Goal: Task Accomplishment & Management: Manage account settings

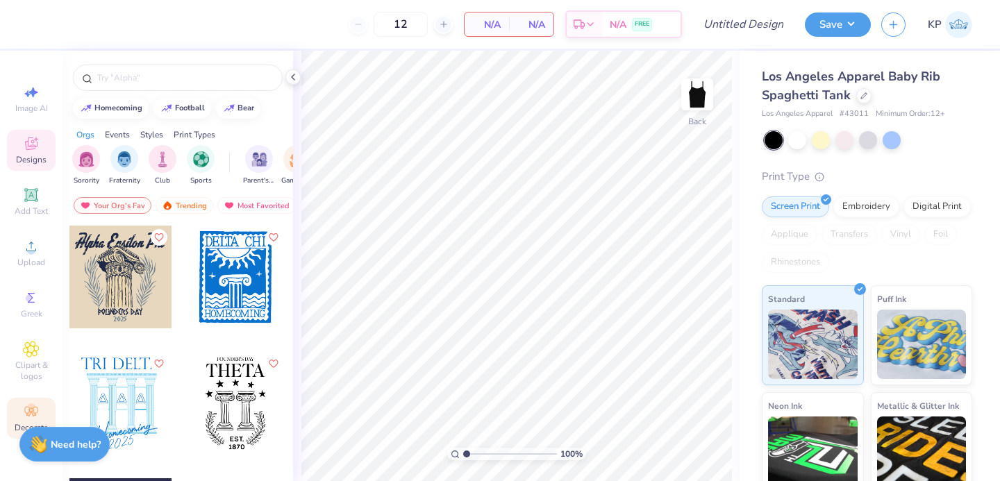
click at [32, 405] on circle at bounding box center [31, 407] width 8 height 8
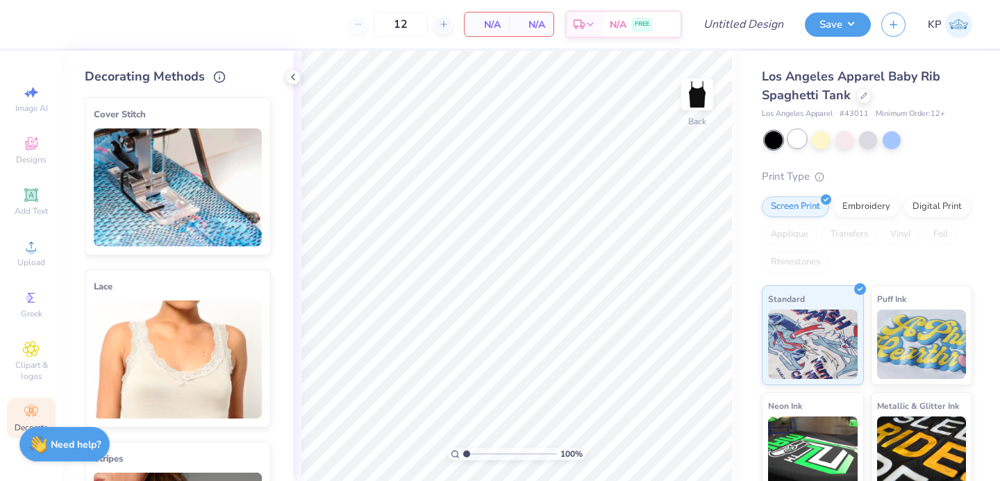
click at [802, 137] on div at bounding box center [797, 139] width 18 height 18
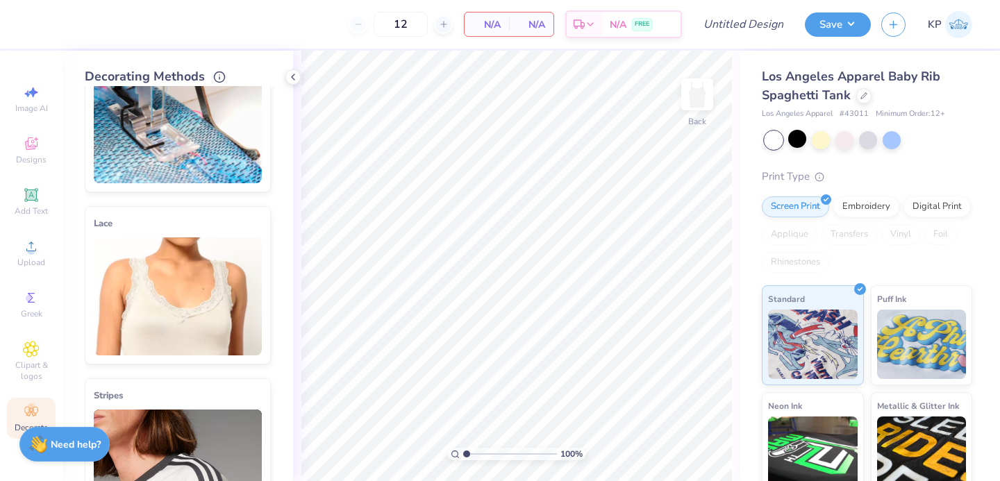
click at [180, 127] on img at bounding box center [178, 124] width 168 height 118
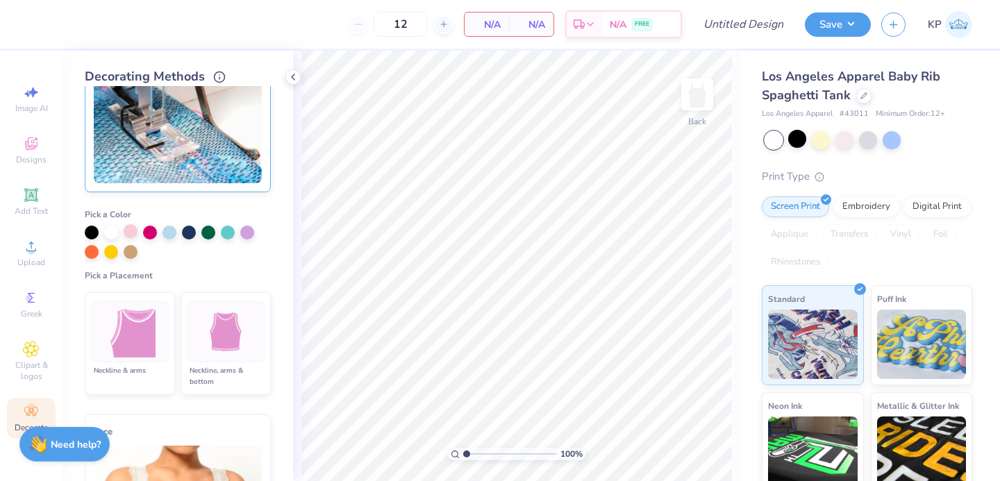
click at [133, 228] on div at bounding box center [131, 231] width 14 height 14
click at [200, 325] on img at bounding box center [226, 332] width 52 height 52
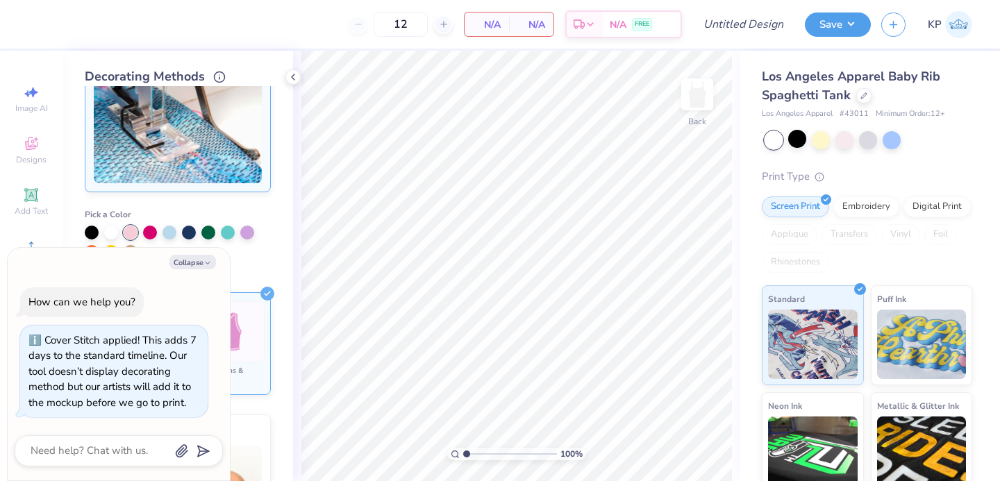
type textarea "x"
click at [149, 439] on div at bounding box center [119, 450] width 208 height 31
click at [133, 468] on div "Collapse How can we help you? Cover Stitch applied! This adds 7 days to the sta…" at bounding box center [119, 364] width 222 height 233
click at [138, 451] on textarea at bounding box center [99, 451] width 141 height 19
type textarea "w"
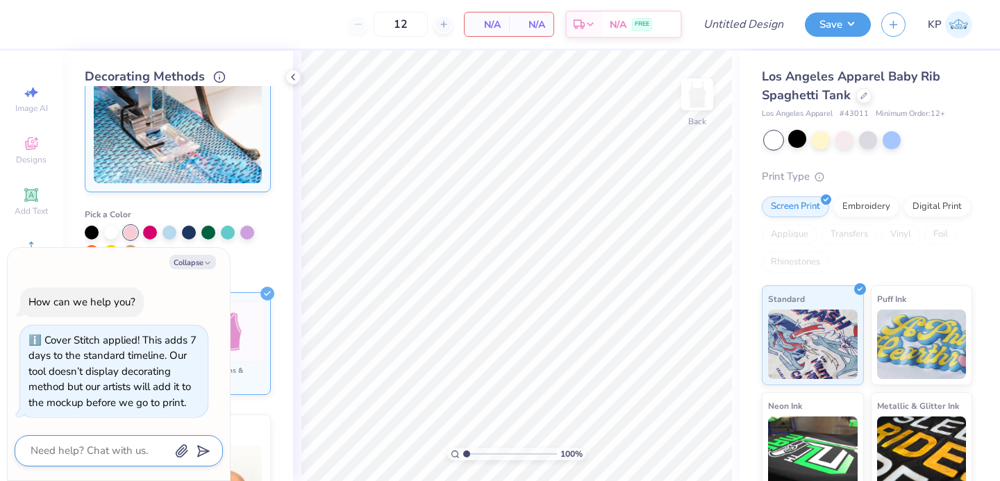
type textarea "x"
type textarea "wo"
type textarea "x"
type textarea "wou"
type textarea "x"
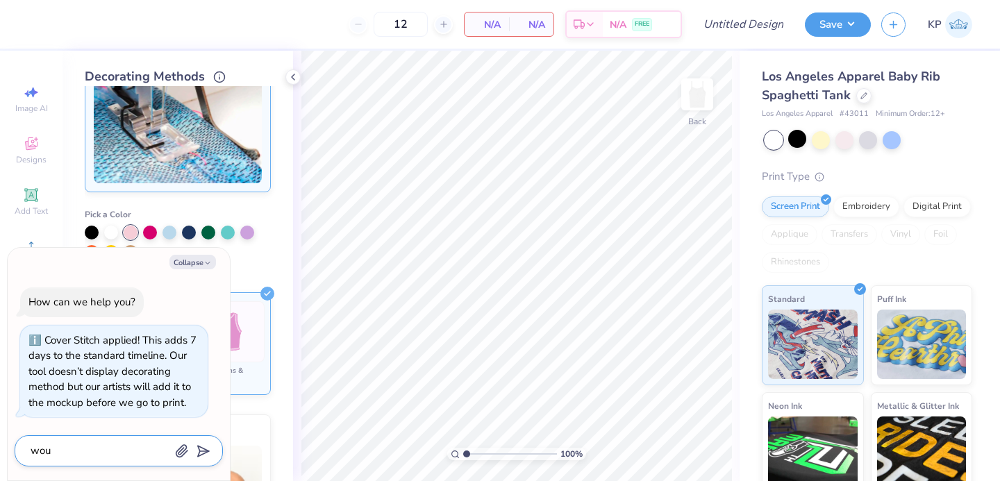
type textarea "woul"
type textarea "x"
type textarea "would"
type textarea "x"
type textarea "would"
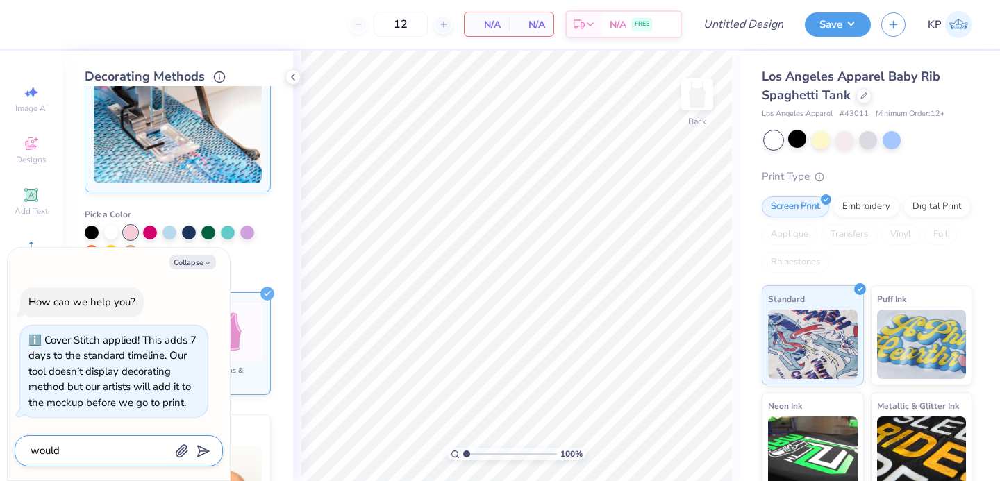
type textarea "x"
type textarea "would t"
type textarea "x"
type textarea "would th"
type textarea "x"
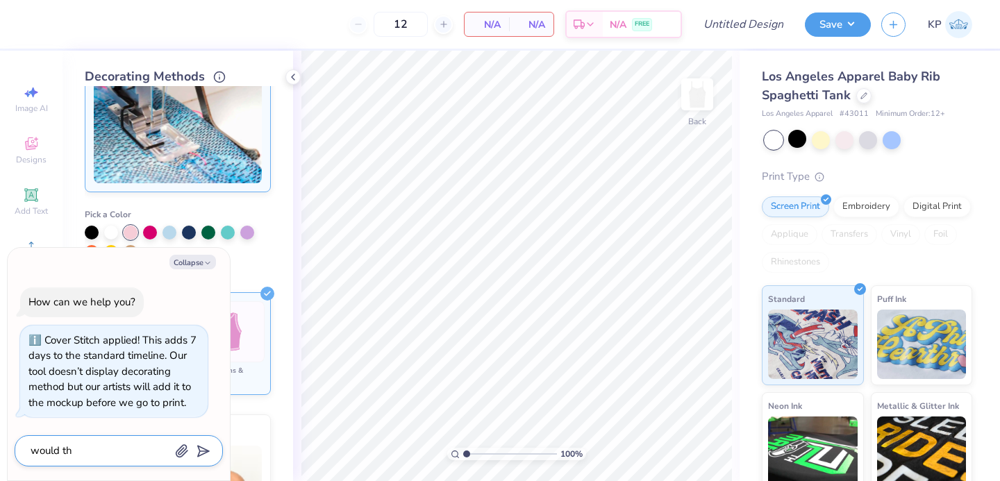
type textarea "would thi"
type textarea "x"
type textarea "would this"
type textarea "x"
type textarea "would this"
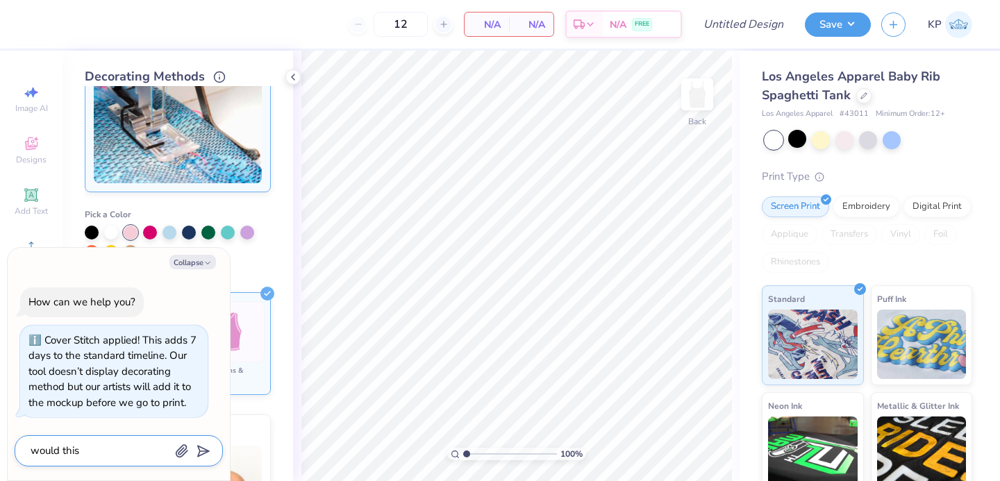
type textarea "x"
type textarea "would this s"
type textarea "x"
type textarea "would this st"
type textarea "x"
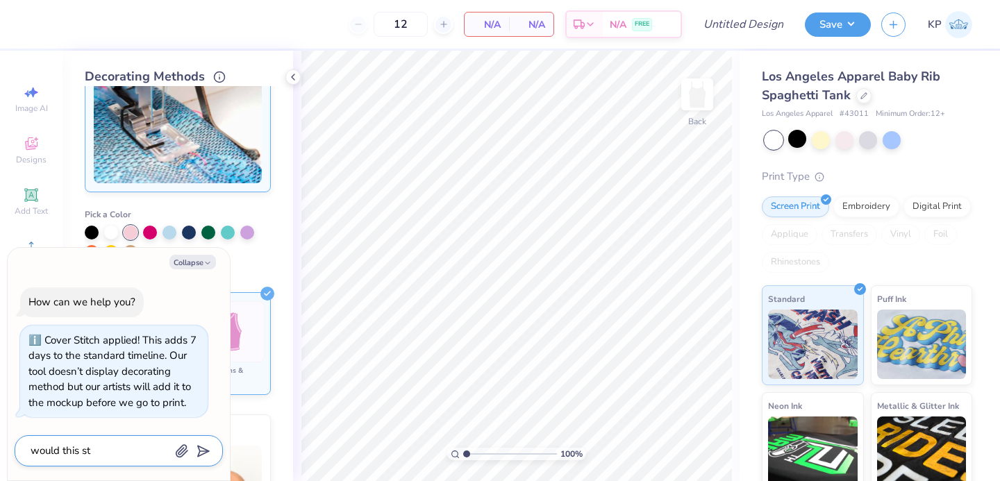
type textarea "would this sti"
type textarea "x"
type textarea "would this stit"
type textarea "x"
type textarea "would this stitc"
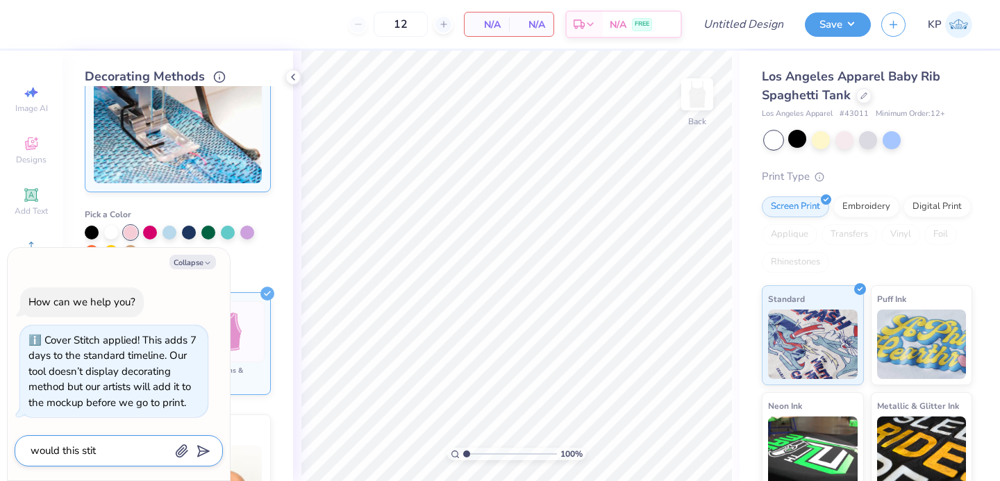
type textarea "x"
type textarea "would this stitch"
type textarea "x"
type textarea "would this stitchi"
type textarea "x"
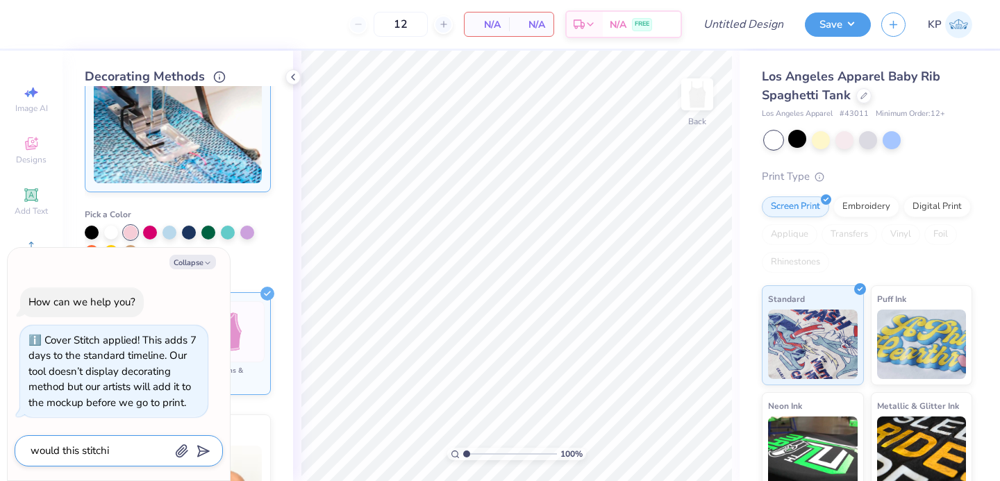
type textarea "would this stitchin"
type textarea "x"
type textarea "would this stitching"
type textarea "x"
type textarea "would this stitching"
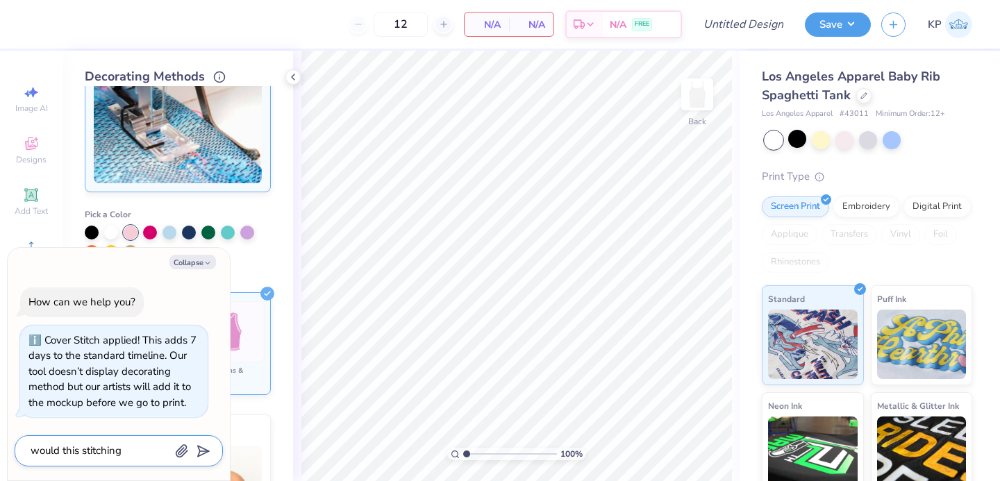
type textarea "x"
type textarea "would this stitching g"
type textarea "x"
type textarea "would this stitching go"
type textarea "x"
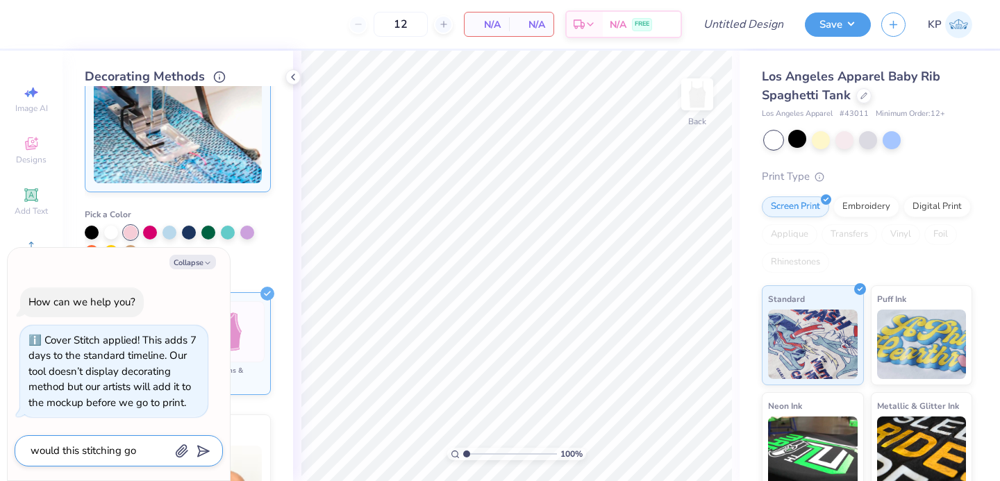
type textarea "would this stitching go"
type textarea "x"
type textarea "would this stitching go o"
type textarea "x"
type textarea "would this stitching go on"
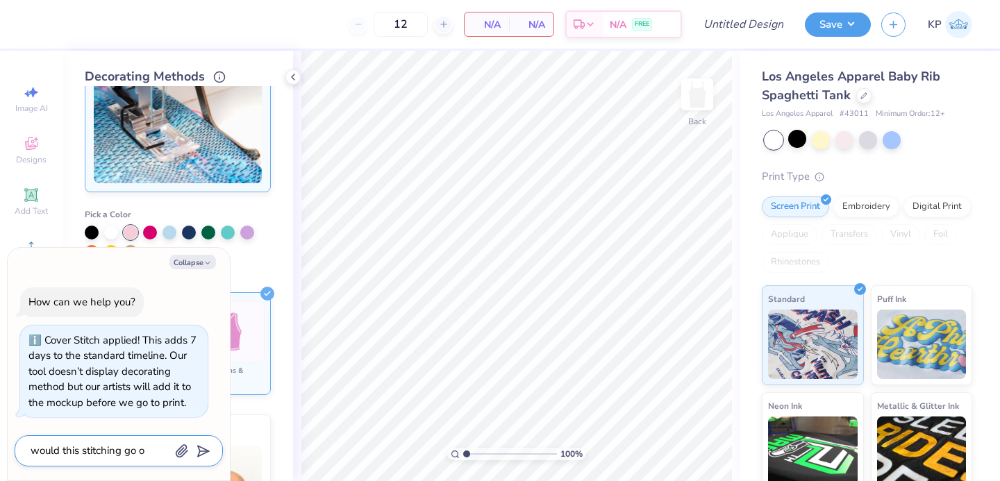
type textarea "x"
type textarea "would this stitching go on"
type textarea "x"
type textarea "would this stitching go on t"
type textarea "x"
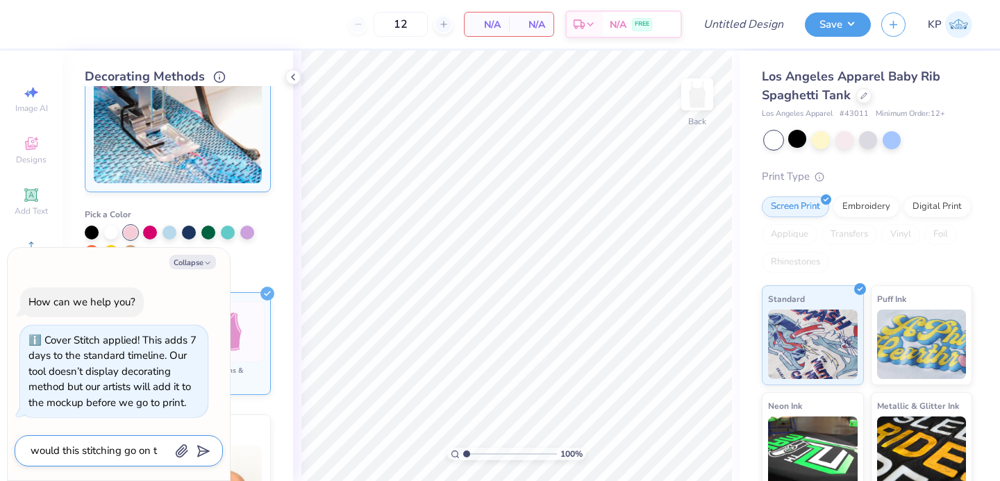
type textarea "would this stitching go on th"
type textarea "x"
type textarea "would this stitching go on the"
type textarea "x"
type textarea "would this stitching go on the"
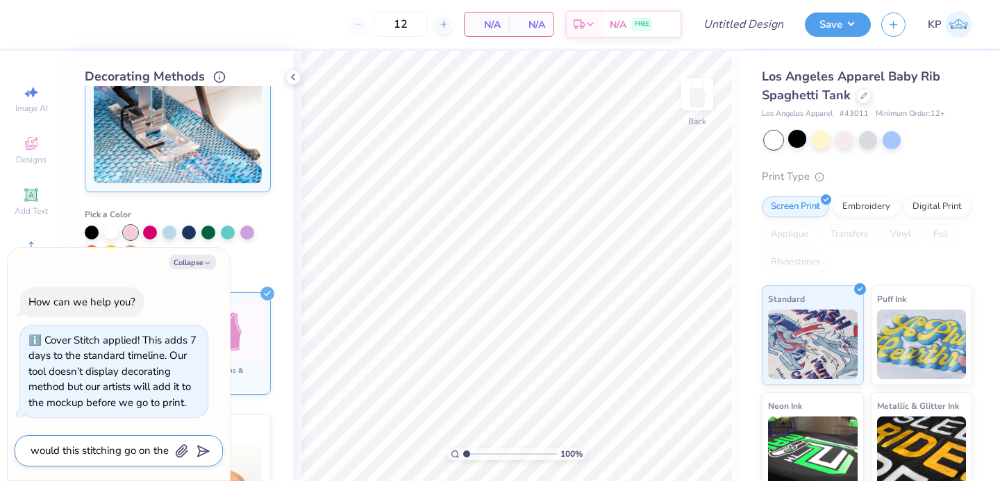
type textarea "x"
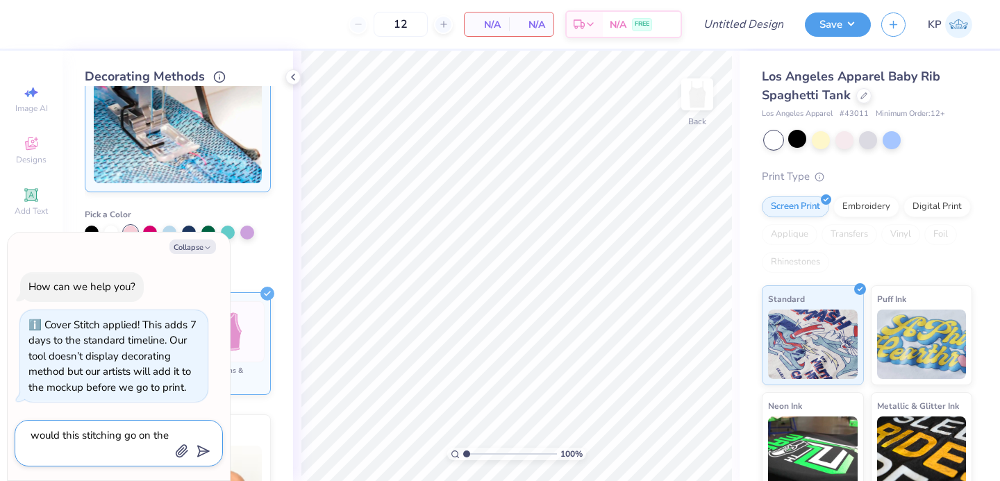
type textarea "would this stitching go on the s"
type textarea "x"
type textarea "would this stitching go on the st"
type textarea "x"
type textarea "would this stitching go on the str"
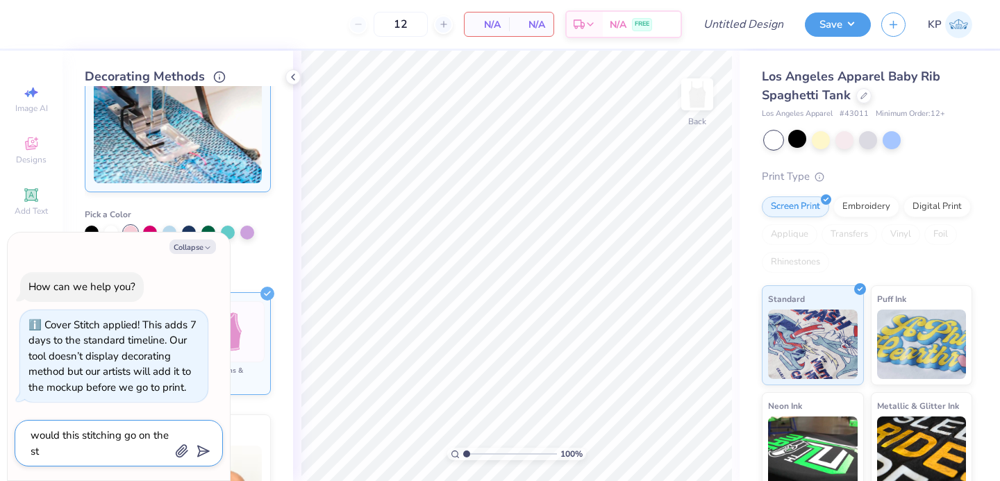
type textarea "x"
type textarea "would this stitching go on the stra"
type textarea "x"
type textarea "would this stitching go on the strap"
type textarea "x"
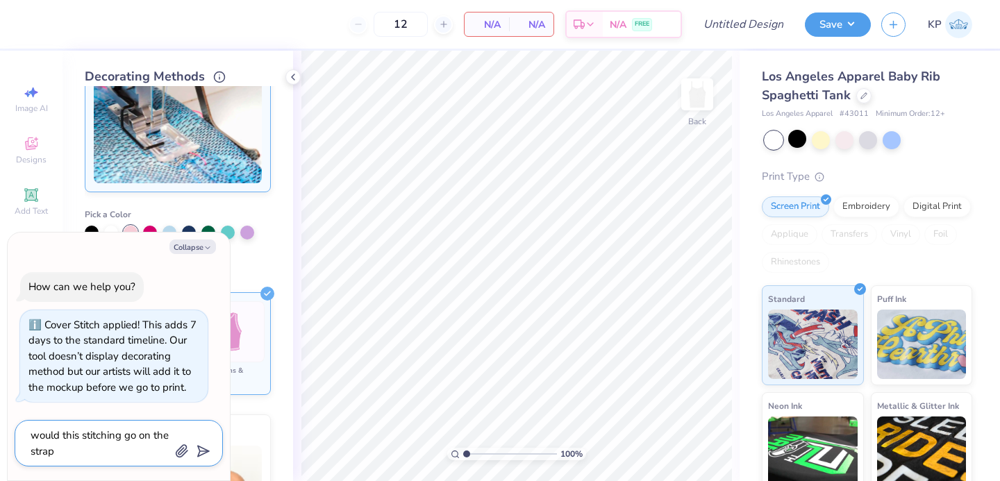
type textarea "would this stitching go on the straps"
type textarea "x"
type textarea "would this stitching go on the straps?"
type textarea "x"
type textarea "would this stitching go on the straps?"
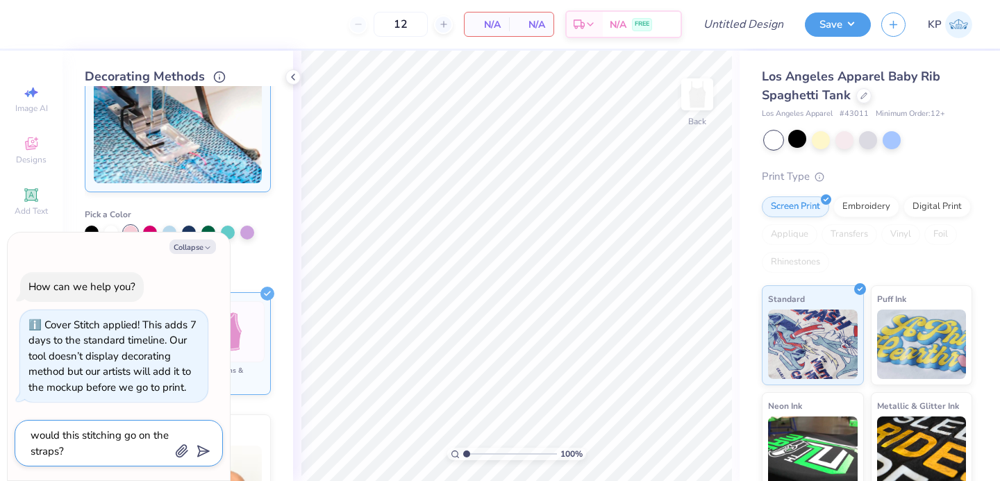
type textarea "x"
type textarea "would this stitching go on the straps?"
type textarea "x"
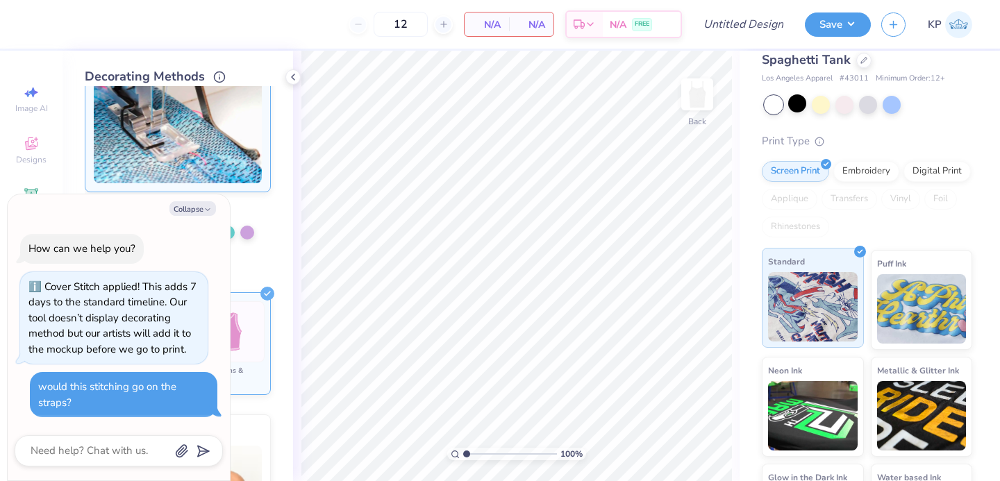
scroll to position [26, 0]
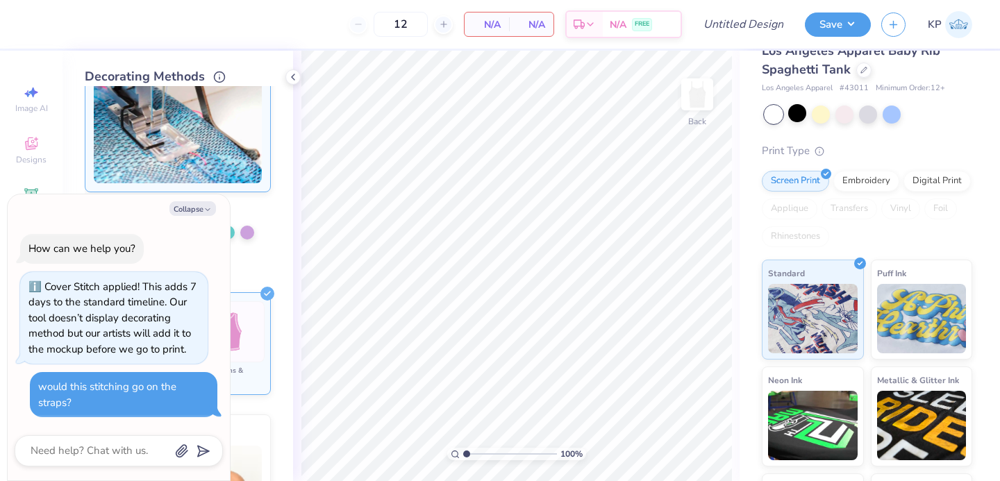
click at [194, 197] on div "Collapse How can we help you? Cover Stitch applied! This adds 7 days to the sta…" at bounding box center [119, 337] width 222 height 286
click at [194, 208] on button "Collapse" at bounding box center [192, 208] width 47 height 15
type textarea "x"
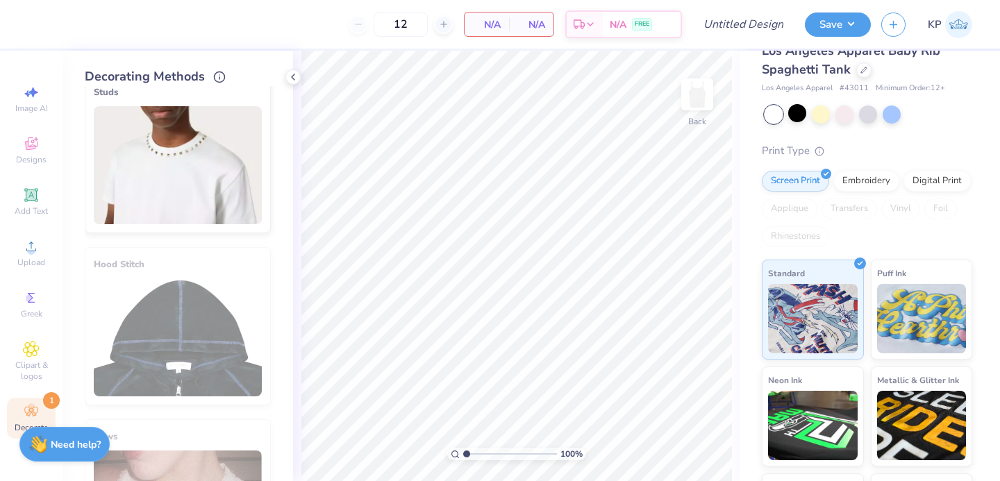
scroll to position [789, 0]
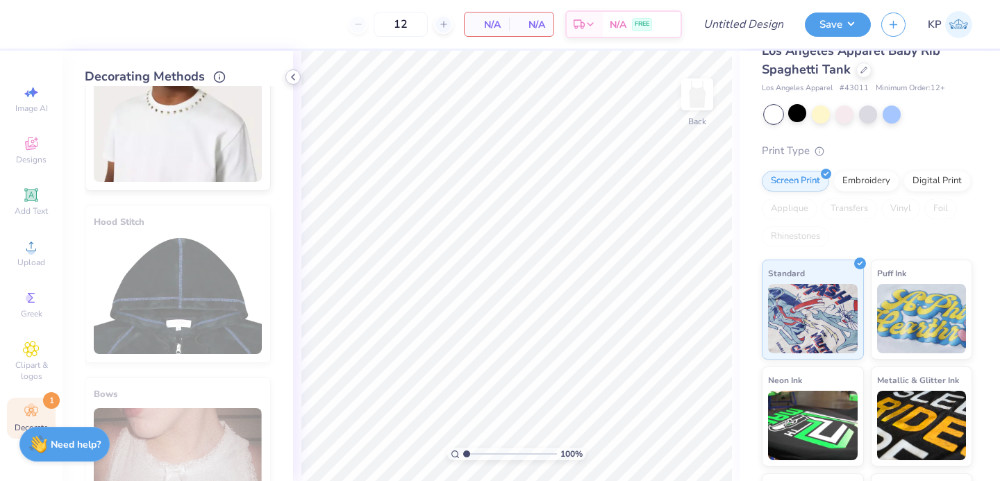
click at [296, 75] on icon at bounding box center [292, 77] width 11 height 11
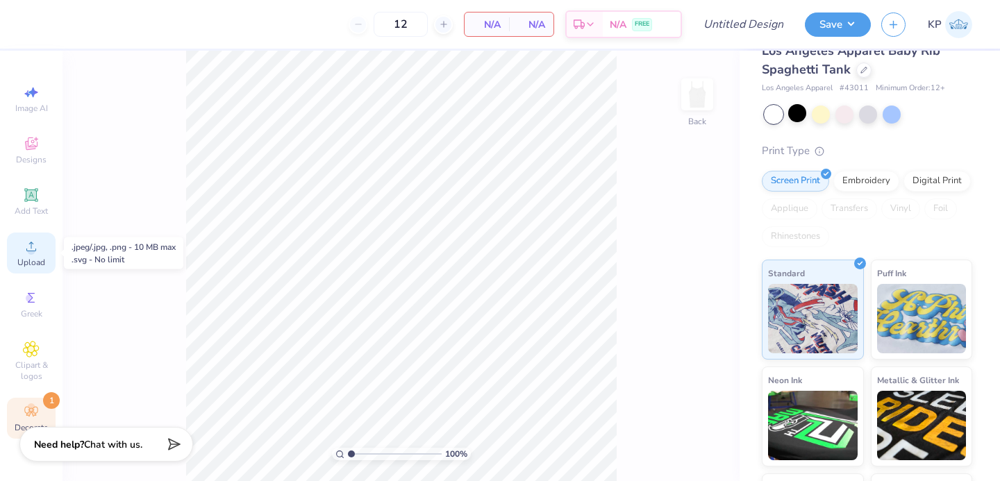
click at [26, 265] on span "Upload" at bounding box center [31, 262] width 28 height 11
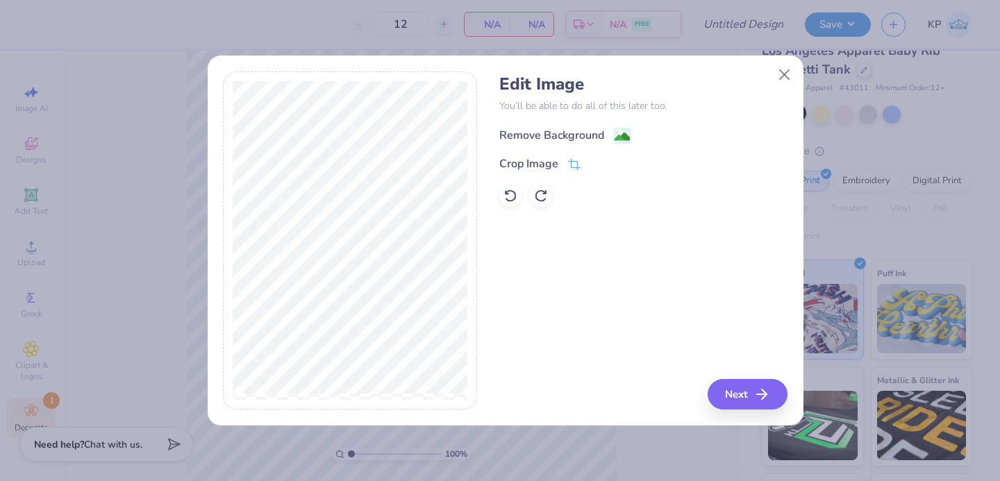
click at [544, 135] on div "Remove Background" at bounding box center [551, 135] width 105 height 17
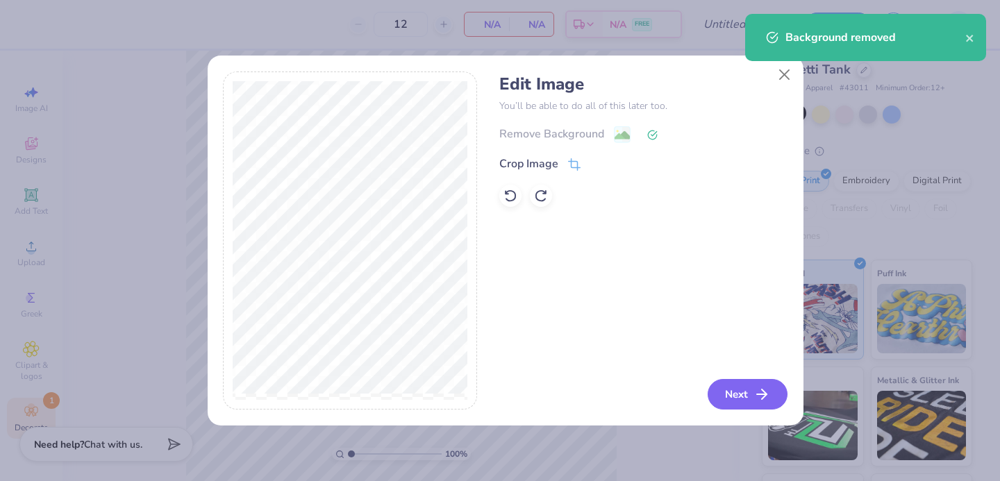
click at [762, 392] on icon "button" at bounding box center [761, 394] width 17 height 17
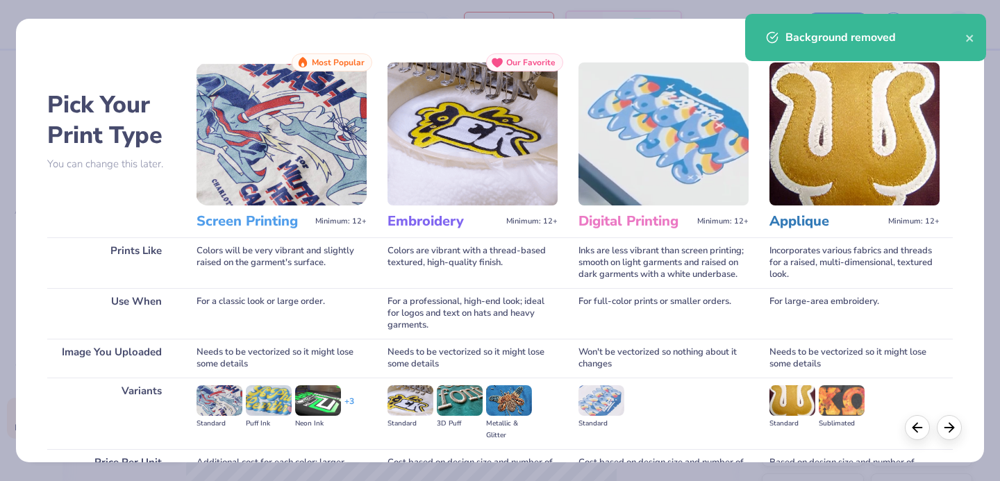
scroll to position [142, 0]
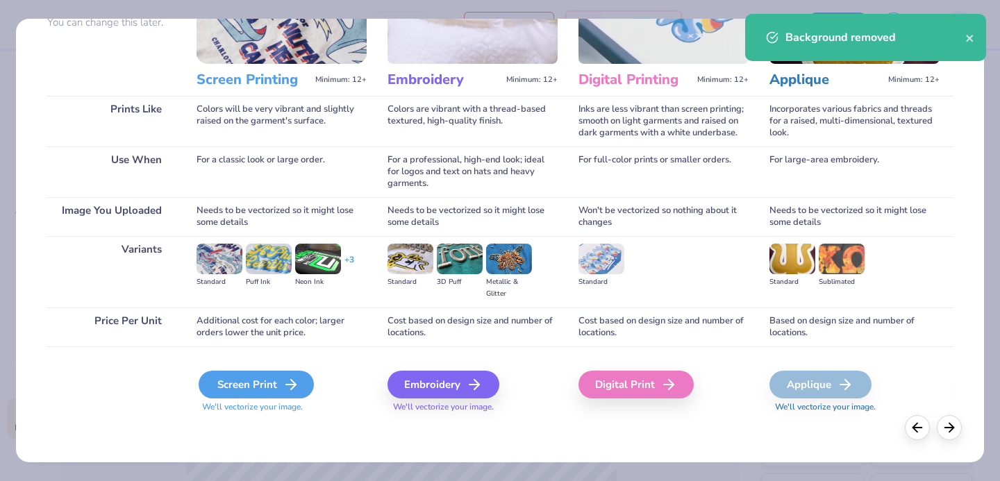
click at [250, 383] on div "Screen Print" at bounding box center [256, 385] width 115 height 28
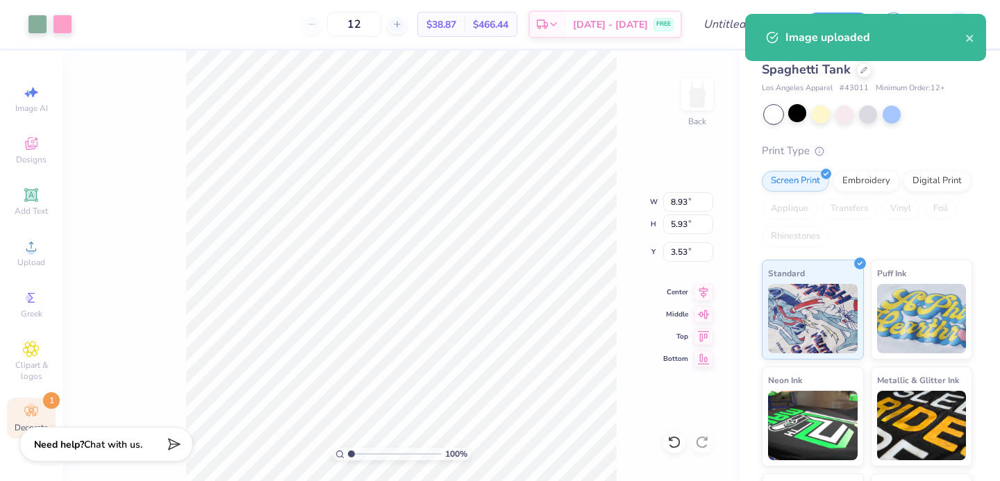
type input "1.74"
click at [620, 237] on div "100 % Back W 8.93 8.93 " H 5.93 5.93 " Y 1.74 1.74 " Center Middle Top Bottom" at bounding box center [400, 266] width 677 height 430
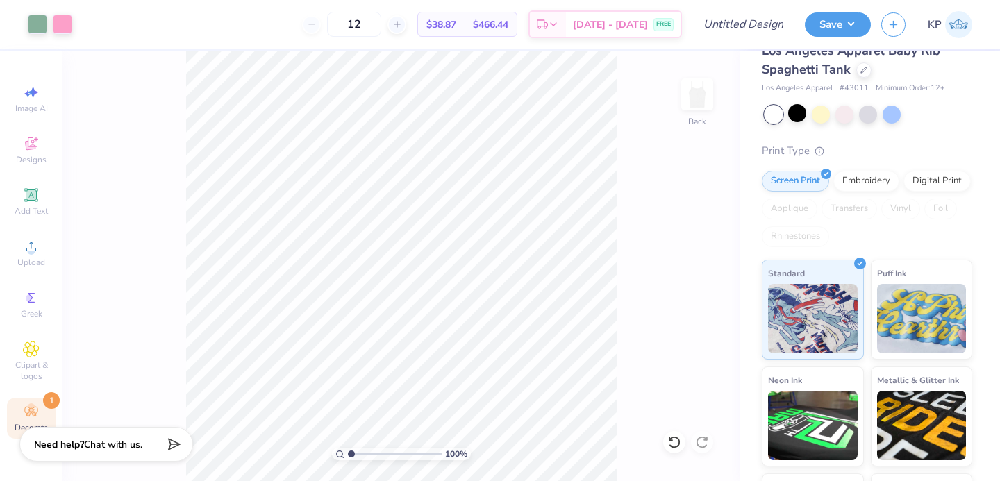
drag, startPoint x: 377, startPoint y: 22, endPoint x: 343, endPoint y: 24, distance: 34.1
click at [344, 24] on div "12" at bounding box center [354, 24] width 104 height 25
type input "75"
click at [73, 451] on div "Need help? Chat with us." at bounding box center [106, 442] width 174 height 35
type textarea "x"
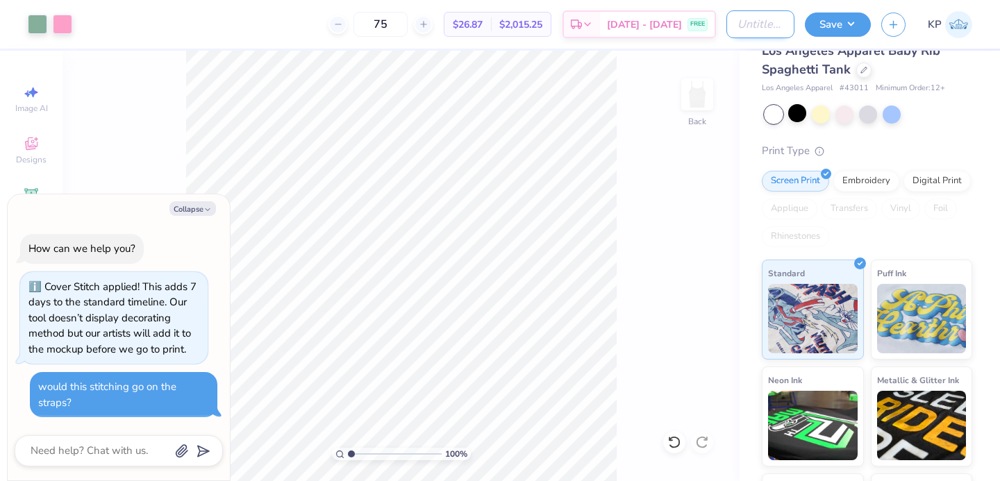
click at [760, 28] on input "Design Title" at bounding box center [760, 24] width 68 height 28
type input "A"
type textarea "x"
type input "Ae"
type textarea "x"
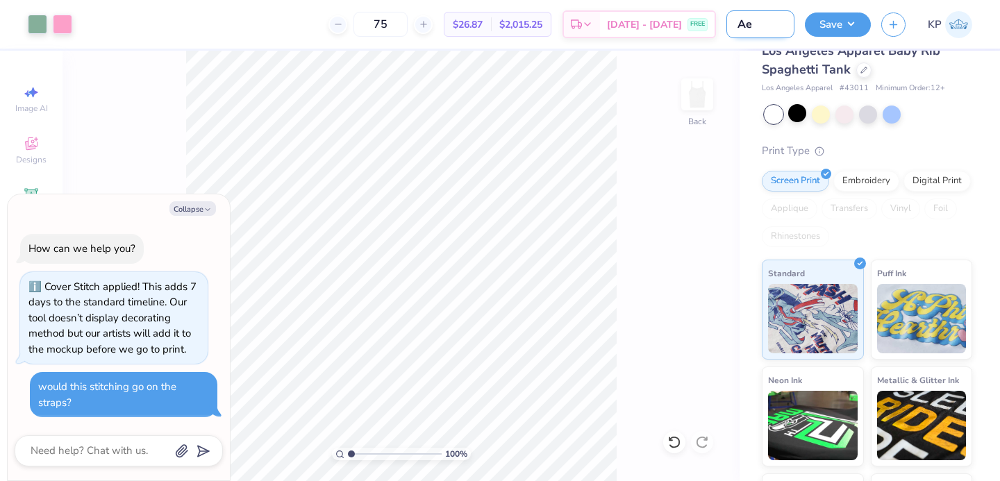
type input "Aep"
type textarea "x"
type input "Aeph"
type textarea "x"
type input "Aephi"
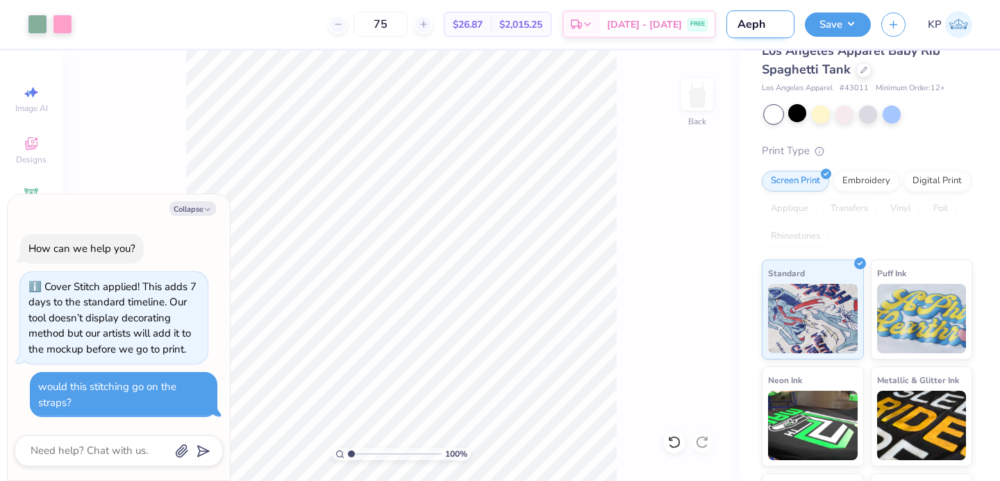
type textarea "x"
type input "Aephi"
type textarea "x"
type input "Aephi H"
type textarea "x"
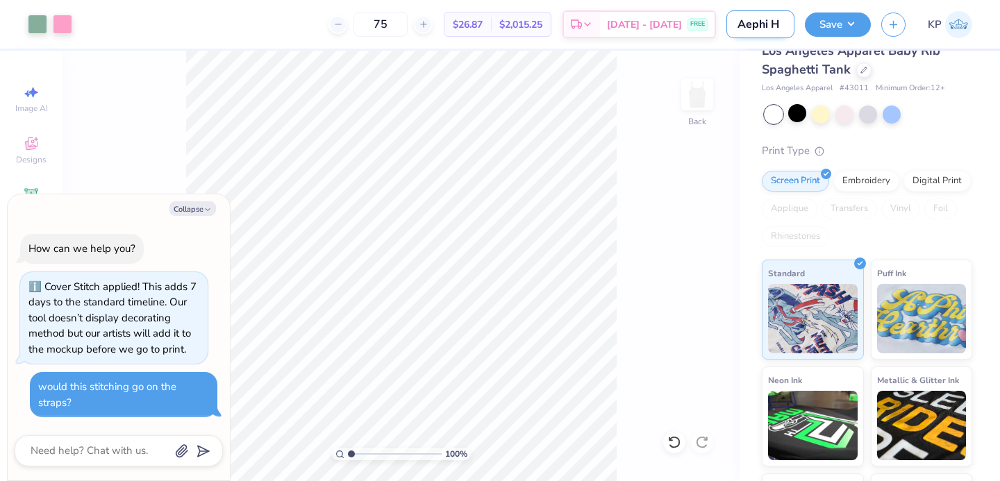
type input "Aephi Ho"
type textarea "x"
type input "Aephi Hop"
type textarea "x"
type input "Aephi Hop"
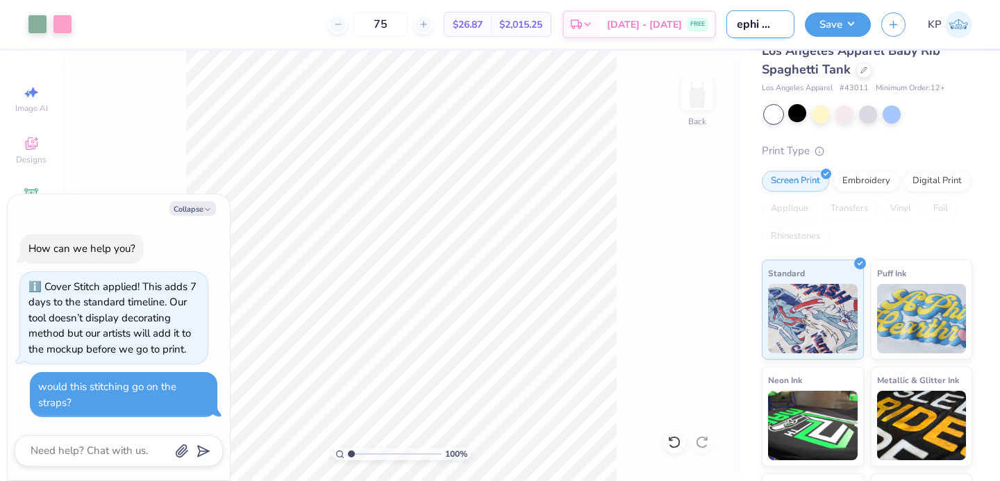
type textarea "x"
type input "Aephi Hop T"
type textarea "x"
type input "Aephi Hop Ta"
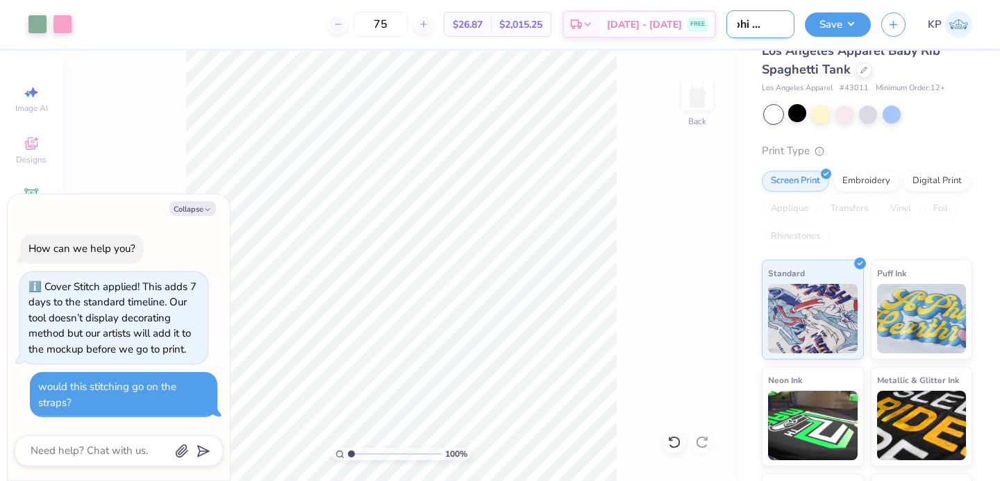
type textarea "x"
type input "Aephi Hop T"
type textarea "x"
type input "Aephi Hop"
type textarea "x"
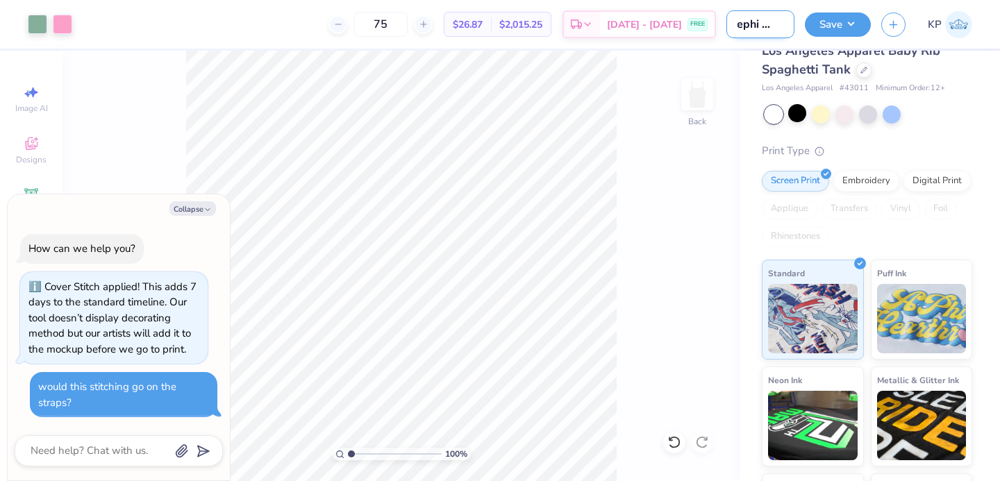
type input "Aephi Hop"
type textarea "x"
type input "Aephi Ho"
type textarea "x"
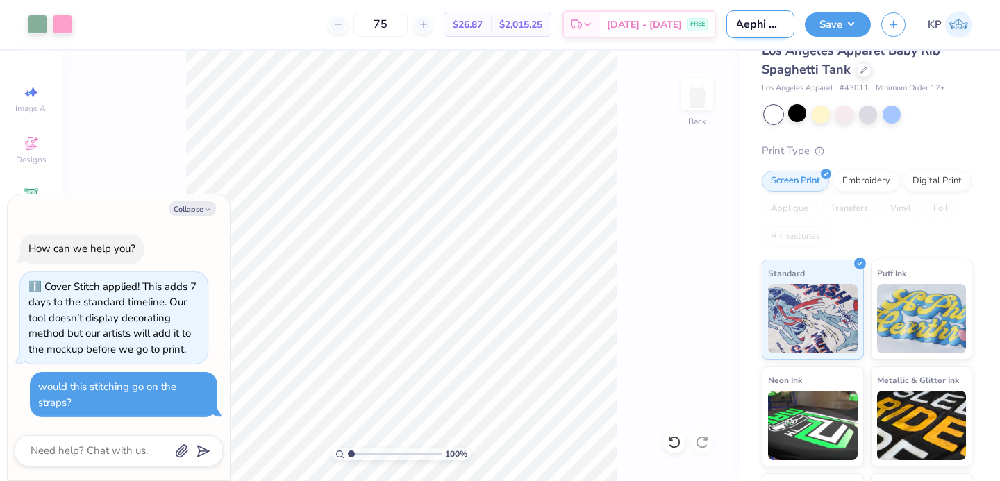
scroll to position [0, 2]
type input "Aephi H"
type textarea "x"
type input "Aephi"
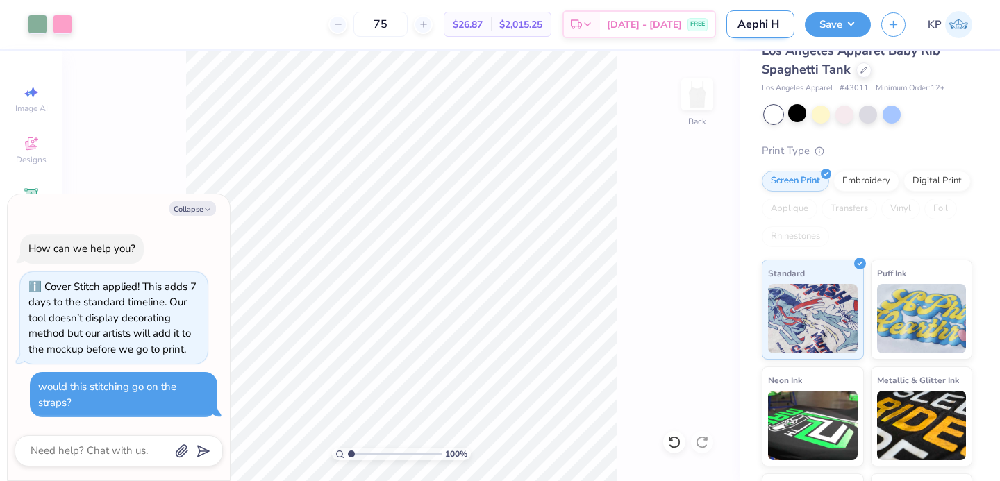
type textarea "x"
type input "Aephi"
type textarea "x"
type input "Aeph"
type textarea "x"
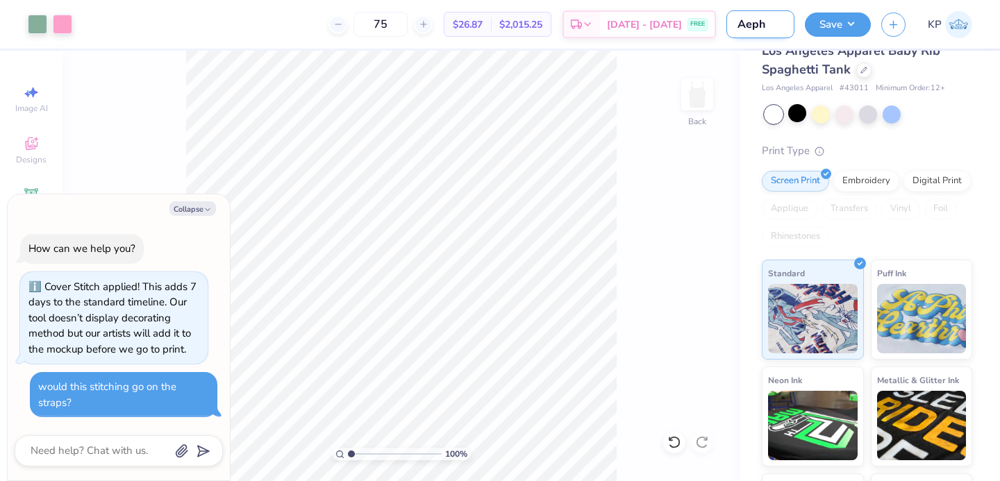
type input "Aep"
type textarea "x"
type input "Ae"
type textarea "x"
type input "A"
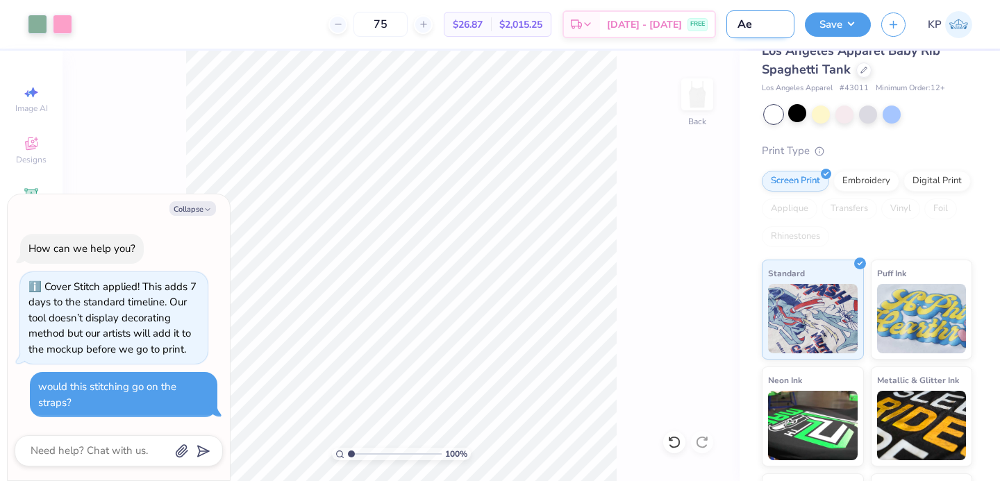
type textarea "x"
type input "A"
type textarea "x"
type input "Ae"
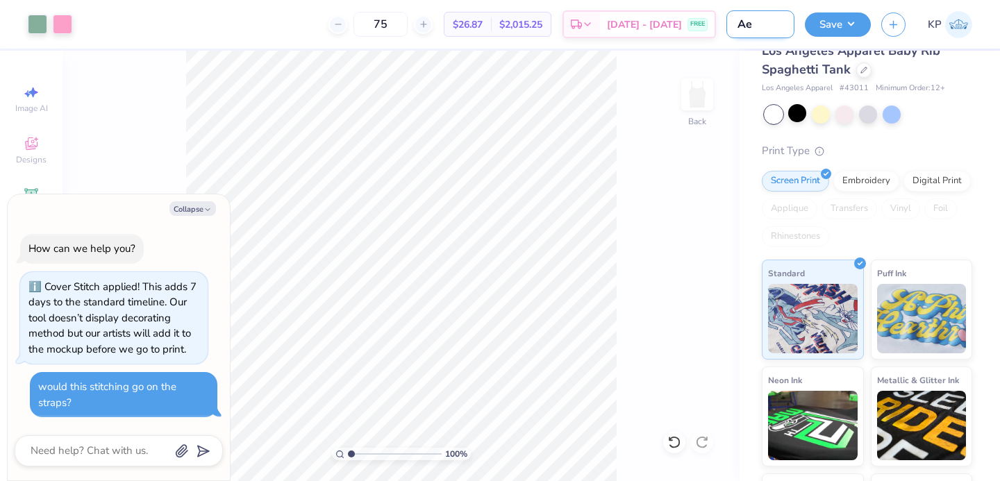
type textarea "x"
type input "Aep"
type textarea "x"
type input "Aephj"
type textarea "x"
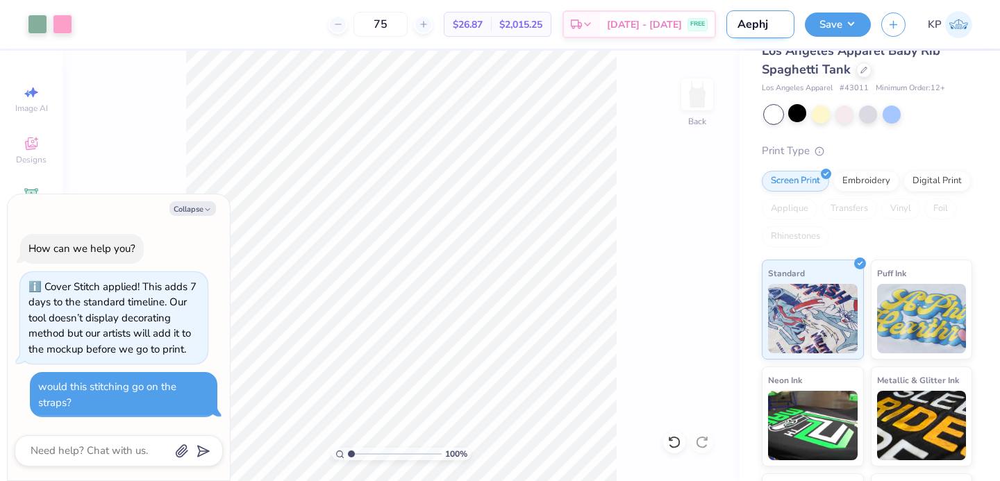
type input "Aephji"
type textarea "x"
type input "Aephji"
type textarea "x"
type input "Aephji"
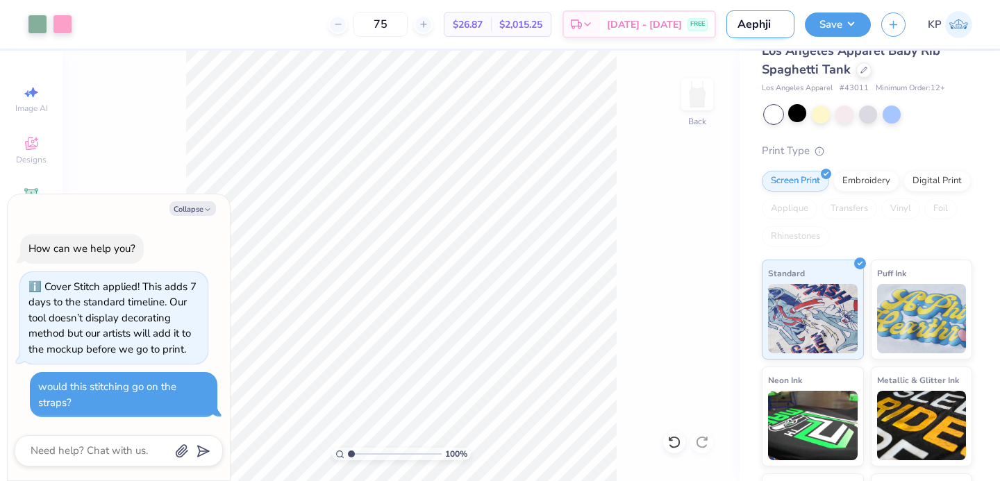
type textarea "x"
type input "Aephj"
type textarea "x"
type input "Aeph"
type textarea "x"
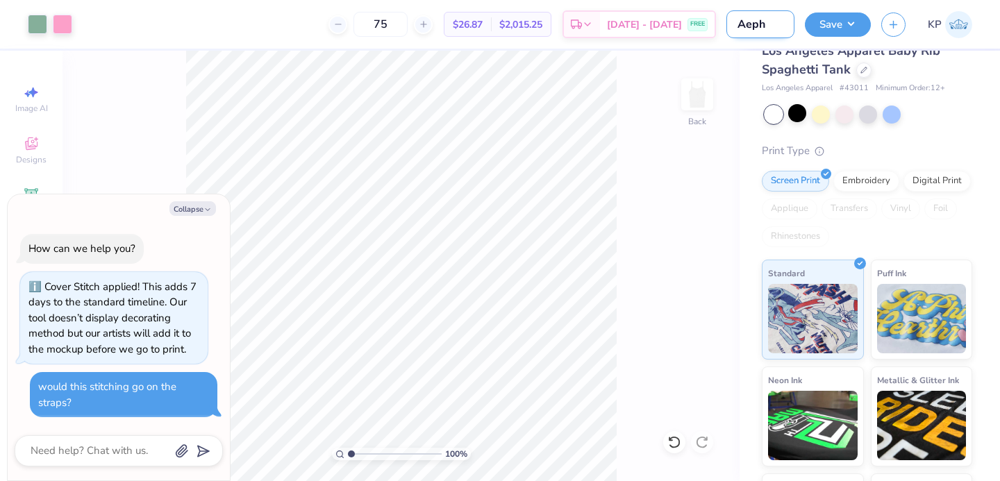
type input "Aephi"
type textarea "x"
type input "Aephi"
type textarea "x"
type input "Aephi H"
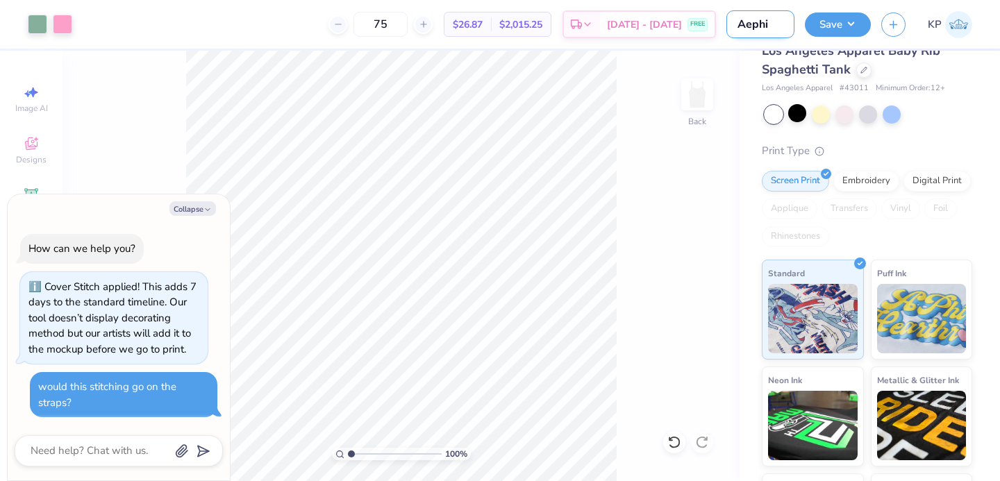
type textarea "x"
type input "Aephi Ho"
type textarea "x"
type input "Aephi Ho"
type textarea "x"
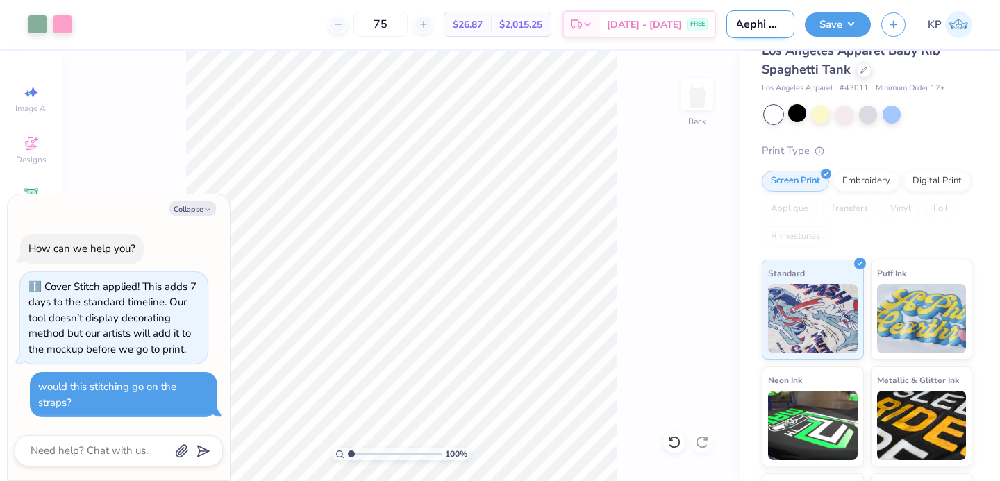
type input "Aephi Ho p"
type textarea "x"
type input "Aephi Ho p"
type textarea "x"
type input "Aephi Ho p"
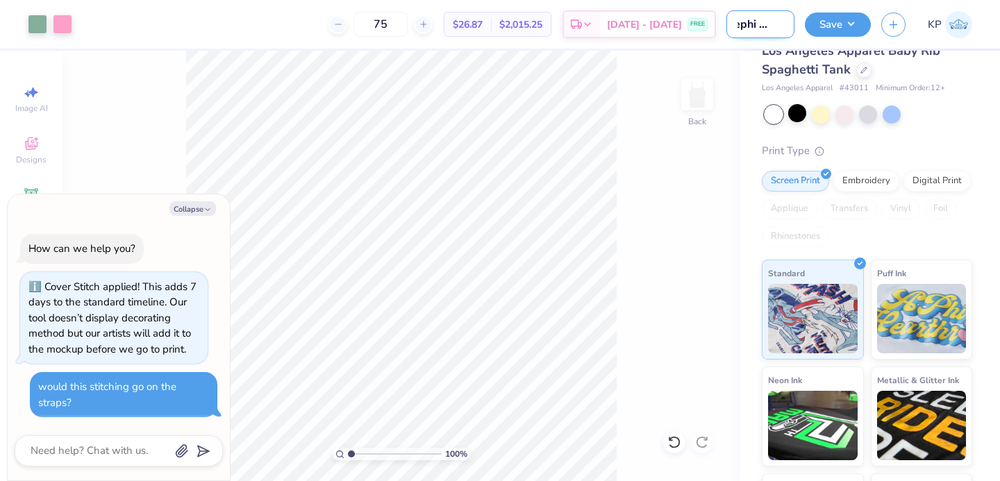
type textarea "x"
type input "Aephi Ho"
type textarea "x"
type input "Aephi Ho p"
type textarea "x"
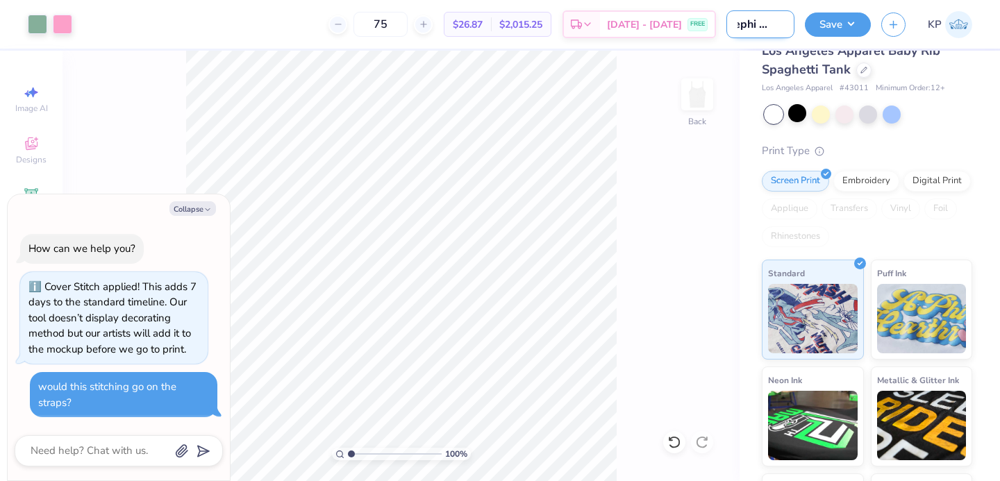
type input "Aephi Ho p"
type textarea "x"
type input "Aephi Ho p"
type textarea "x"
type input "Aephi Ho"
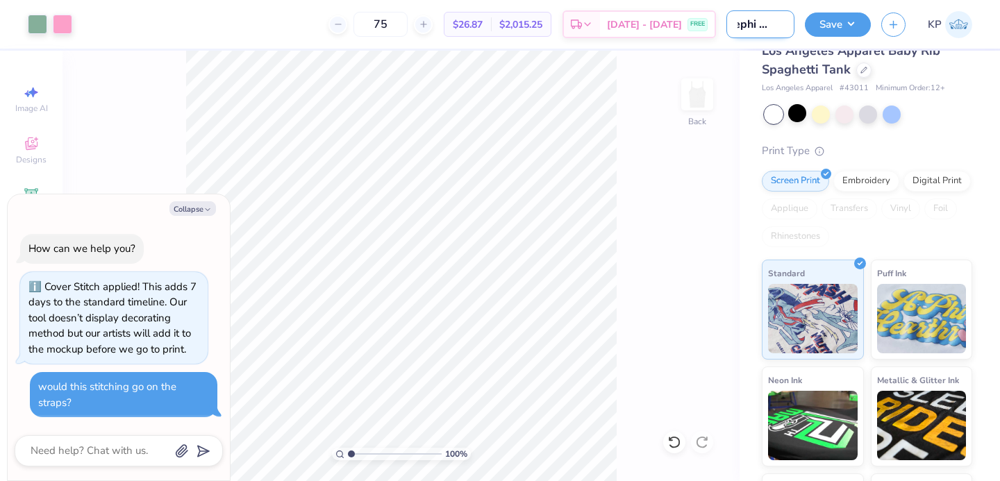
type textarea "x"
type input "Aephi Ho"
type textarea "x"
type input "Aephi Hop"
type textarea "x"
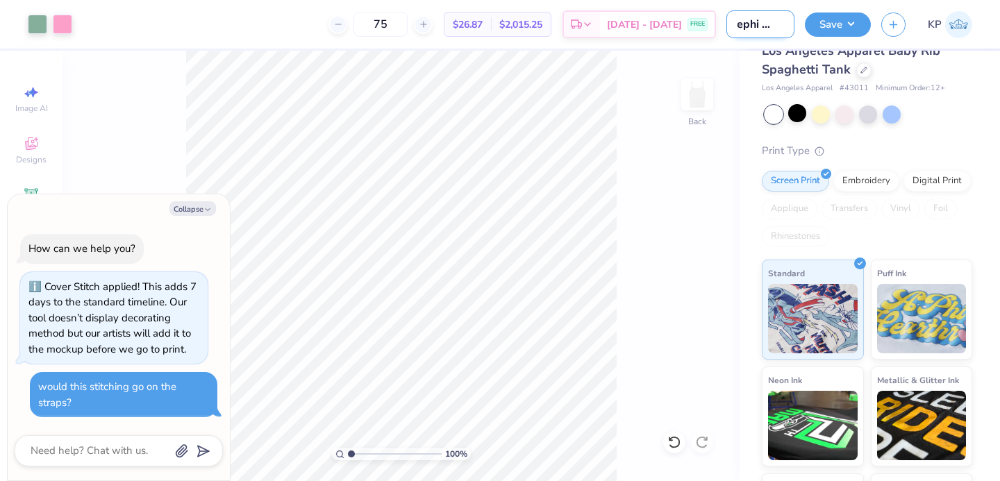
type input "Aephi Hop"
type textarea "x"
type input "Aephi Hop T"
type textarea "x"
type input "Aephi Hop Tan"
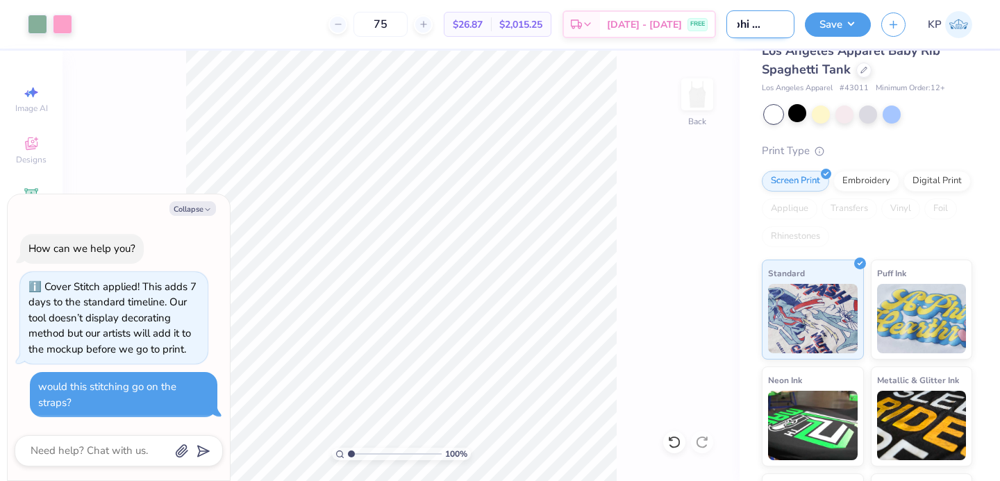
type textarea "x"
type input "Aephi Hop Tank"
type textarea "x"
type input "Aephi Hop Tank"
type textarea "x"
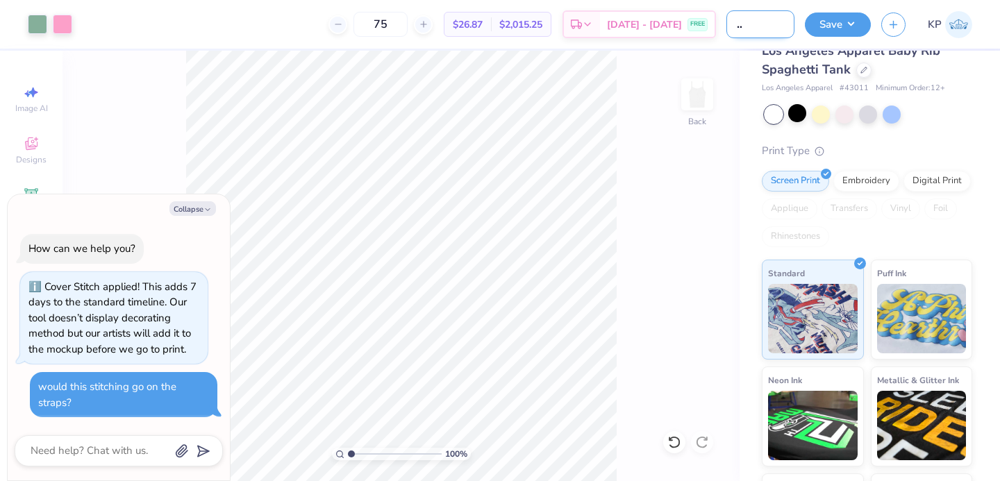
type input "Aephi Hop Tank #"
type textarea "x"
type input "Aephi Hop Tank ##"
type textarea "x"
type input "Aephi Hop Tank #"
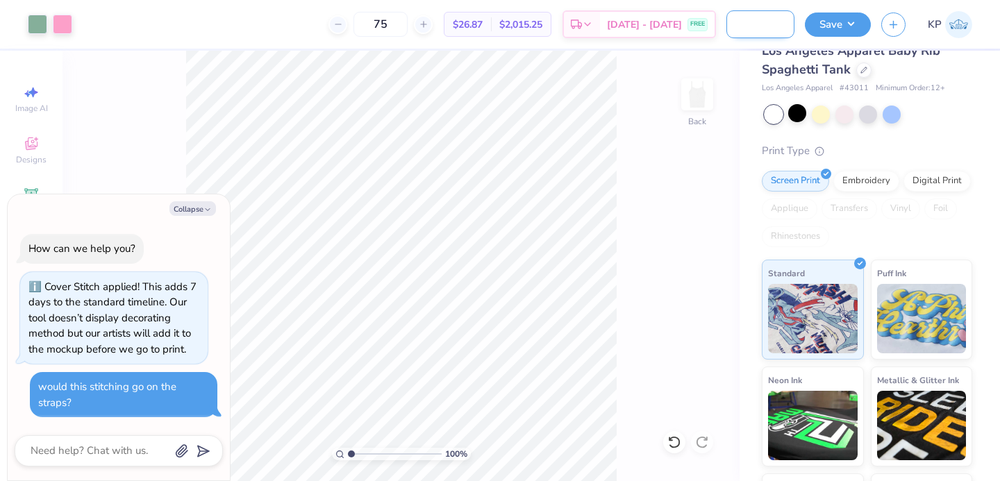
type textarea "x"
type input "Aephi Hop Tank #2"
type textarea "x"
click at [835, 16] on button "Save" at bounding box center [838, 22] width 66 height 24
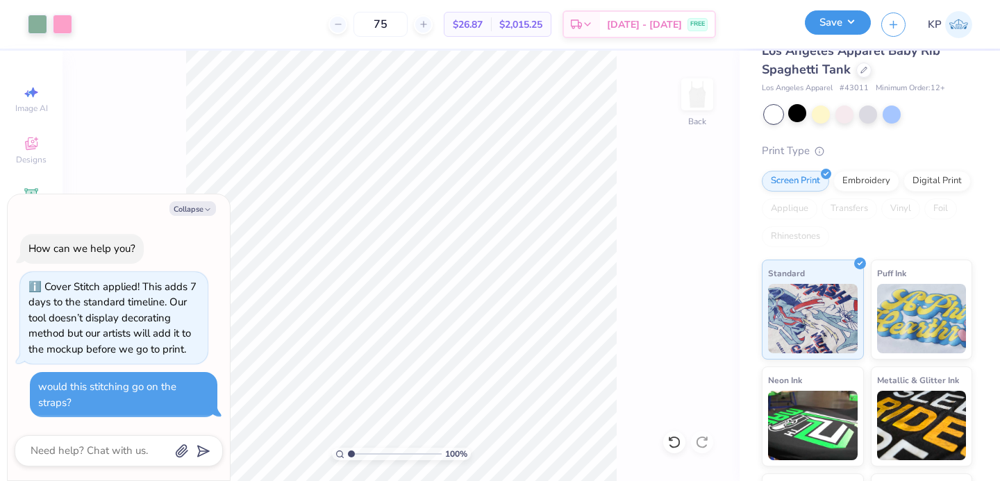
scroll to position [0, 0]
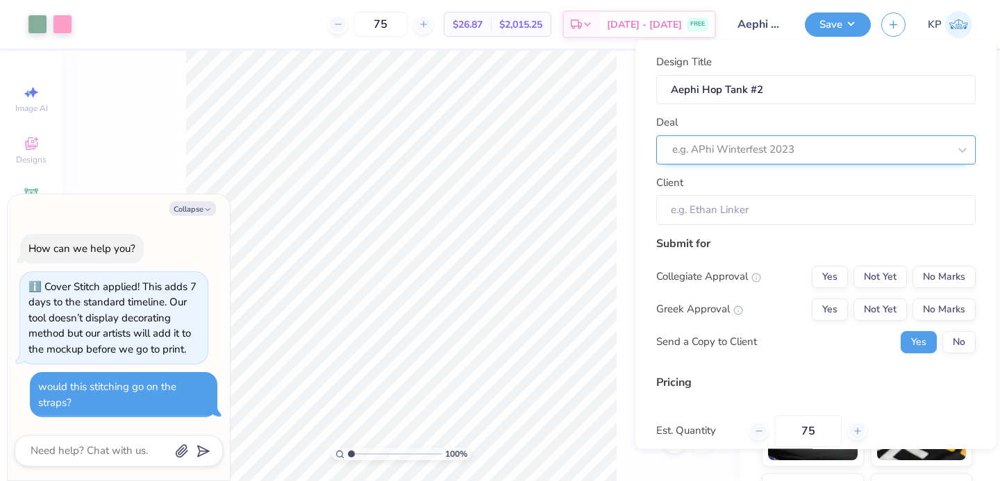
click at [823, 152] on div at bounding box center [810, 149] width 276 height 19
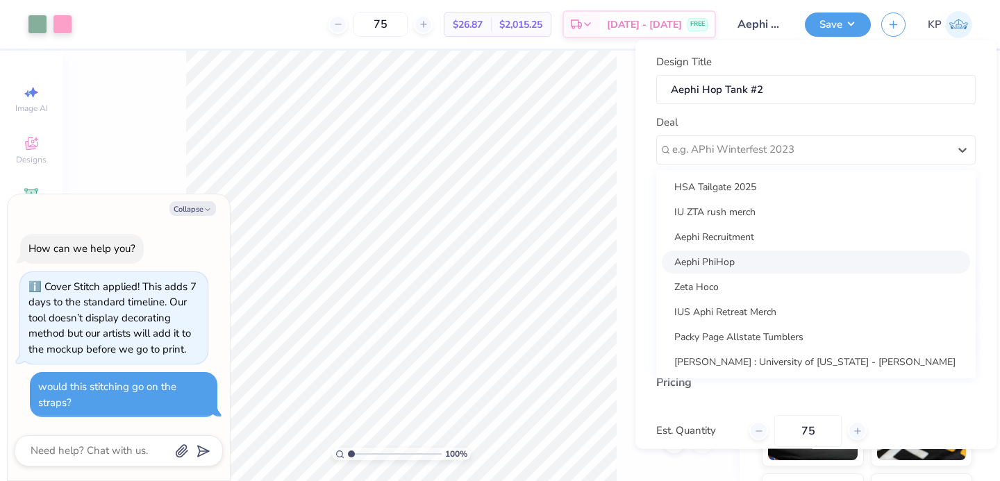
click at [737, 265] on div "Aephi PhiHop" at bounding box center [816, 261] width 308 height 23
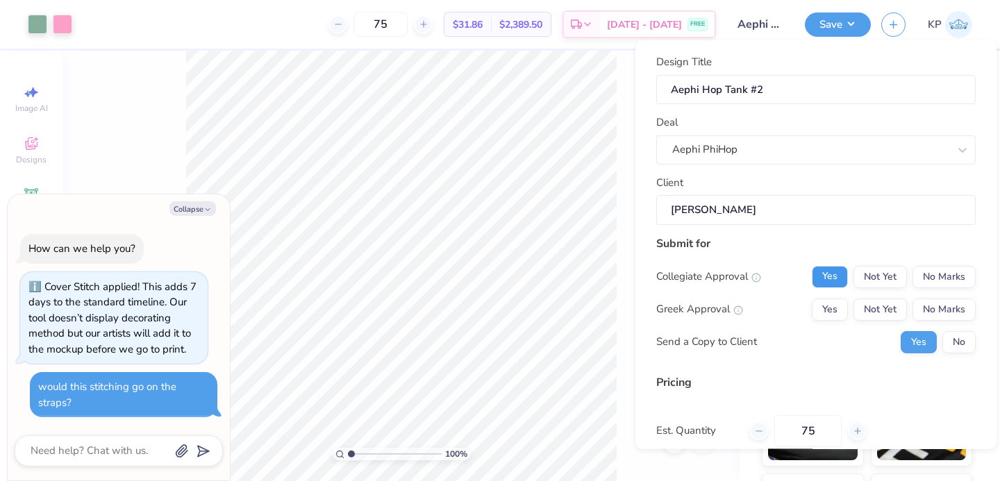
click at [824, 275] on button "Yes" at bounding box center [830, 276] width 36 height 22
click at [859, 277] on button "Not Yet" at bounding box center [879, 276] width 53 height 22
click at [821, 303] on button "Yes" at bounding box center [830, 309] width 36 height 22
click at [942, 335] on button "No" at bounding box center [958, 341] width 33 height 22
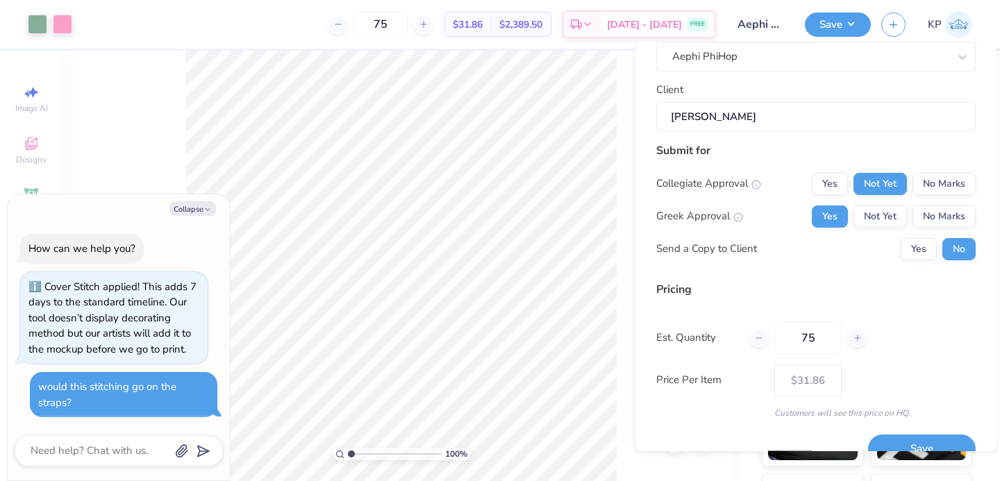
scroll to position [120, 0]
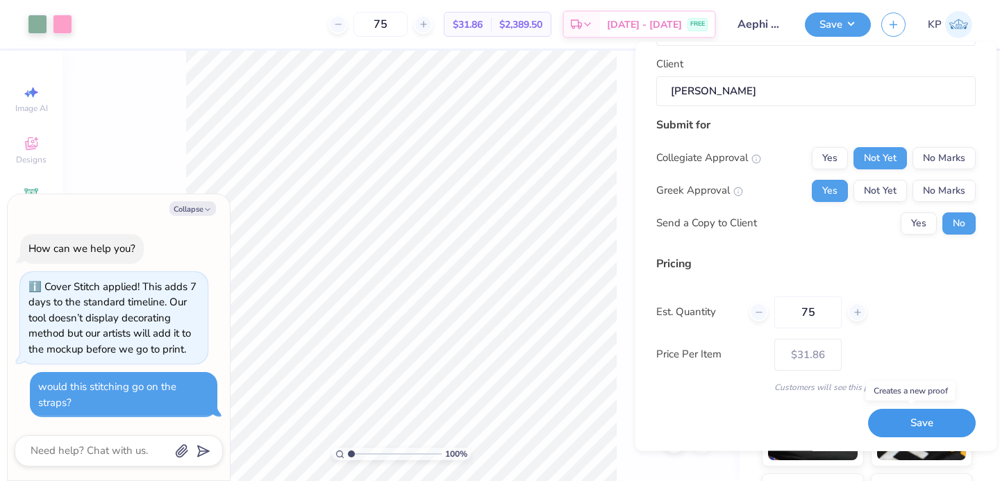
click at [873, 417] on button "Save" at bounding box center [922, 424] width 108 height 28
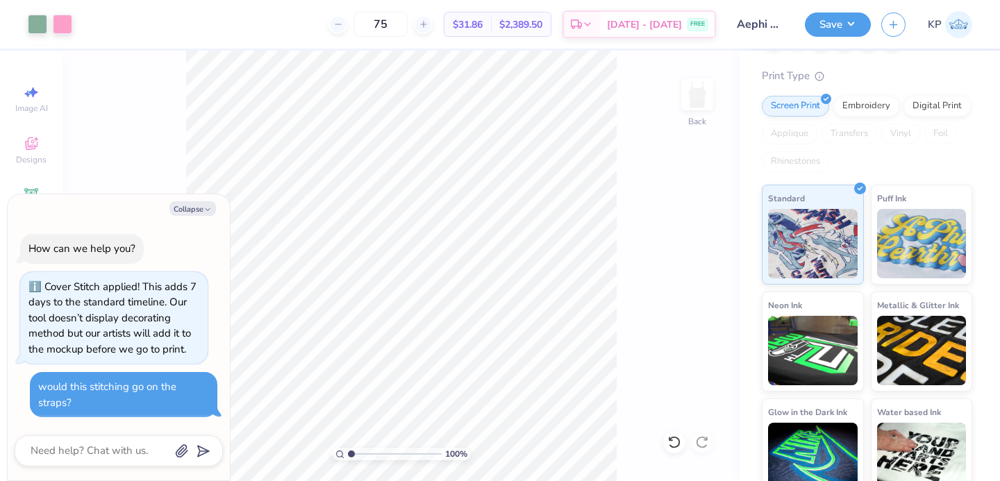
scroll to position [141, 0]
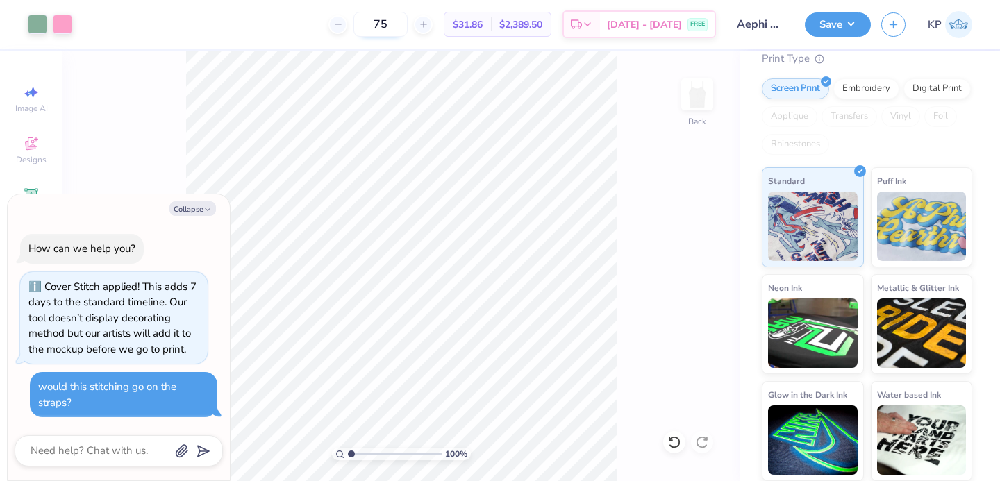
click at [401, 30] on input "75" at bounding box center [380, 24] width 54 height 25
drag, startPoint x: 408, startPoint y: 30, endPoint x: 387, endPoint y: 29, distance: 20.1
click at [388, 29] on input "75" at bounding box center [380, 24] width 54 height 25
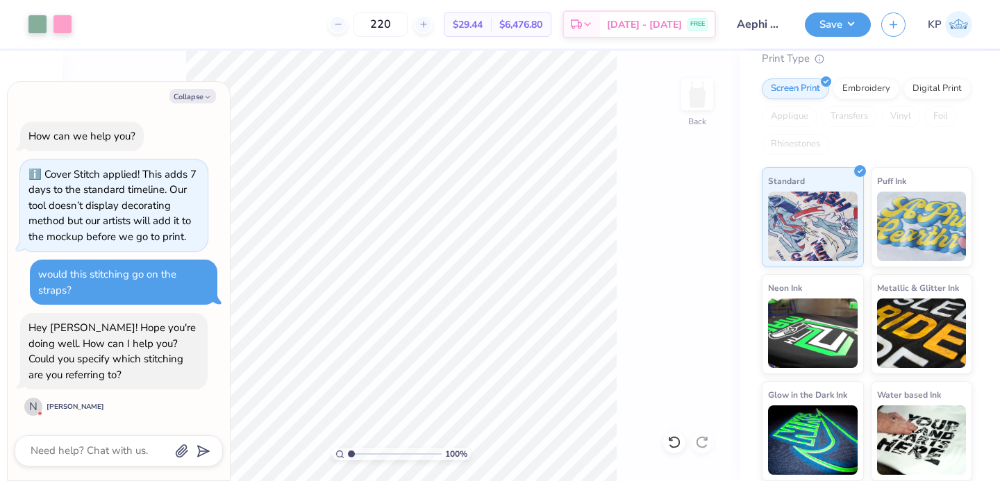
scroll to position [0, 0]
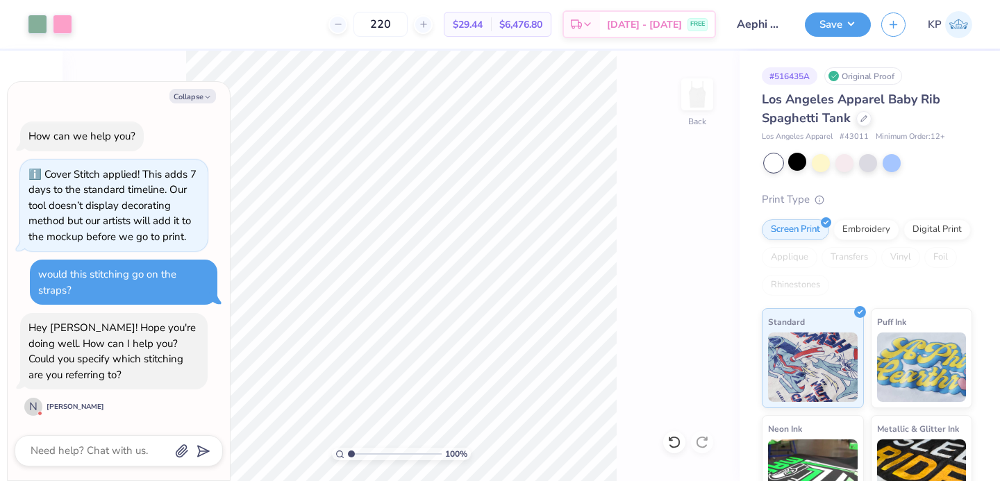
click at [853, 138] on span "# 43011" at bounding box center [853, 137] width 29 height 12
click at [853, 139] on span "# 43011" at bounding box center [853, 137] width 29 height 12
click at [124, 439] on div at bounding box center [119, 450] width 208 height 31
click at [122, 453] on textarea at bounding box center [99, 451] width 141 height 19
paste textarea "Hi Nikka! Yes I'm referring to the cover stitching on the"
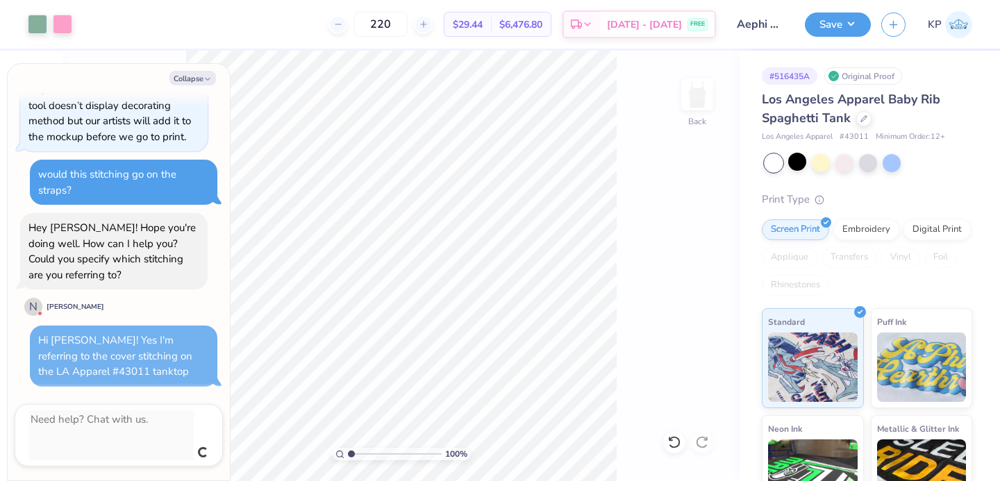
scroll to position [51, 0]
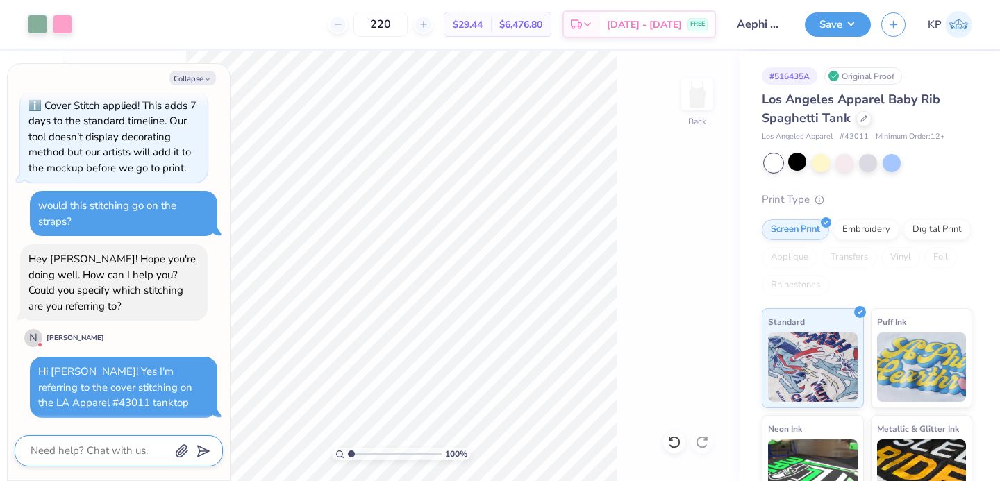
click at [69, 448] on textarea at bounding box center [99, 451] width 141 height 19
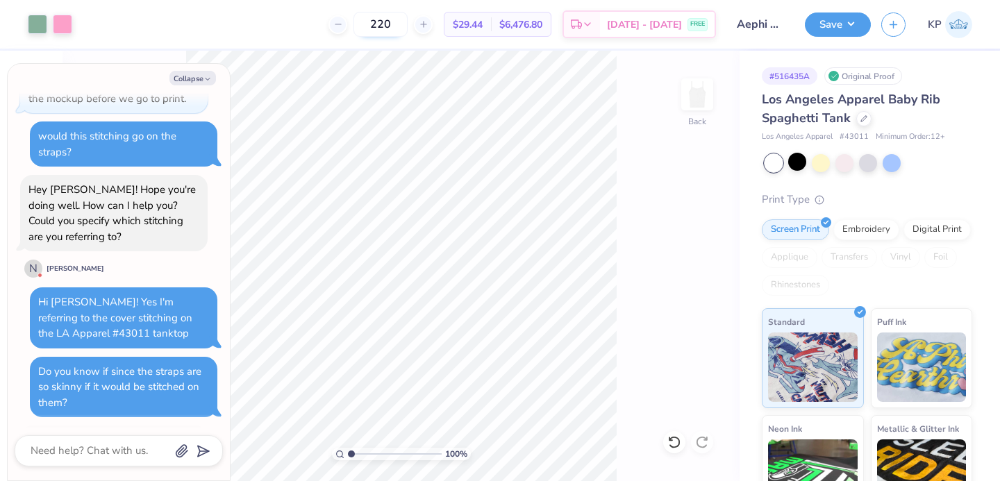
scroll to position [405, 0]
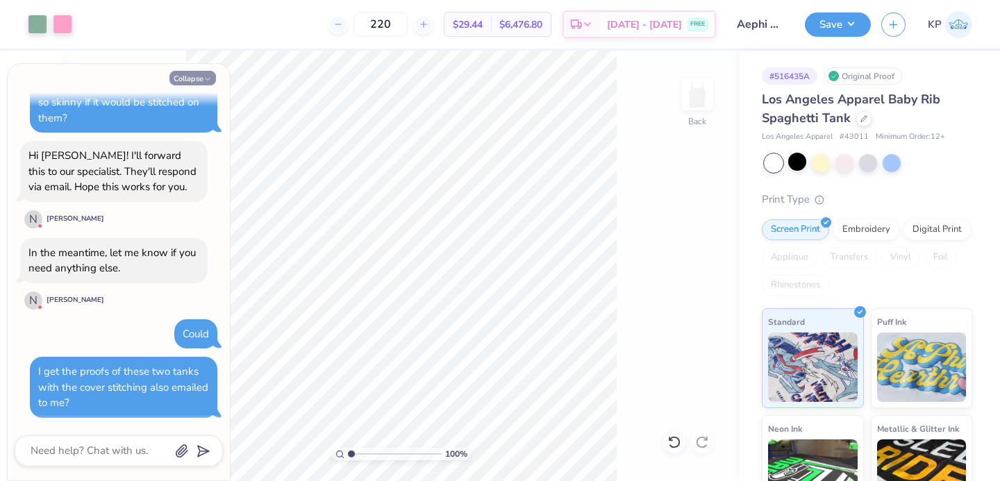
click at [199, 77] on button "Collapse" at bounding box center [192, 78] width 47 height 15
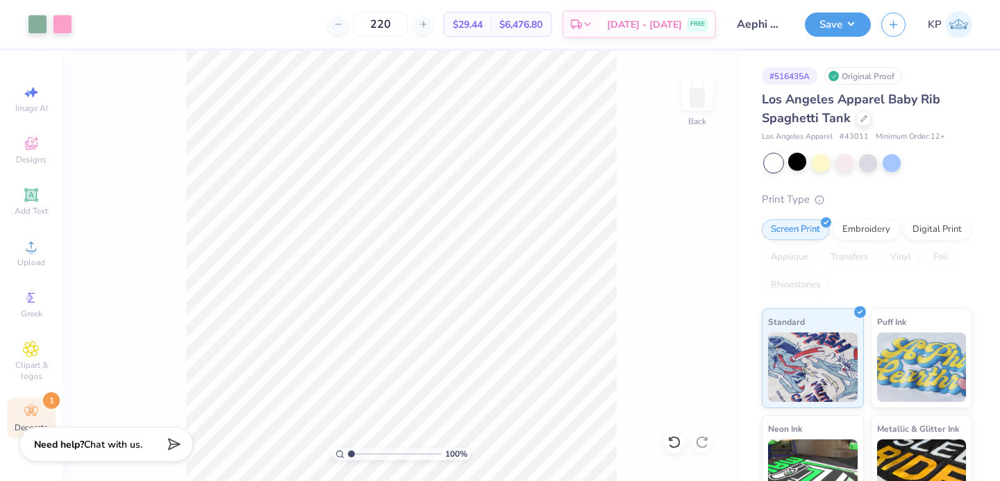
click at [25, 415] on icon at bounding box center [31, 411] width 17 height 17
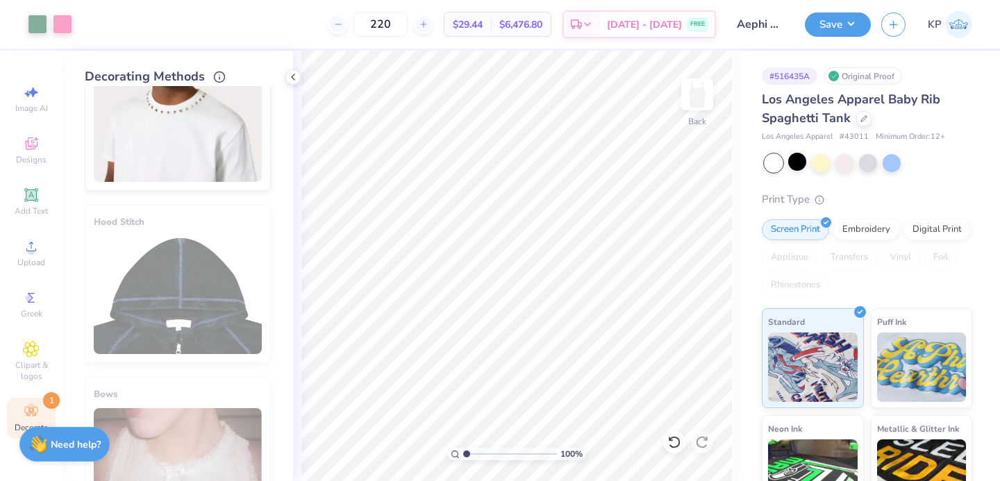
click at [35, 407] on icon at bounding box center [30, 412] width 13 height 10
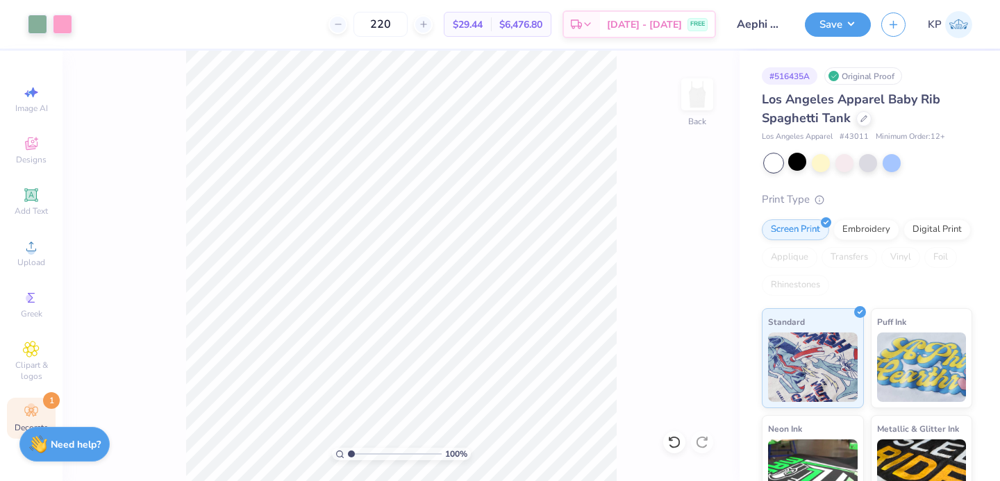
click at [35, 407] on icon at bounding box center [30, 412] width 13 height 10
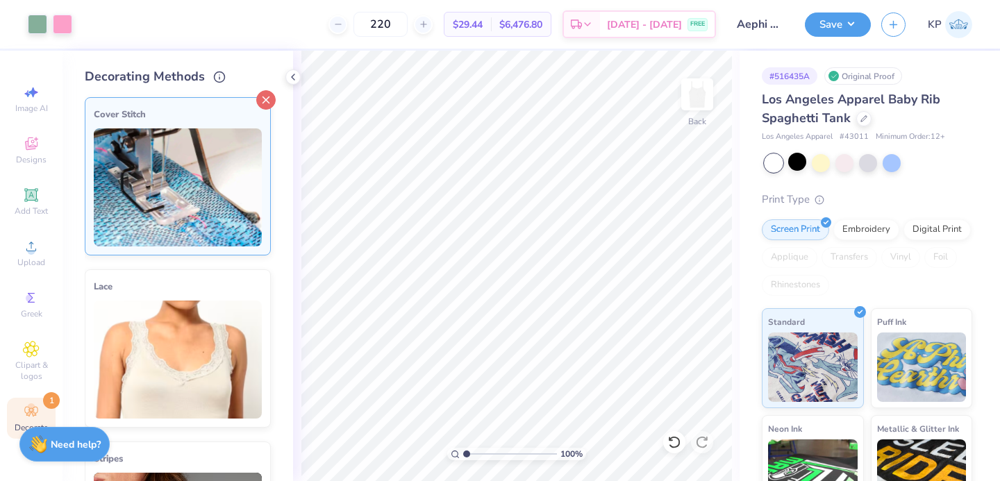
click at [256, 98] on icon at bounding box center [265, 99] width 19 height 19
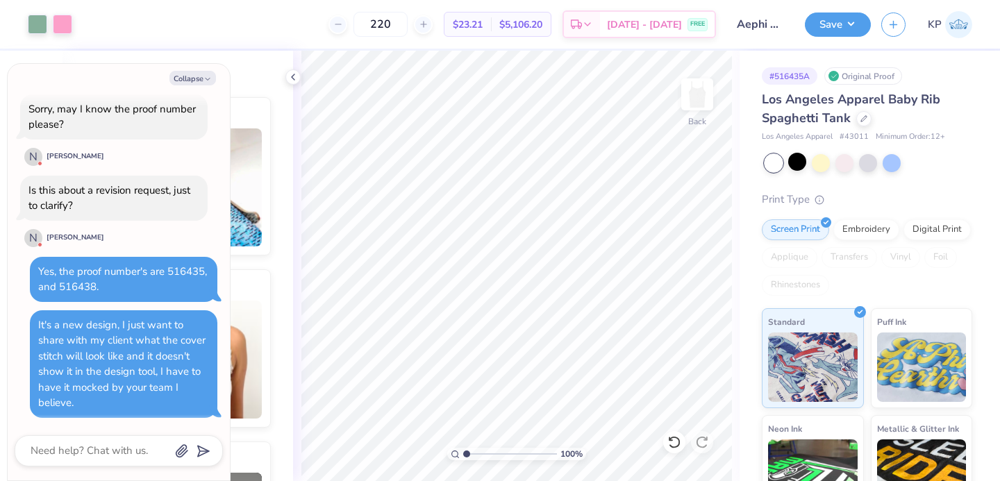
scroll to position [141, 0]
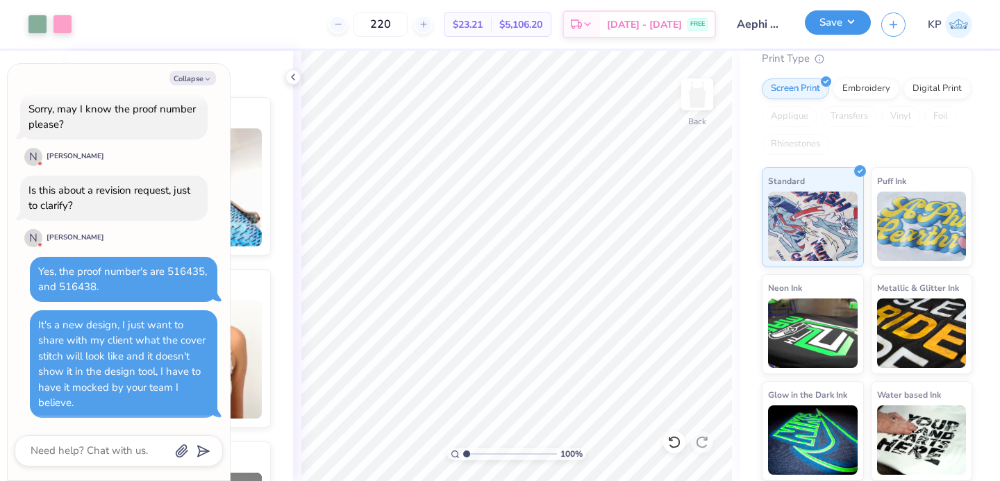
click at [830, 23] on button "Save" at bounding box center [838, 22] width 66 height 24
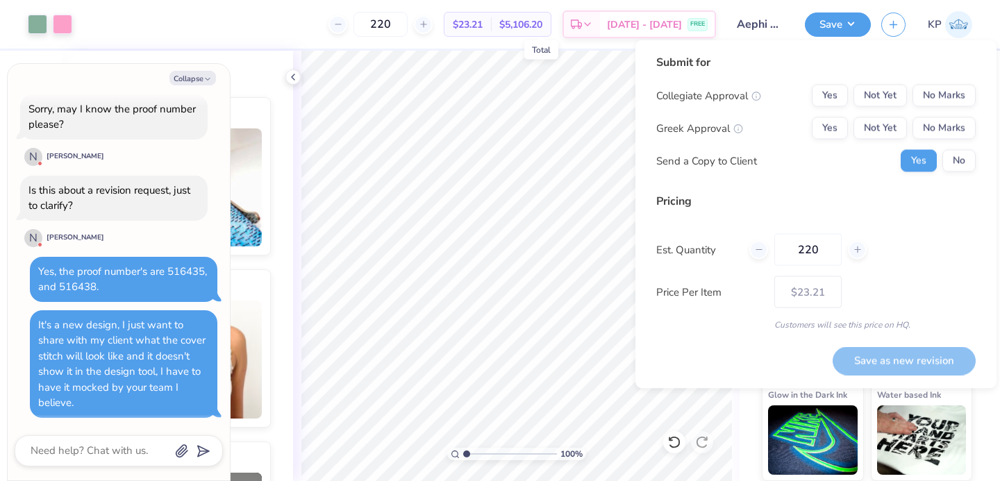
click at [542, 22] on span "$5,106.20" at bounding box center [520, 24] width 43 height 15
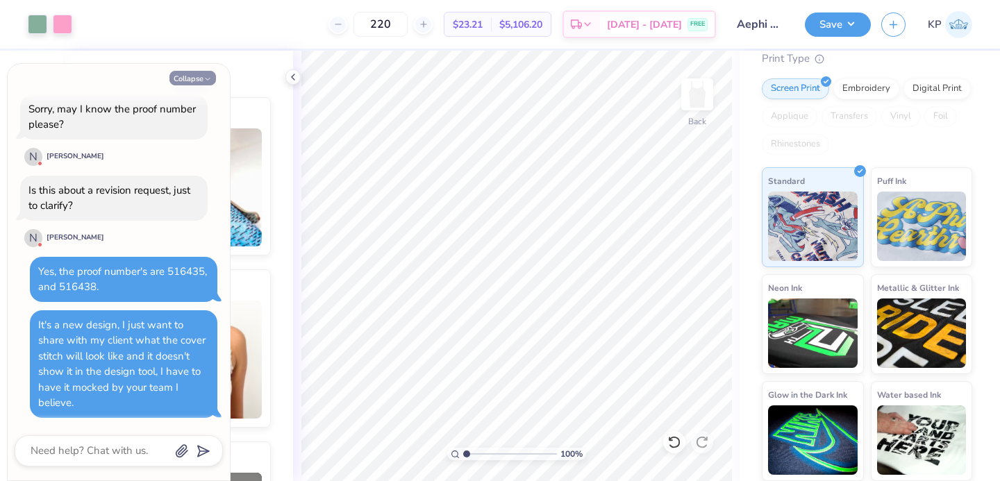
click at [185, 75] on button "Collapse" at bounding box center [192, 78] width 47 height 15
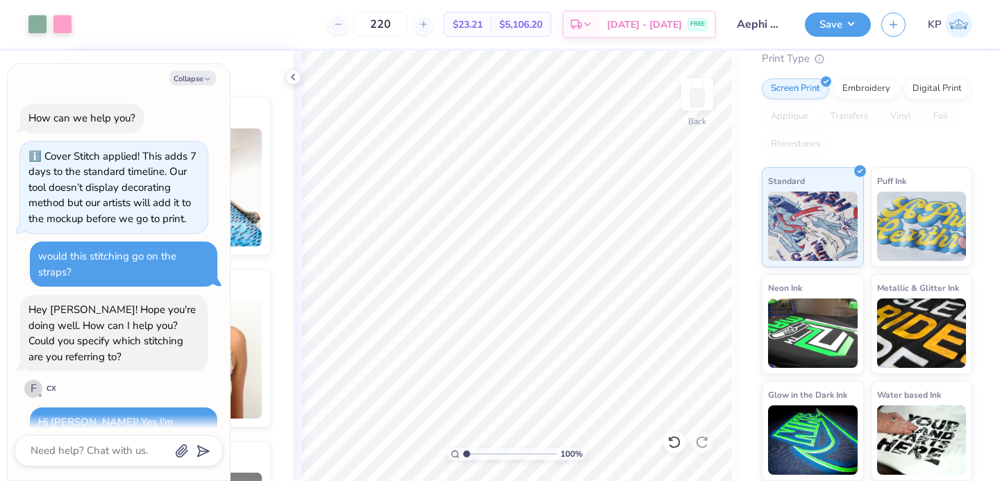
scroll to position [1068, 0]
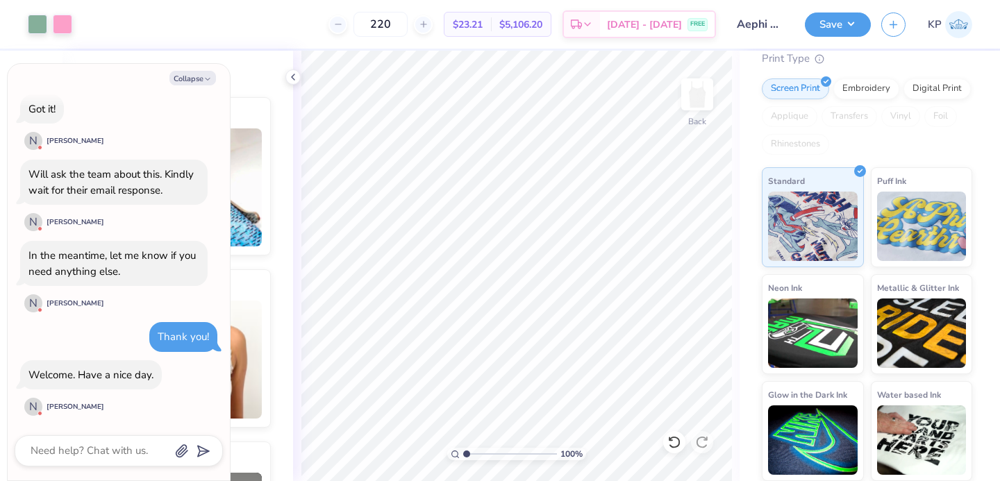
click at [946, 19] on img at bounding box center [958, 24] width 27 height 27
click at [202, 76] on button "Collapse" at bounding box center [192, 78] width 47 height 15
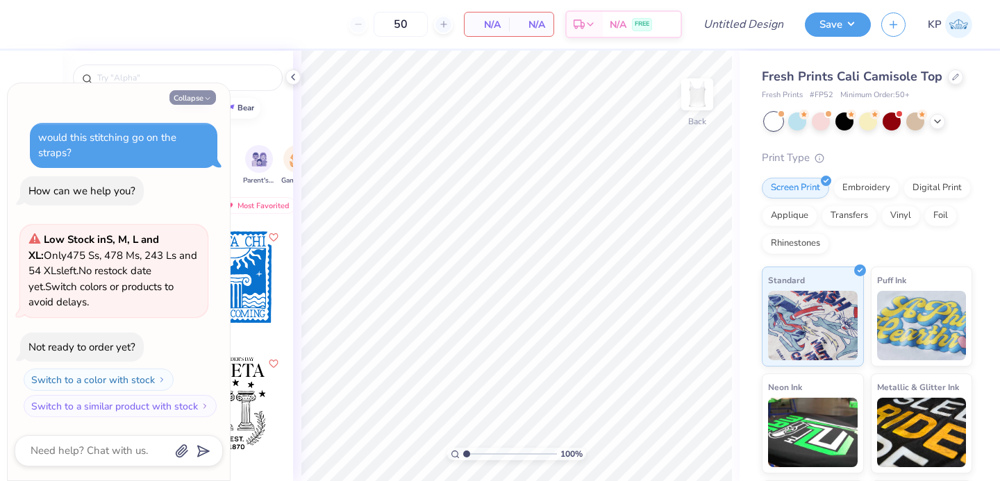
click at [201, 96] on button "Collapse" at bounding box center [192, 97] width 47 height 15
type textarea "x"
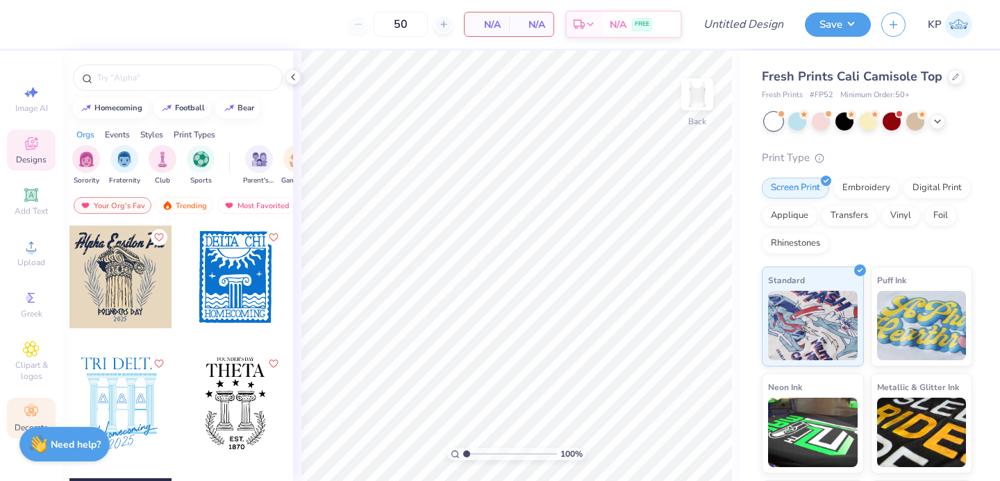
click at [24, 424] on span "Decorate" at bounding box center [31, 427] width 33 height 11
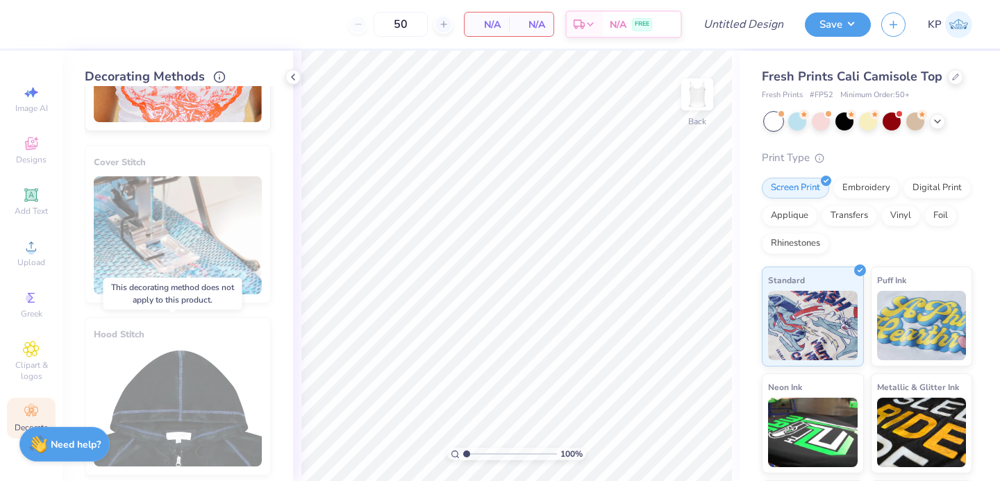
scroll to position [812, 0]
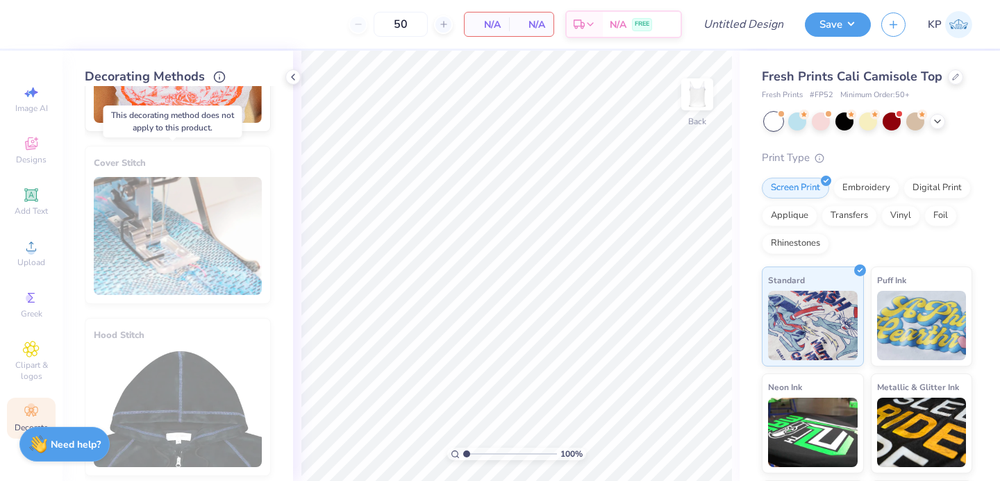
click at [188, 254] on div "Cover Stitch" at bounding box center [178, 225] width 186 height 158
click at [944, 18] on link "KP" at bounding box center [950, 24] width 44 height 27
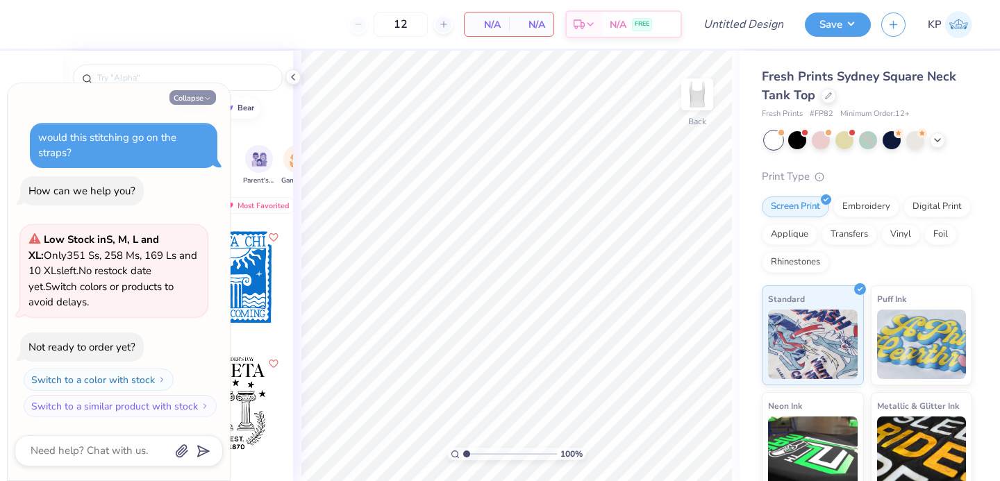
click at [192, 102] on button "Collapse" at bounding box center [192, 97] width 47 height 15
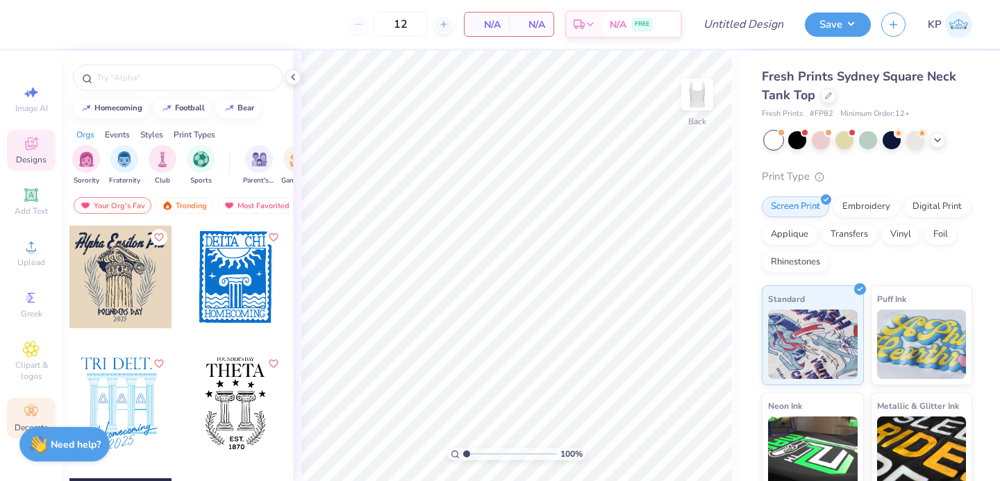
click at [28, 410] on icon at bounding box center [31, 411] width 17 height 17
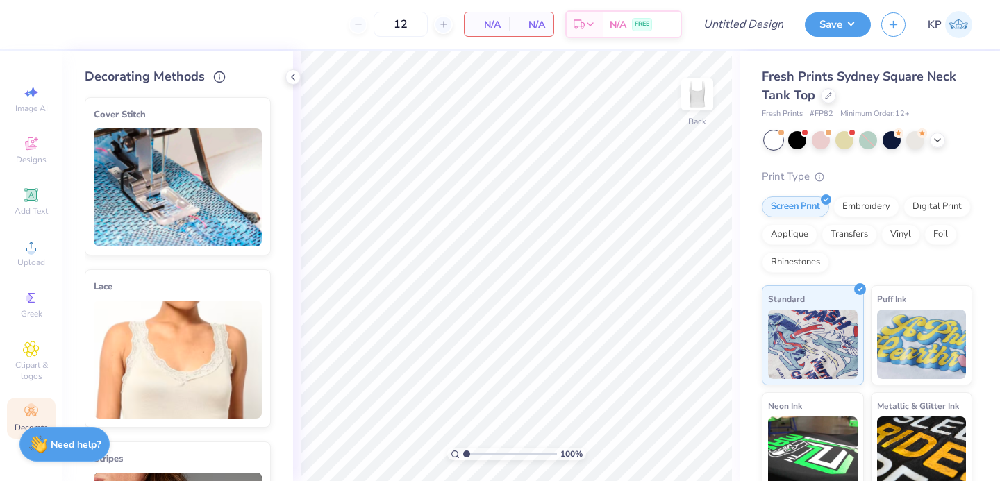
click at [174, 211] on img at bounding box center [178, 187] width 168 height 118
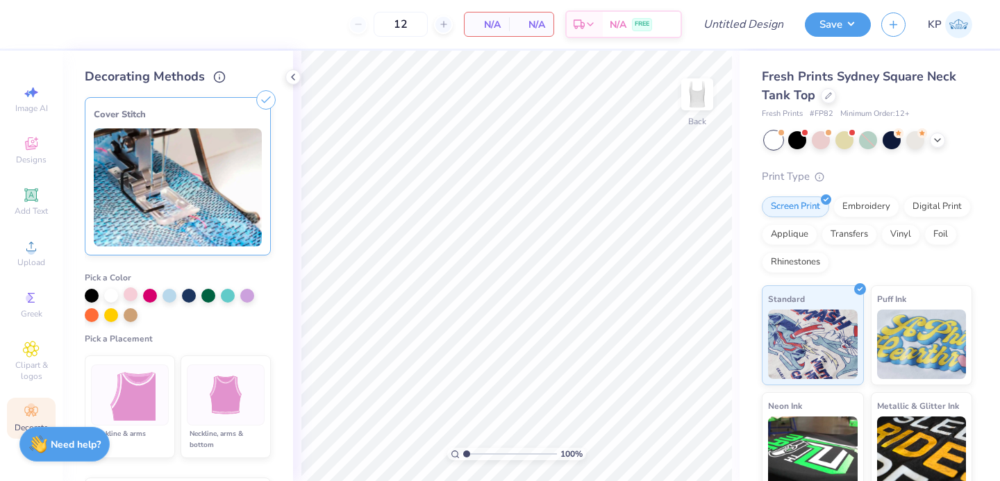
click at [137, 292] on div at bounding box center [131, 294] width 14 height 14
click at [211, 377] on img at bounding box center [226, 395] width 52 height 52
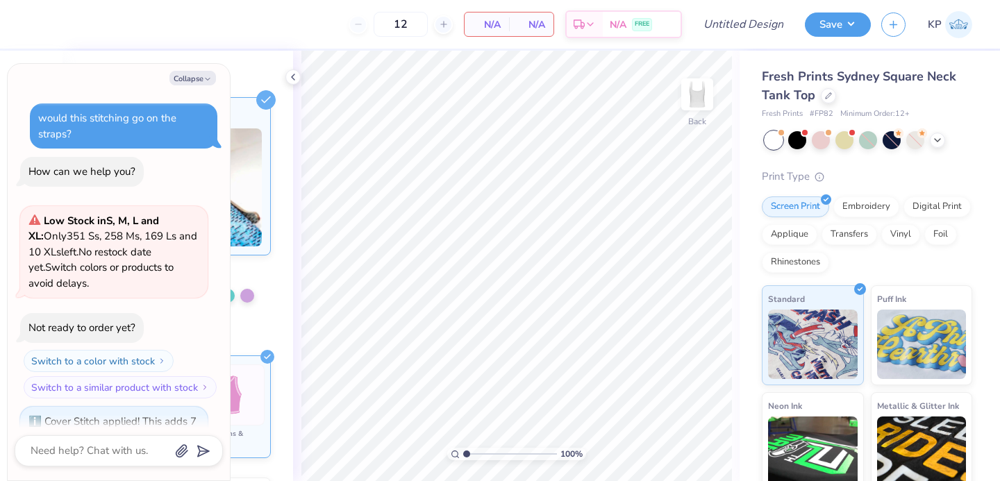
scroll to position [81, 0]
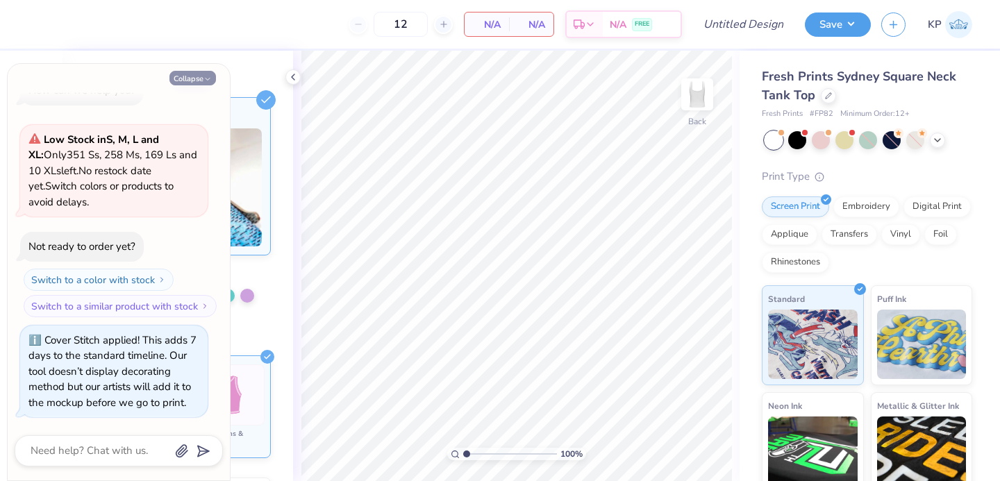
click at [203, 72] on button "Collapse" at bounding box center [192, 78] width 47 height 15
type textarea "x"
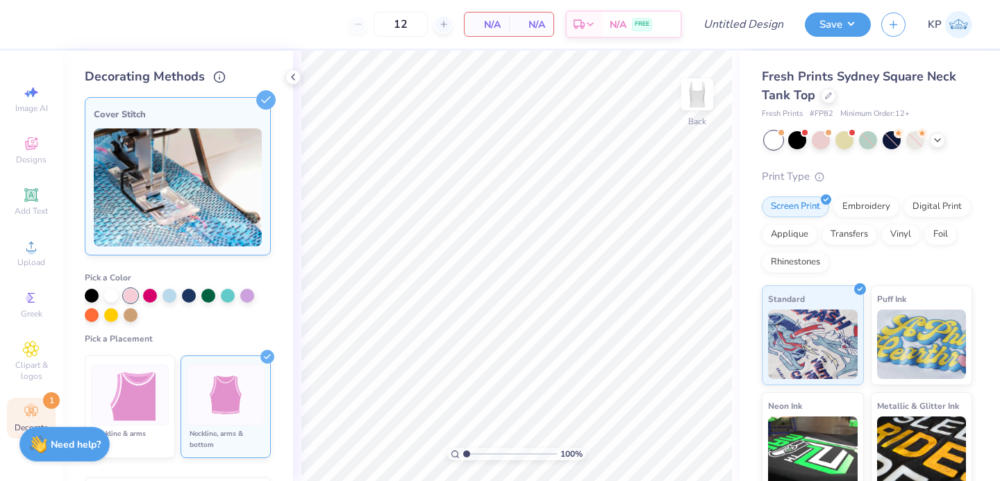
drag, startPoint x: 410, startPoint y: 24, endPoint x: 362, endPoint y: 23, distance: 47.9
click at [362, 23] on div "12" at bounding box center [401, 24] width 104 height 25
type input "215"
click at [32, 251] on icon at bounding box center [31, 247] width 10 height 10
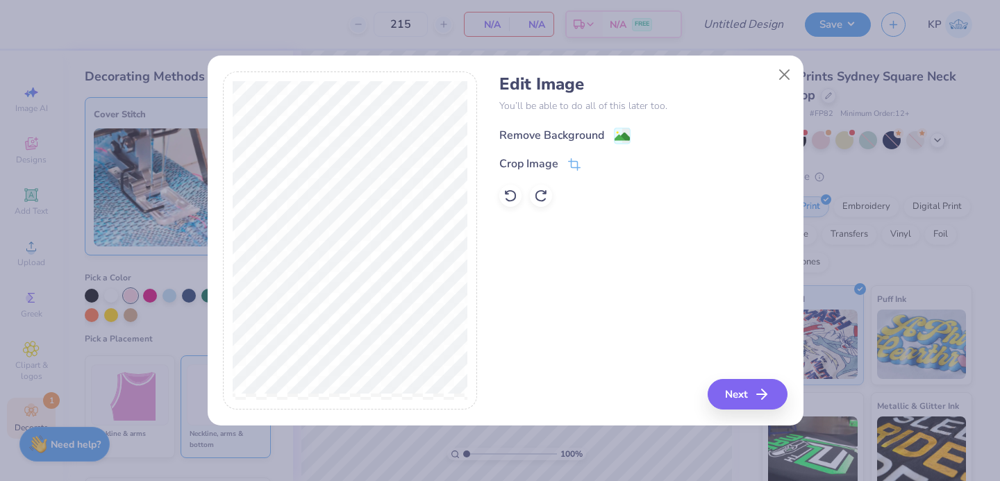
click at [589, 135] on div "Remove Background" at bounding box center [551, 135] width 105 height 17
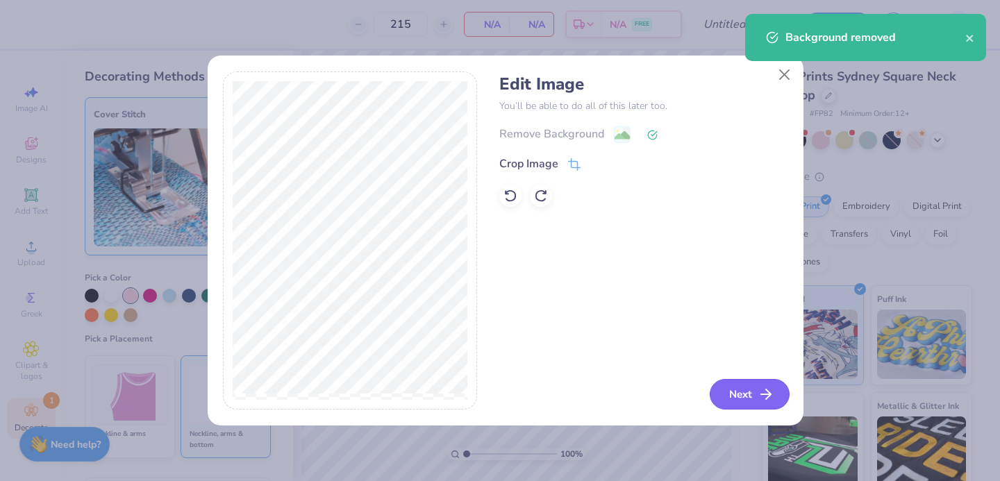
click at [734, 389] on button "Next" at bounding box center [750, 394] width 80 height 31
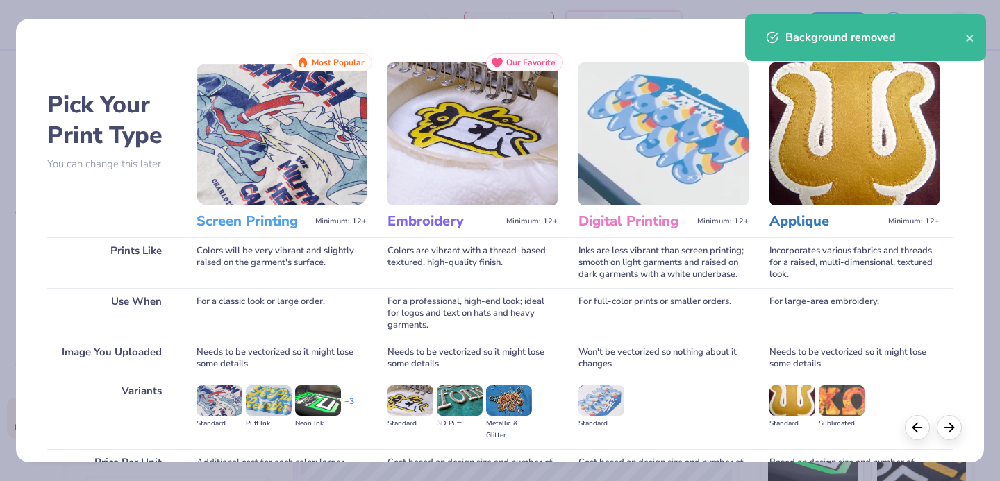
scroll to position [142, 0]
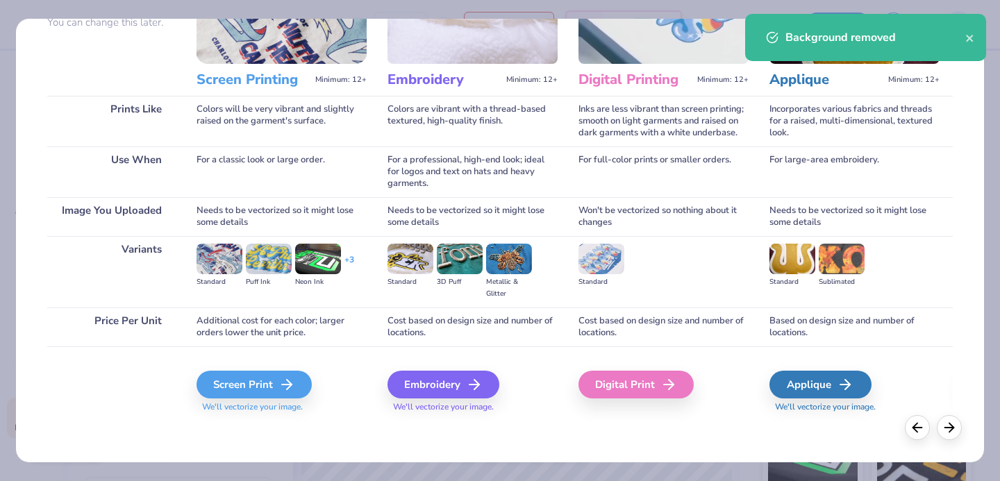
click at [266, 400] on div "Screen Print We'll vectorize your image." at bounding box center [281, 392] width 170 height 42
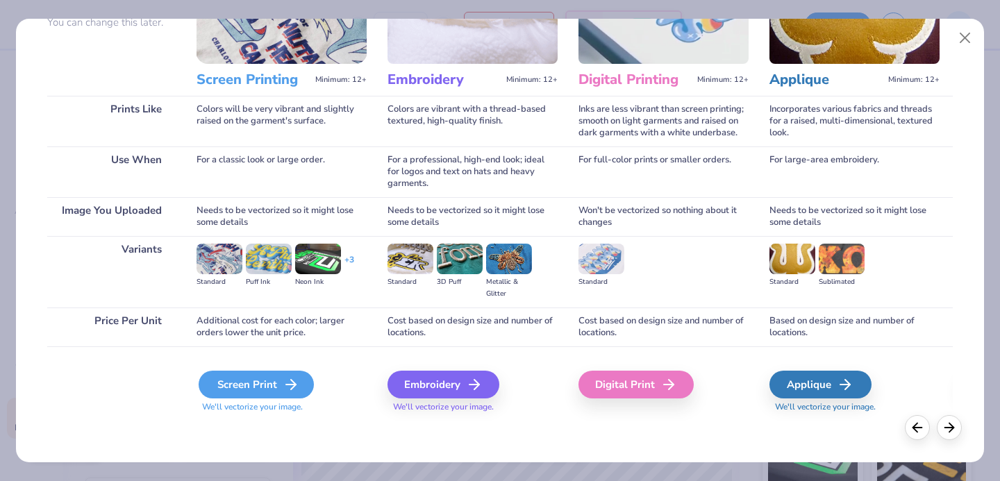
click at [274, 381] on div "Screen Print" at bounding box center [256, 385] width 115 height 28
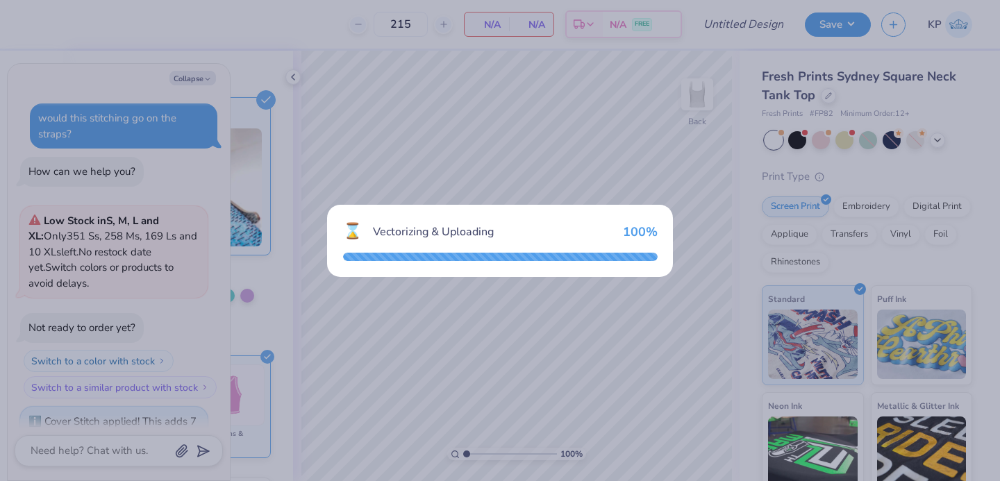
scroll to position [194, 0]
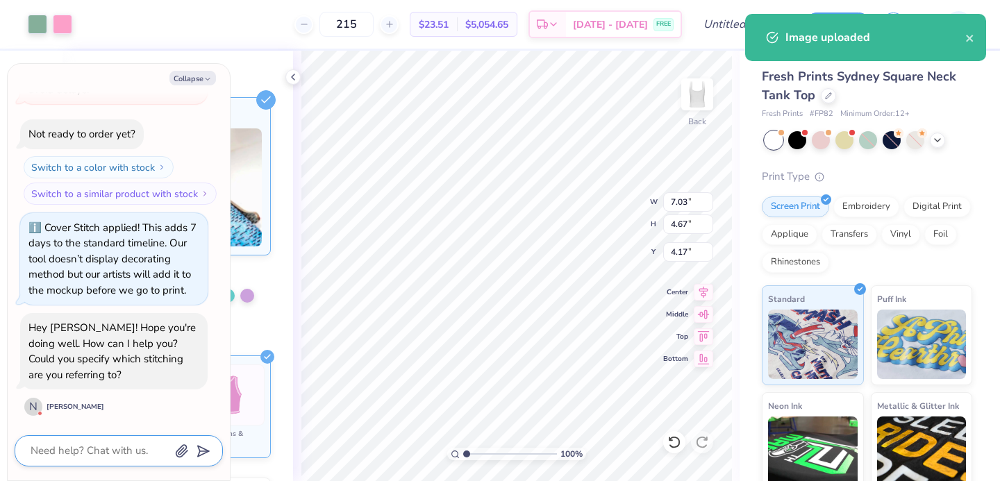
click at [115, 443] on textarea at bounding box center [99, 451] width 141 height 19
type textarea "x"
type textarea "H"
type textarea "x"
type textarea "Hi"
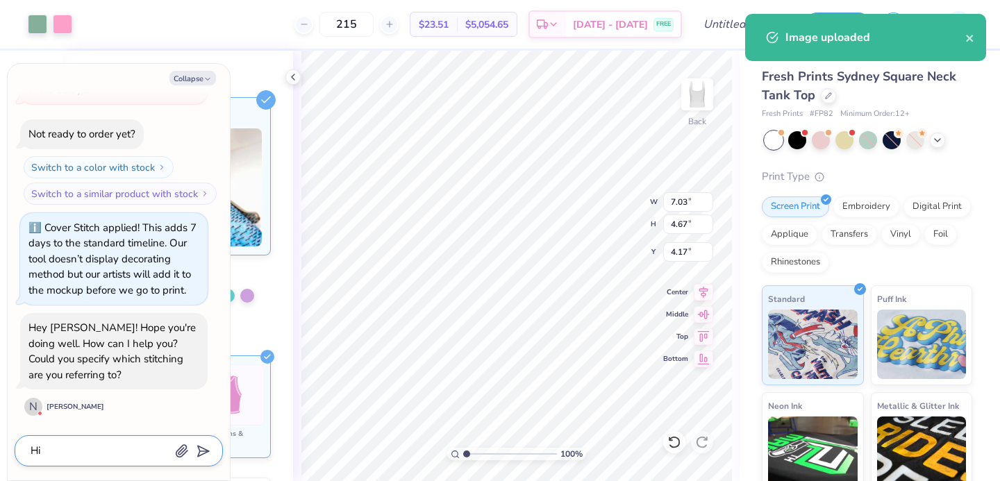
type textarea "x"
type textarea "Hi"
type textarea "x"
type textarea "Hi ue"
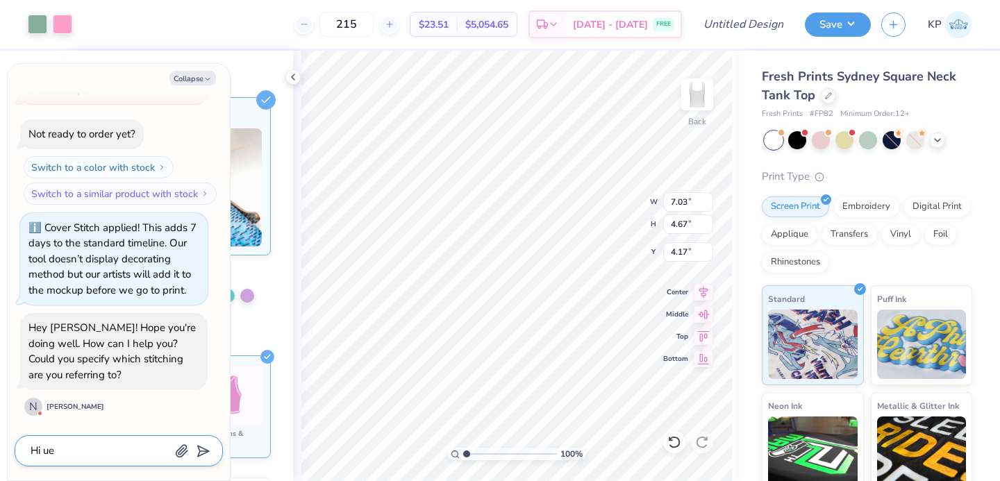
type textarea "x"
type textarea "Hi ues"
type textarea "x"
type textarea "Hi ue"
type textarea "x"
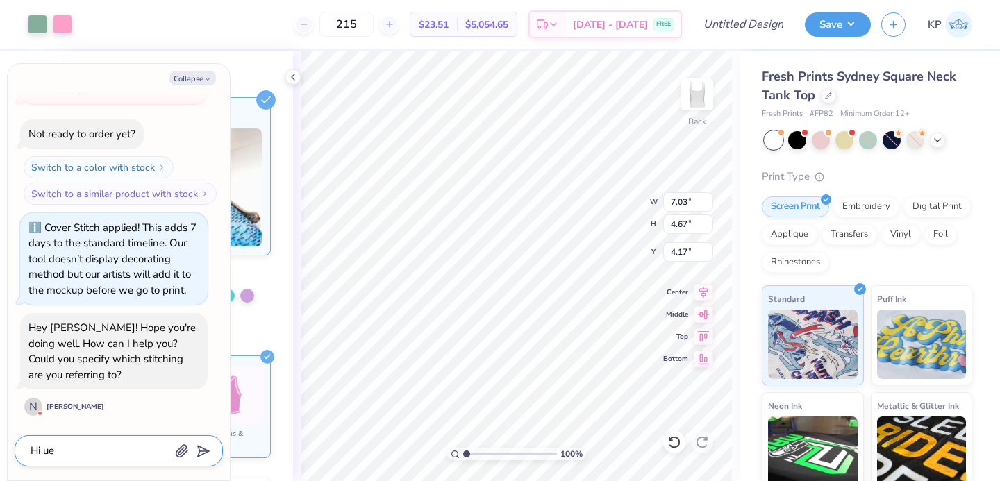
type textarea "Hi u"
type textarea "x"
type textarea "Hi"
type textarea "x"
type textarea "Hi N"
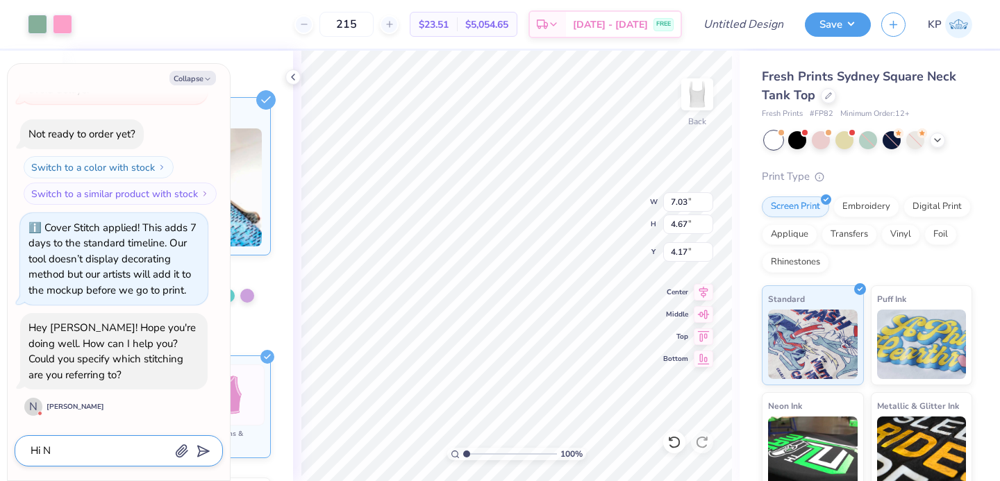
type textarea "x"
type textarea "Hi Ni"
type textarea "x"
type textarea "Hi Nik"
type textarea "x"
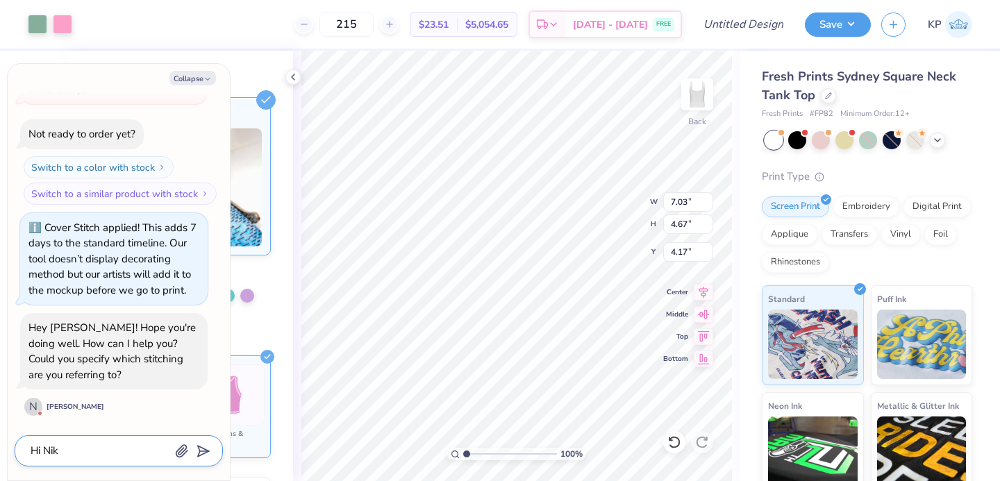
type textarea "Hi Nikk"
type textarea "x"
type textarea "Hi Nikka"
type textarea "x"
type textarea "Hi Nikka!"
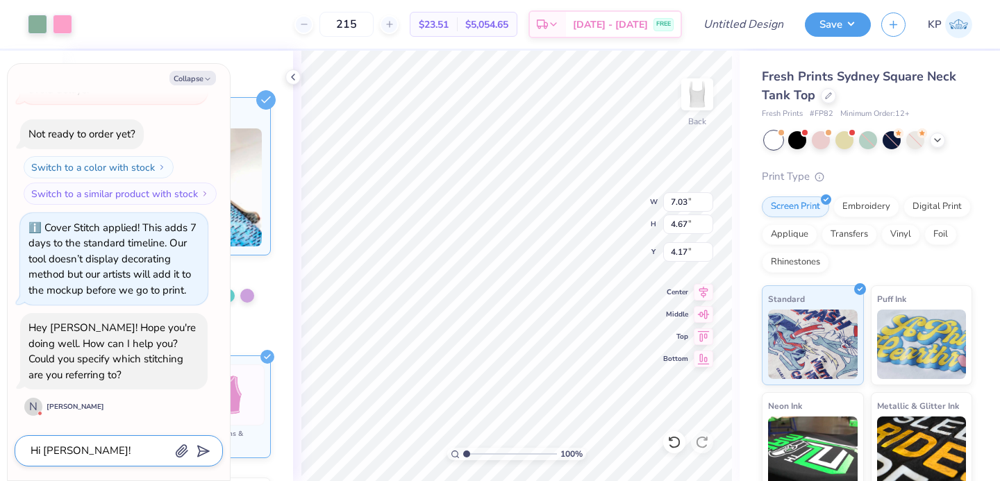
type textarea "x"
type textarea "Hi Nikka!"
type textarea "x"
type textarea "Hi Nikka! YE"
type textarea "x"
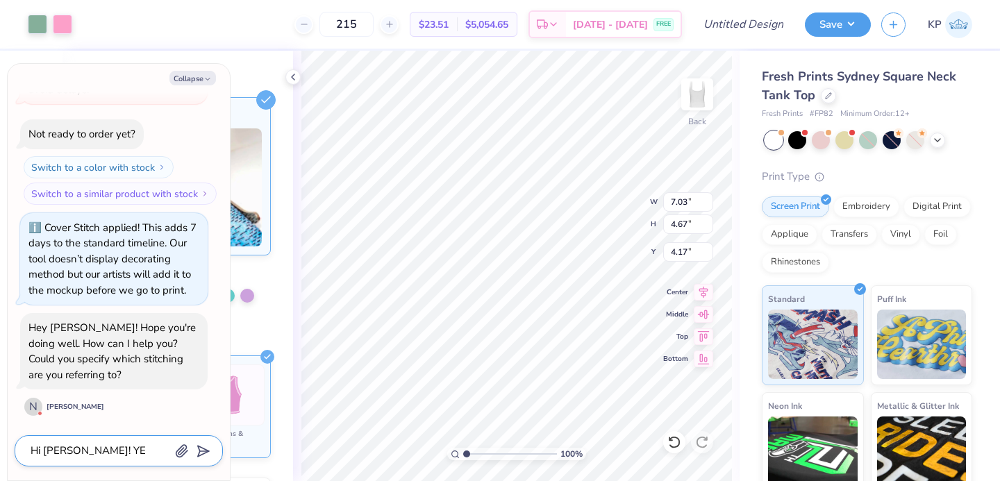
type textarea "Hi Nikka! YEs"
type textarea "x"
type textarea "Hi Nikka! YEs"
type textarea "x"
type textarea "Hi Nikka! YEs"
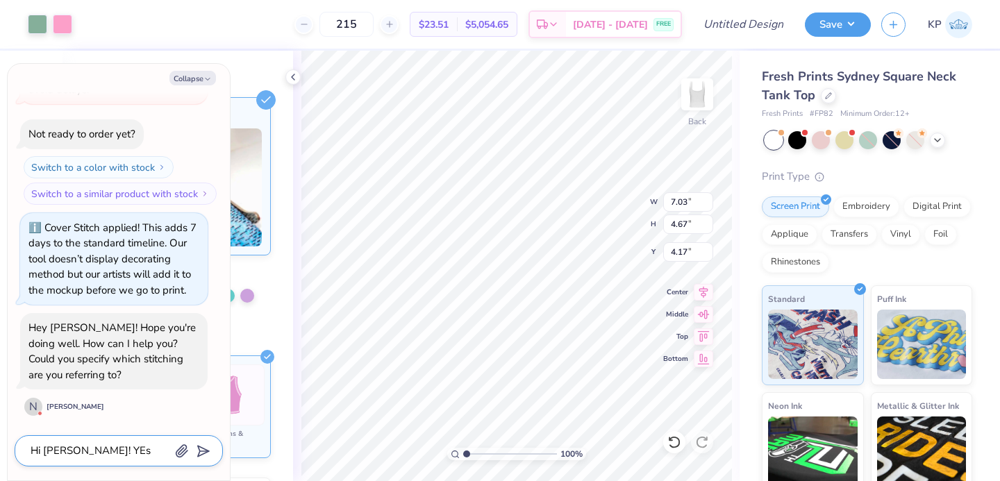
type textarea "x"
type textarea "Hi Nikka! YE"
type textarea "x"
type textarea "Hi Nikka! Y"
type textarea "x"
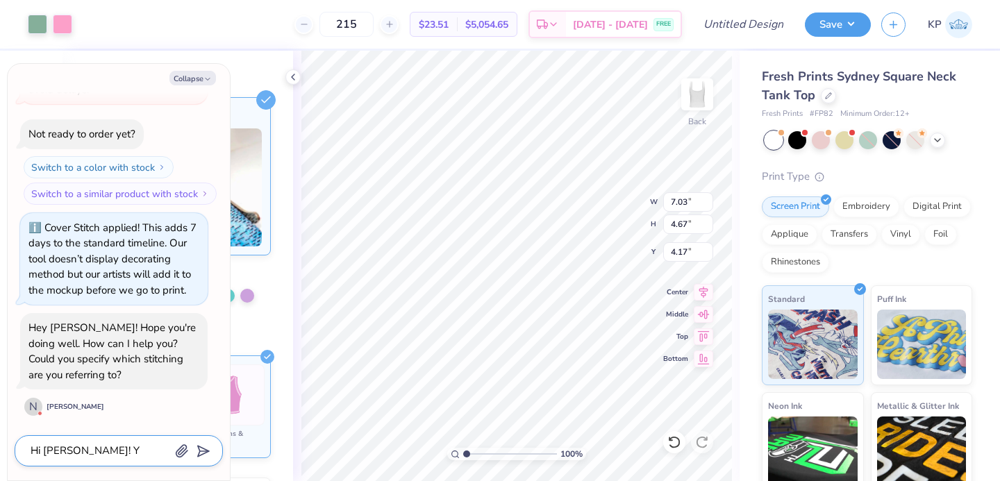
type textarea "Hi Nikka! Ye"
type textarea "x"
type textarea "Hi Nikka! Yes"
type textarea "x"
type textarea "Hi Nikka! Yes"
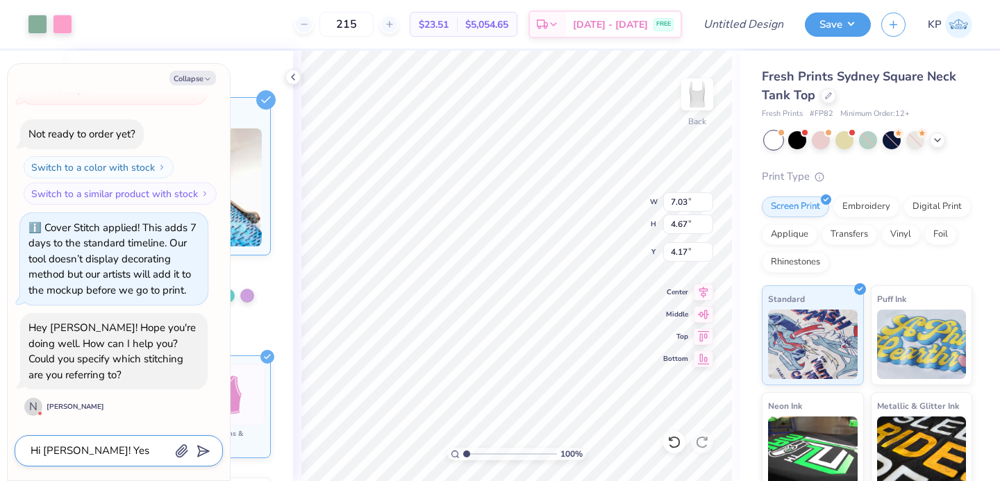
type textarea "x"
type textarea "Hi Nikka! Yes I"
type textarea "x"
type textarea "Hi Nikka! Yes I'"
type textarea "x"
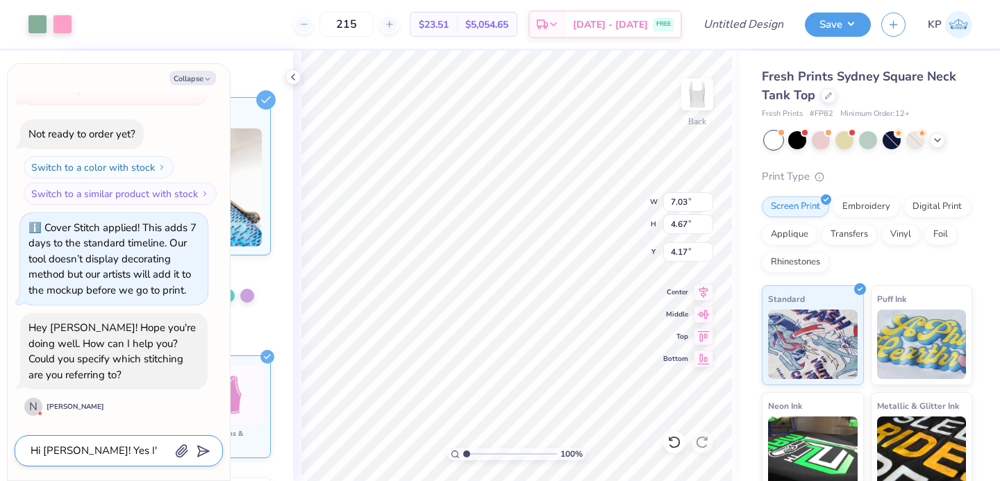
type textarea "Hi Nikka! Yes I'm"
type textarea "x"
type textarea "Hi Nikka! Yes I'm"
type textarea "x"
type textarea "Hi Nikka! Yes I'm r"
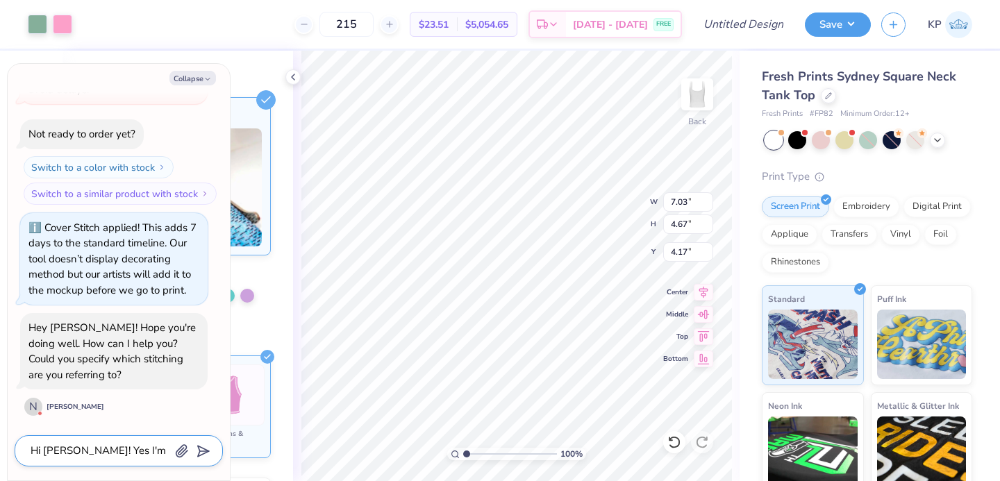
type textarea "x"
type textarea "Hi Nikka! Yes I'm re"
type textarea "x"
type textarea "Hi Nikka! Yes I'm ref"
type textarea "x"
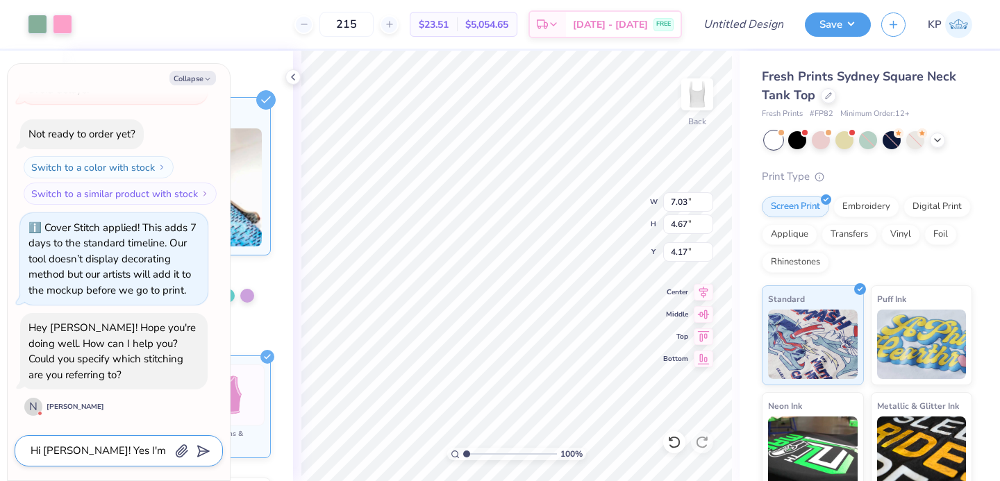
type textarea "Hi Nikka! Yes I'm reff"
type textarea "x"
type textarea "Hi Nikka! Yes I'm reffe"
type textarea "x"
type textarea "Hi Nikka! Yes I'm reffer"
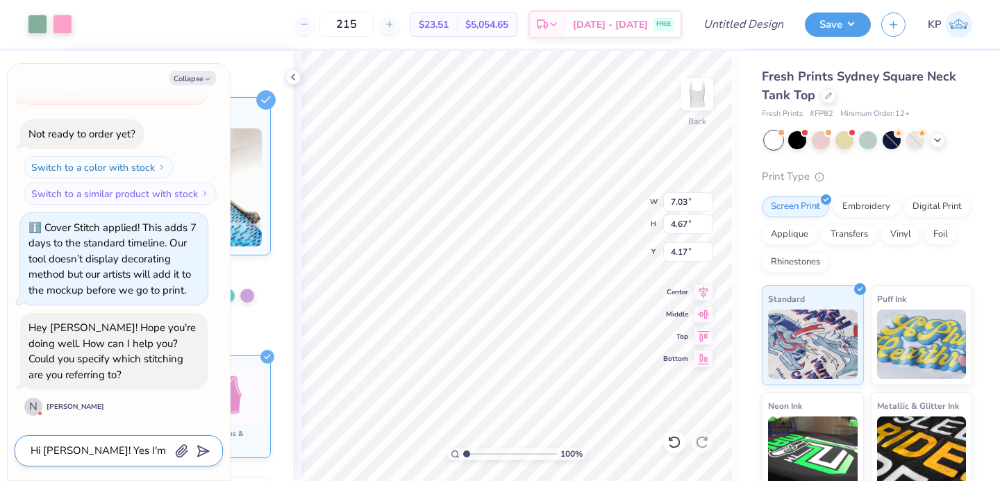
type textarea "x"
type textarea "Hi Nikka! Yes I'm refferri"
type textarea "x"
type textarea "Hi Nikka! Yes I'm refferring"
type textarea "x"
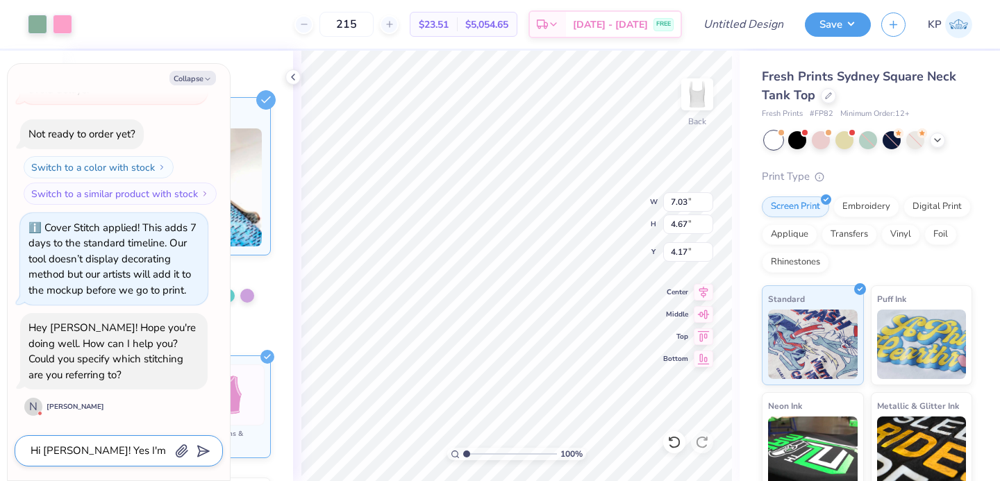
type textarea "Hi Nikka! Yes I'm refferring"
type textarea "x"
type textarea "Hi Nikka! Yes I'm refferring t"
type textarea "x"
type textarea "Hi Nikka! Yes I'm refferring to"
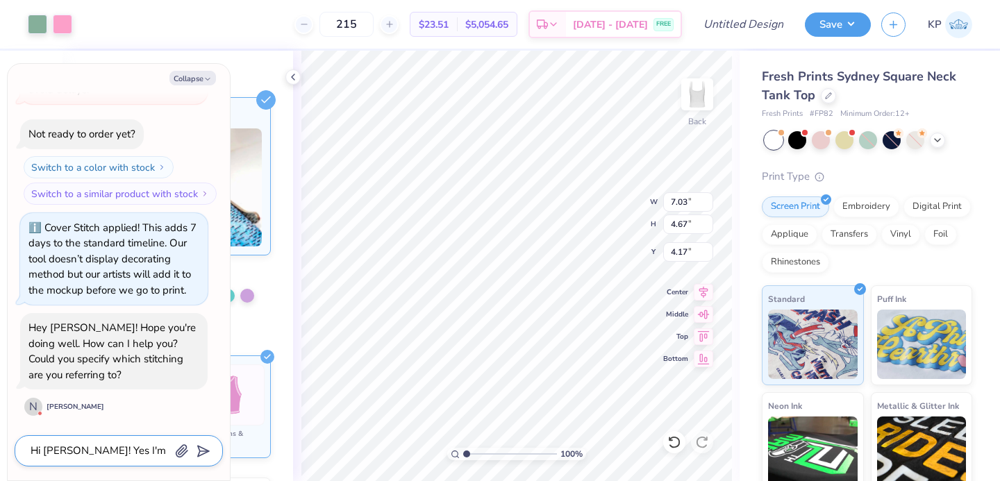
type textarea "x"
type textarea "Hi Nikka! Yes I'm refferring to"
type textarea "x"
type textarea "Hi Nikka! Yes I'm refferring to t"
type textarea "x"
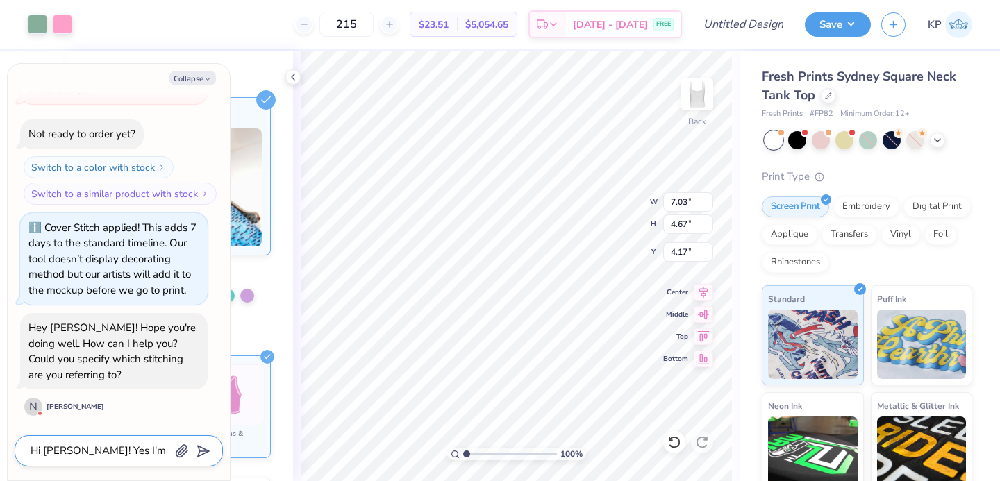
type textarea "Hi Nikka! Yes I'm refferring to th"
type textarea "x"
type textarea "Hi Nikka! Yes I'm refferring to the"
type textarea "x"
type textarea "Hi Nikka! Yes I'm refferring to the"
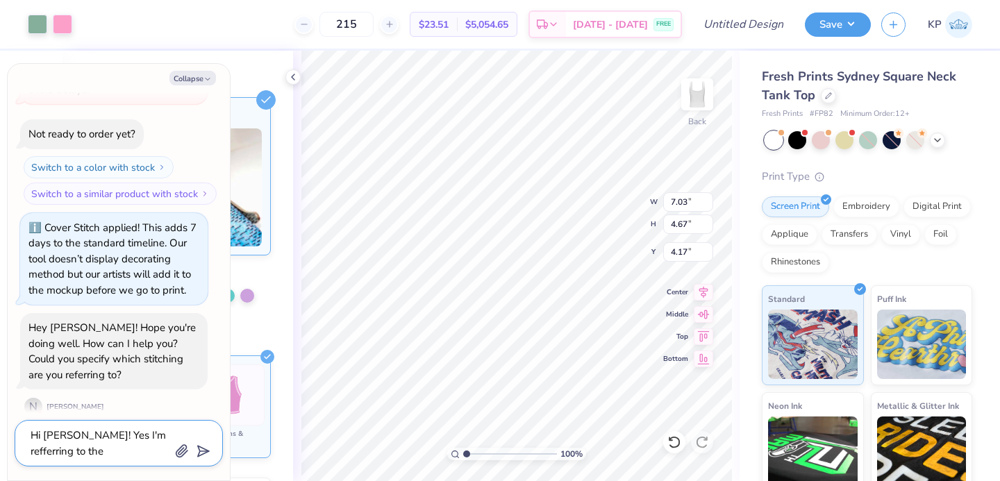
type textarea "x"
type textarea "Hi Nikka! Yes I'm refferring to the o"
type textarea "x"
type textarea "Hi Nikka! Yes I'm refferring to the"
type textarea "x"
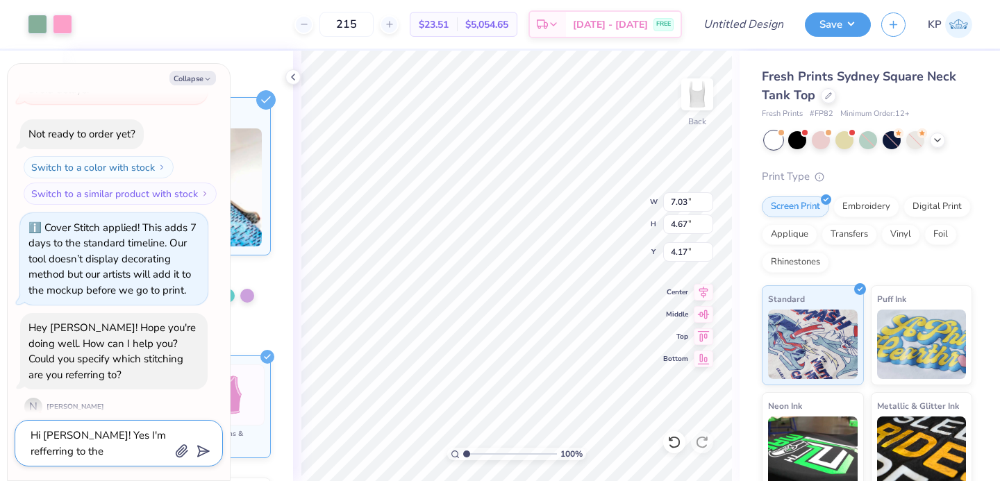
type textarea "Hi Nikka! Yes I'm refferring to the c"
type textarea "x"
type textarea "Hi Nikka! Yes I'm refferring to the co"
type textarea "x"
type textarea "Hi Nikka! Yes I'm refferring to the cov"
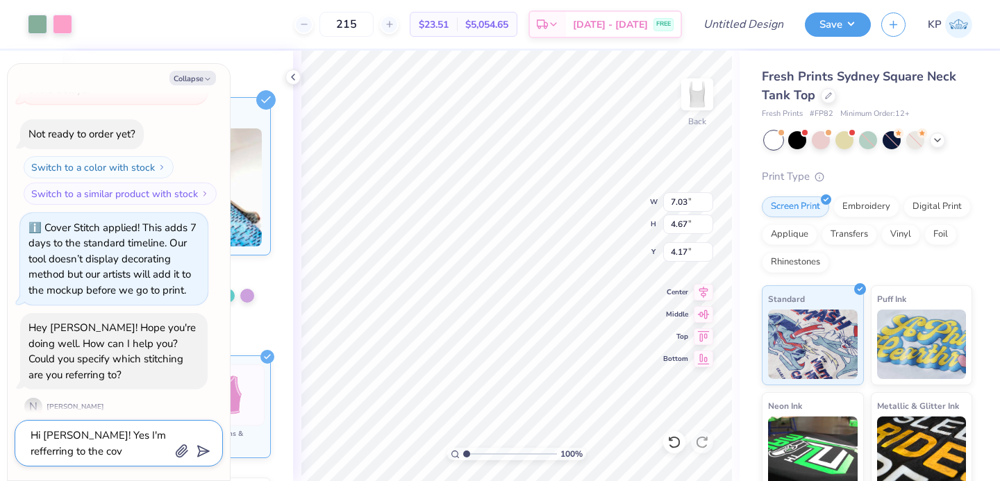
type textarea "x"
type textarea "Hi Nikka! Yes I'm refferring to the cove"
type textarea "x"
type textarea "Hi Nikka! Yes I'm refferring to the cover"
type textarea "x"
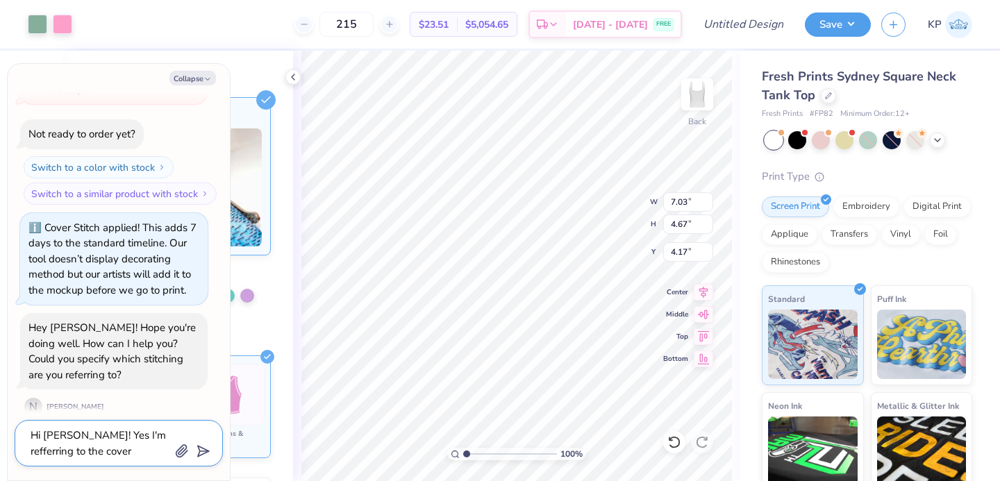
type textarea "Hi Nikka! Yes I'm refferring to the cover"
type textarea "x"
type textarea "Hi Nikka! Yes I'm refferring to the cover s"
type textarea "x"
type textarea "Hi Nikka! Yes I'm refferring to the cover sti"
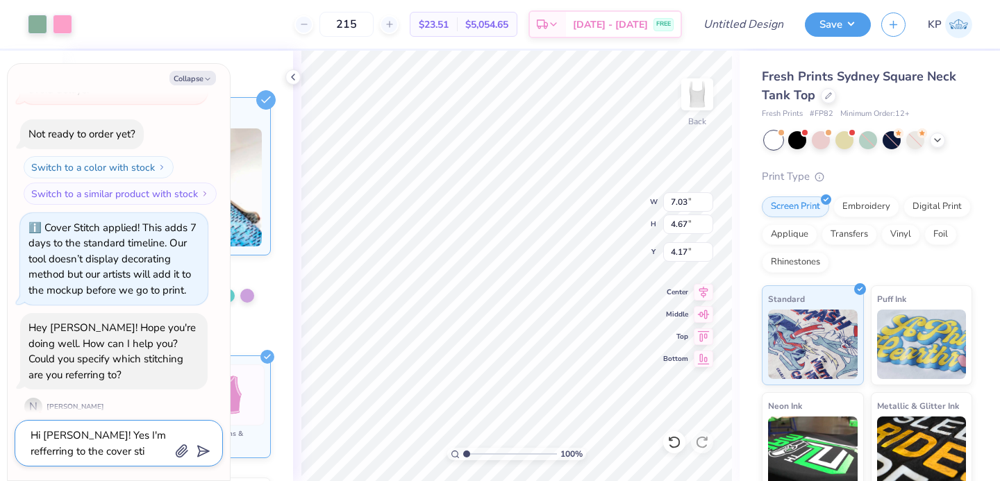
type textarea "x"
type textarea "Hi Nikka! Yes I'm refferring to the cover stit"
type textarea "x"
type textarea "Hi Nikka! Yes I'm refferring to the cover stitc"
type textarea "x"
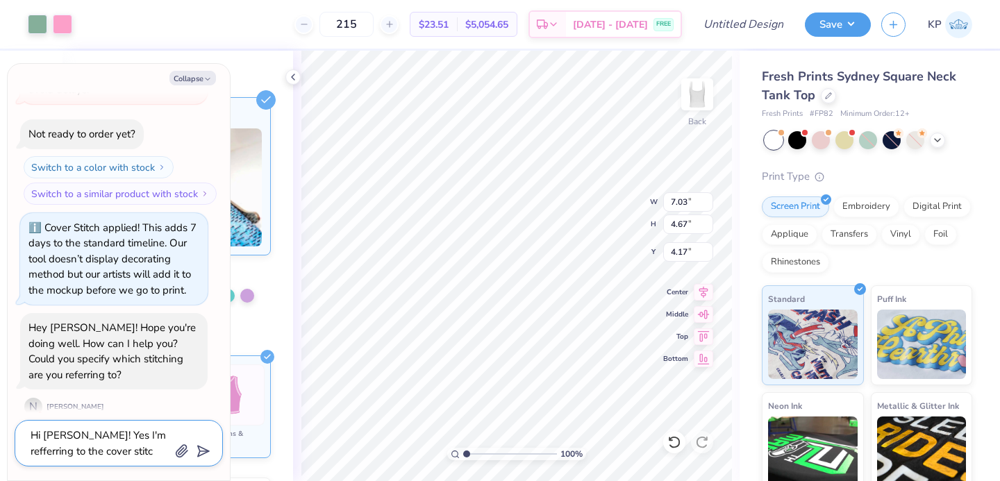
type textarea "Hi Nikka! Yes I'm refferring to the cover stitch"
type textarea "x"
type textarea "Hi Nikka! Yes I'm refferring to the cover stitchin"
type textarea "x"
type textarea "Hi Nikka! Yes I'm refferring to the cover stitching"
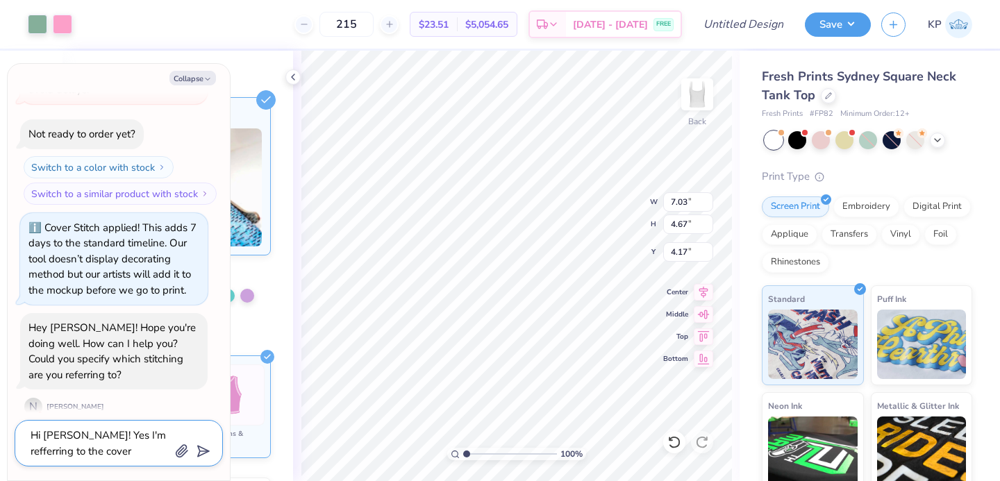
type textarea "x"
type textarea "Hi Nikka! Yes I'm refferring to the cover stitching"
type textarea "x"
type textarea "Hi Nikka! Yes I'm refferring to the cover stitching o"
type textarea "x"
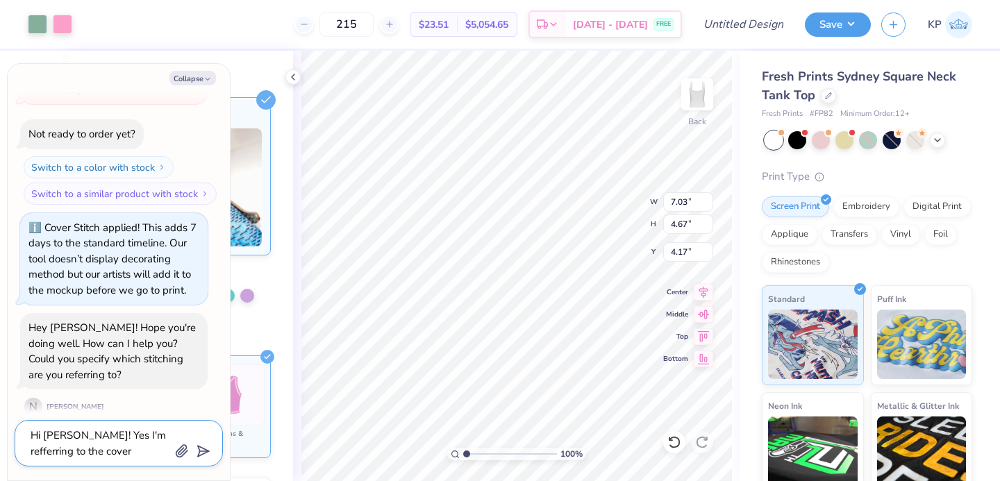
type textarea "Hi Nikka! Yes I'm refferring to the cover stitching on"
type textarea "x"
type textarea "Hi Nikka! Yes I'm refferring to the cover stitching on t"
type textarea "x"
type textarea "Hi Nikka! Yes I'm refferring to the cover stitching on te"
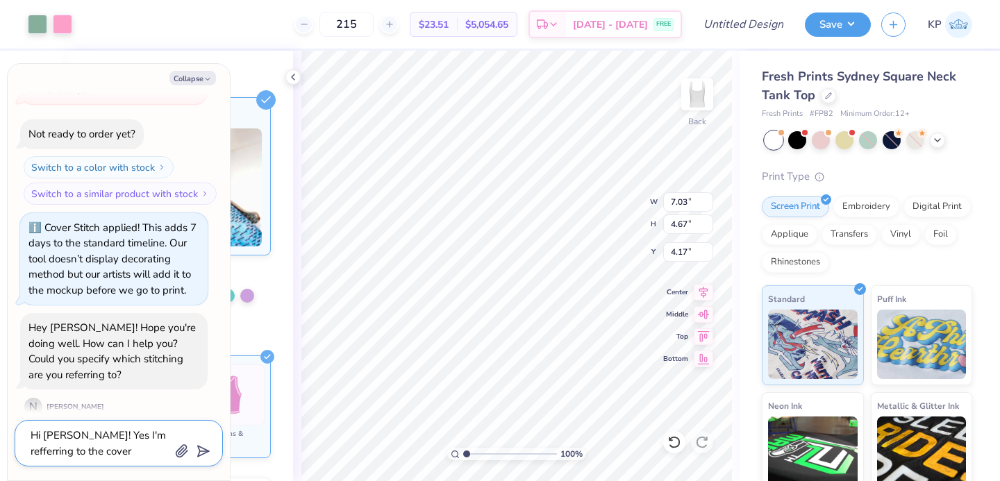
type textarea "x"
type textarea "Hi Nikka! Yes I'm refferring to the cover stitching on te"
type textarea "x"
type textarea "Hi Nikka! Yes I'm refferring to the cover stitching on te"
type textarea "x"
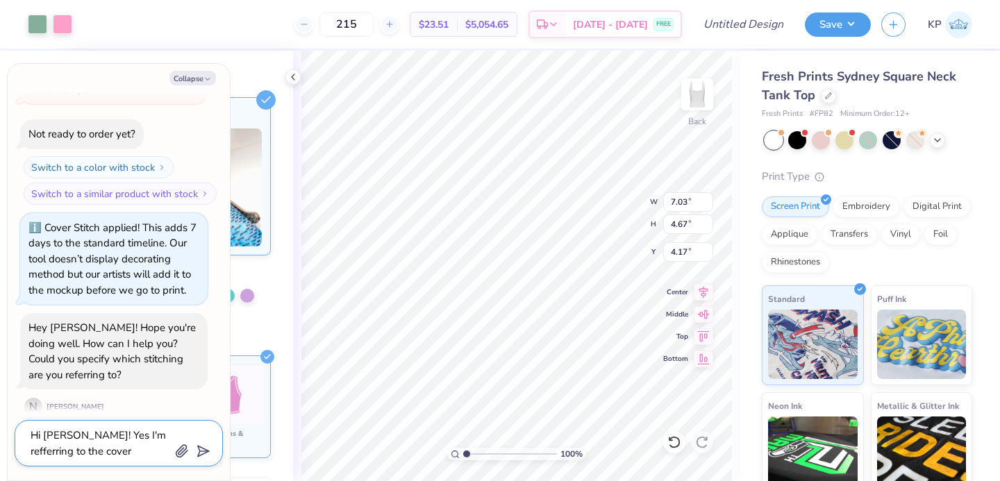
type textarea "Hi Nikka! Yes I'm refferring to the cover stitching on t"
type textarea "x"
type textarea "Hi Nikka! Yes I'm refferring to the cover stitching on th"
type textarea "x"
type textarea "Hi Nikka! Yes I'm refferring to the cover stitching on the"
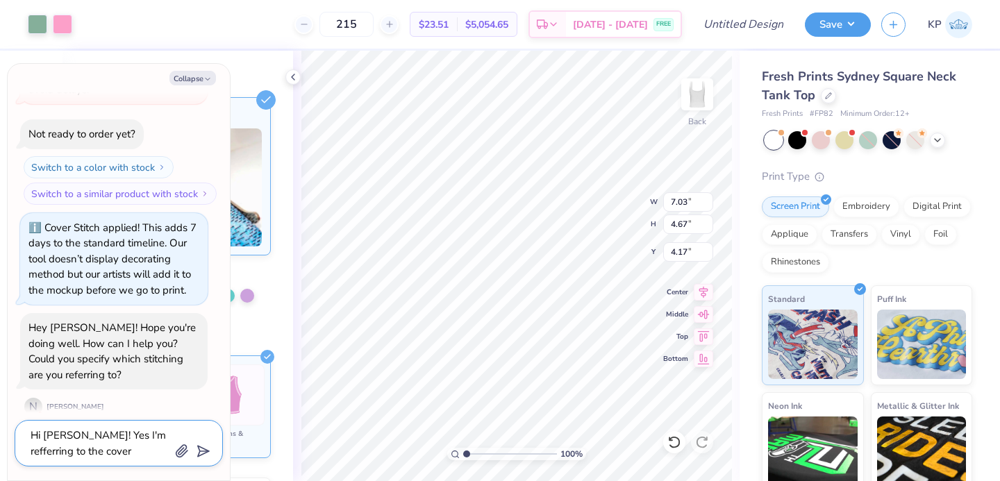
type textarea "x"
type textarea "Hi Nikka! Yes I'm refferring to the cover stitching on the"
click at [126, 433] on textarea "Hi Nikka! Yes I'm refferring to the cover stitching on the" at bounding box center [99, 443] width 141 height 34
type textarea "x"
type textarea "Hi Nikka! Yes I'm referring to the cover stitching on the"
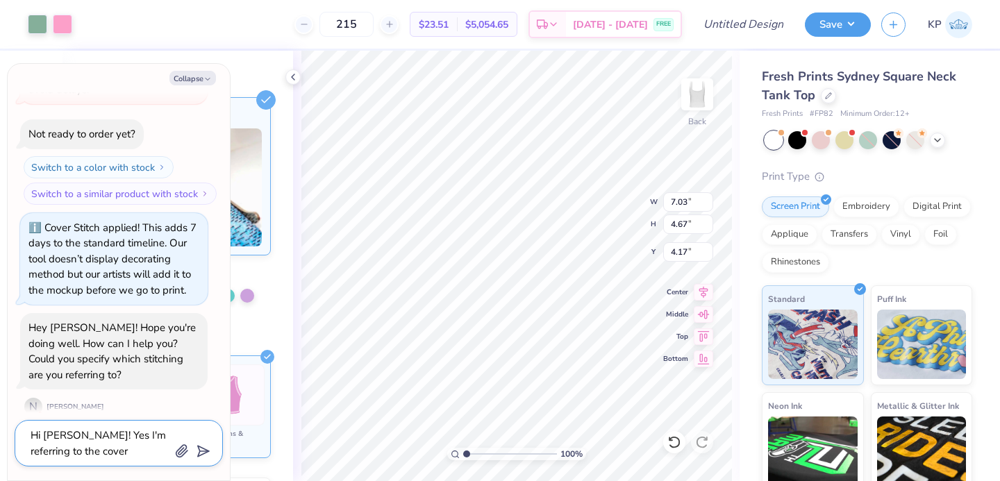
click at [81, 455] on textarea "Hi Nikka! Yes I'm referring to the cover stitching on the" at bounding box center [99, 443] width 141 height 34
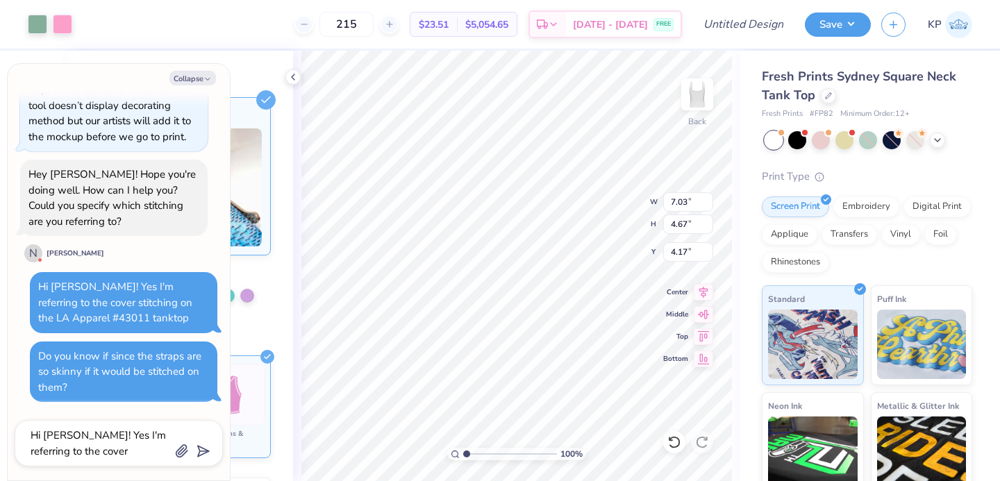
type textarea "x"
type input "1.83"
click at [201, 78] on button "Collapse" at bounding box center [192, 78] width 47 height 15
type textarea "x"
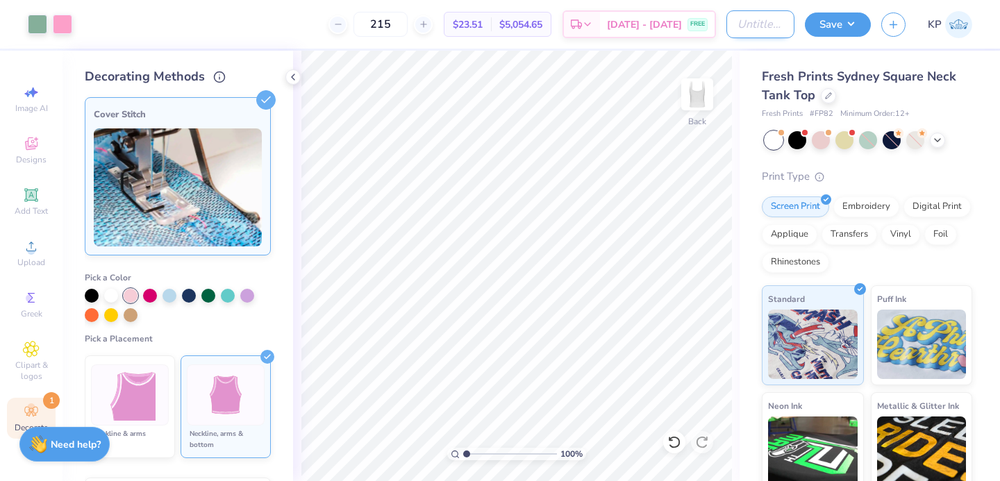
click at [751, 24] on input "Design Title" at bounding box center [760, 24] width 68 height 28
type input "Aephi Hop Tank Thick strap pink stitch"
click at [839, 23] on button "Save" at bounding box center [838, 22] width 66 height 24
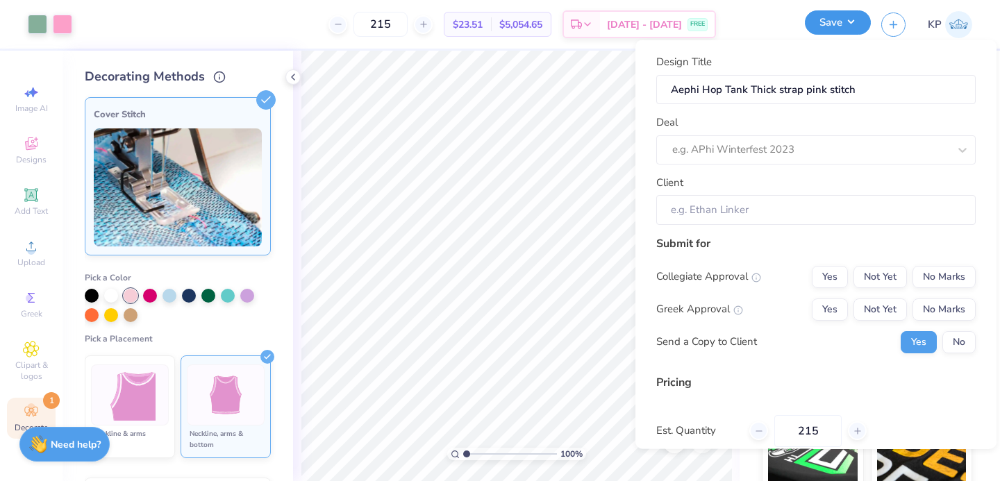
scroll to position [0, 0]
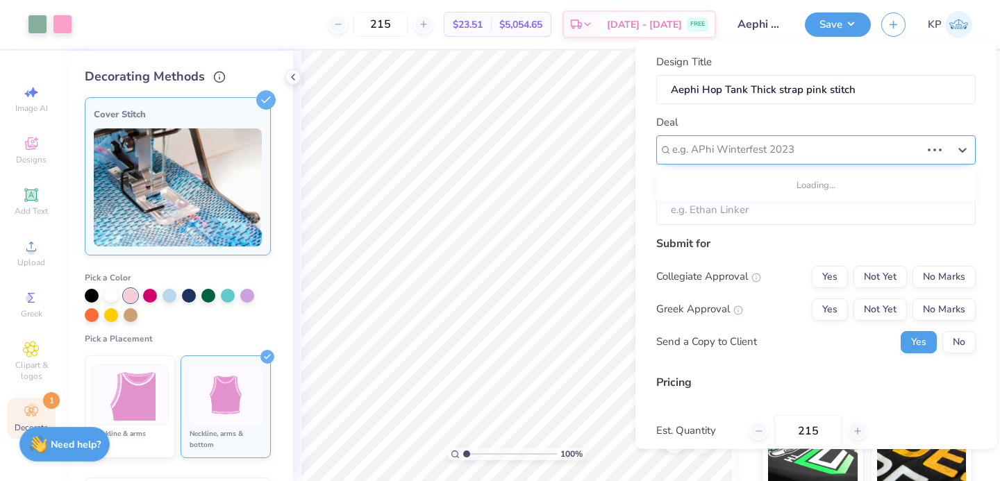
click at [832, 149] on div at bounding box center [796, 149] width 249 height 19
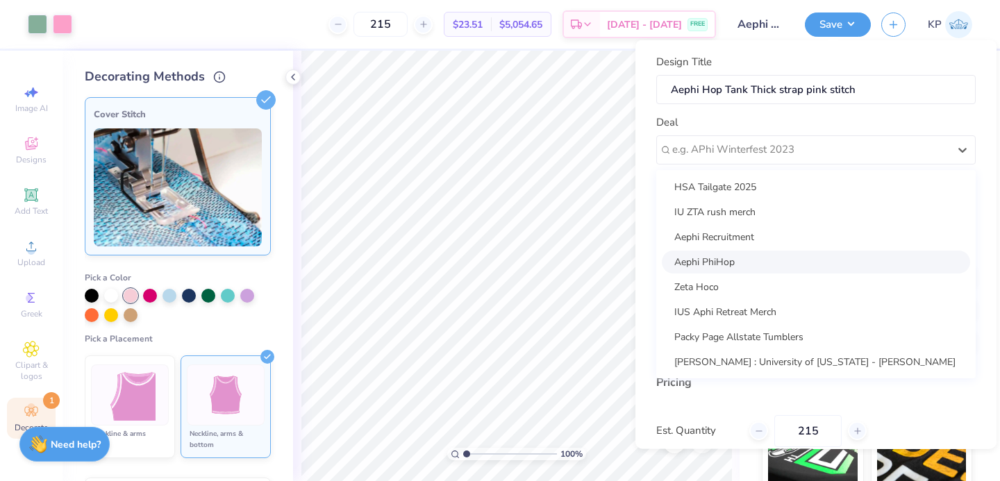
click at [763, 262] on div "Aephi PhiHop" at bounding box center [816, 261] width 308 height 23
type input "Peyton Cooperstein"
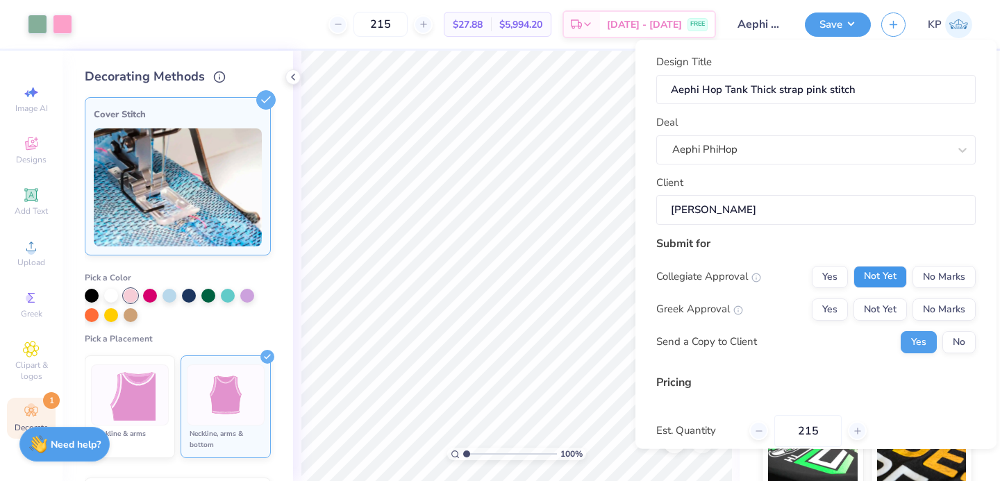
click at [856, 280] on button "Not Yet" at bounding box center [879, 276] width 53 height 22
click at [830, 303] on button "Yes" at bounding box center [830, 309] width 36 height 22
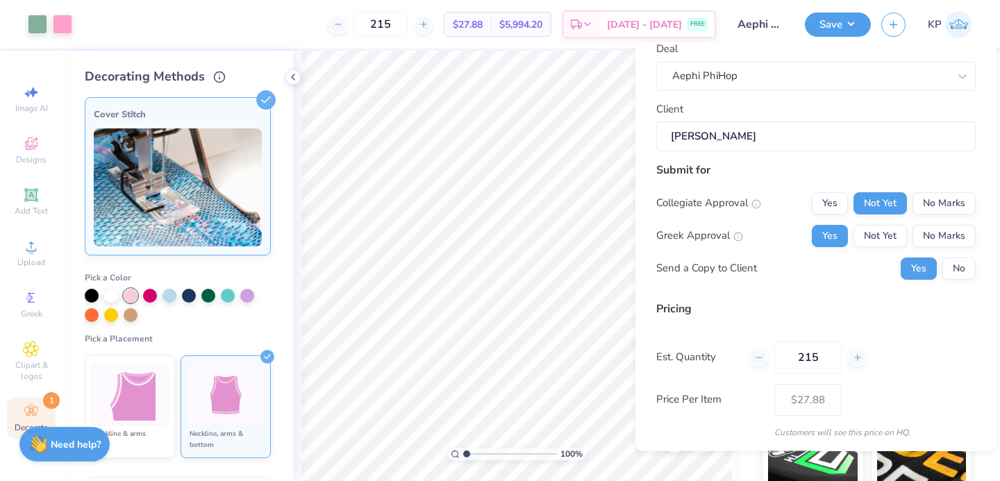
scroll to position [120, 0]
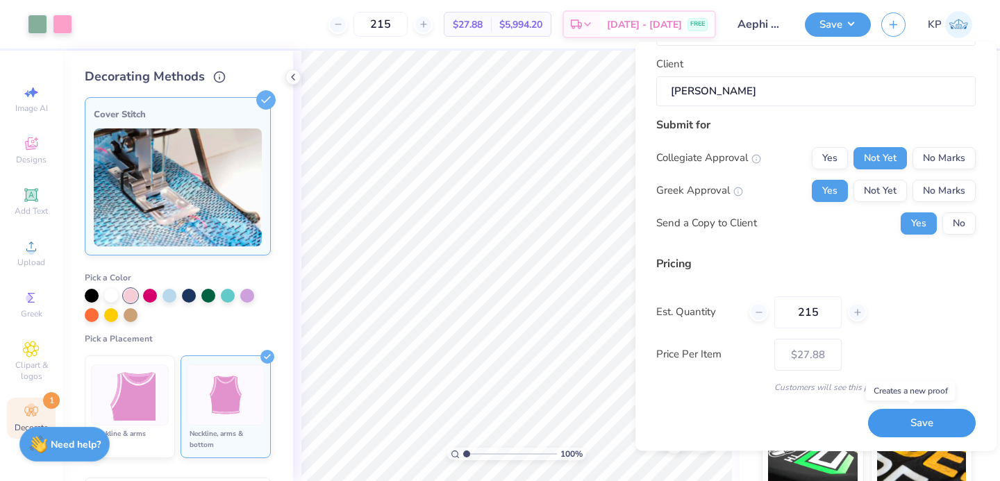
click at [878, 414] on button "Save" at bounding box center [922, 424] width 108 height 28
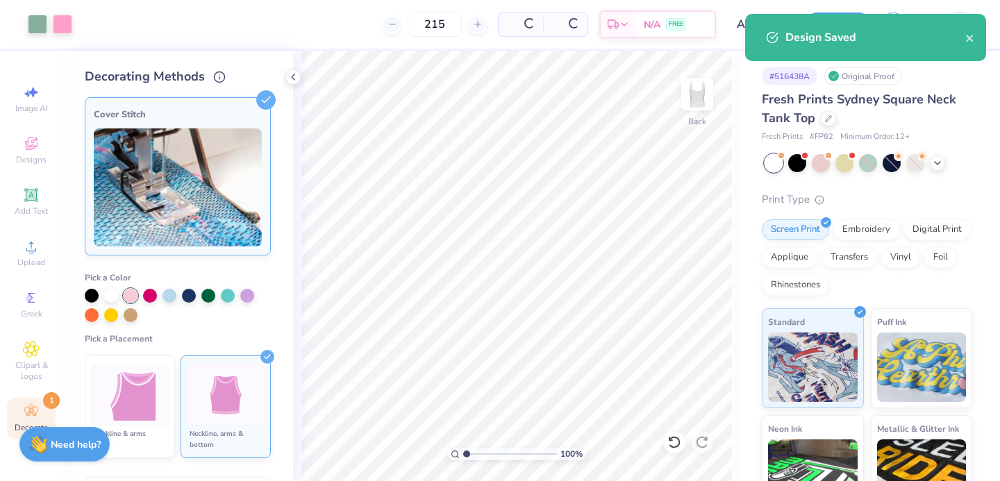
type input "$27.88"
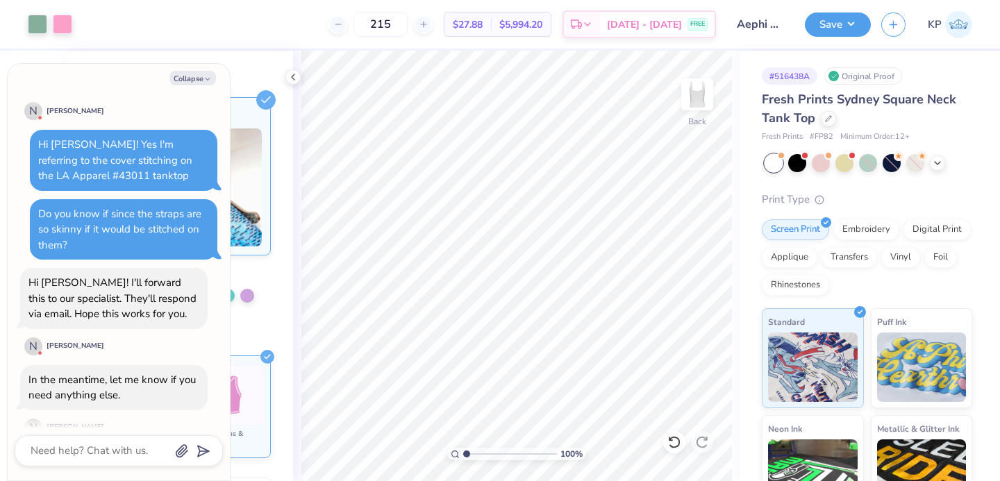
scroll to position [510, 0]
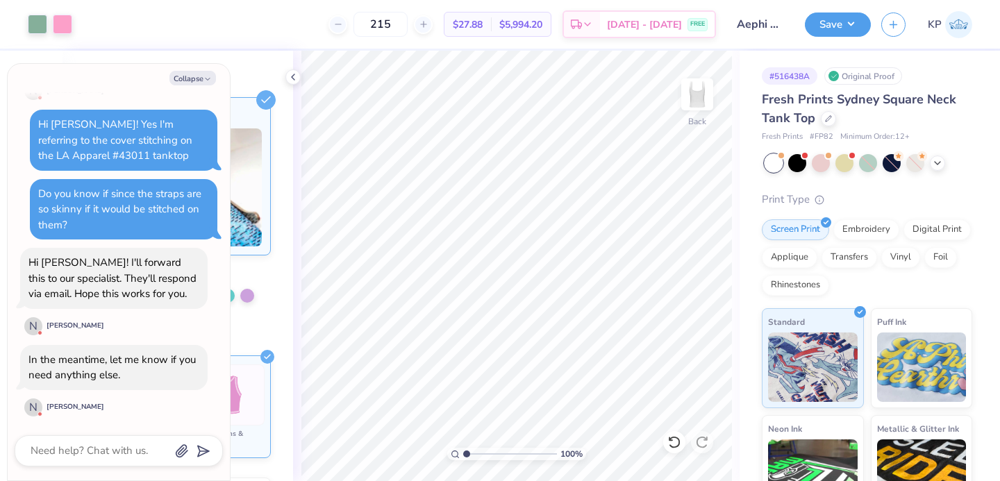
click at [95, 461] on div at bounding box center [119, 450] width 208 height 31
click at [101, 451] on textarea at bounding box center [99, 451] width 141 height 19
type textarea "x"
type textarea "C"
type textarea "x"
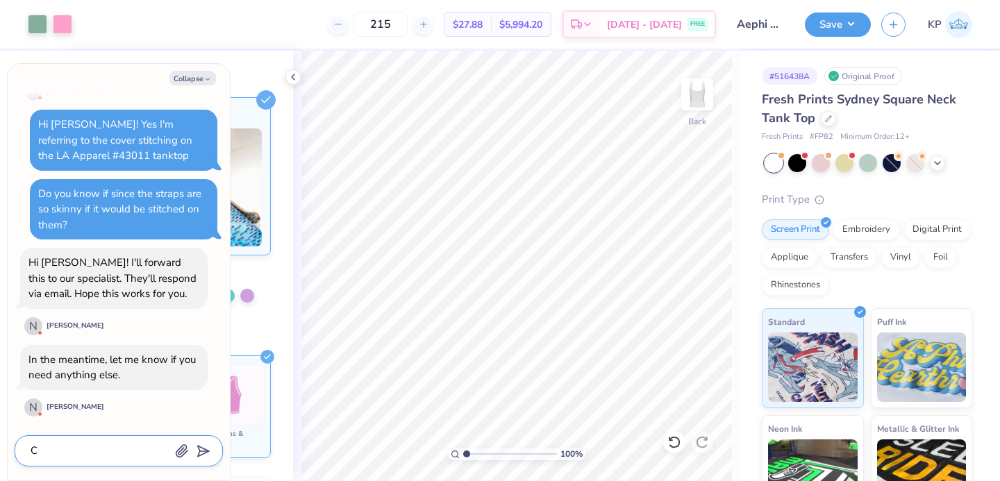
type textarea "Co"
type textarea "x"
type textarea "Cou"
type textarea "x"
type textarea "Coul"
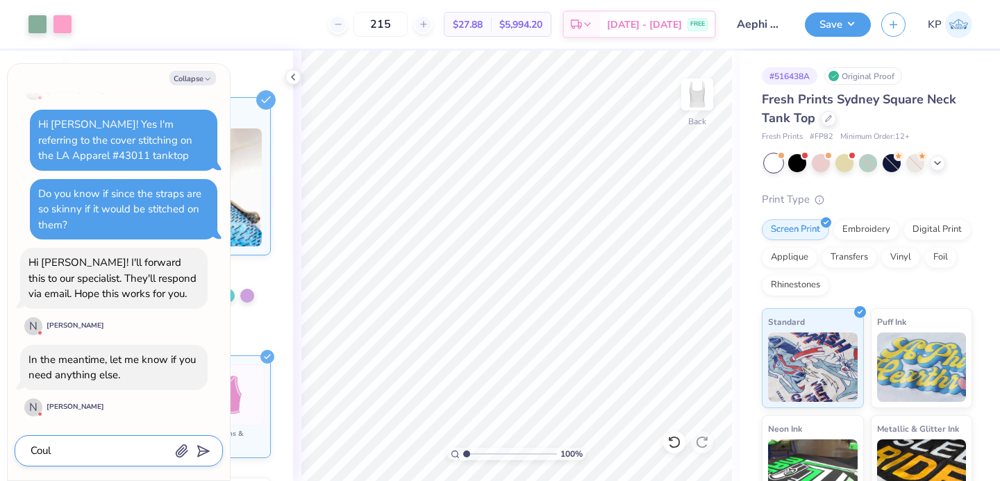
type textarea "x"
type textarea "Could"
type textarea "x"
type textarea "Could"
type textarea "x"
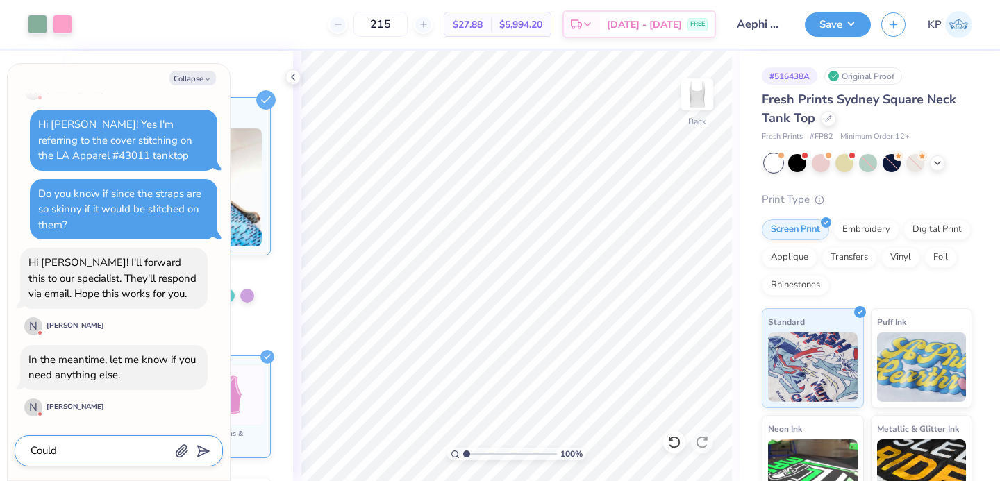
type textarea "Could i"
type textarea "x"
type textarea "Could i"
type textarea "x"
type textarea "Could i"
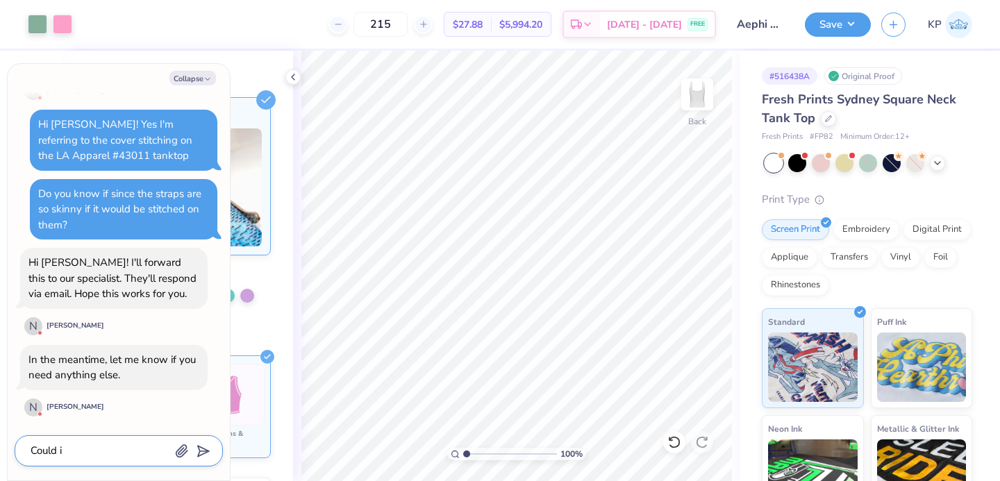
type textarea "x"
type textarea "Could"
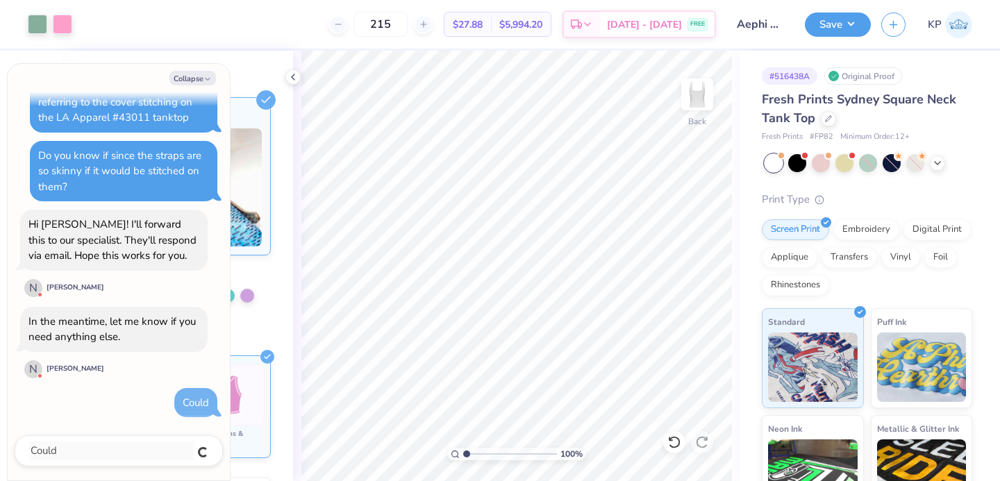
type textarea "x"
click at [96, 442] on textarea at bounding box center [99, 451] width 141 height 19
type textarea "x"
type textarea "I"
type textarea "x"
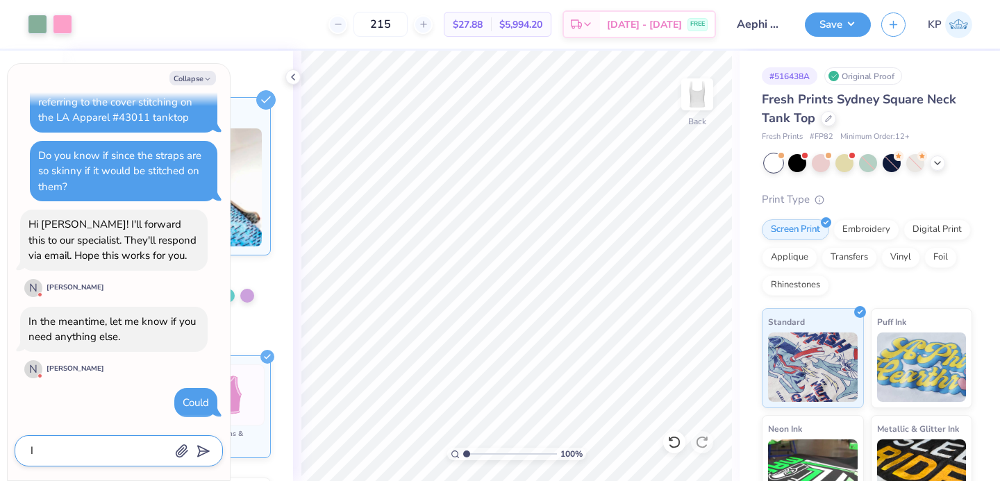
type textarea "I"
type textarea "x"
type textarea "I g"
type textarea "x"
type textarea "I ge"
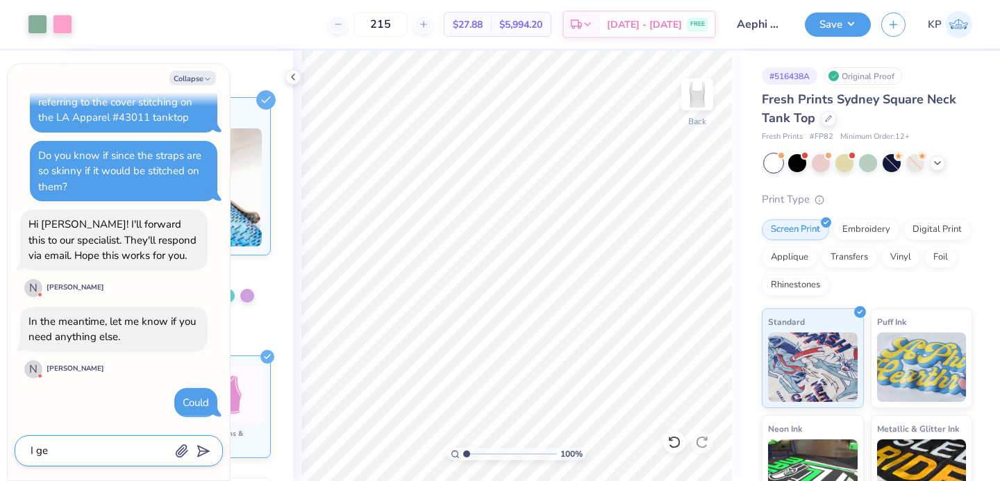
type textarea "x"
type textarea "I get"
type textarea "x"
type textarea "I get"
type textarea "x"
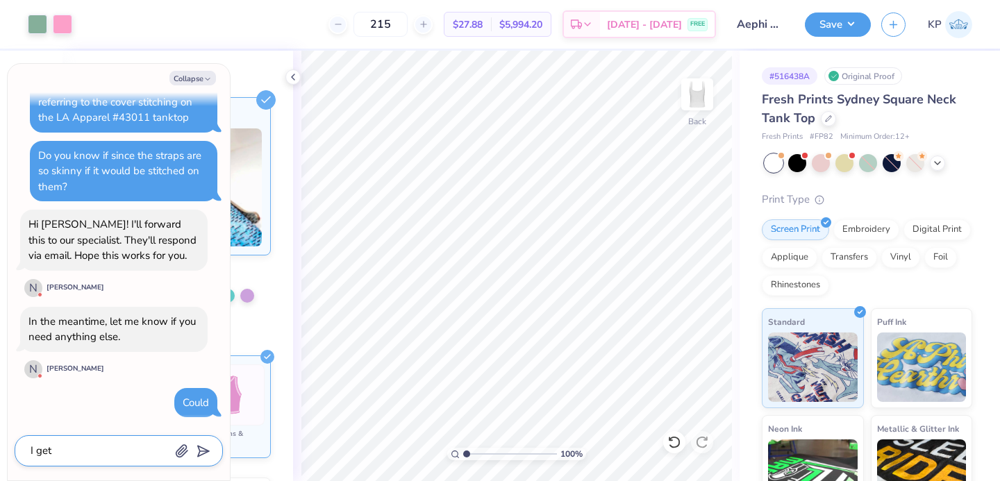
type textarea "I get t"
type textarea "x"
type textarea "I get th"
type textarea "x"
type textarea "I get the"
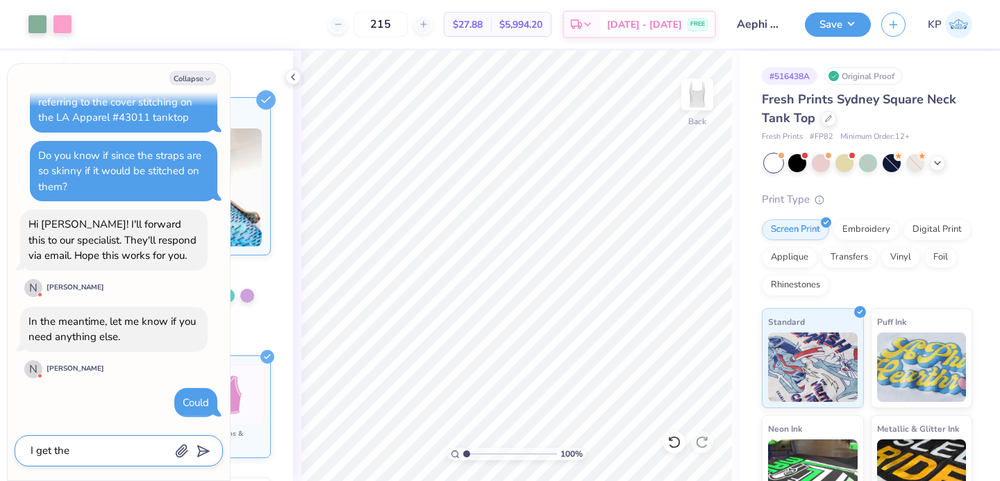
type textarea "x"
type textarea "I get the"
type textarea "x"
type textarea "I get the p"
type textarea "x"
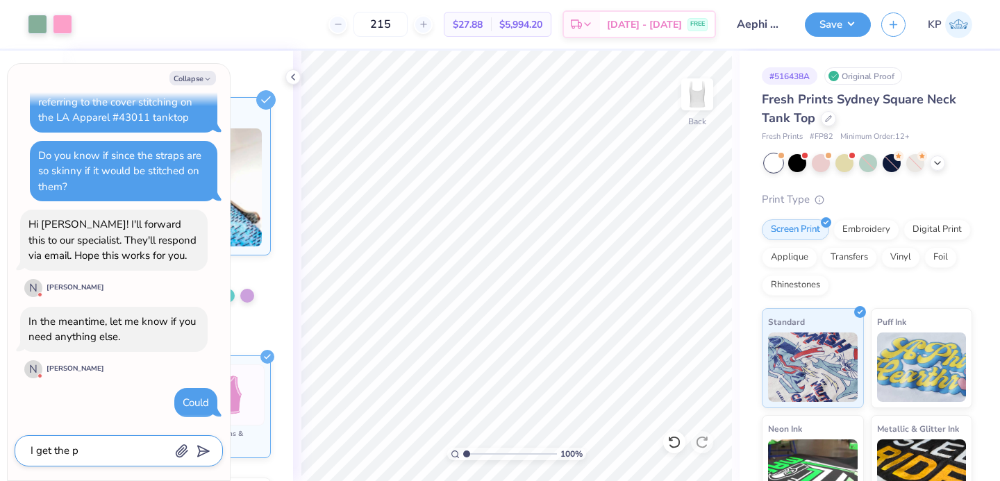
type textarea "I get the pr"
type textarea "x"
type textarea "I get the pro"
type textarea "x"
type textarea "I get the proo"
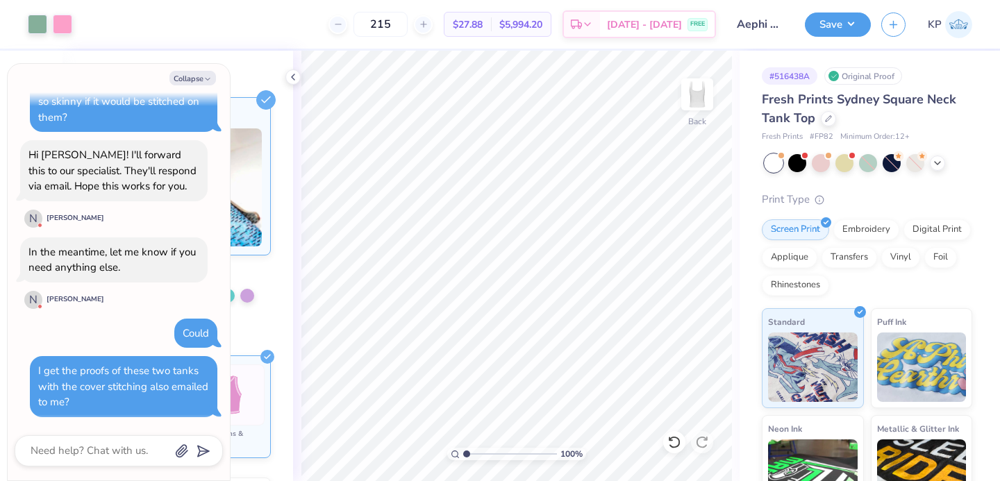
scroll to position [617, 0]
click at [823, 35] on div "Save" at bounding box center [838, 24] width 66 height 24
click at [837, 24] on button "Save" at bounding box center [838, 22] width 66 height 24
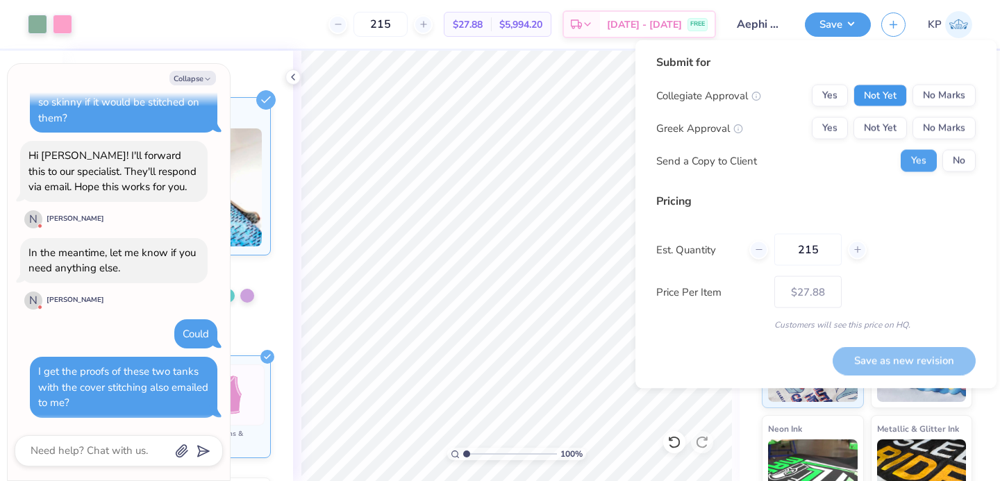
click at [878, 96] on button "Not Yet" at bounding box center [879, 96] width 53 height 22
drag, startPoint x: 878, startPoint y: 115, endPoint x: 878, endPoint y: 123, distance: 8.3
click at [878, 123] on button "Not Yet" at bounding box center [879, 128] width 53 height 22
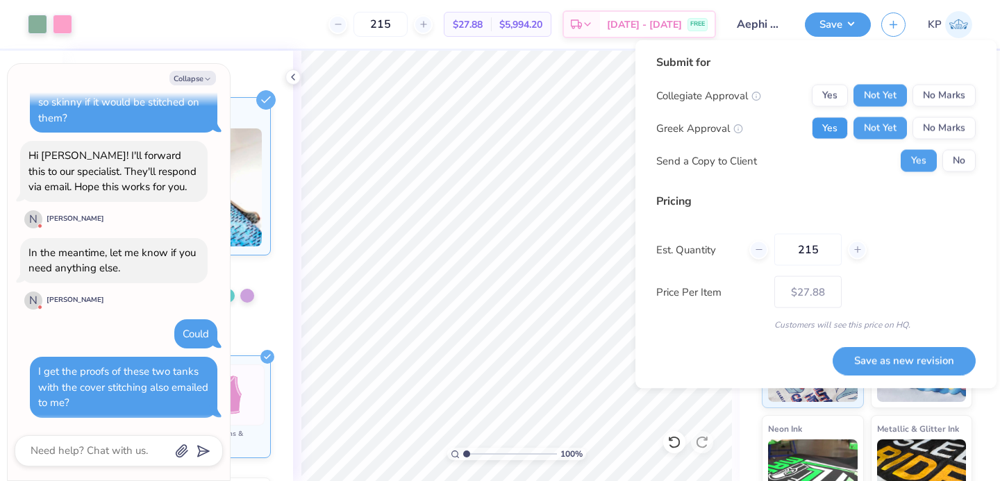
click at [846, 133] on button "Yes" at bounding box center [830, 128] width 36 height 22
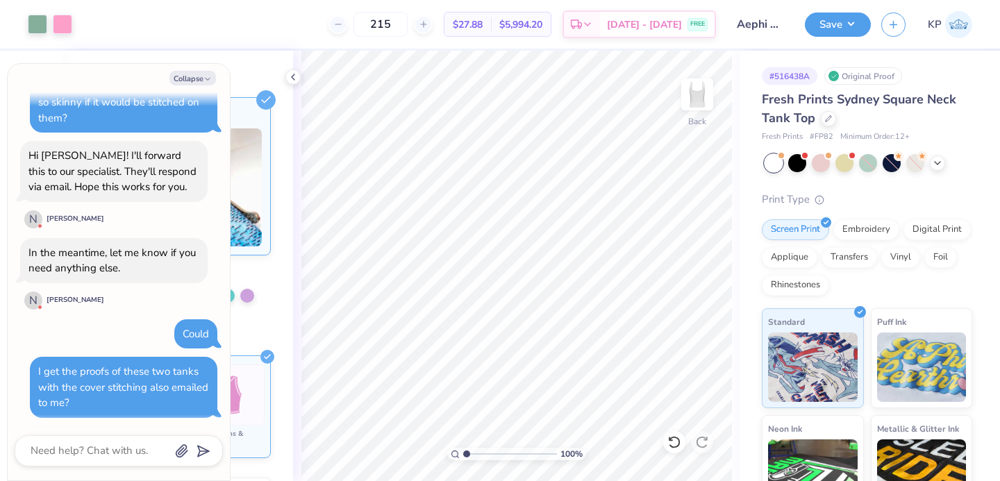
scroll to position [698, 0]
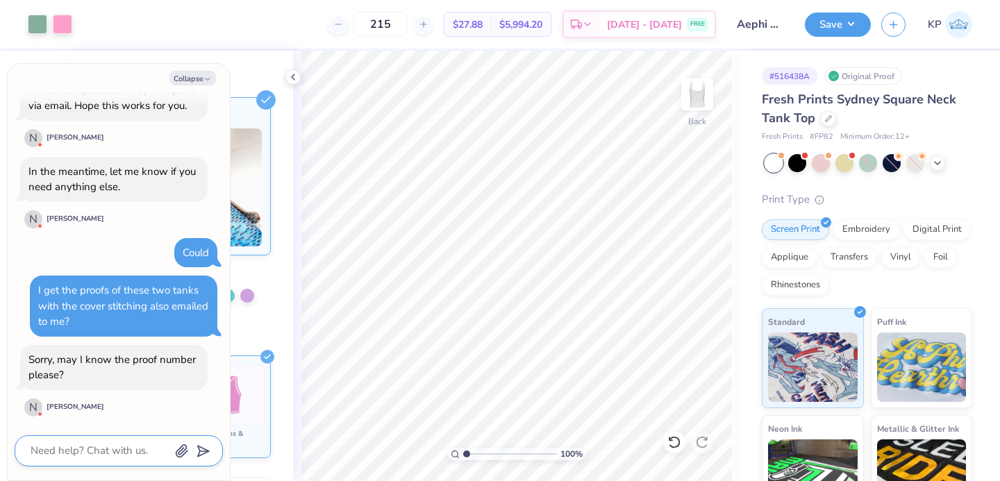
click at [125, 442] on textarea at bounding box center [99, 451] width 141 height 19
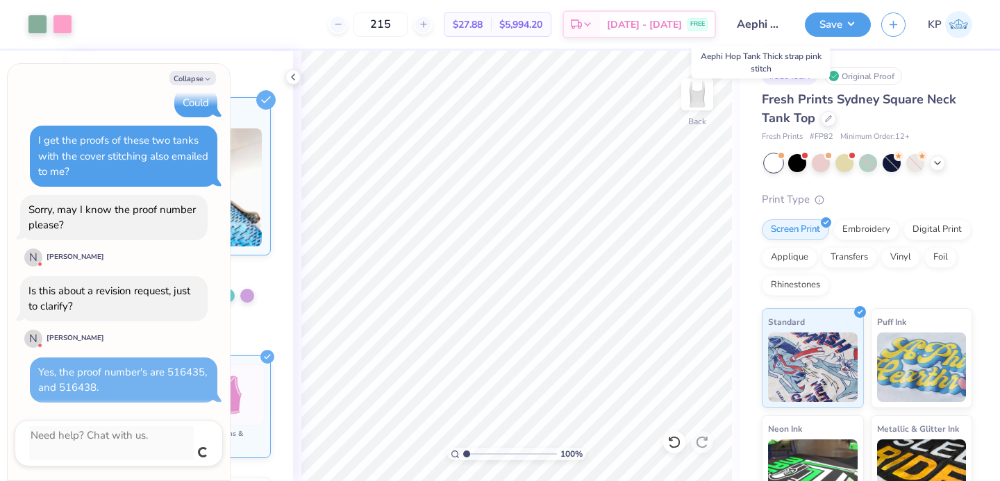
scroll to position [832, 0]
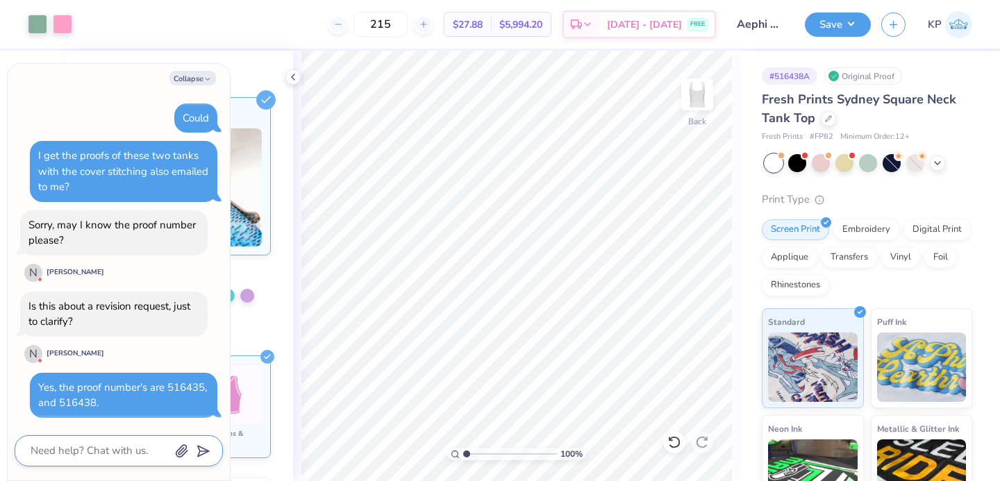
click at [76, 448] on textarea at bounding box center [99, 451] width 141 height 19
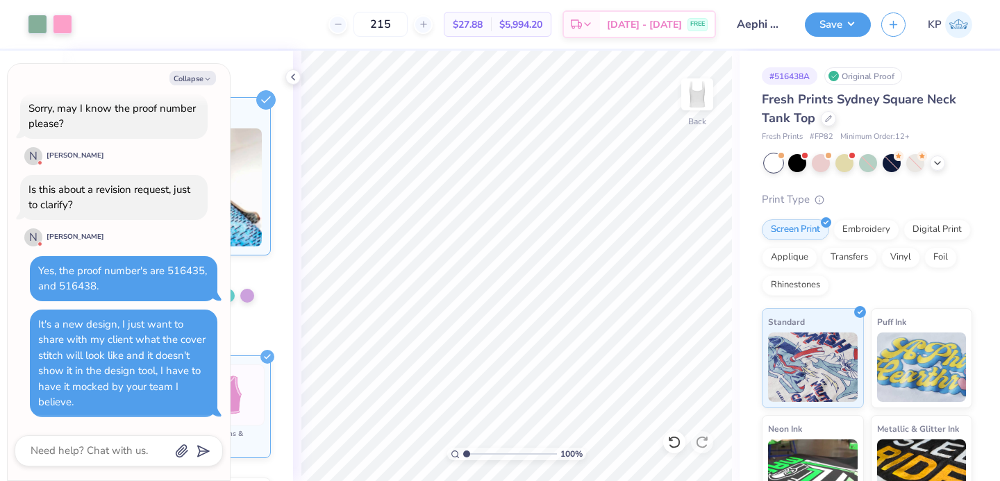
scroll to position [948, 0]
click at [263, 97] on line at bounding box center [266, 100] width 6 height 6
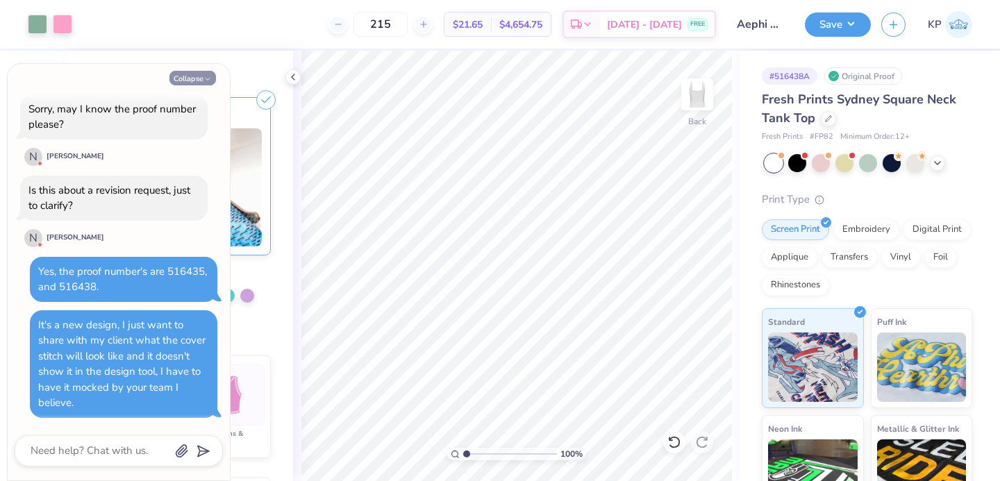
click at [196, 80] on button "Collapse" at bounding box center [192, 78] width 47 height 15
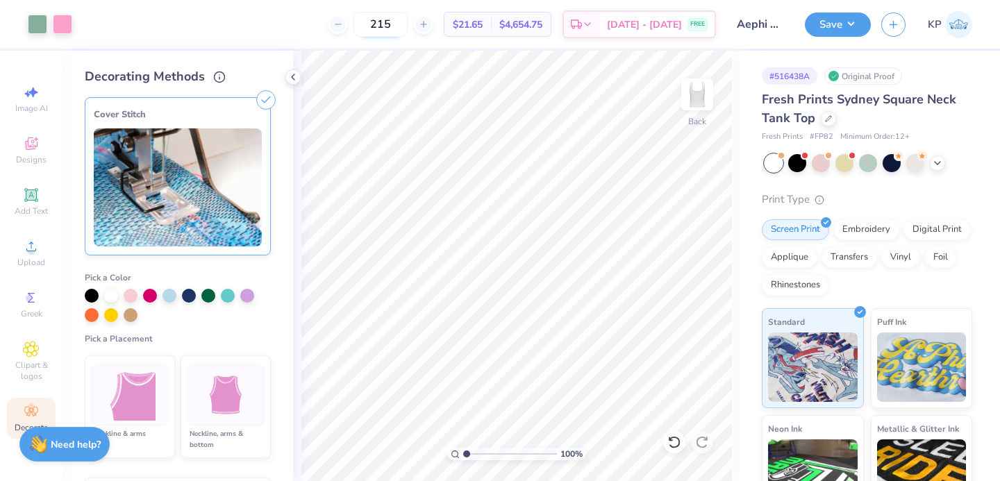
click at [401, 28] on input "215" at bounding box center [380, 24] width 54 height 25
click at [58, 437] on strong "Need help?" at bounding box center [76, 442] width 50 height 13
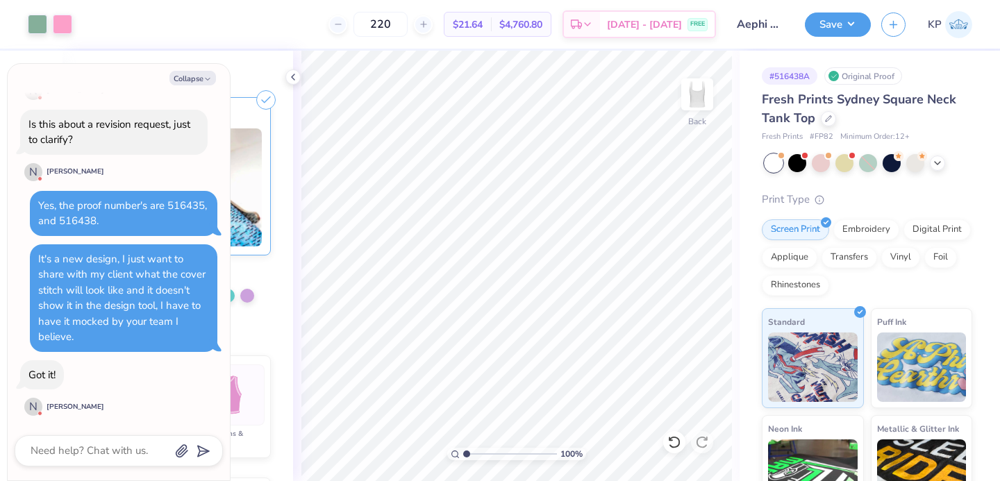
scroll to position [1177, 0]
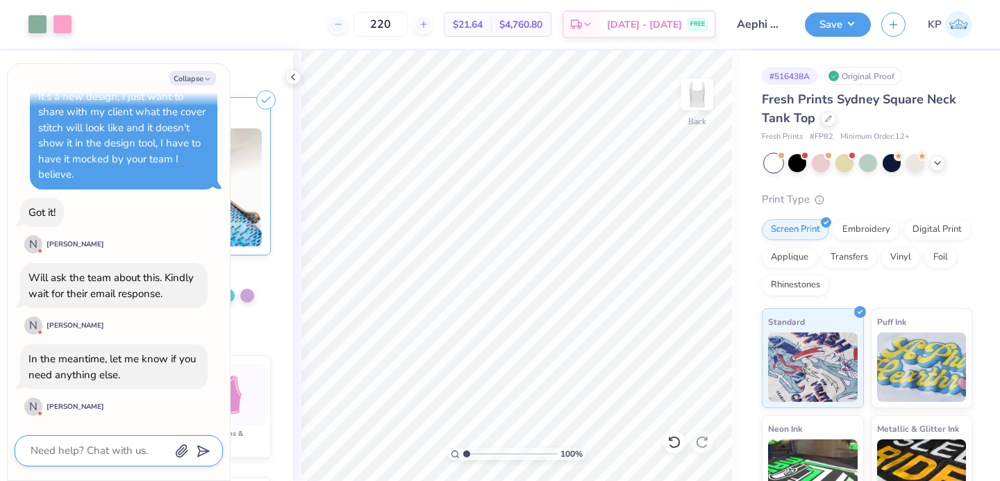
click at [96, 447] on textarea at bounding box center [99, 451] width 141 height 19
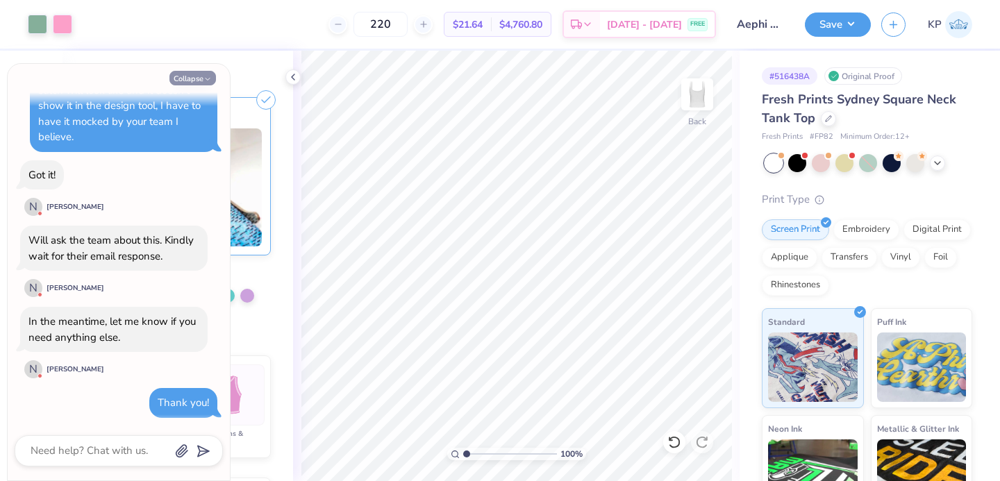
click at [210, 77] on icon "button" at bounding box center [207, 79] width 8 height 8
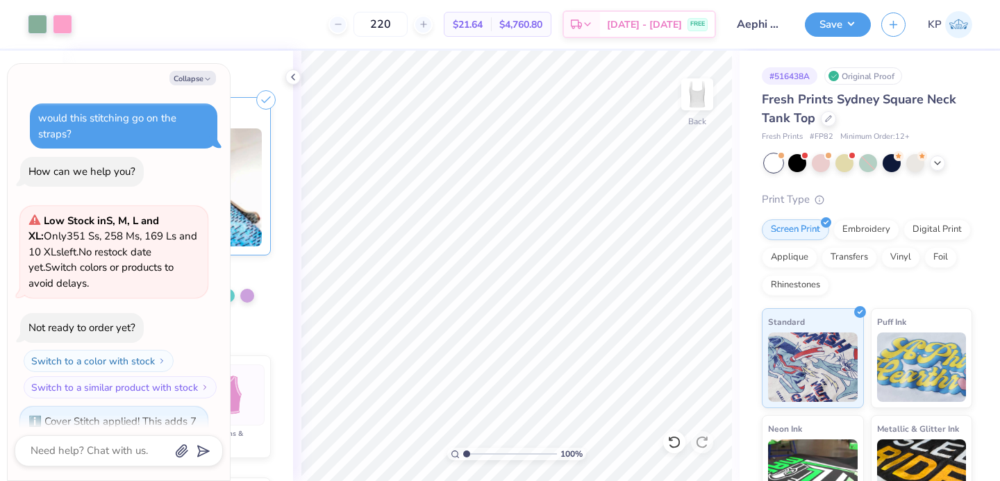
scroll to position [1280, 0]
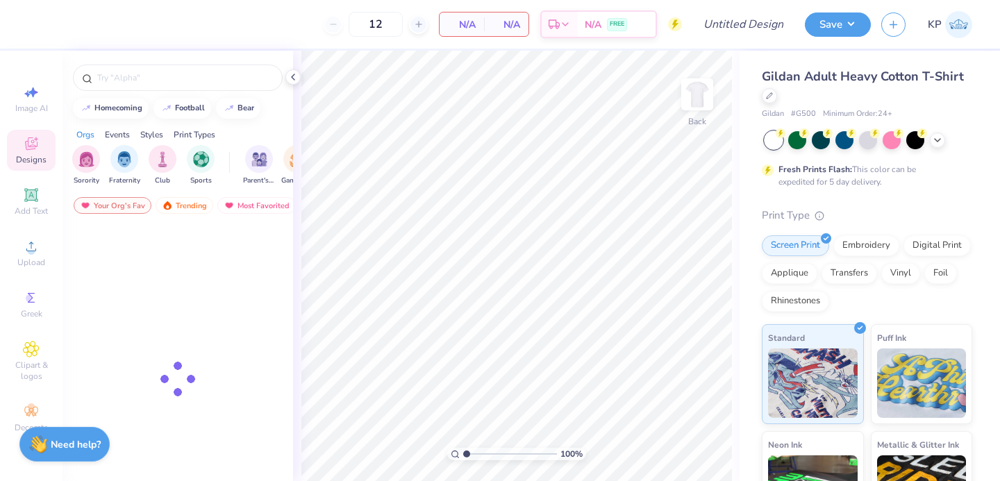
click at [380, 18] on input "12" at bounding box center [376, 24] width 54 height 25
click at [387, 20] on input "220" at bounding box center [376, 24] width 54 height 25
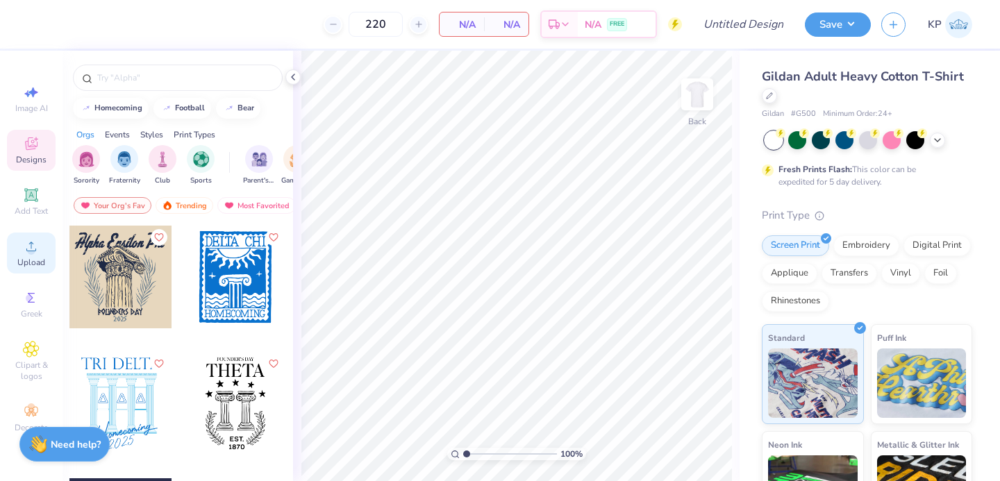
type input "220"
click at [33, 256] on div "Upload" at bounding box center [31, 253] width 49 height 41
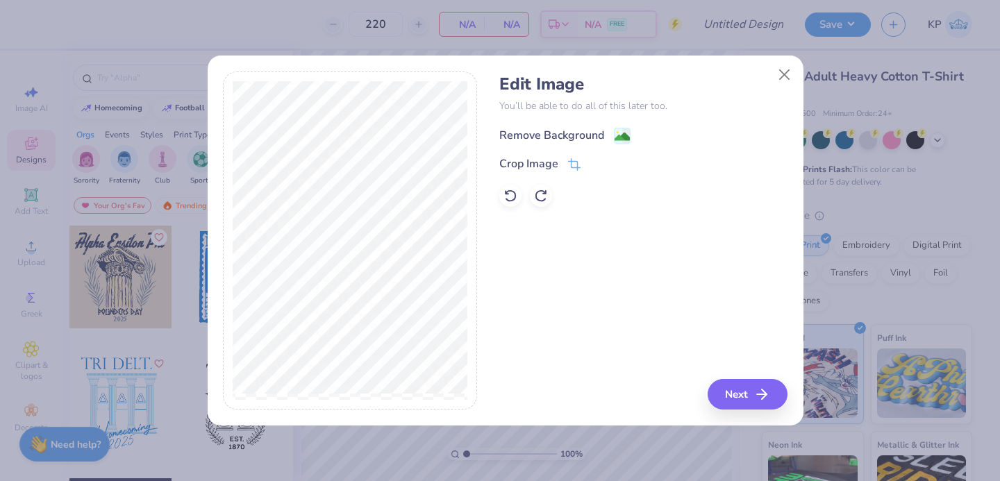
click at [567, 130] on div "Remove Background" at bounding box center [551, 135] width 105 height 17
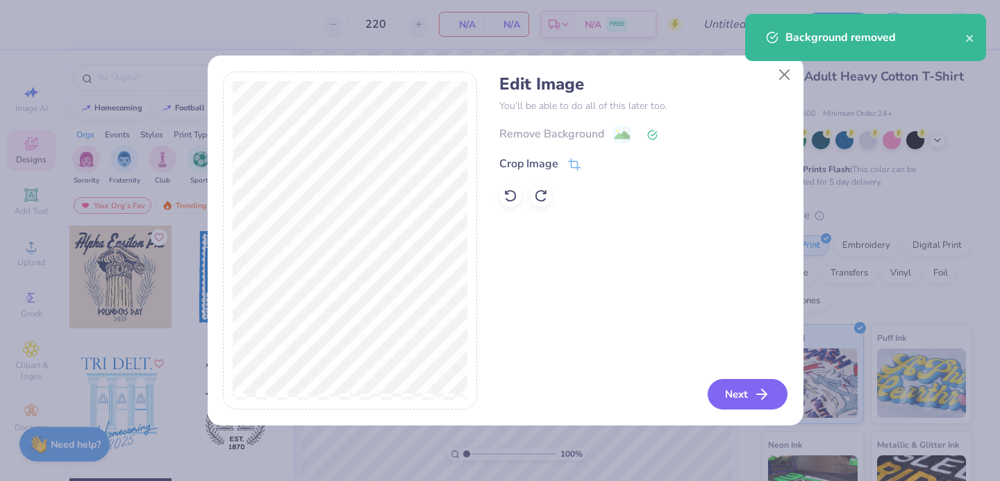
click at [751, 389] on button "Next" at bounding box center [747, 394] width 80 height 31
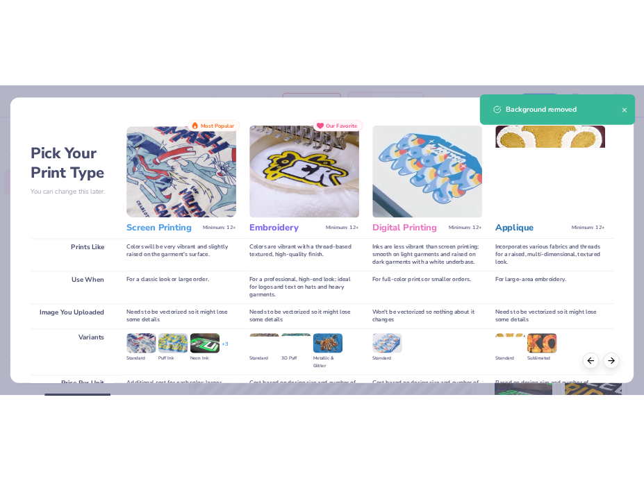
scroll to position [142, 0]
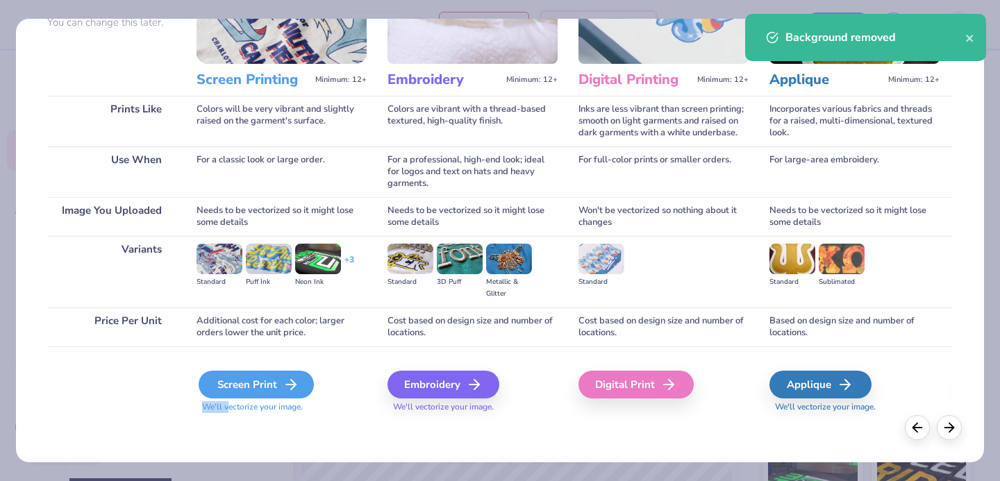
drag, startPoint x: 228, startPoint y: 403, endPoint x: 233, endPoint y: 395, distance: 9.1
click at [232, 396] on div "Screen Print We'll vectorize your image." at bounding box center [281, 392] width 170 height 42
click at [241, 385] on div "Screen Print" at bounding box center [256, 385] width 115 height 28
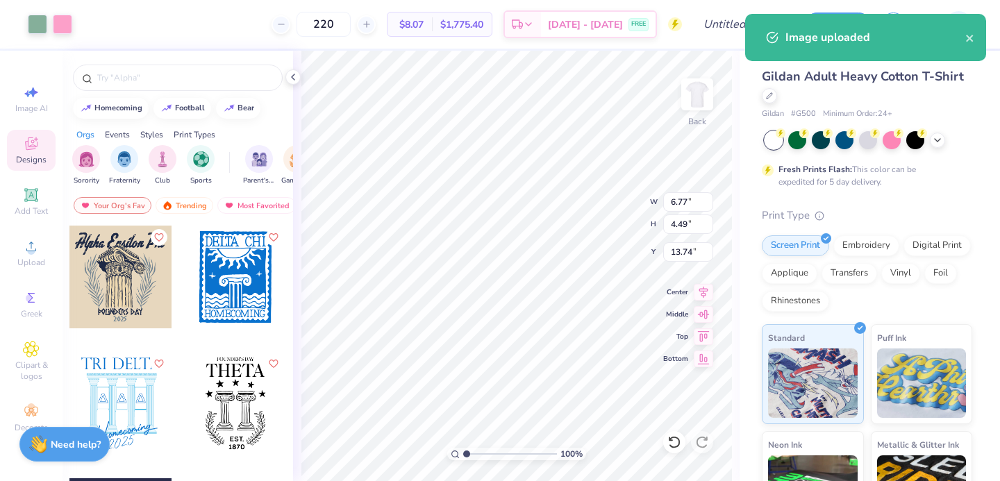
type input "6.77"
type input "4.49"
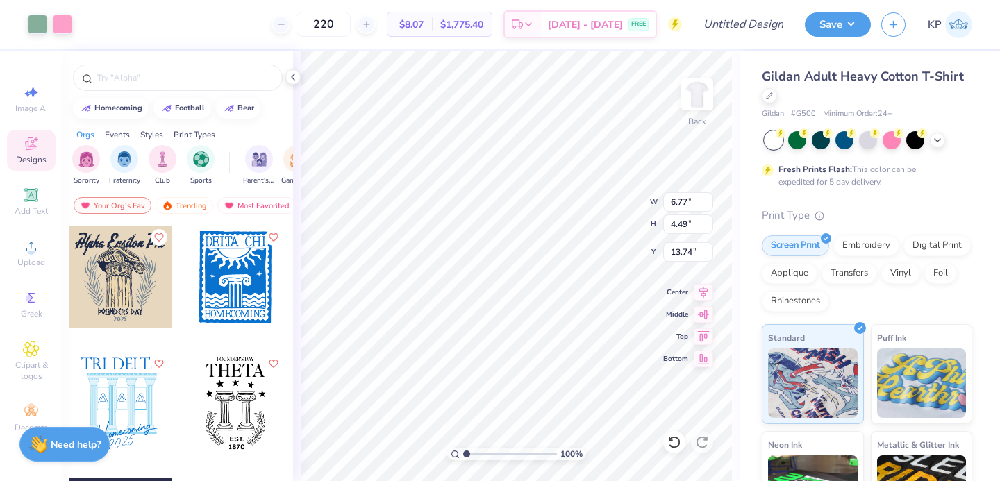
type input "4.64"
type input "4.34"
type input "2.88"
type input "4.87"
click at [685, 100] on img at bounding box center [697, 95] width 56 height 56
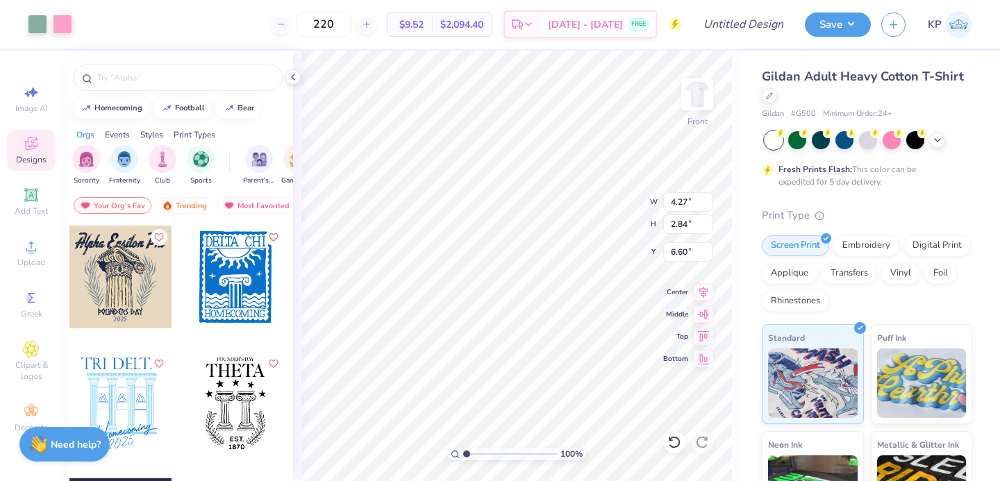
type input "12.76"
type input "8.47"
type input "7.22"
click at [687, 108] on img at bounding box center [697, 95] width 56 height 56
click at [705, 115] on div at bounding box center [697, 94] width 64 height 64
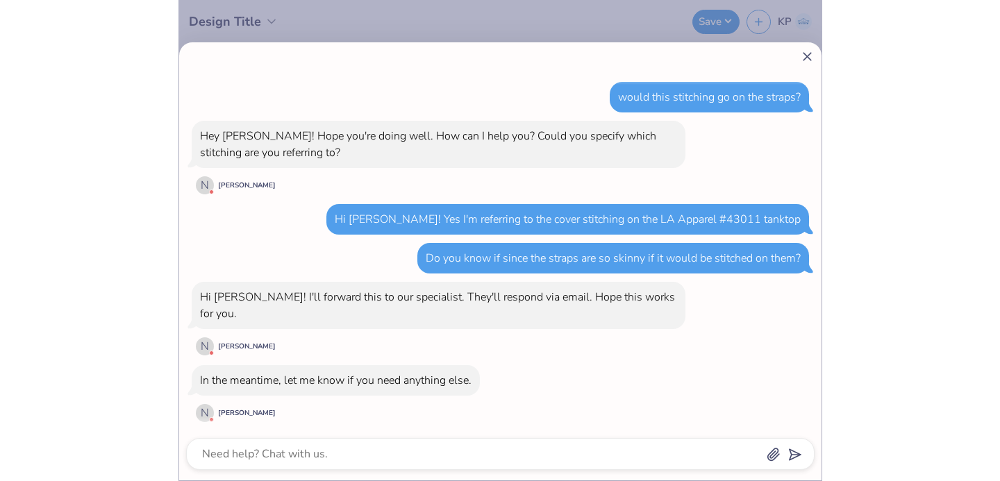
scroll to position [637, 0]
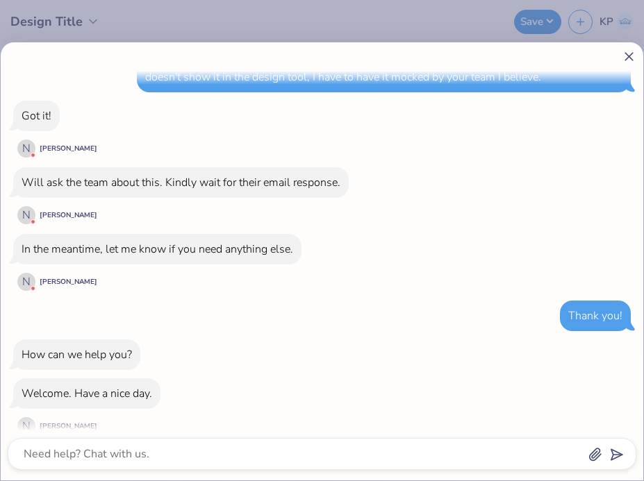
click at [625, 50] on icon at bounding box center [628, 56] width 15 height 15
type textarea "x"
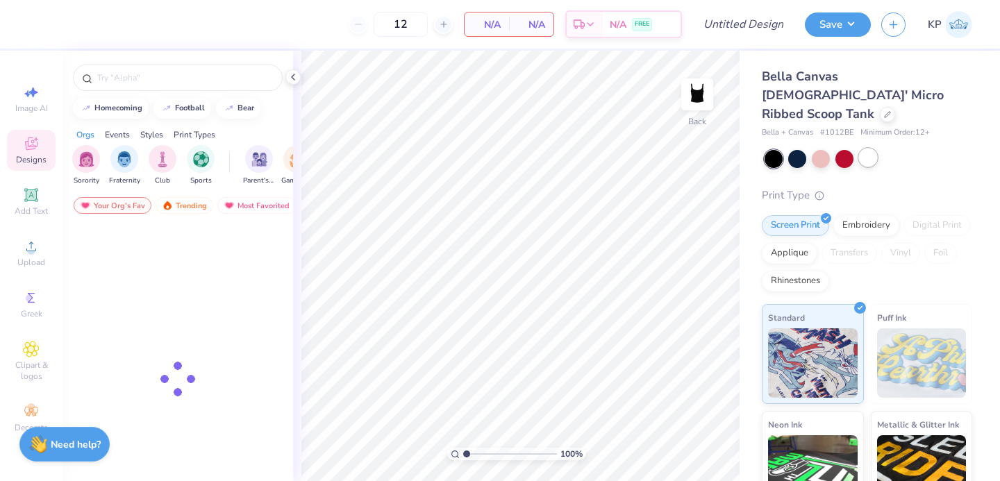
click at [863, 149] on div at bounding box center [868, 158] width 18 height 18
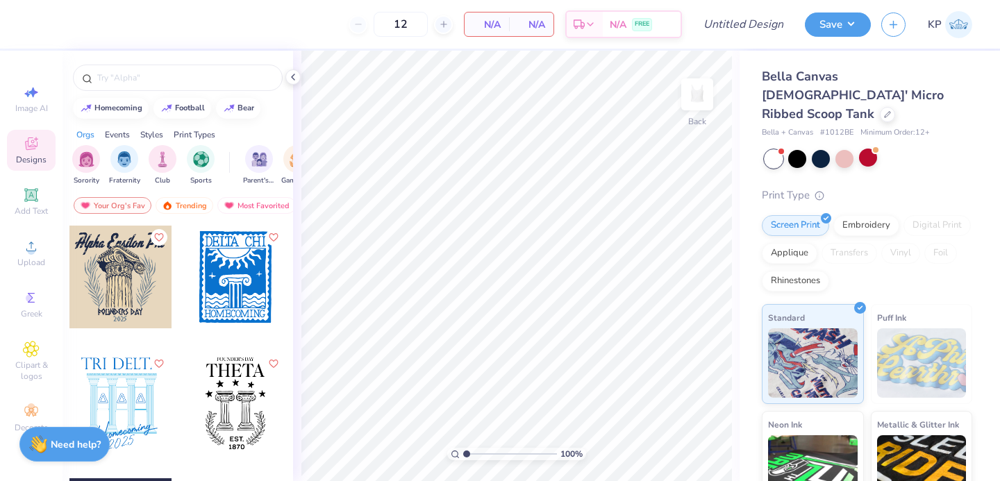
click at [869, 149] on div at bounding box center [868, 158] width 18 height 18
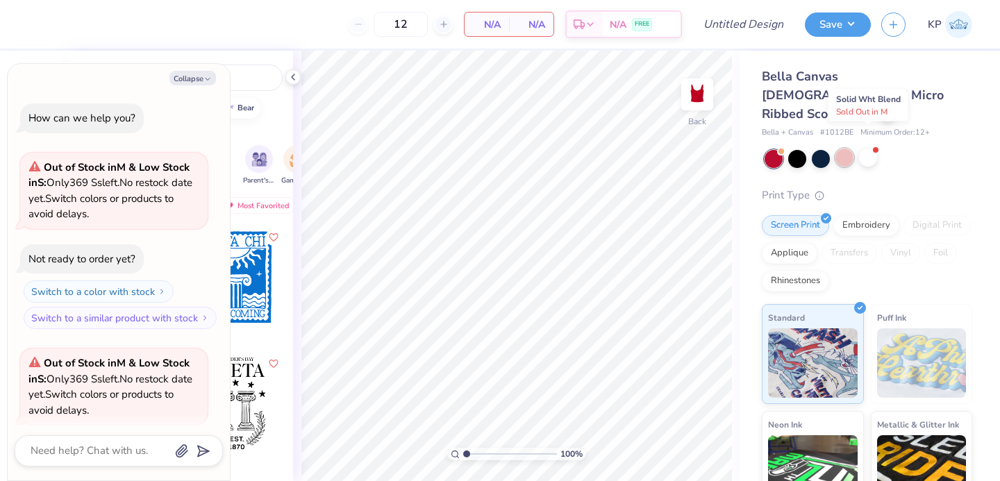
scroll to position [288, 0]
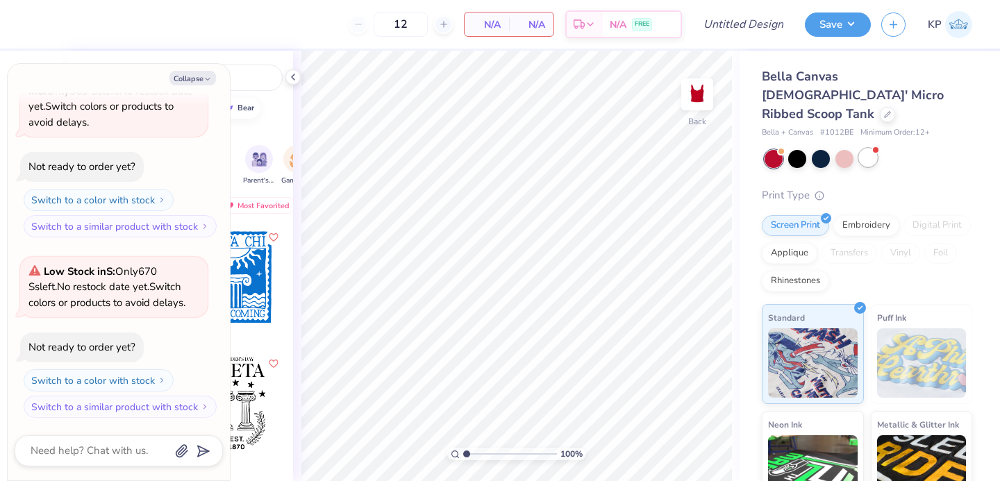
click at [870, 149] on div at bounding box center [868, 158] width 18 height 18
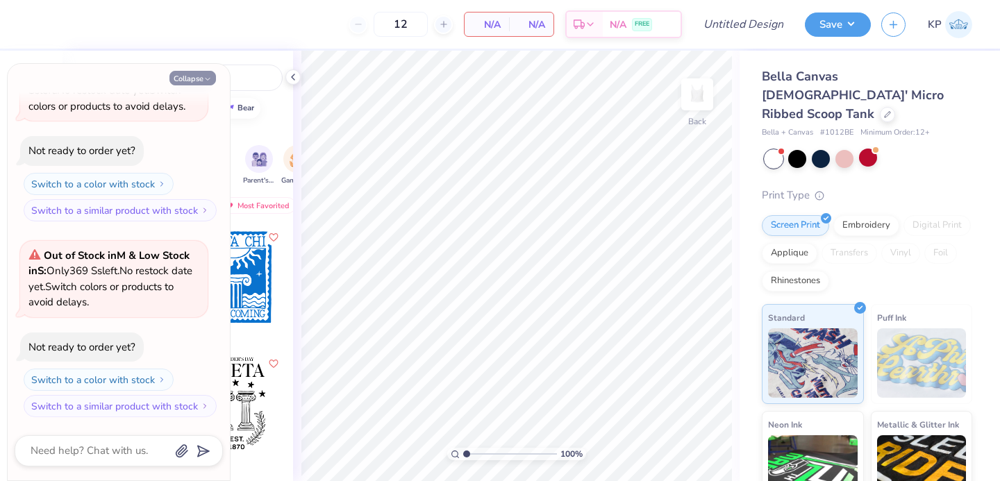
click at [209, 81] on icon "button" at bounding box center [207, 79] width 8 height 8
type textarea "x"
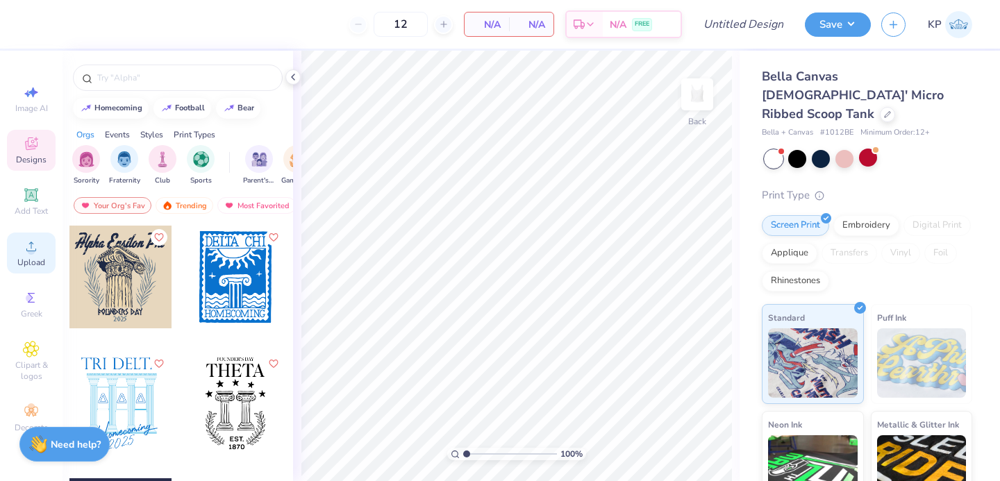
click at [32, 251] on circle at bounding box center [31, 251] width 8 height 8
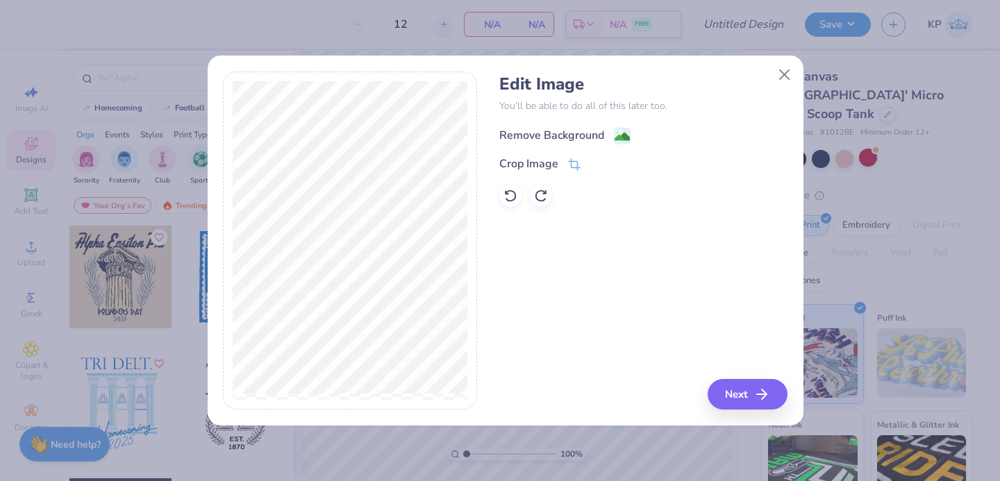
click at [529, 135] on div "Remove Background" at bounding box center [551, 135] width 105 height 17
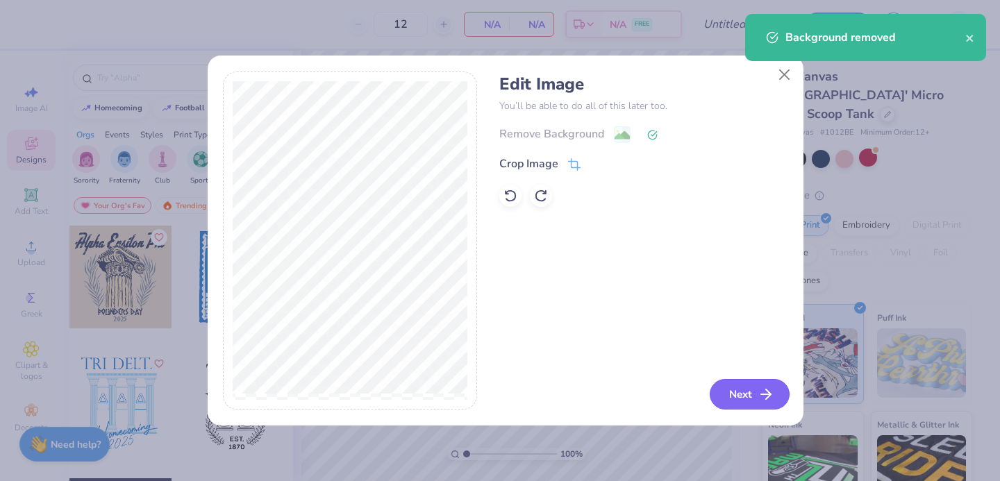
click at [739, 389] on button "Next" at bounding box center [750, 394] width 80 height 31
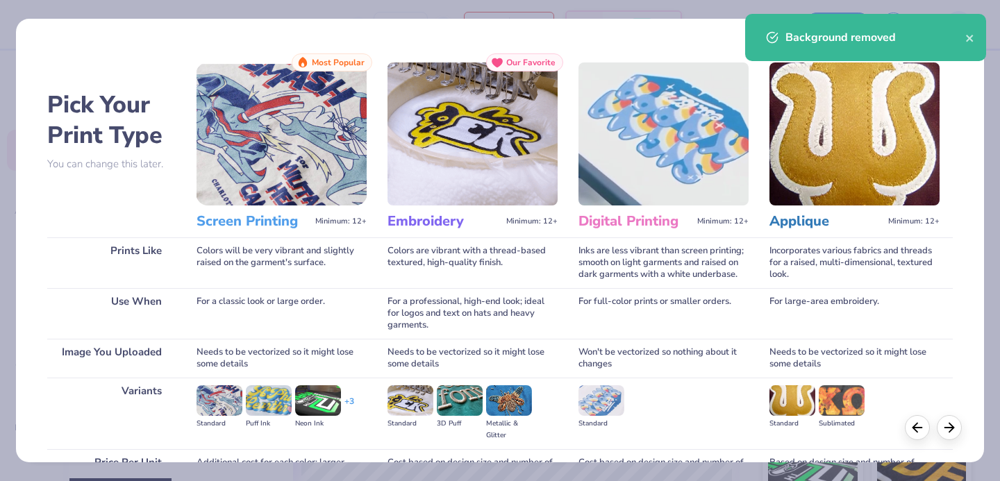
scroll to position [142, 0]
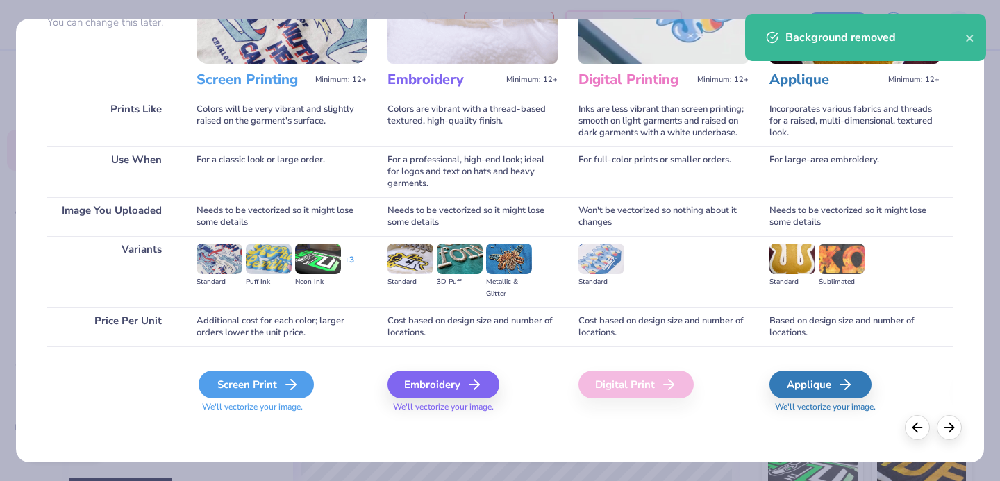
click at [261, 376] on div "Screen Print" at bounding box center [256, 385] width 115 height 28
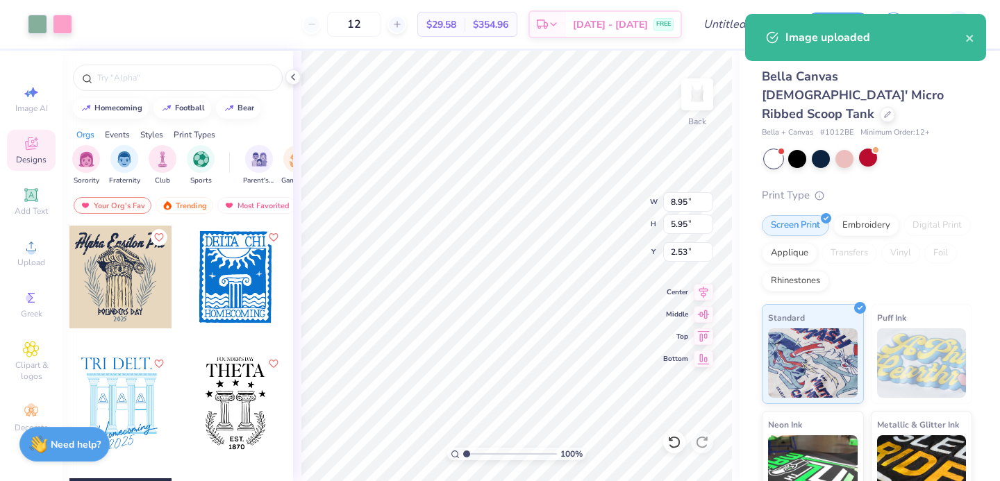
type input "7.40"
type input "4.91"
type input "0.59"
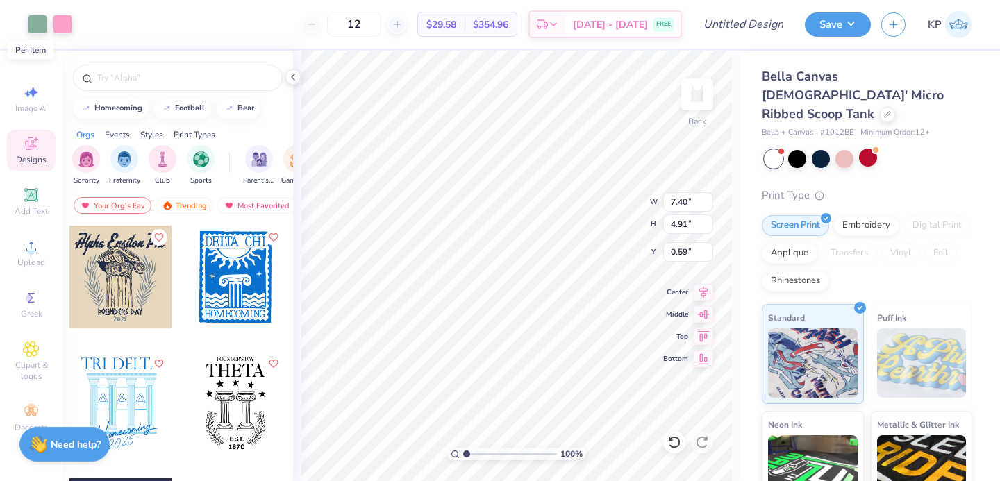
click at [456, 19] on span "$29.58" at bounding box center [441, 24] width 30 height 15
drag, startPoint x: 376, startPoint y: 19, endPoint x: 344, endPoint y: 19, distance: 32.6
click at [344, 19] on div "12" at bounding box center [354, 24] width 104 height 25
type input "220"
click at [880, 106] on div at bounding box center [887, 113] width 15 height 15
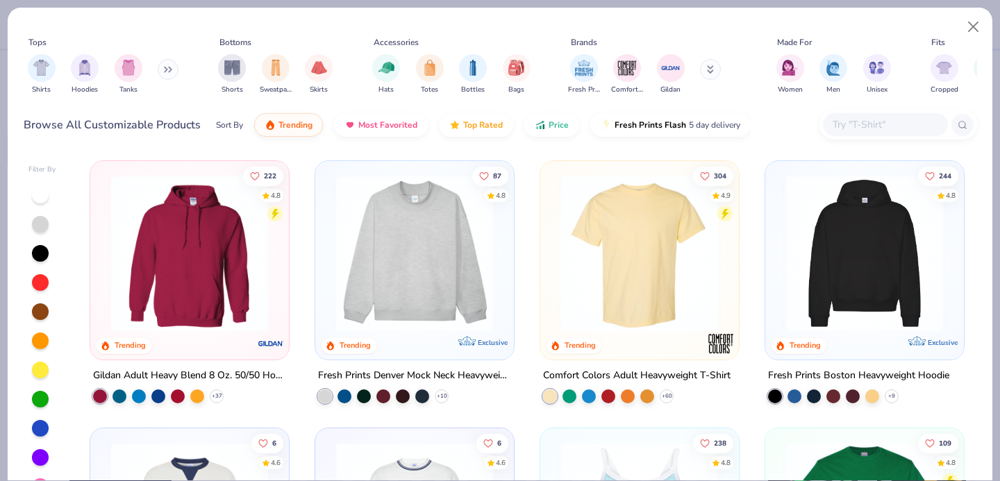
click at [856, 129] on input "text" at bounding box center [884, 125] width 107 height 16
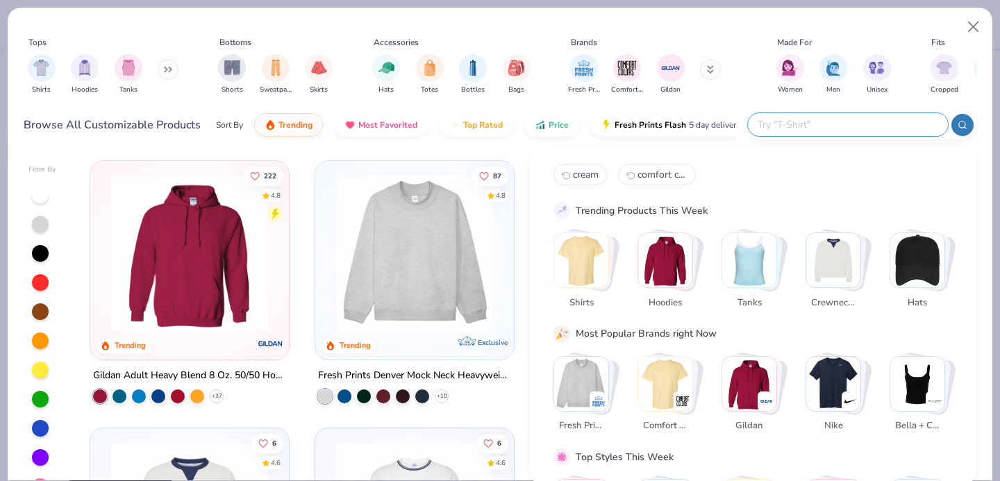
paste input "Women's Micro Rib Baby Tee - 1010"
click at [787, 121] on input "Women's Micro Rib Baby Tee - 1010" at bounding box center [843, 125] width 174 height 16
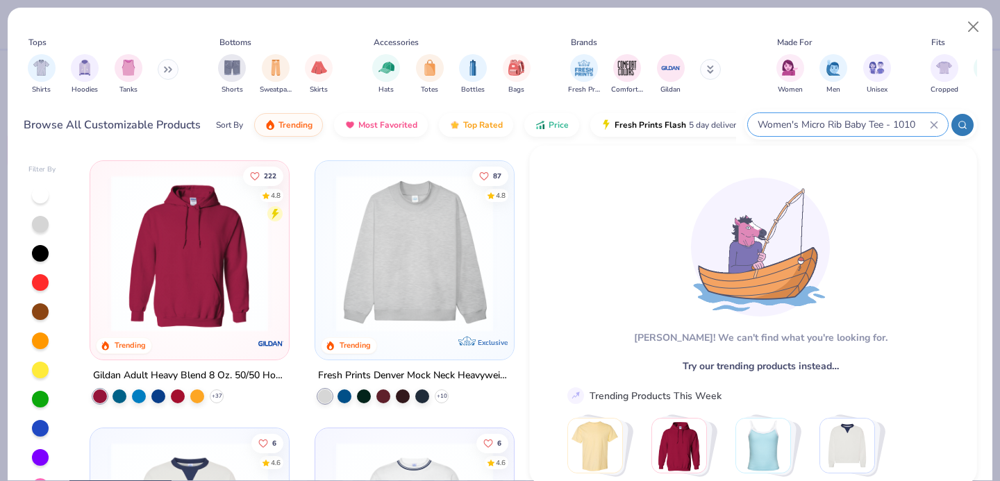
type input "Women's Micro Rib Baby Tee - 1010"
click at [812, 124] on input "Women's Micro Rib Baby Tee - 1010" at bounding box center [843, 125] width 174 height 16
click at [812, 123] on input "Women's Micro Rib Baby Tee - 1010" at bounding box center [843, 125] width 174 height 16
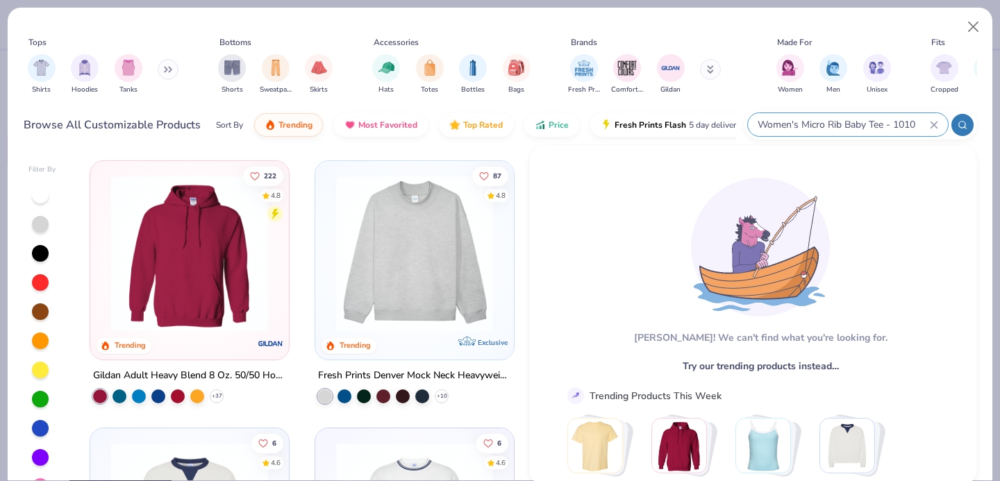
click at [812, 123] on input "Women's Micro Rib Baby Tee - 1010" at bounding box center [843, 125] width 174 height 16
click at [928, 124] on input "Women's Micro Rib Baby Tee - 1010" at bounding box center [843, 125] width 174 height 16
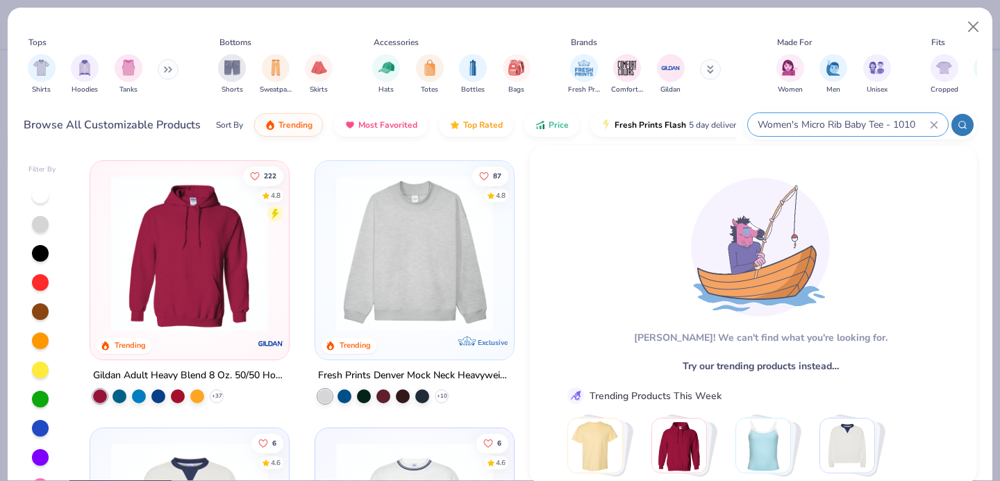
click at [936, 125] on icon at bounding box center [934, 125] width 8 height 8
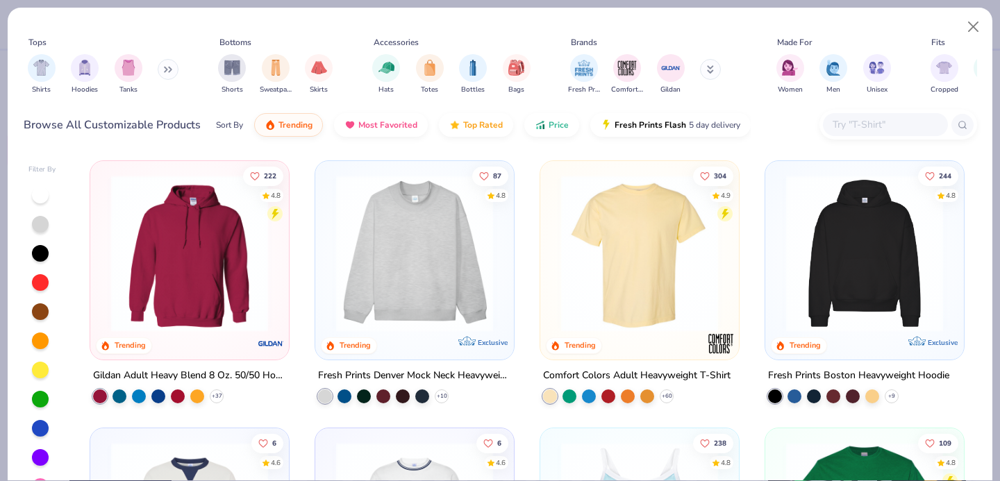
click at [898, 127] on input "text" at bounding box center [884, 125] width 107 height 16
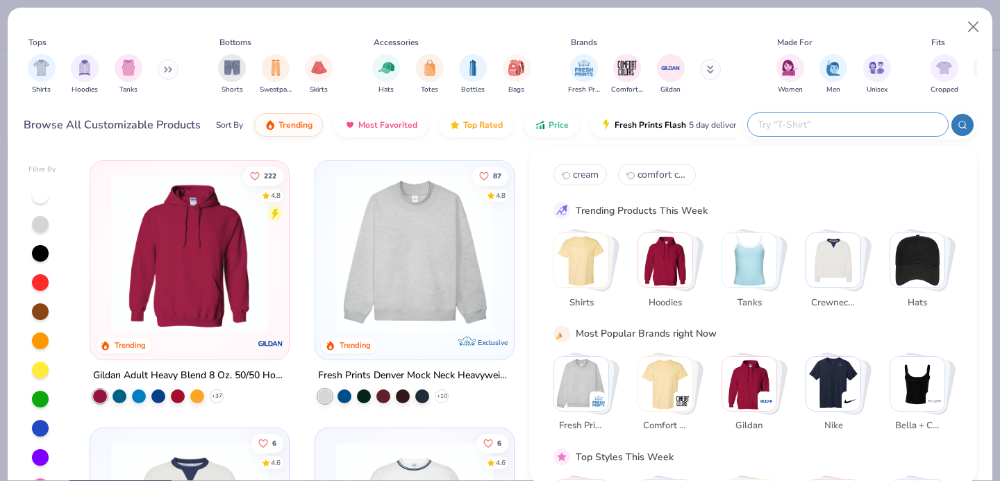
paste input "Bella + Canvas 1010"
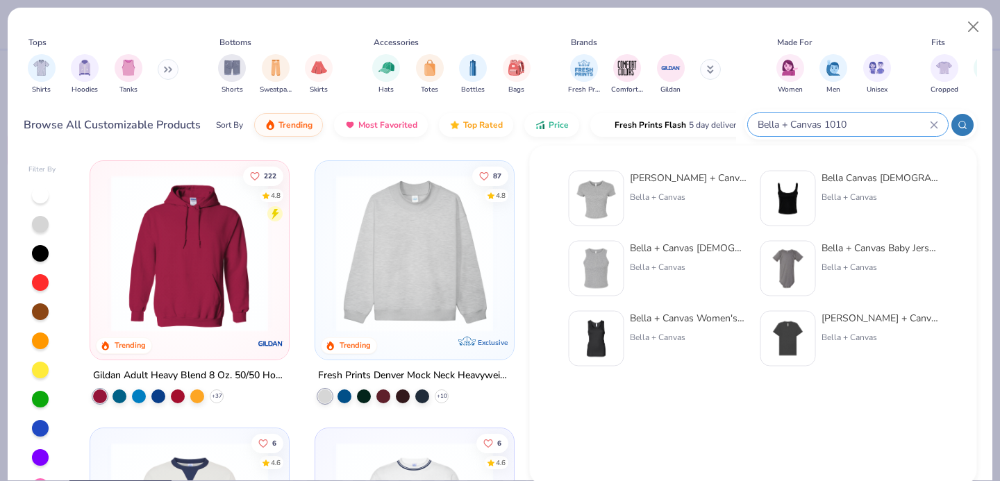
type input "Bella + Canvas 1010"
click at [660, 171] on div "[PERSON_NAME] + Canvas [DEMOGRAPHIC_DATA]' Micro Ribbed Baby Tee" at bounding box center [688, 178] width 117 height 15
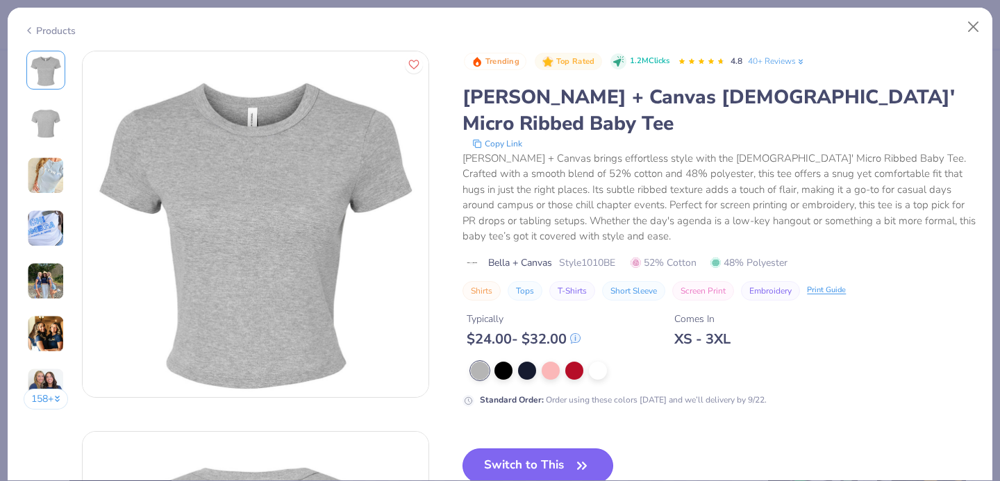
click at [512, 449] on button "Switch to This" at bounding box center [537, 466] width 151 height 35
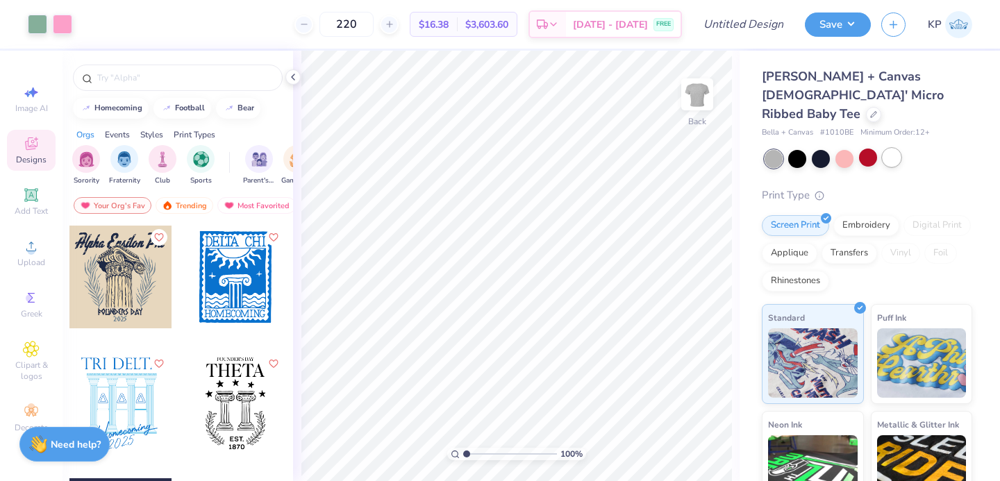
click at [889, 149] on div at bounding box center [891, 158] width 18 height 18
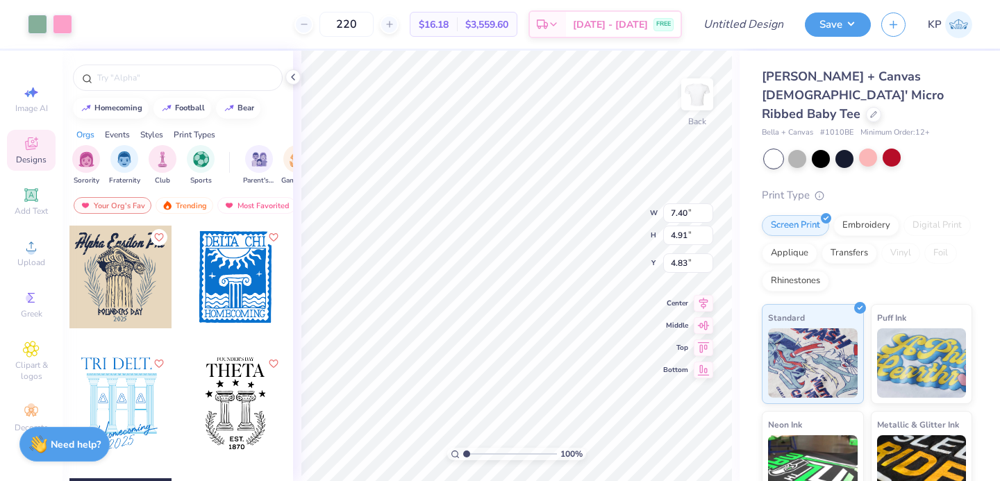
type input "8.10"
type input "5.38"
type input "2.78"
click at [869, 106] on div at bounding box center [873, 113] width 15 height 15
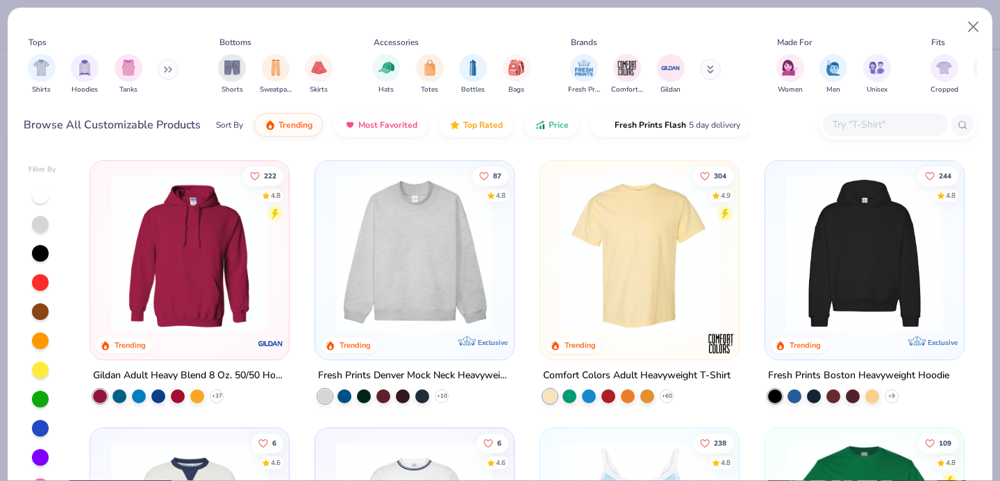
click at [872, 123] on input "text" at bounding box center [884, 125] width 107 height 16
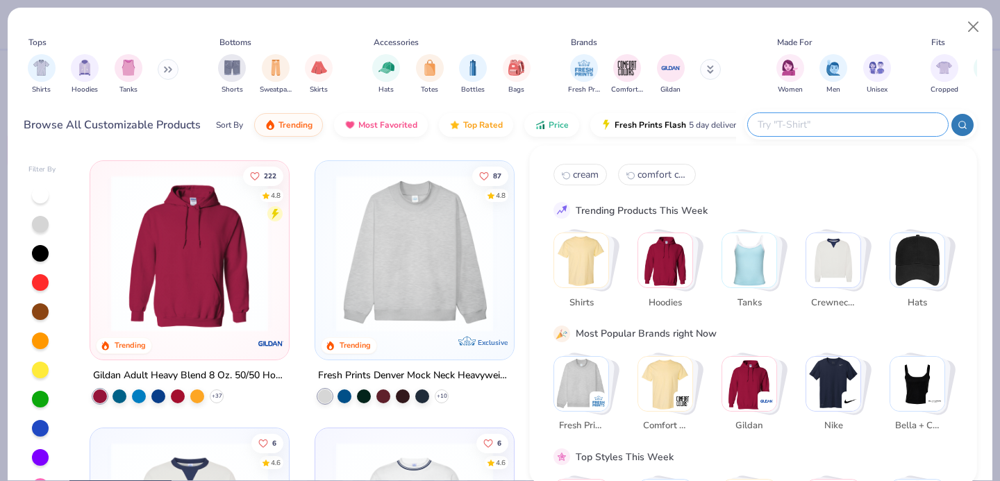
paste input "LA Apparel 43005"
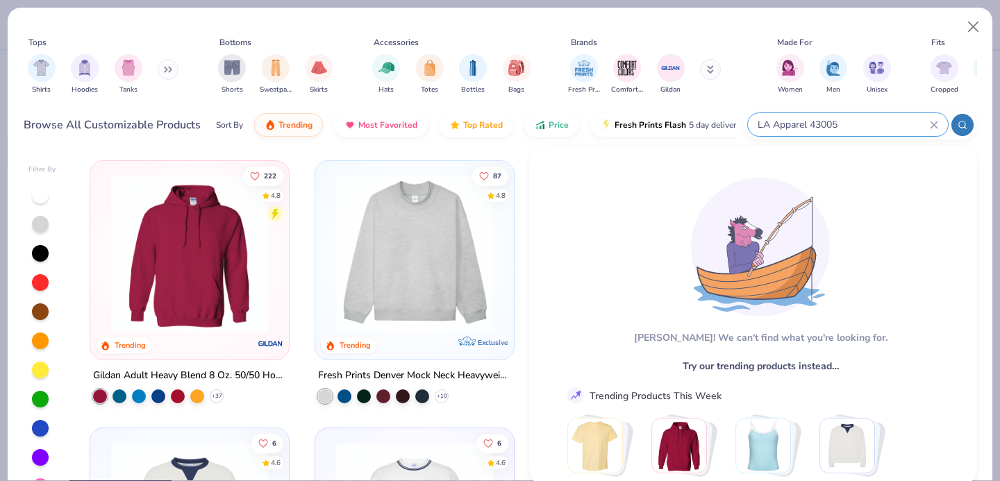
type input "LA Apparel 43005"
click at [163, 70] on button at bounding box center [168, 69] width 21 height 21
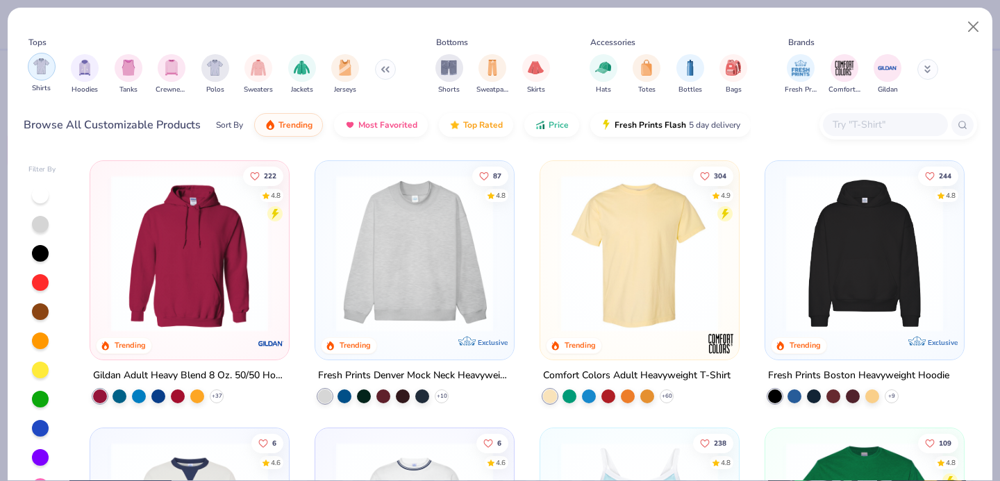
click at [42, 67] on img "filter for Shirts" at bounding box center [41, 66] width 16 height 16
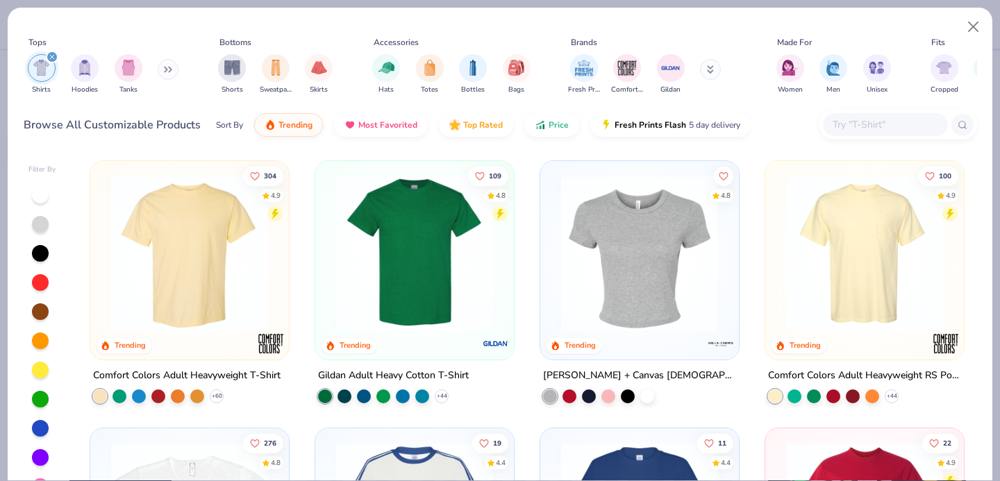
click at [705, 76] on button at bounding box center [710, 69] width 21 height 21
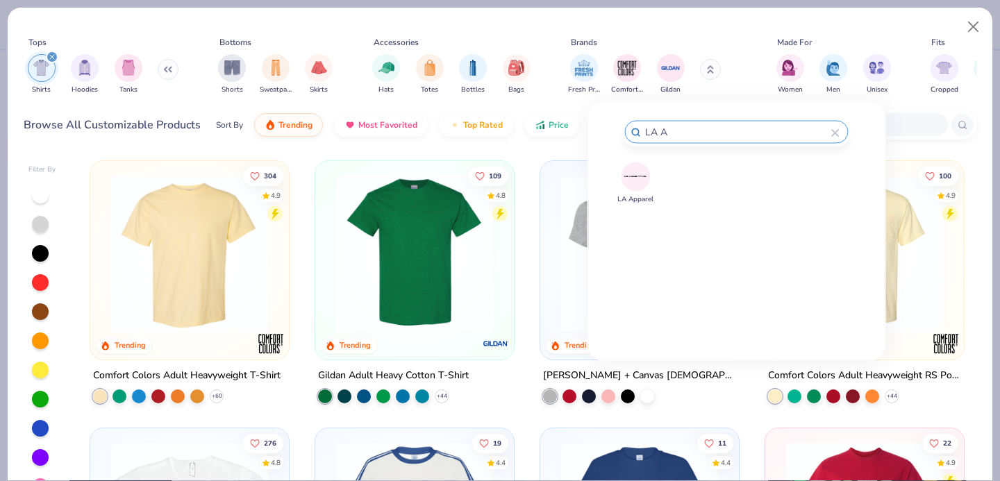
type input "LA A"
click at [635, 169] on img at bounding box center [635, 177] width 24 height 24
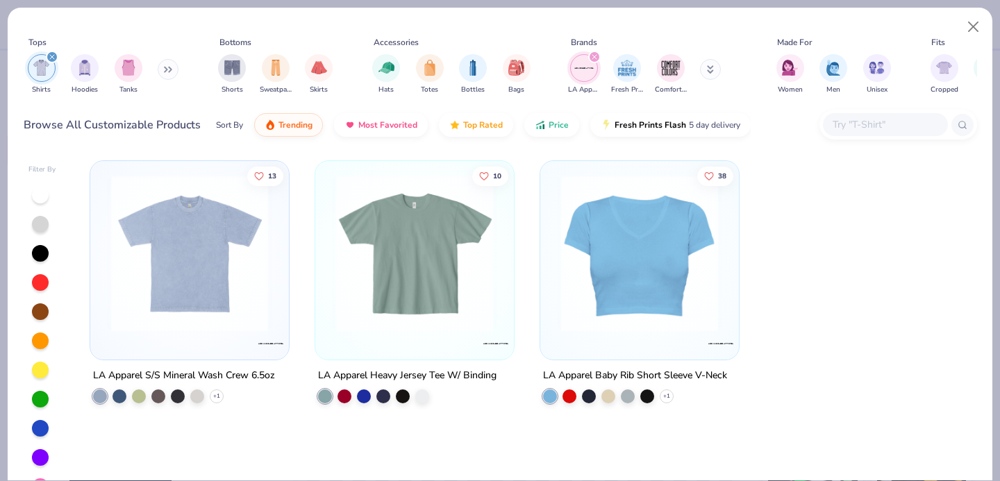
click at [594, 55] on icon "filter for LA Apparel" at bounding box center [595, 57] width 6 height 6
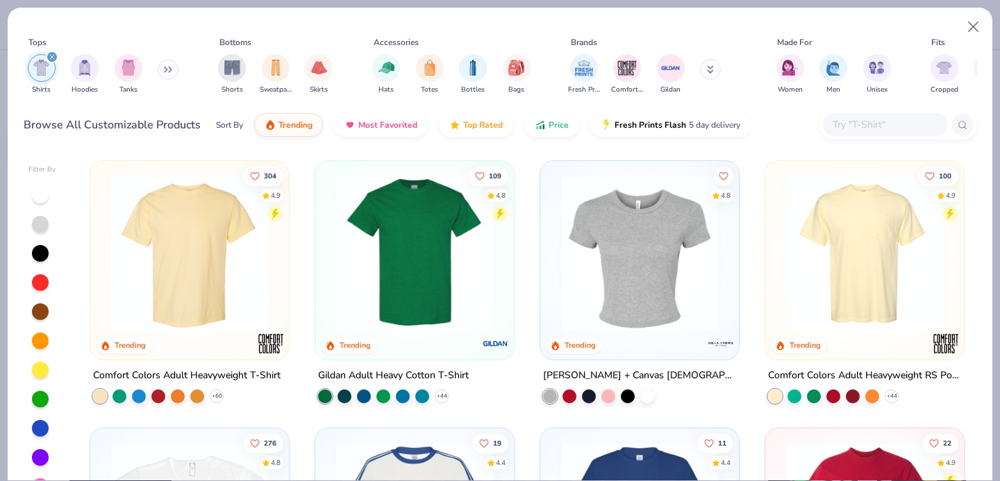
click at [848, 121] on input "text" at bounding box center [884, 125] width 107 height 16
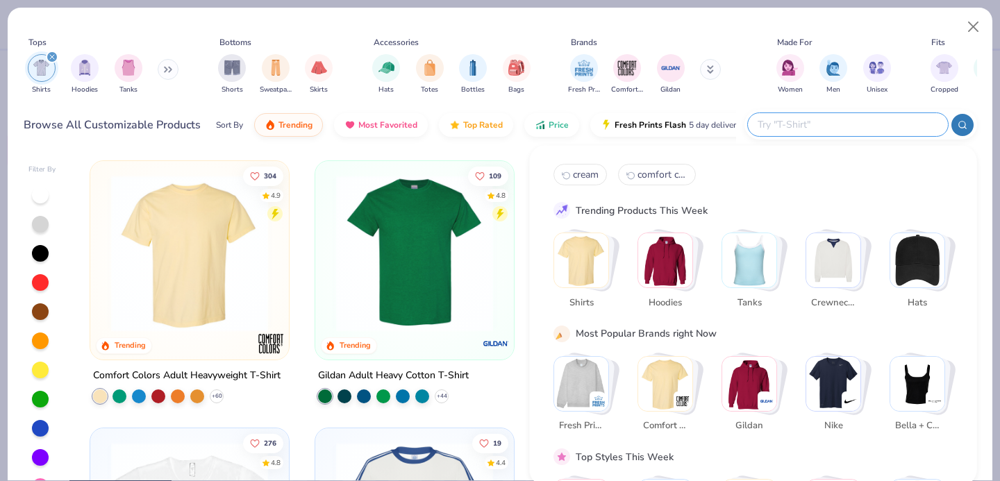
paste input "LA Apparel 43005"
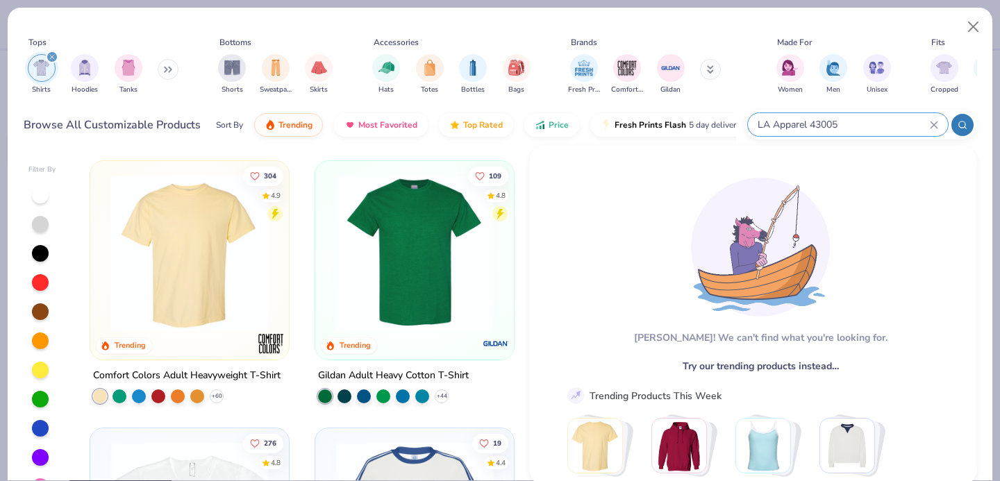
click at [871, 125] on input "LA Apparel 43005" at bounding box center [843, 125] width 174 height 16
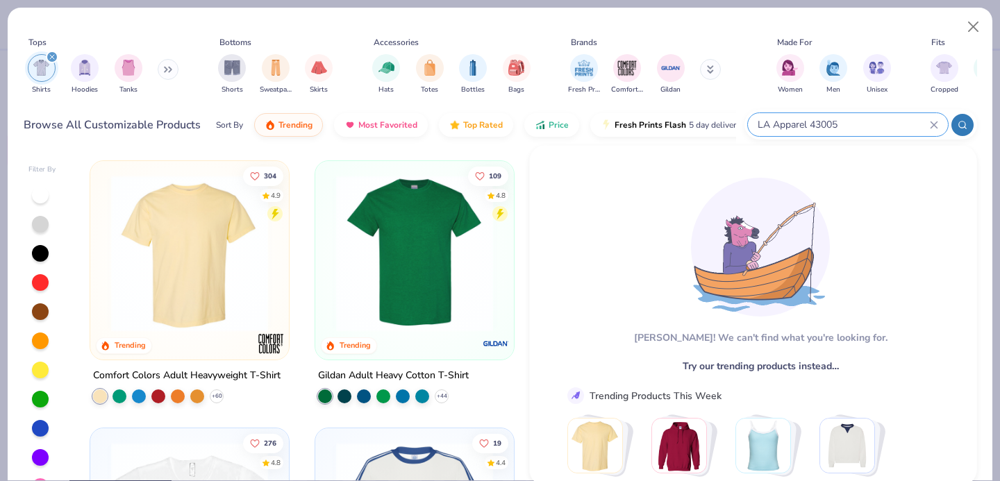
click at [871, 125] on input "LA Apparel 43005" at bounding box center [843, 125] width 174 height 16
type input "LA Apparel 43005"
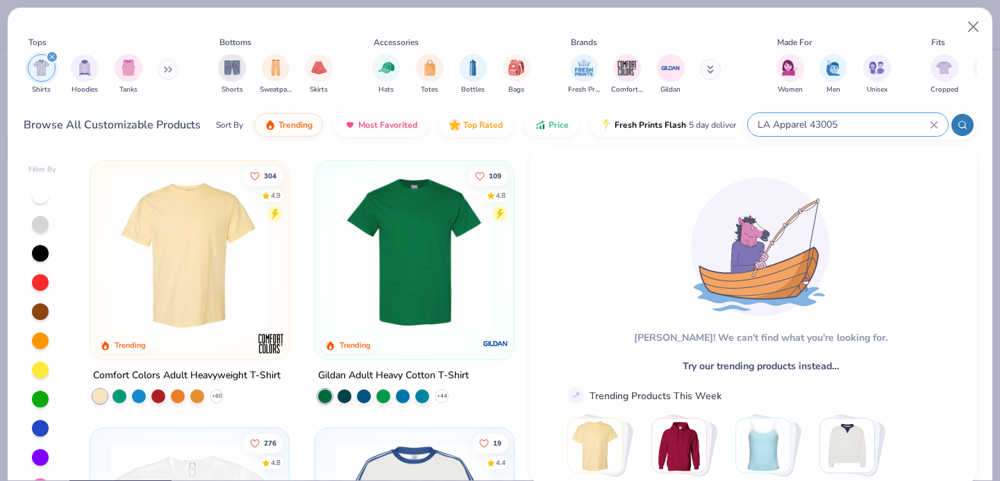
click at [932, 128] on icon at bounding box center [934, 125] width 8 height 8
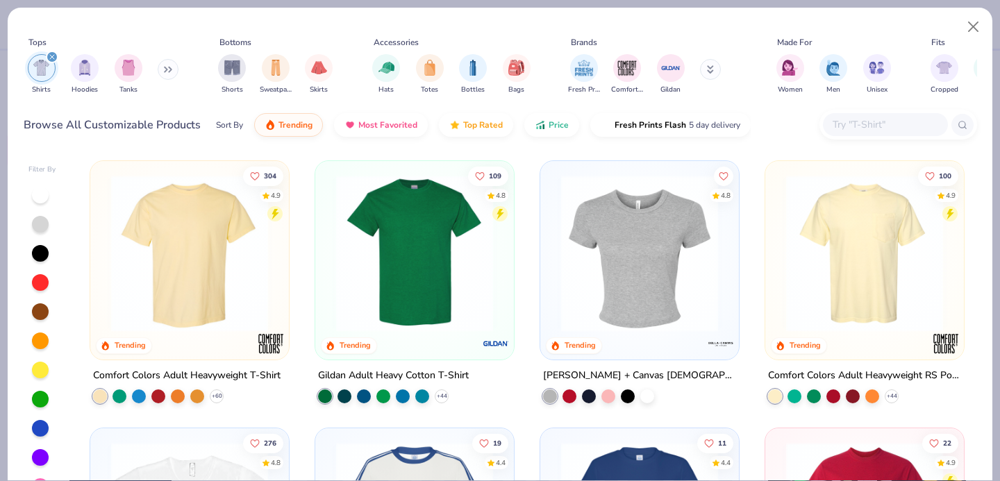
paste input "LA Apparel 4325"
click at [907, 127] on input "LA Apparel 4325" at bounding box center [880, 125] width 99 height 16
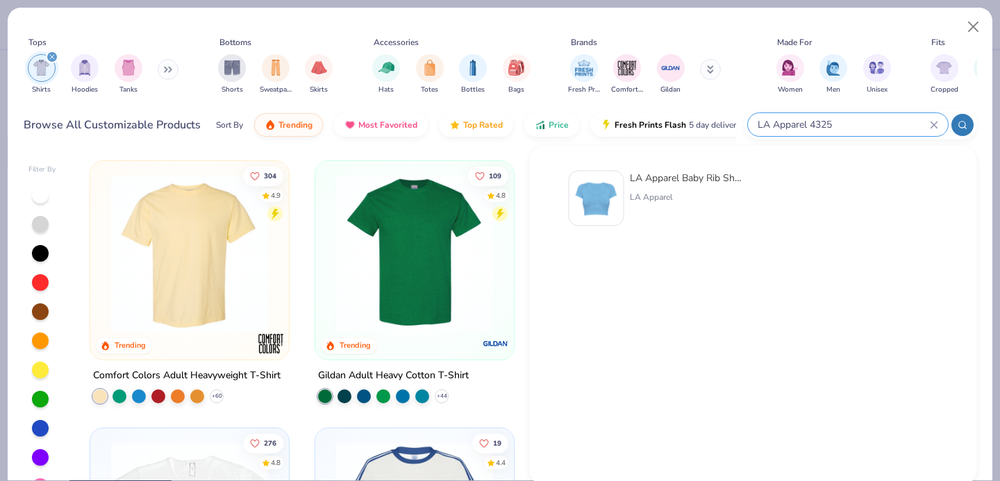
type input "LA Apparel 4325"
click at [676, 187] on div "LA Apparel Baby Rib Short Sleeve V-Neck LA Apparel" at bounding box center [688, 199] width 117 height 56
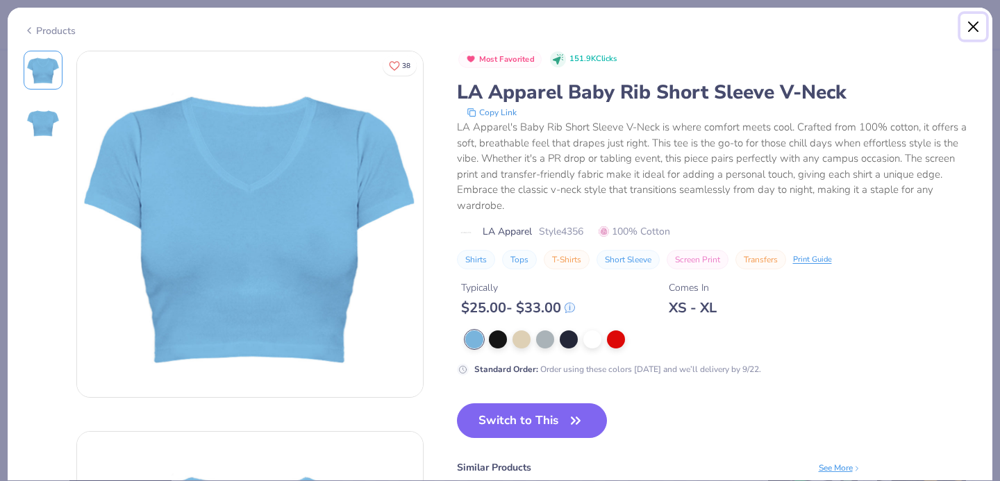
click at [975, 27] on button "Close" at bounding box center [973, 27] width 26 height 26
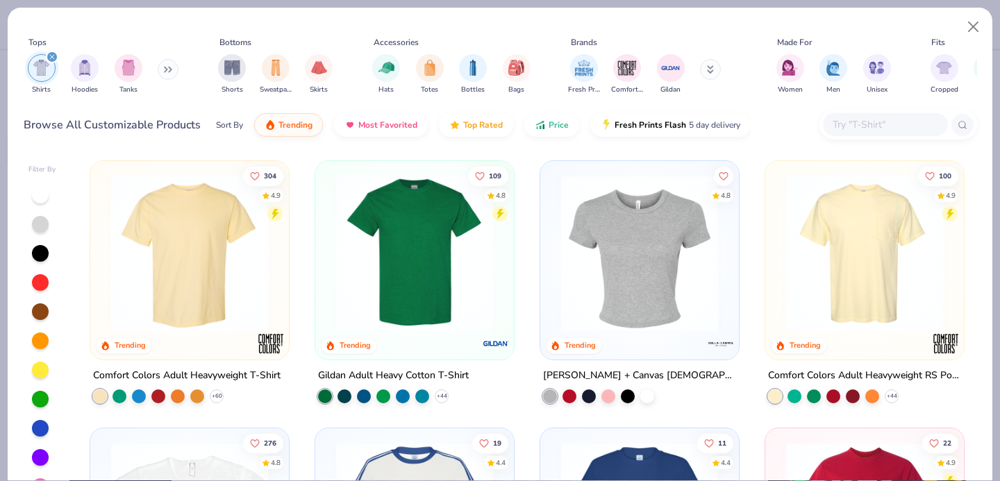
click at [849, 128] on input "text" at bounding box center [884, 125] width 107 height 16
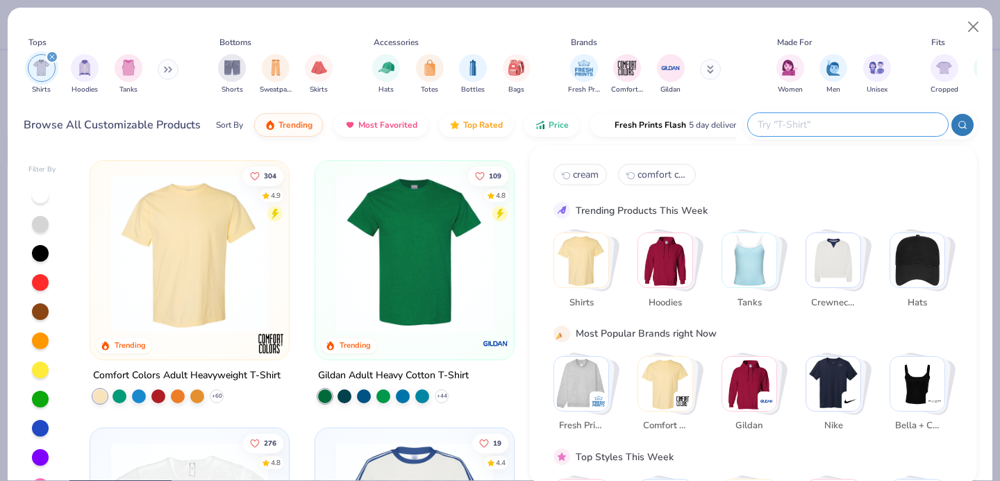
click at [54, 60] on icon "filter for Shirts" at bounding box center [52, 57] width 6 height 6
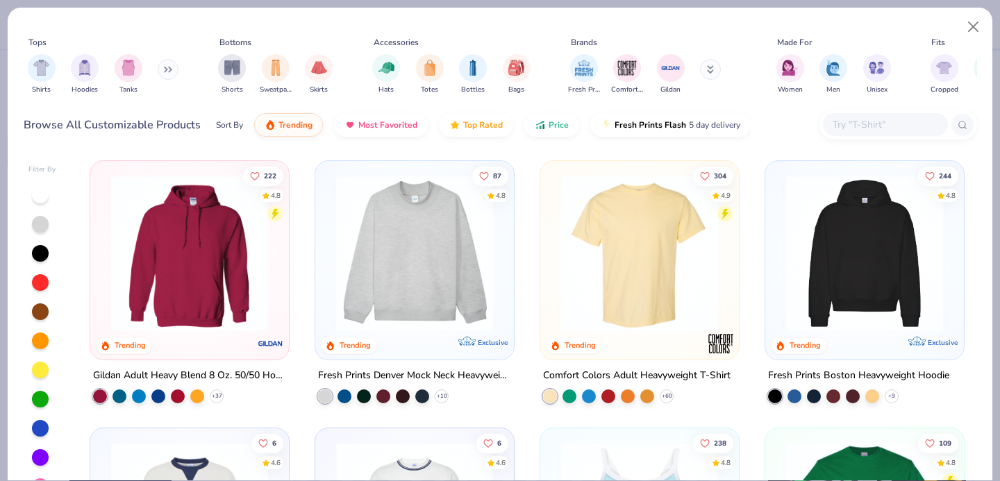
click at [866, 124] on input "text" at bounding box center [884, 125] width 107 height 16
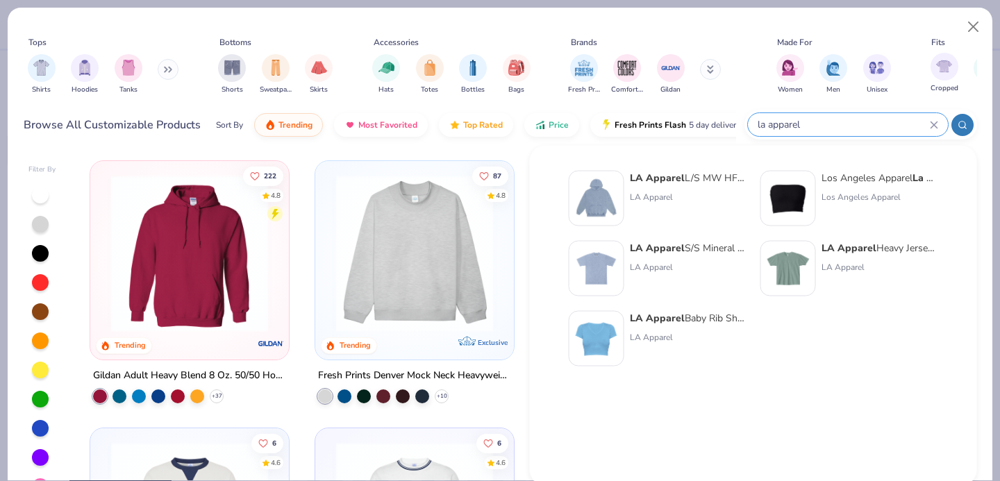
type input "la apparel"
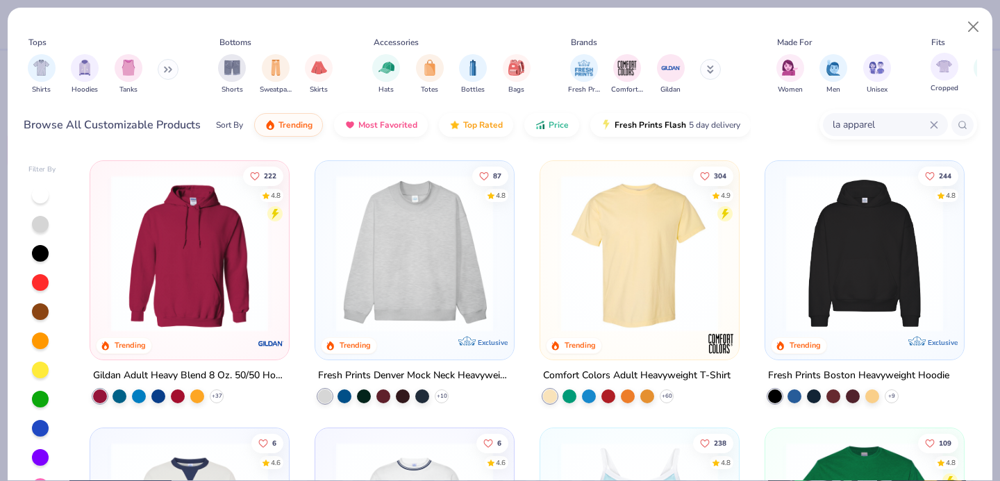
click at [946, 83] on span "Cropped" at bounding box center [944, 88] width 28 height 10
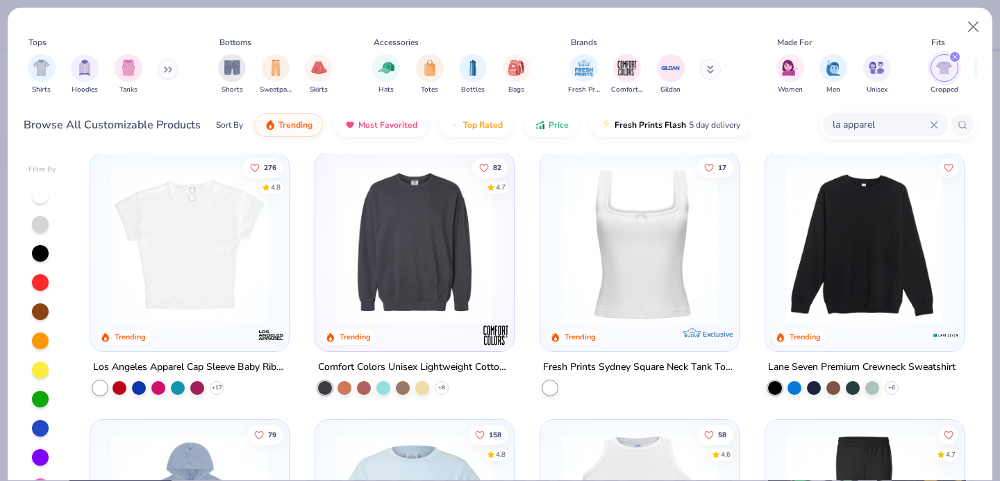
scroll to position [271, 0]
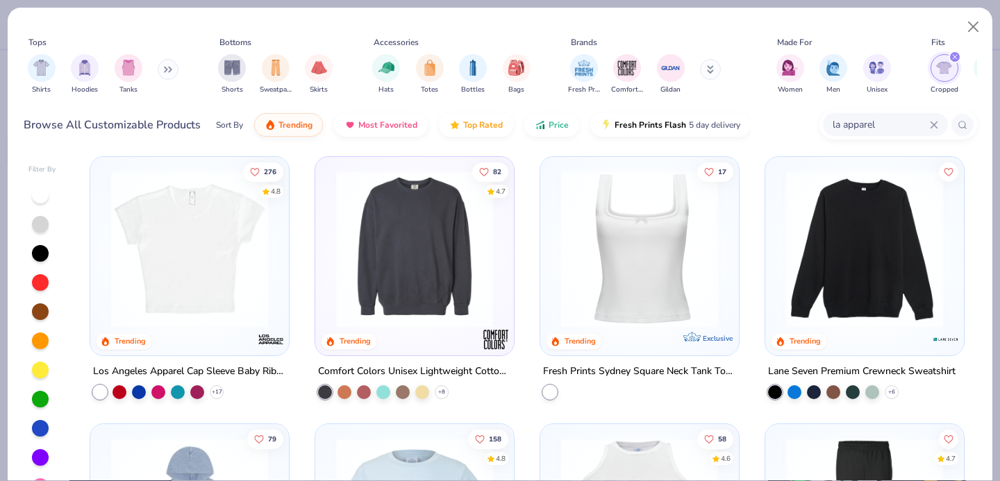
click at [936, 124] on icon at bounding box center [934, 125] width 8 height 8
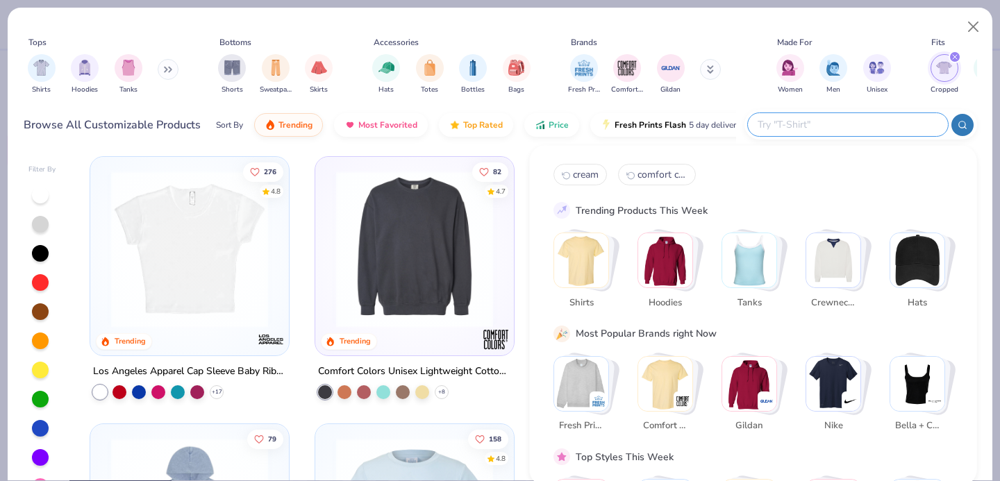
paste input "BELLA 6681"
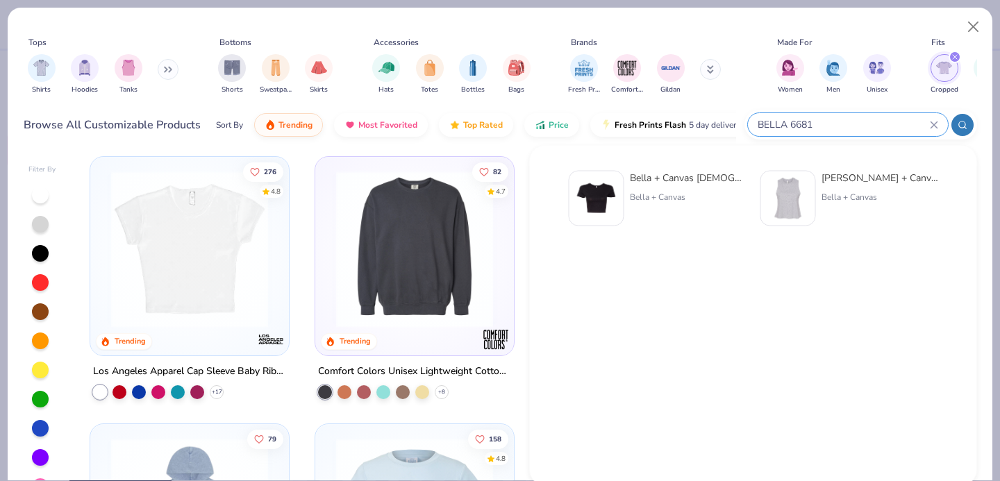
type input "BELLA 6681"
click at [667, 185] on div "Bella + Canvas Ladies' Poly-Cotton Crop T-Shirt" at bounding box center [688, 178] width 117 height 15
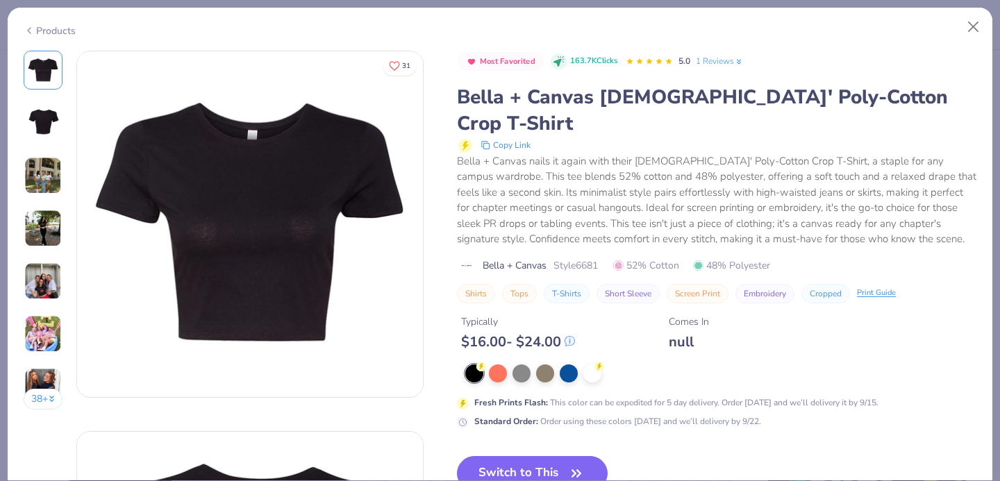
click at [36, 291] on img at bounding box center [42, 280] width 37 height 37
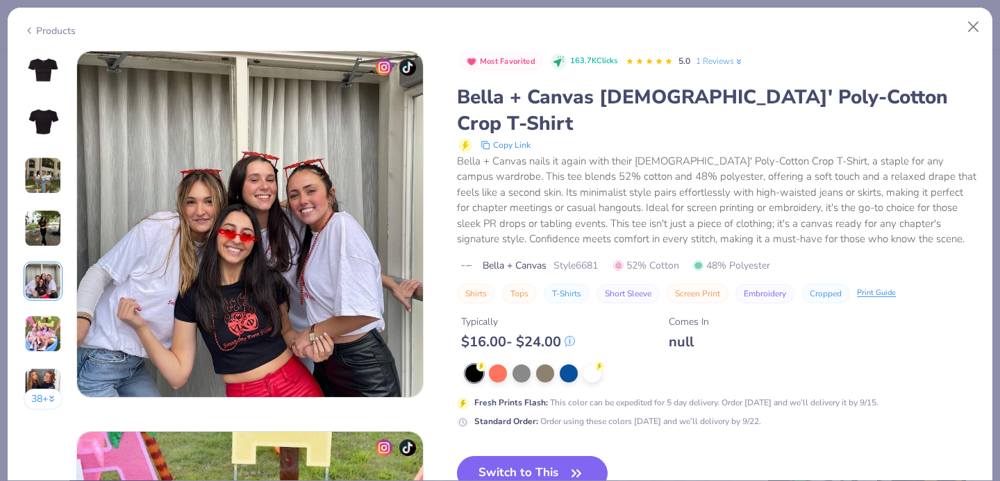
click at [37, 227] on img at bounding box center [42, 228] width 37 height 37
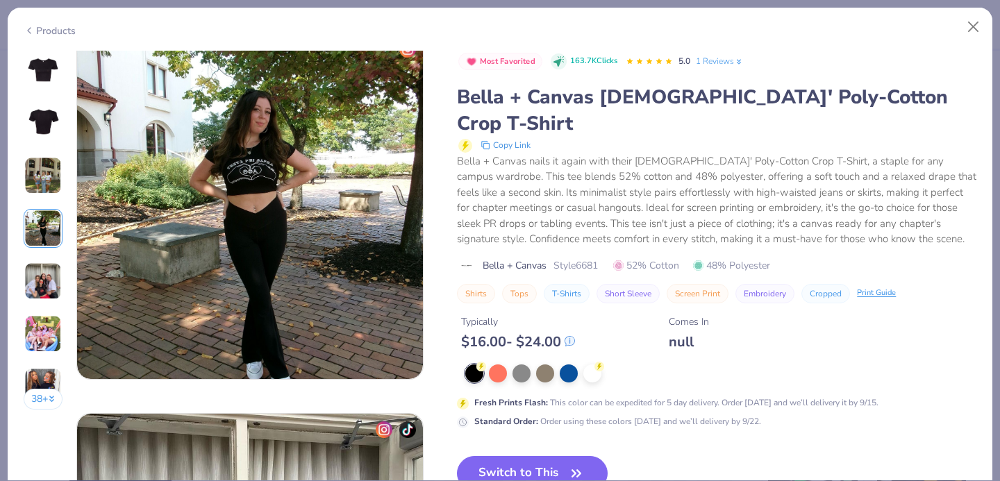
scroll to position [1141, 0]
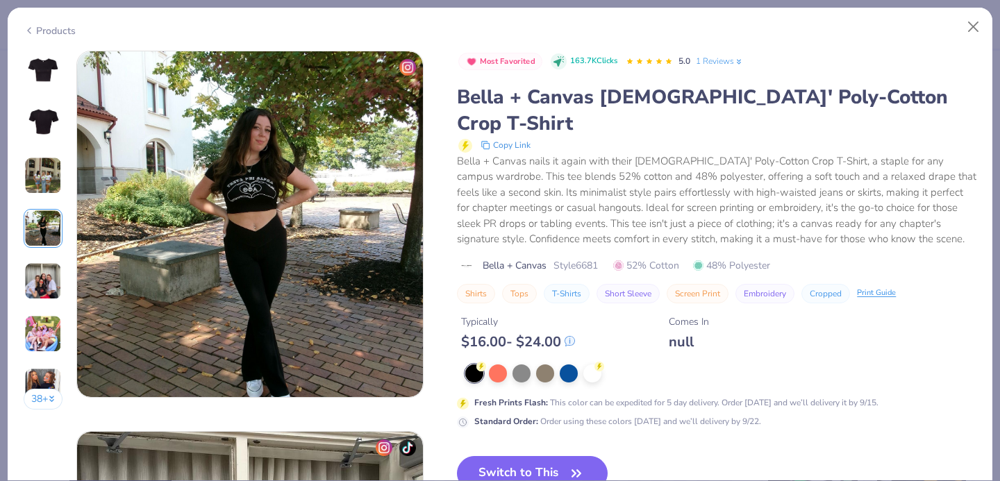
click at [44, 304] on div "38 +" at bounding box center [44, 235] width 40 height 369
click at [50, 334] on img at bounding box center [42, 333] width 37 height 37
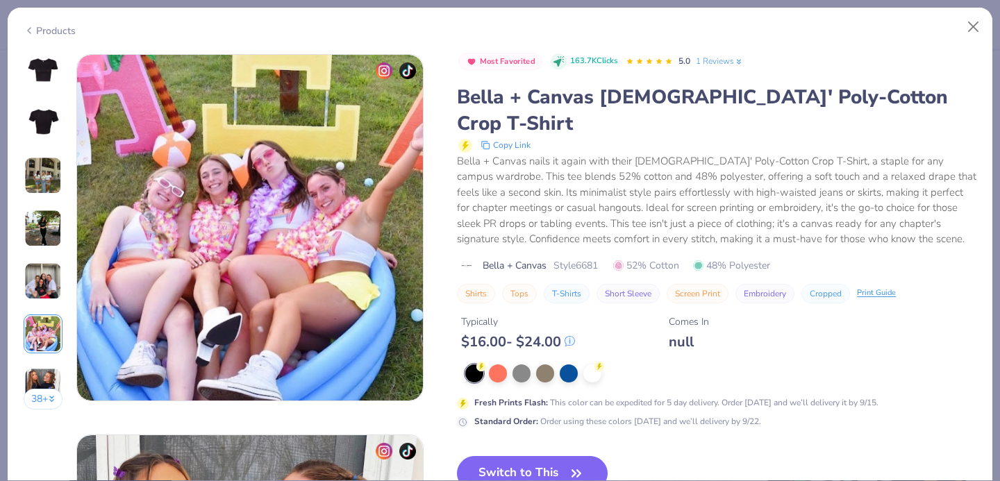
scroll to position [1902, 0]
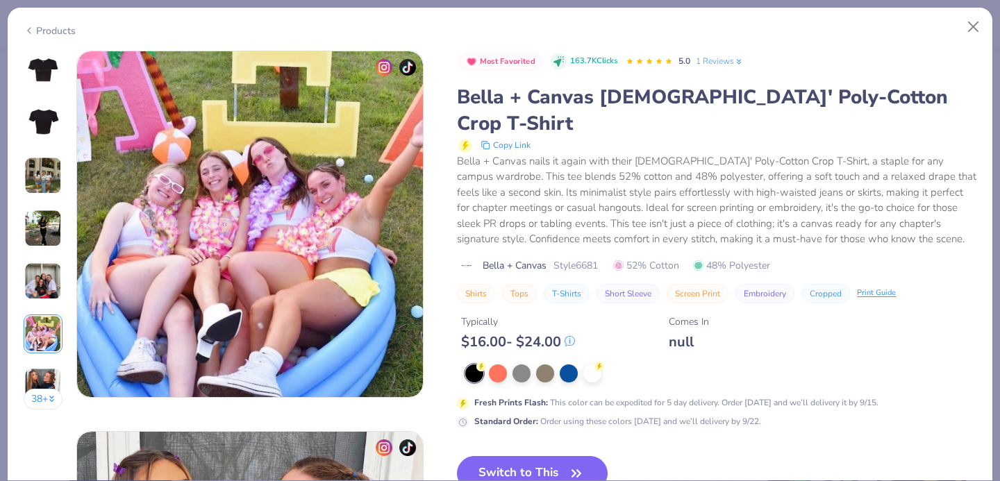
click at [48, 363] on div "38 +" at bounding box center [44, 235] width 40 height 369
click at [53, 378] on img at bounding box center [42, 386] width 37 height 37
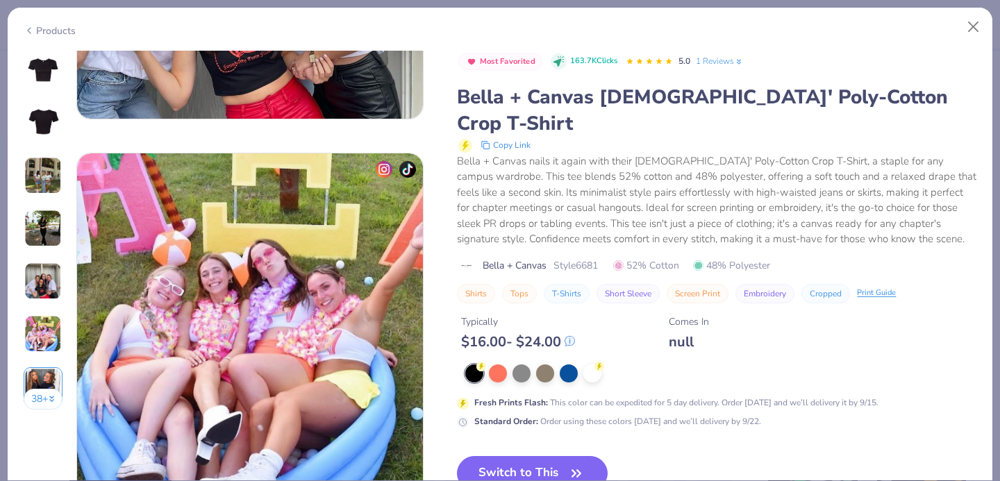
scroll to position [1718, 0]
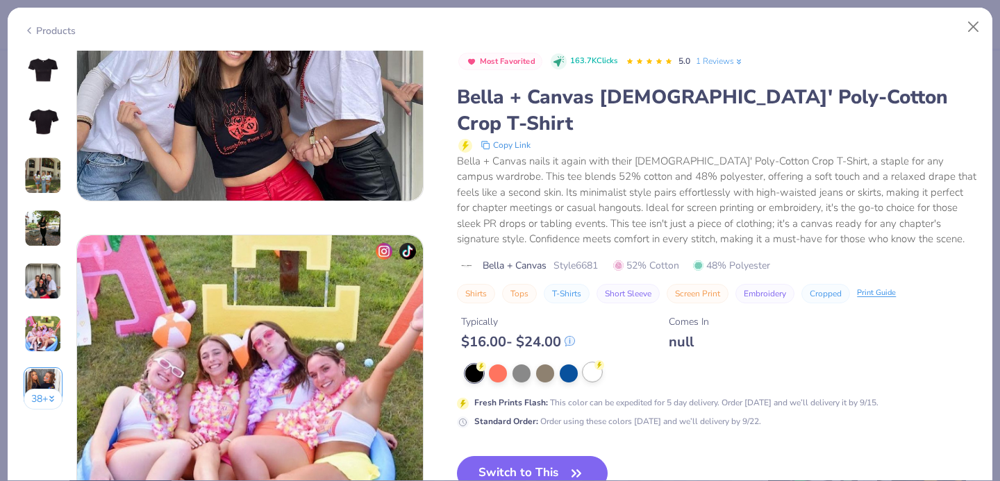
click at [591, 363] on div at bounding box center [592, 372] width 18 height 18
click at [529, 456] on button "Switch to This" at bounding box center [532, 473] width 151 height 35
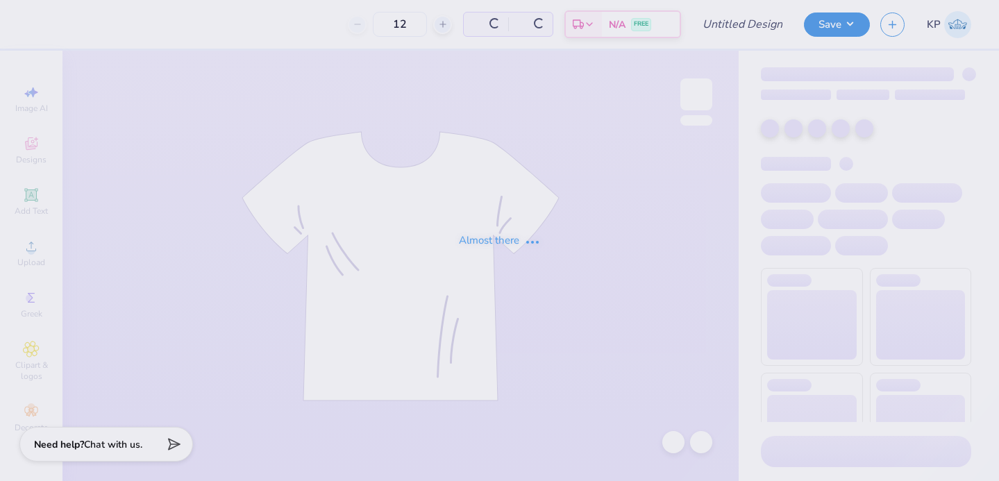
type input "IU ZTA rush open invite"
type input "75"
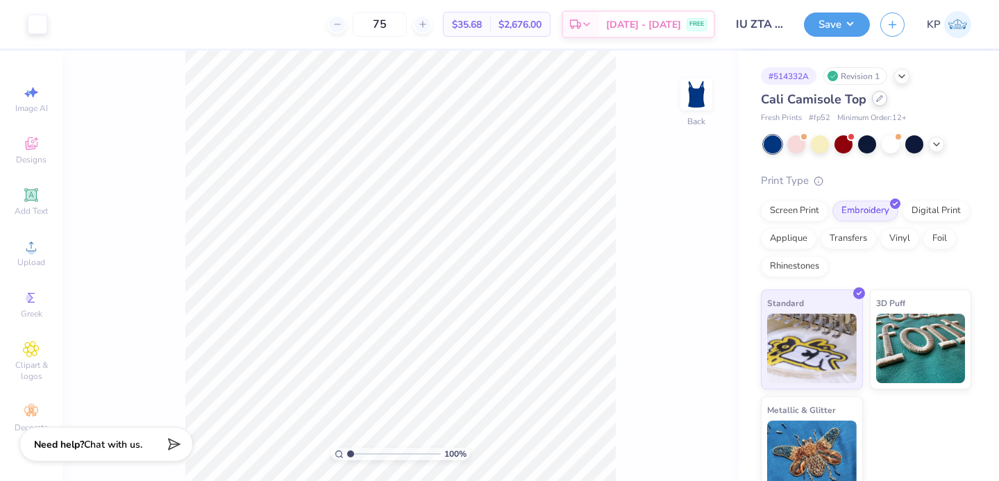
click at [878, 101] on icon at bounding box center [879, 98] width 7 height 7
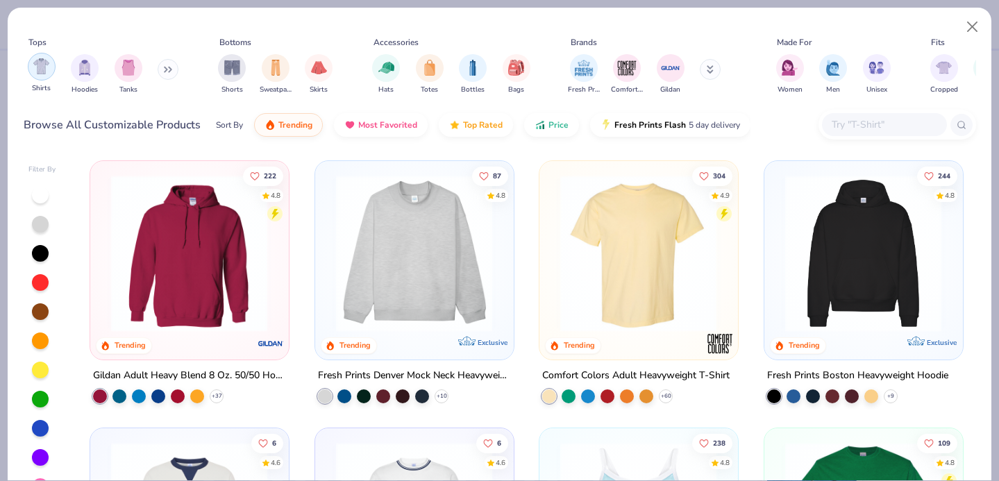
click at [39, 69] on img "filter for Shirts" at bounding box center [41, 66] width 16 height 16
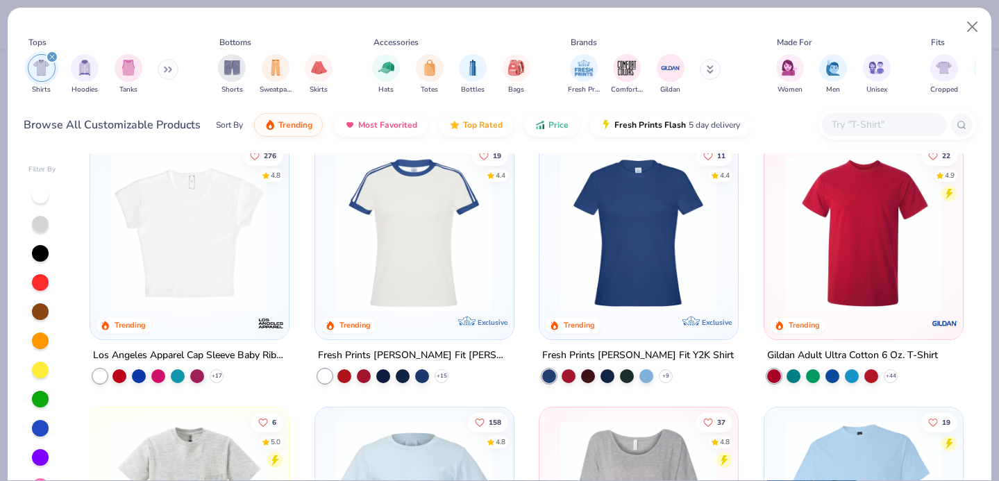
scroll to position [290, 0]
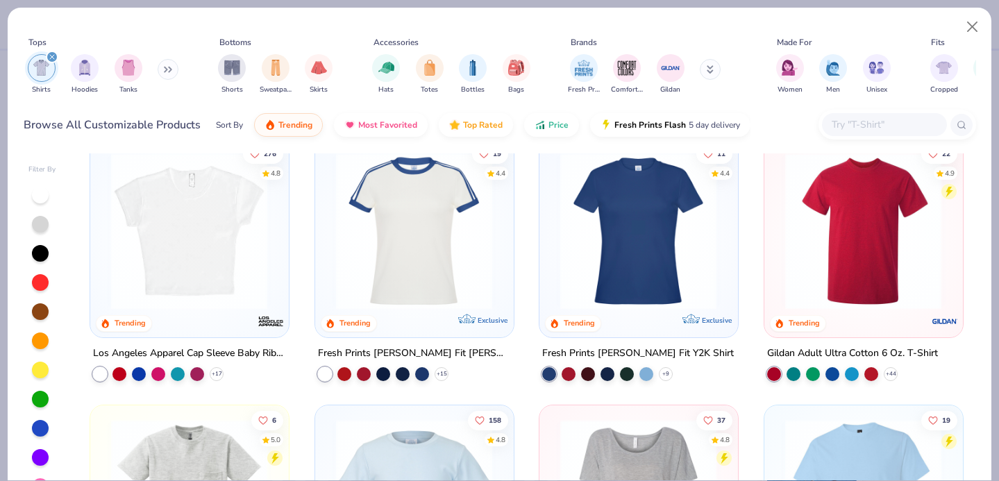
click at [627, 287] on img at bounding box center [638, 230] width 170 height 157
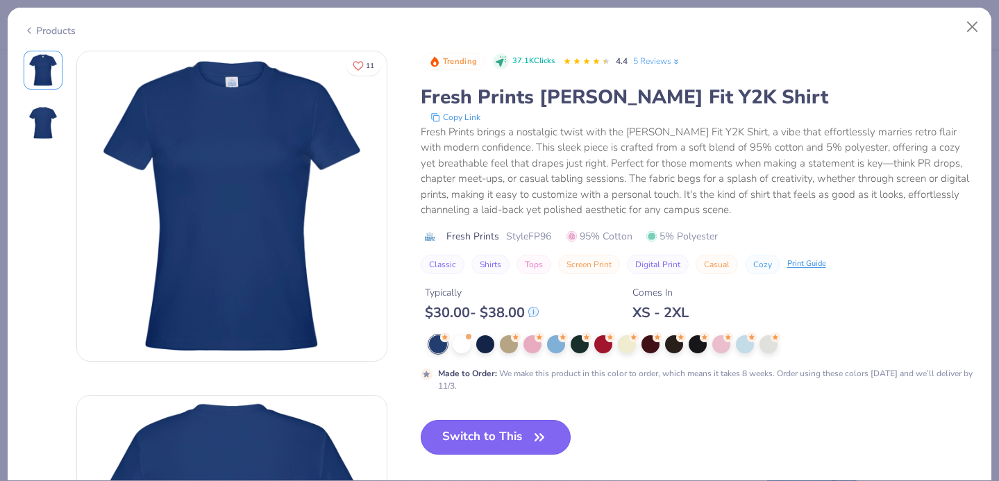
click at [478, 430] on button "Switch to This" at bounding box center [496, 437] width 151 height 35
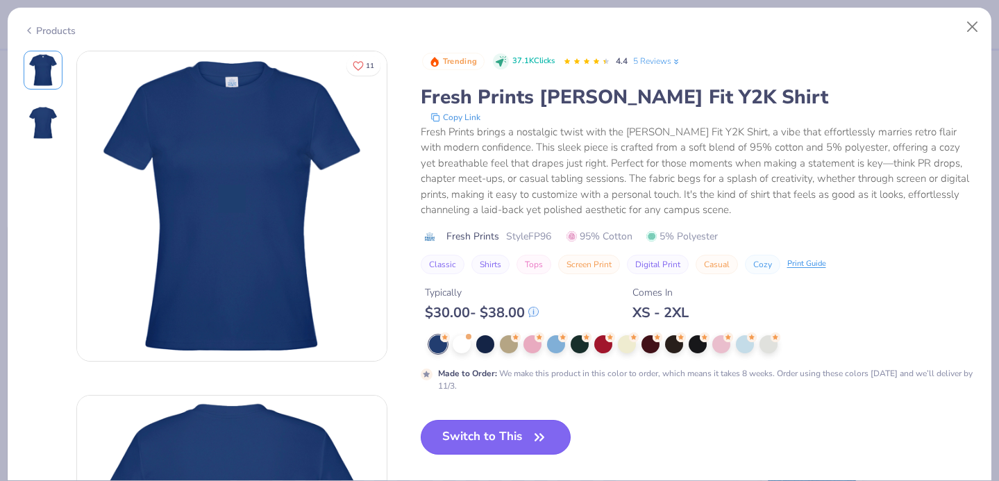
click at [517, 437] on button "Switch to This" at bounding box center [496, 437] width 151 height 35
click at [525, 438] on button "Switch to This" at bounding box center [496, 437] width 151 height 35
click at [538, 439] on icon "button" at bounding box center [539, 437] width 8 height 6
click at [557, 346] on div at bounding box center [556, 343] width 18 height 18
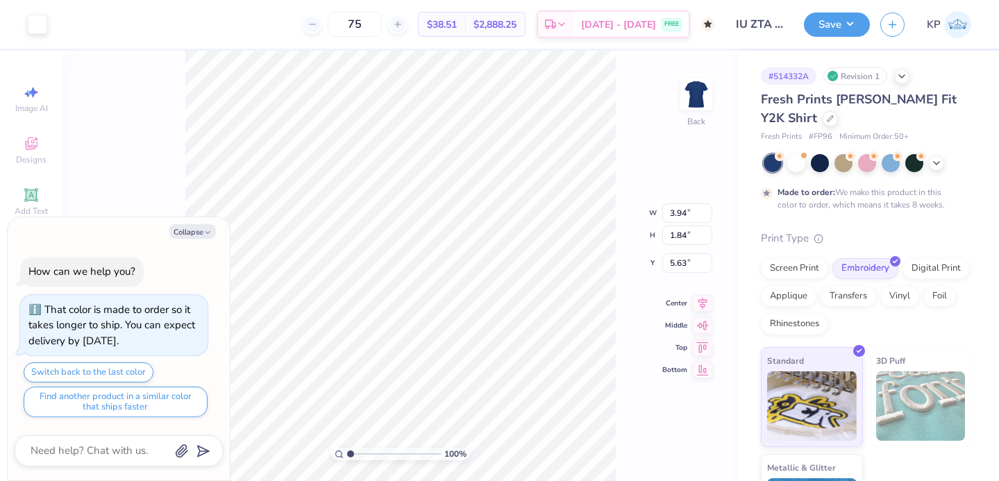
type textarea "x"
type input "4.39"
type input "2.04"
type input "5.42"
type textarea "x"
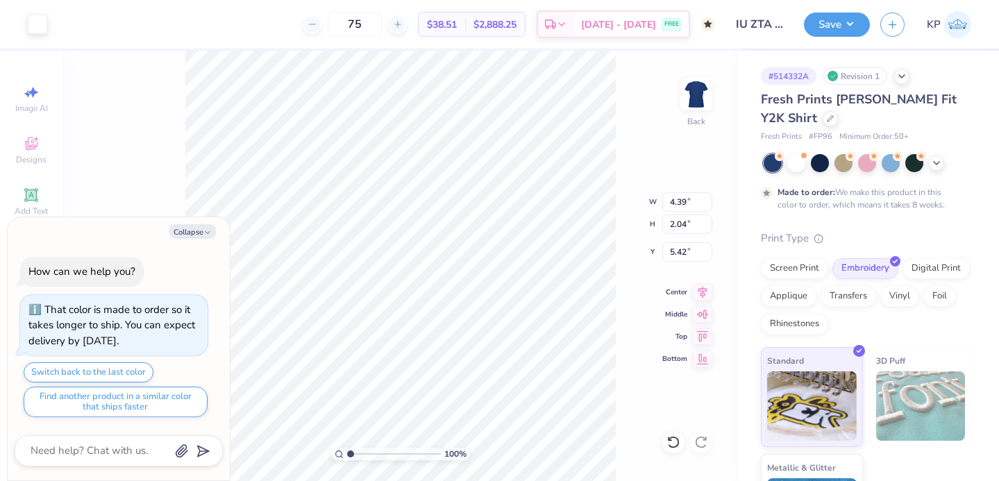
type input "3.00"
type textarea "x"
drag, startPoint x: 393, startPoint y: 22, endPoint x: 352, endPoint y: 22, distance: 41.0
click at [352, 22] on div "75" at bounding box center [355, 24] width 104 height 25
type input "140"
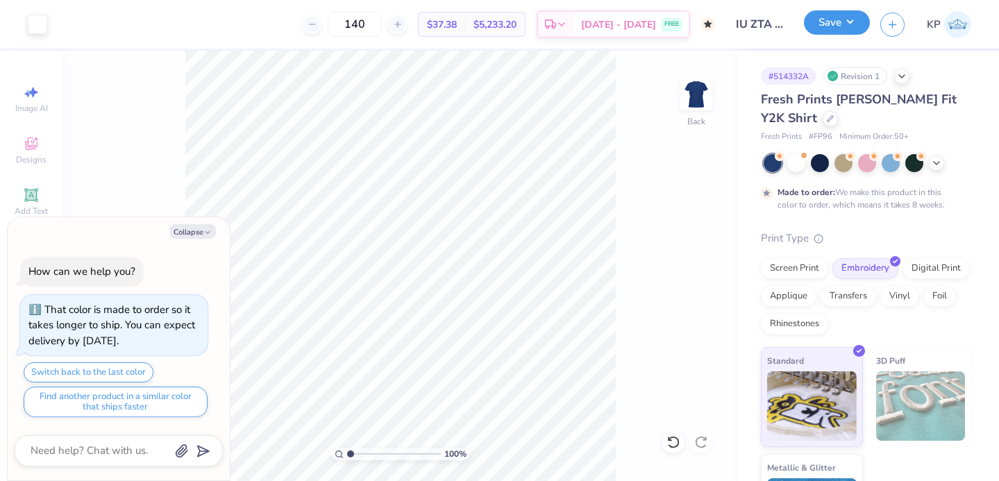
click at [848, 24] on button "Save" at bounding box center [837, 22] width 66 height 24
type textarea "x"
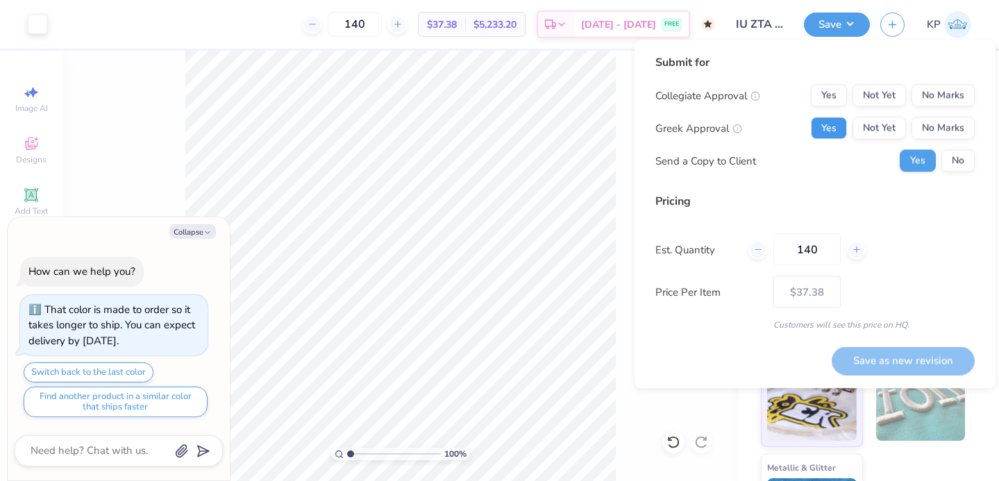
click at [837, 126] on button "Yes" at bounding box center [829, 128] width 36 height 22
click at [896, 85] on button "Not Yet" at bounding box center [879, 96] width 53 height 22
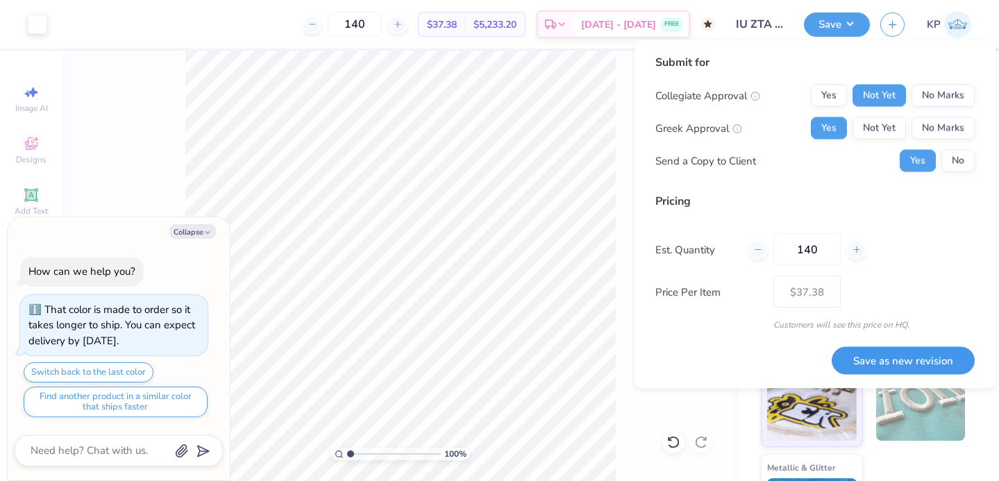
click at [867, 351] on button "Save as new revision" at bounding box center [903, 360] width 143 height 28
type input "$37.38"
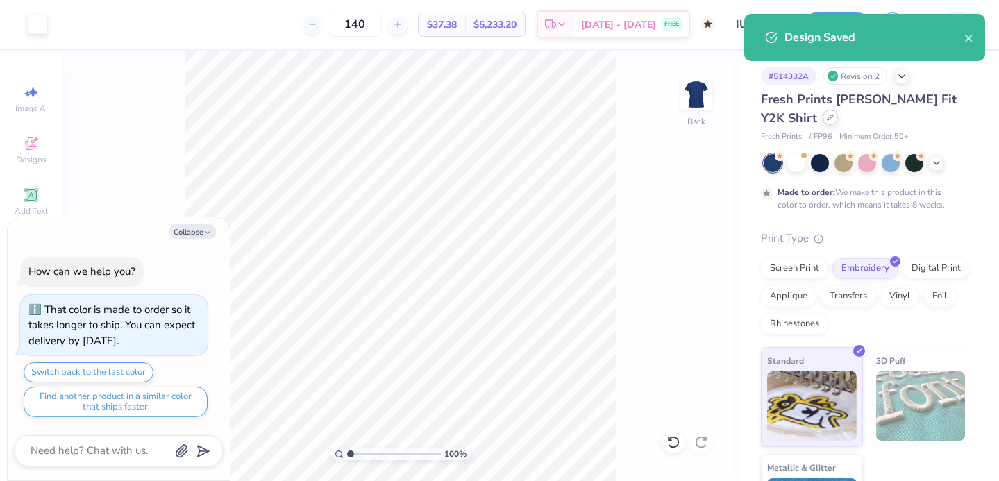
click at [823, 121] on div at bounding box center [830, 117] width 15 height 15
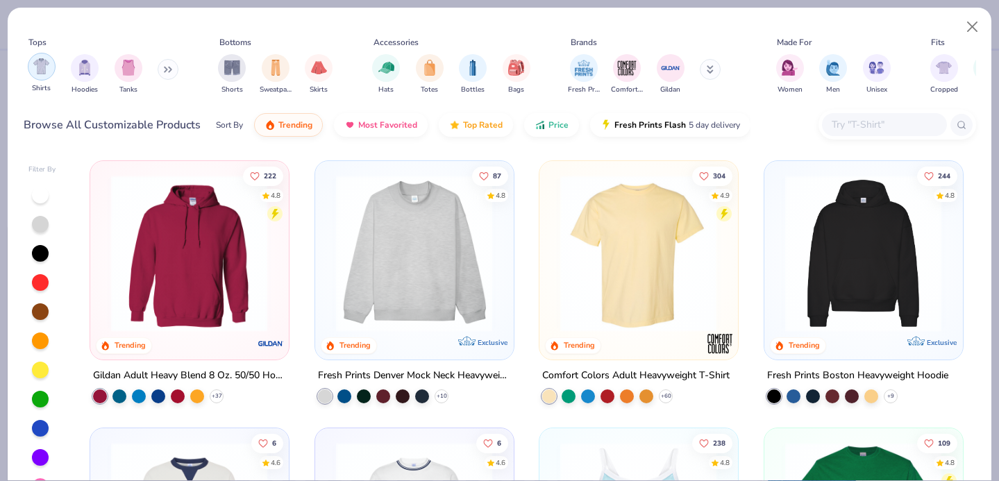
click at [35, 69] on img "filter for Shirts" at bounding box center [41, 66] width 16 height 16
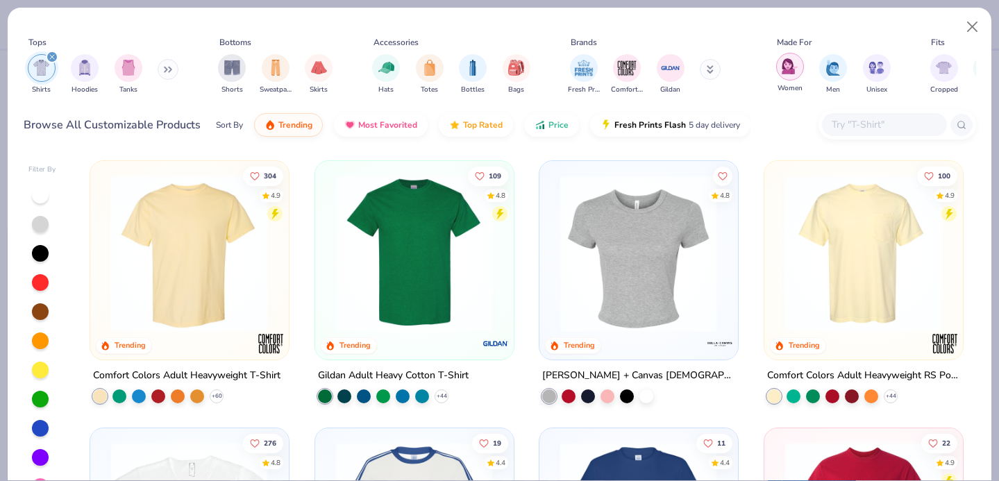
click at [782, 75] on div "filter for Women" at bounding box center [790, 67] width 28 height 28
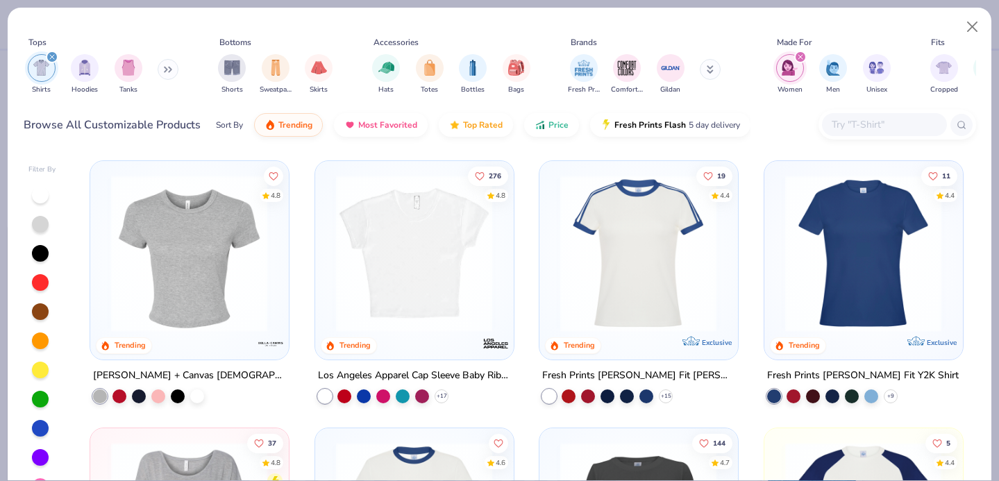
click at [47, 422] on div at bounding box center [40, 428] width 18 height 18
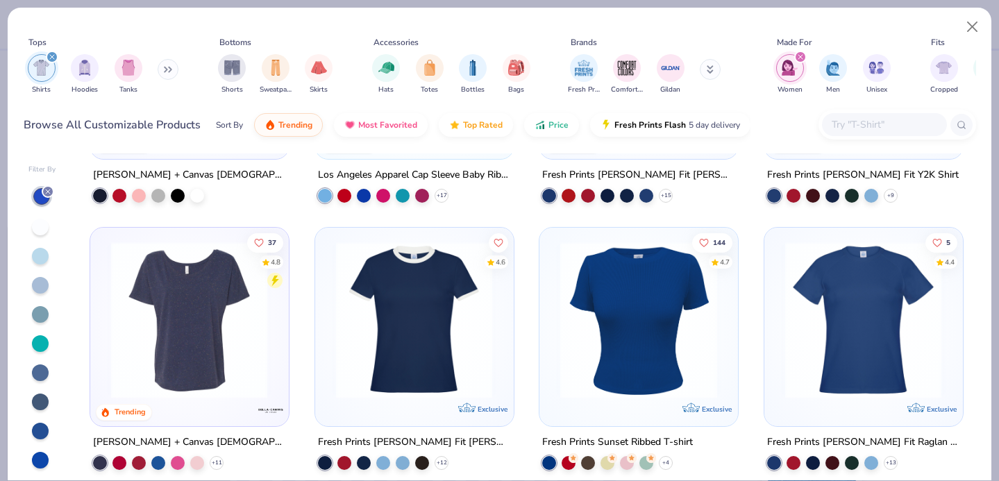
scroll to position [189, 0]
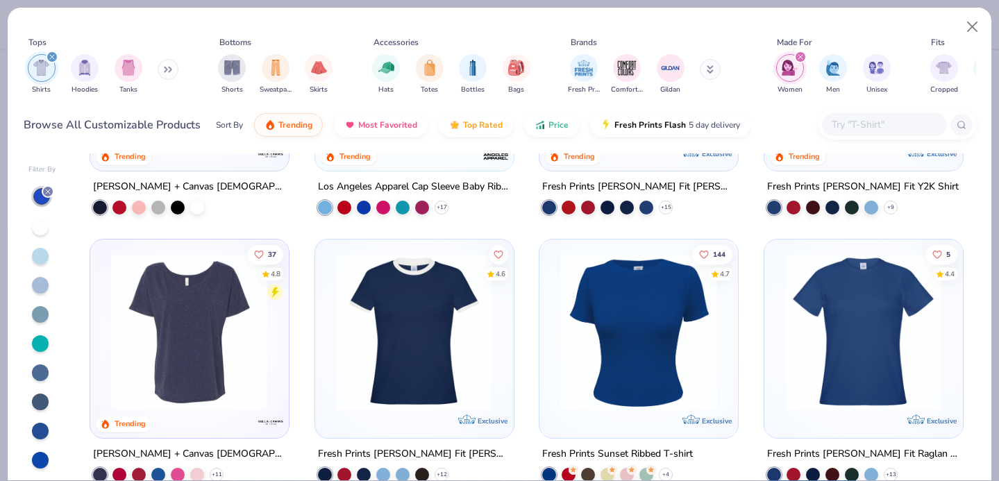
click at [618, 349] on img at bounding box center [638, 331] width 170 height 157
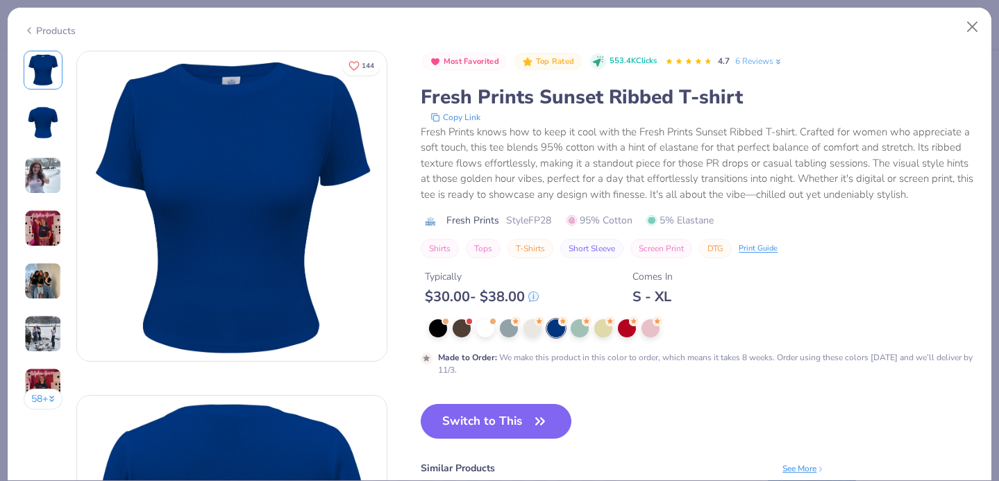
click at [49, 174] on img at bounding box center [42, 175] width 37 height 37
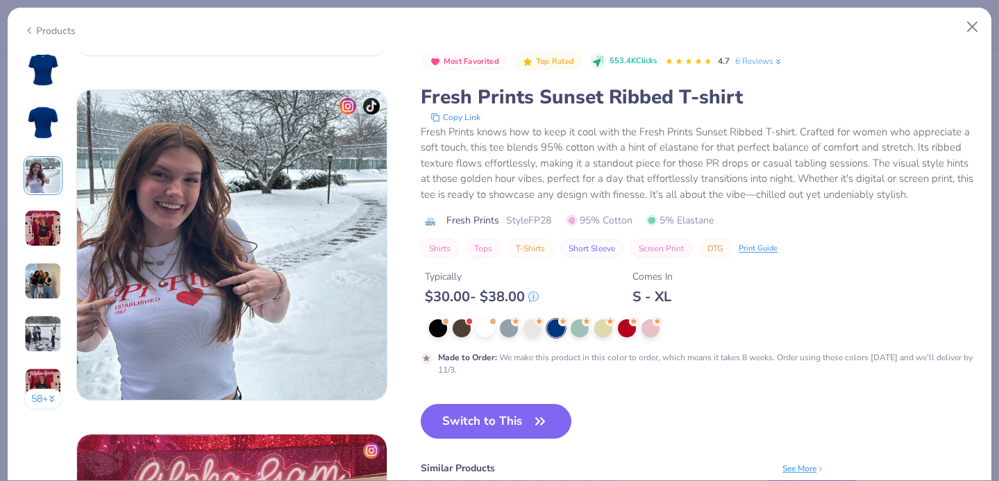
scroll to position [689, 0]
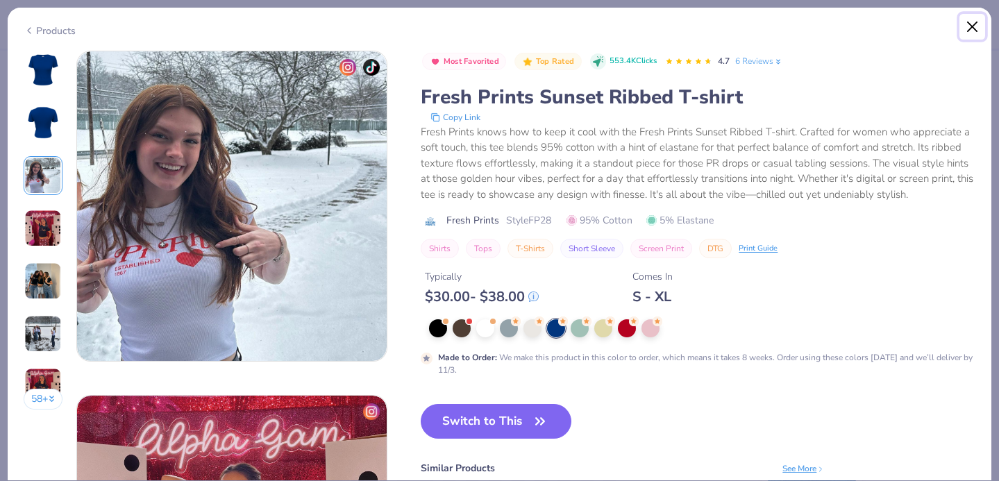
click at [978, 29] on button "Close" at bounding box center [972, 27] width 26 height 26
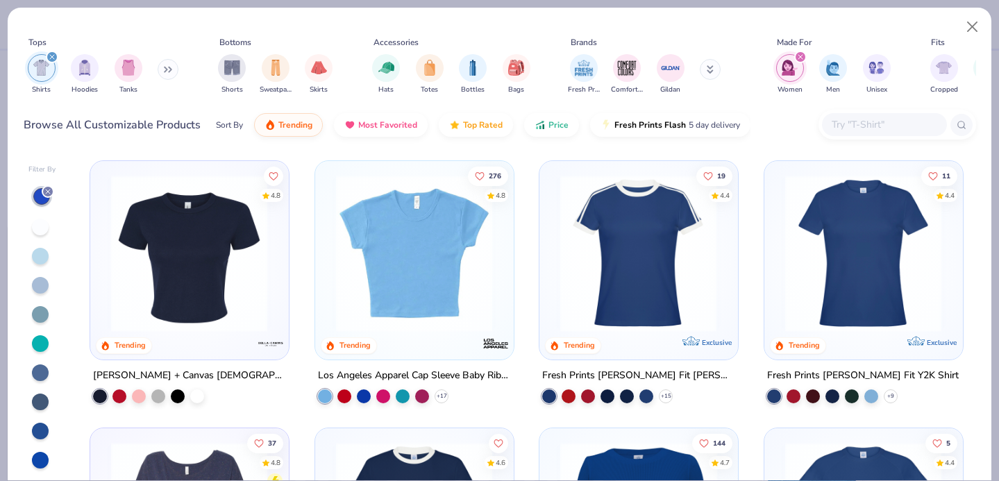
click at [175, 298] on img at bounding box center [189, 253] width 170 height 157
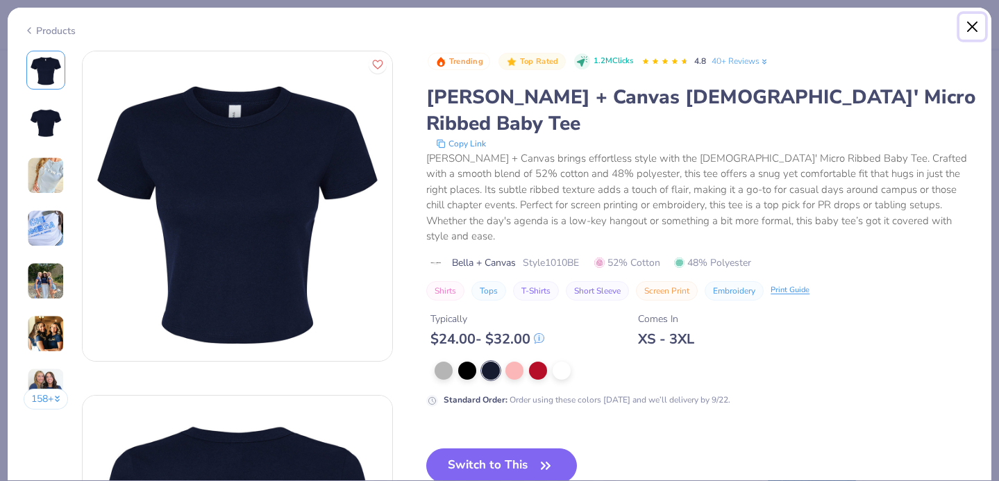
click at [973, 22] on button "Close" at bounding box center [972, 27] width 26 height 26
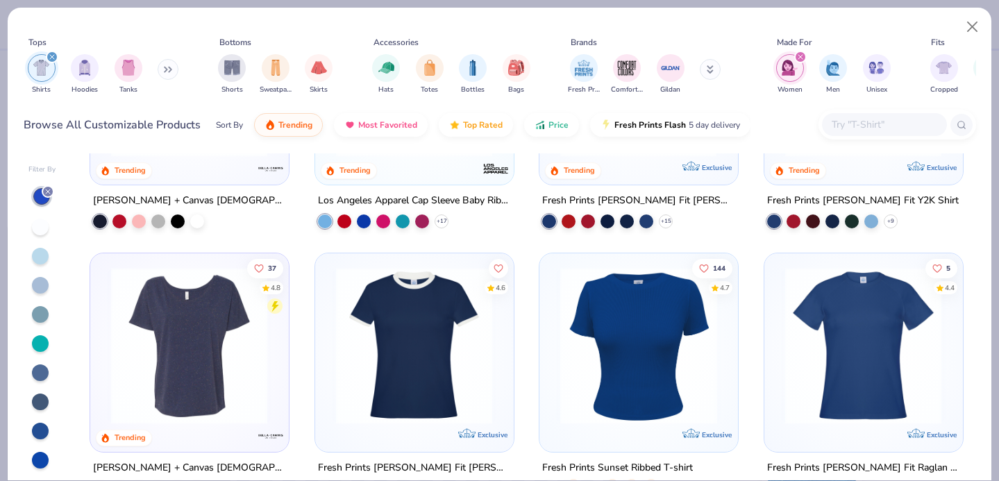
scroll to position [250, 0]
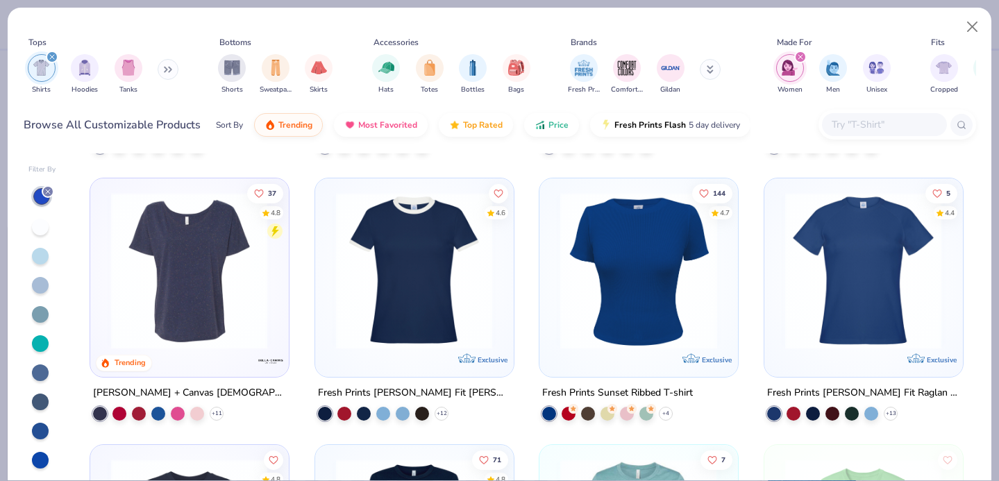
click at [632, 317] on img at bounding box center [638, 270] width 170 height 157
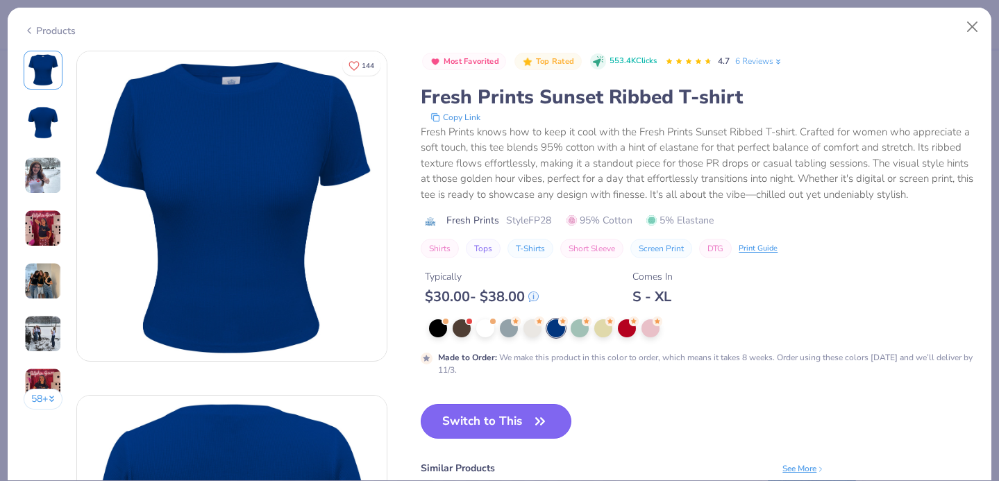
click at [496, 433] on button "Switch to This" at bounding box center [496, 421] width 151 height 35
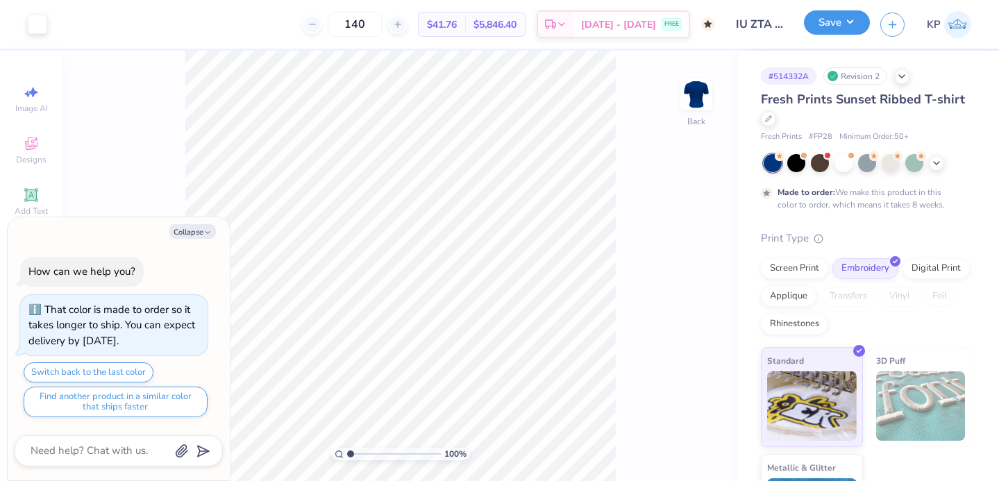
click at [860, 17] on button "Save" at bounding box center [837, 22] width 66 height 24
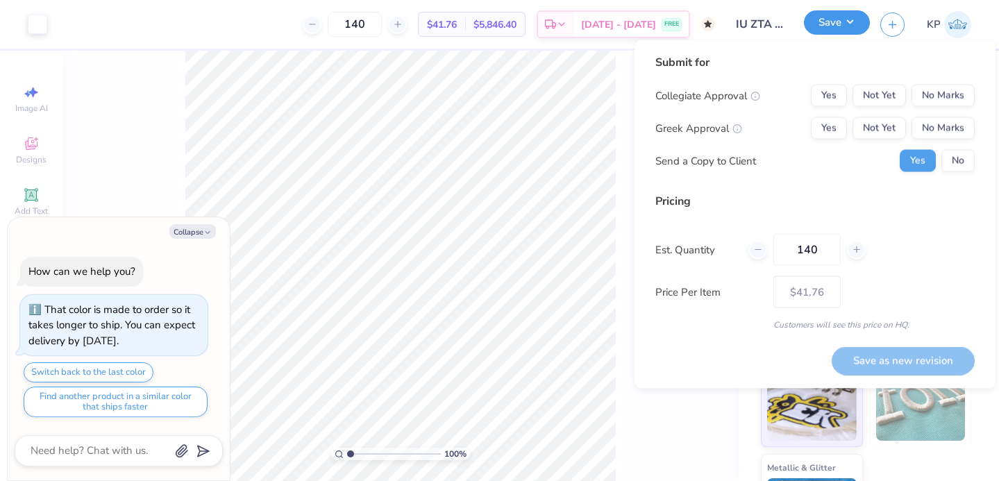
type textarea "x"
click at [838, 121] on button "Yes" at bounding box center [829, 128] width 36 height 22
click at [887, 86] on button "Not Yet" at bounding box center [879, 96] width 53 height 22
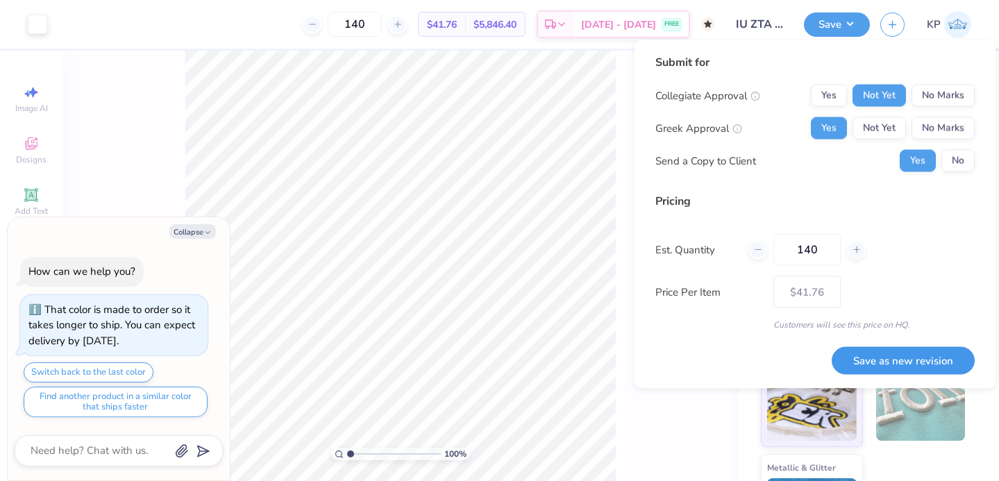
click at [883, 353] on button "Save as new revision" at bounding box center [903, 360] width 143 height 28
type input "$41.76"
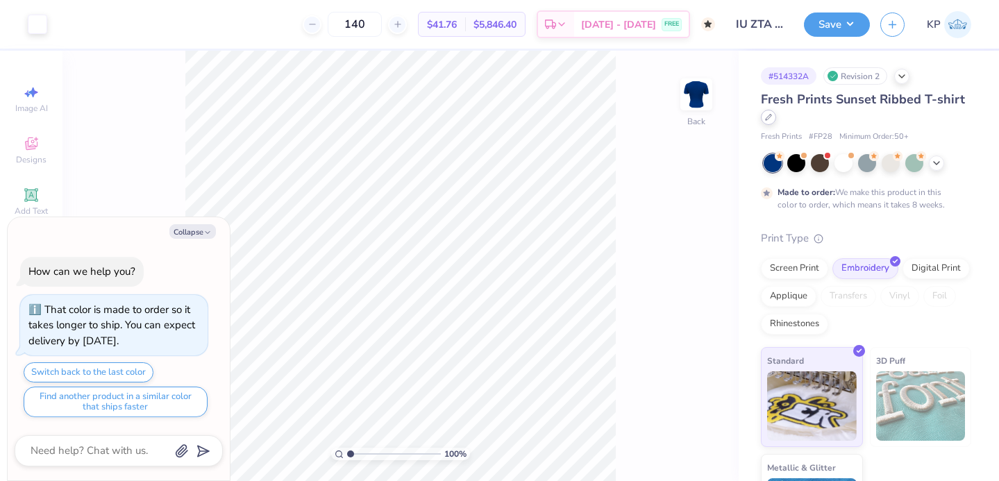
click at [776, 122] on div at bounding box center [768, 117] width 15 height 15
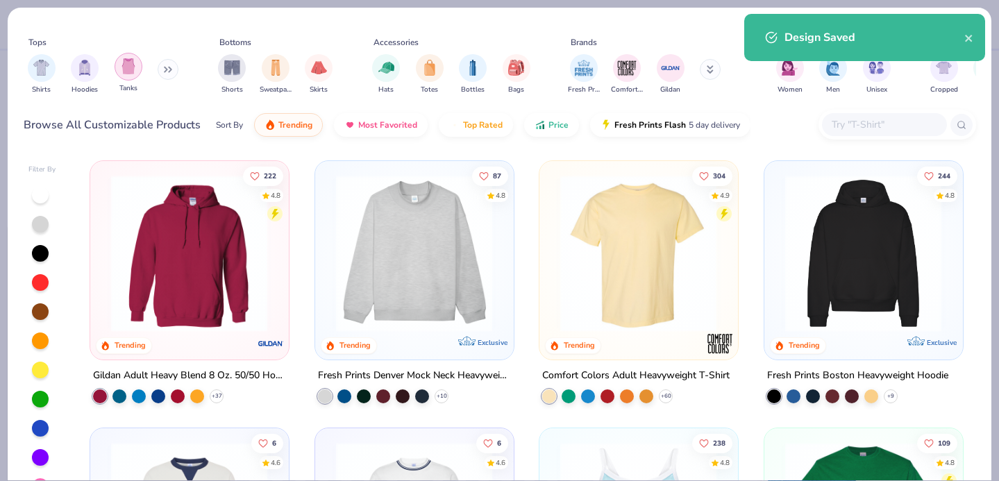
click at [128, 69] on img "filter for Tanks" at bounding box center [128, 66] width 15 height 16
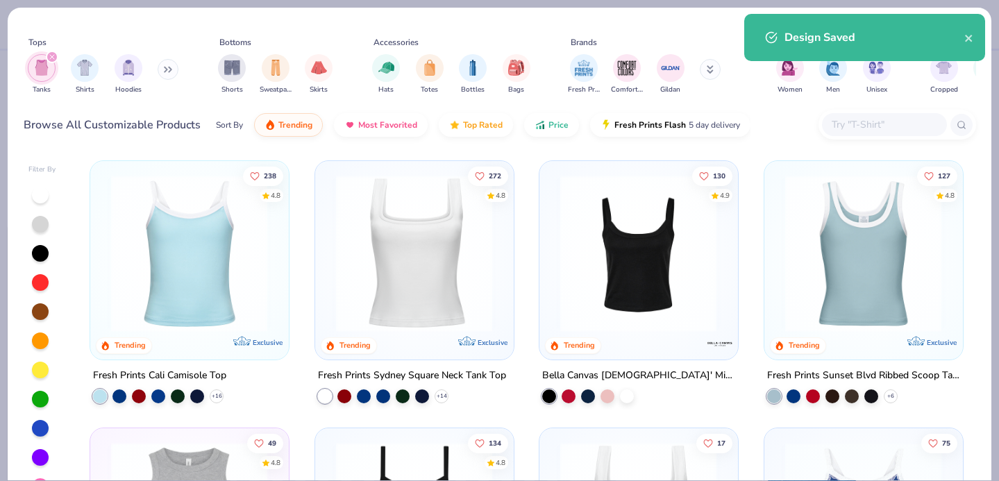
click at [38, 424] on div at bounding box center [40, 428] width 17 height 17
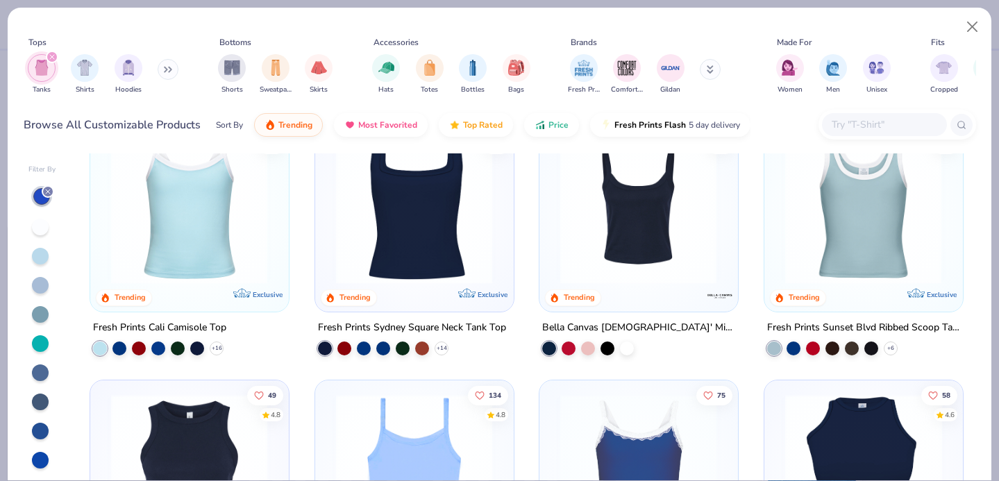
scroll to position [50, 0]
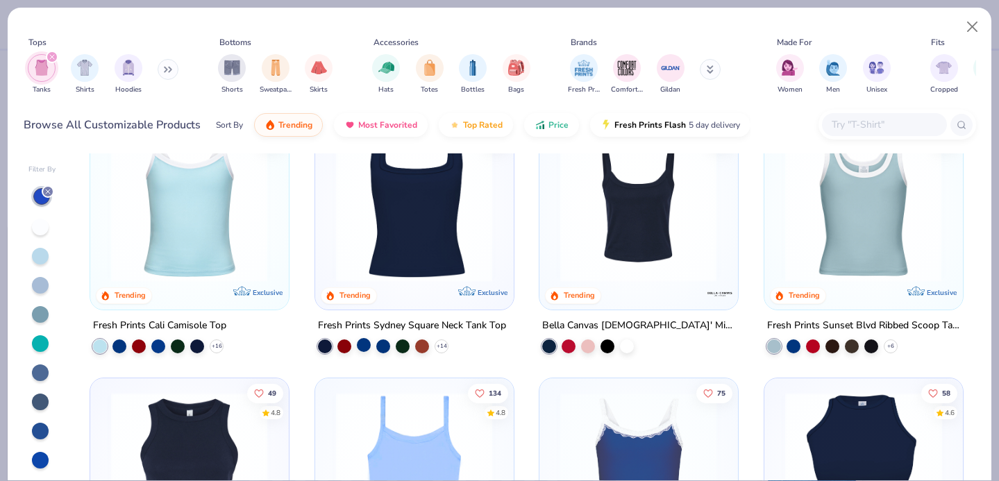
click at [360, 348] on div at bounding box center [364, 344] width 14 height 14
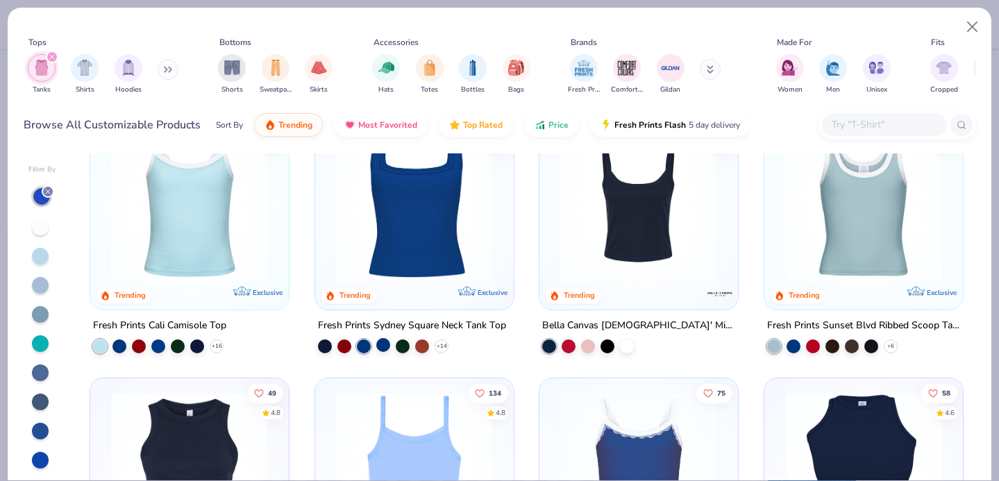
click at [380, 342] on div at bounding box center [383, 344] width 14 height 14
click at [367, 344] on div "+ 14" at bounding box center [383, 346] width 131 height 14
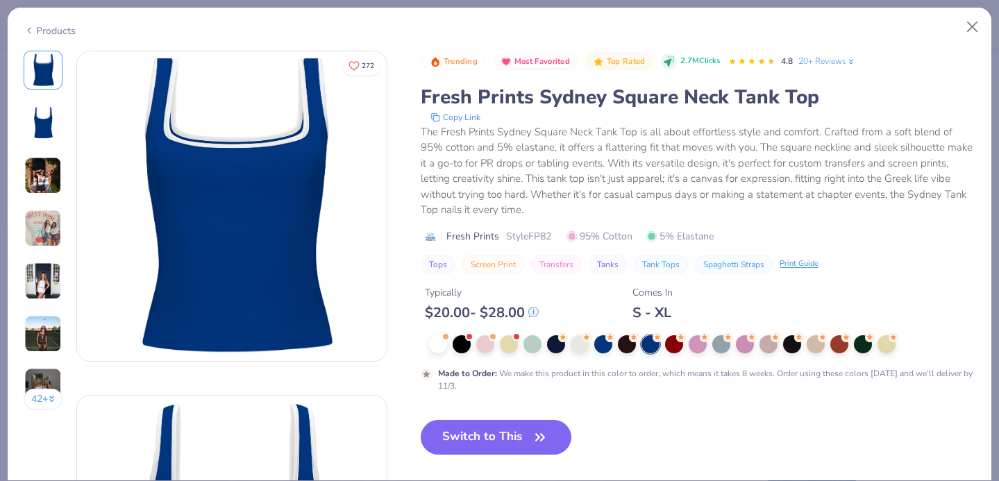
click at [601, 333] on div "Trending Most Favorited Top Rated 2.7M Clicks 4.8 20+ Reviews Fresh Prints Sydn…" at bounding box center [698, 222] width 555 height 342
click at [609, 340] on circle at bounding box center [610, 336] width 10 height 10
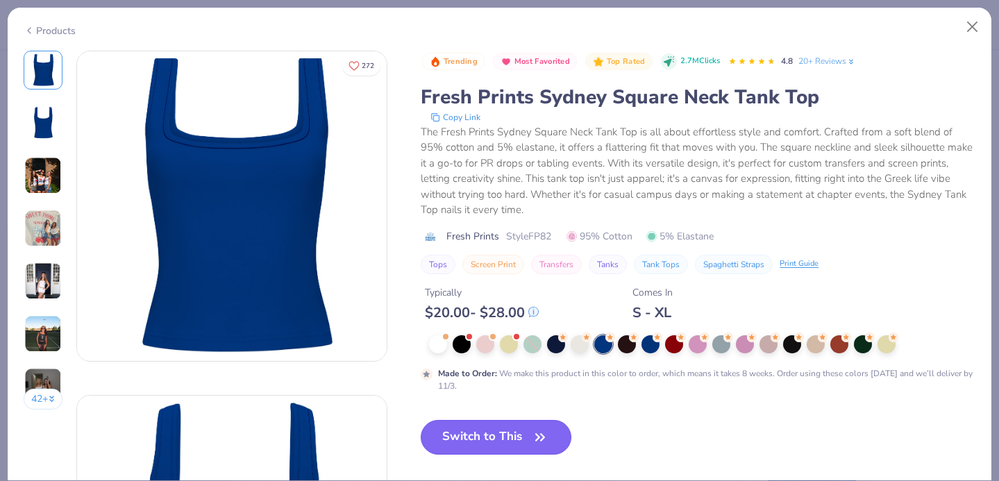
click at [514, 434] on button "Switch to This" at bounding box center [496, 437] width 151 height 35
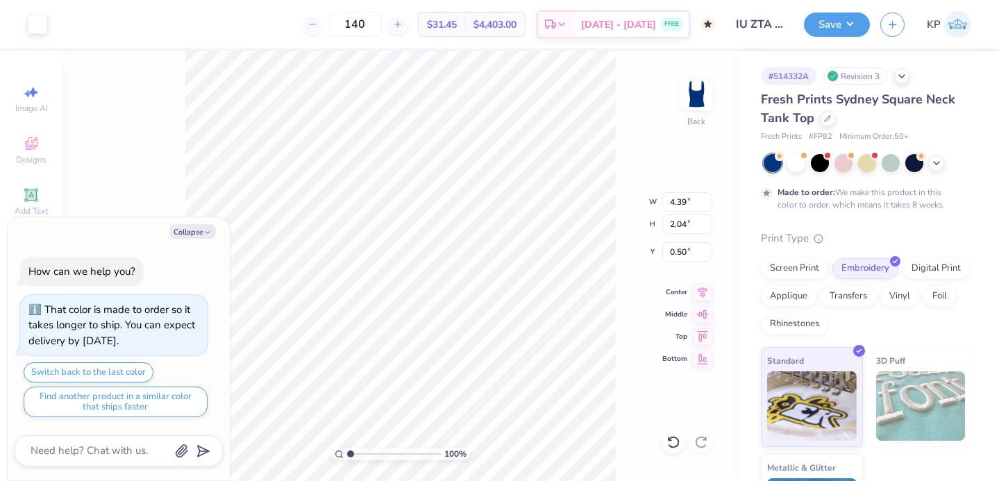
type textarea "x"
type input "1.98"
click at [855, 29] on button "Save" at bounding box center [837, 22] width 66 height 24
type textarea "x"
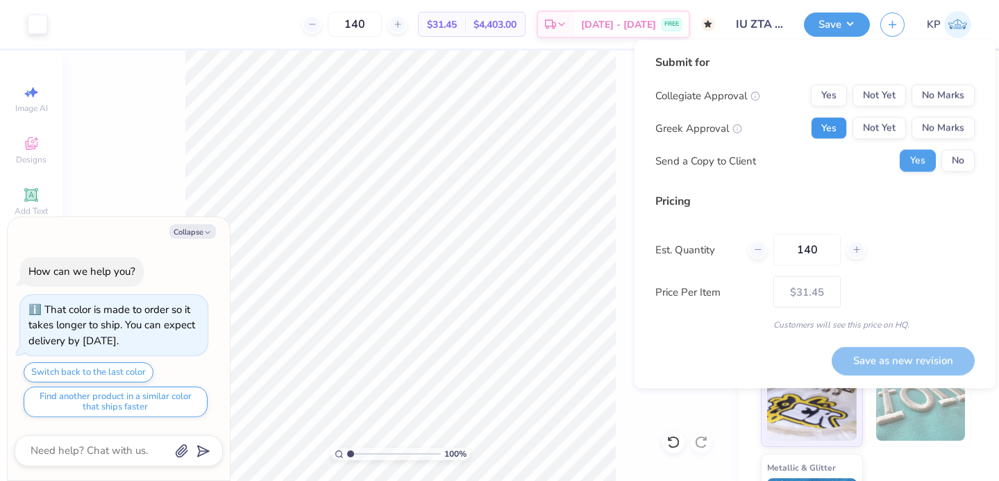
click at [837, 119] on button "Yes" at bounding box center [829, 128] width 36 height 22
click at [884, 89] on button "Not Yet" at bounding box center [879, 96] width 53 height 22
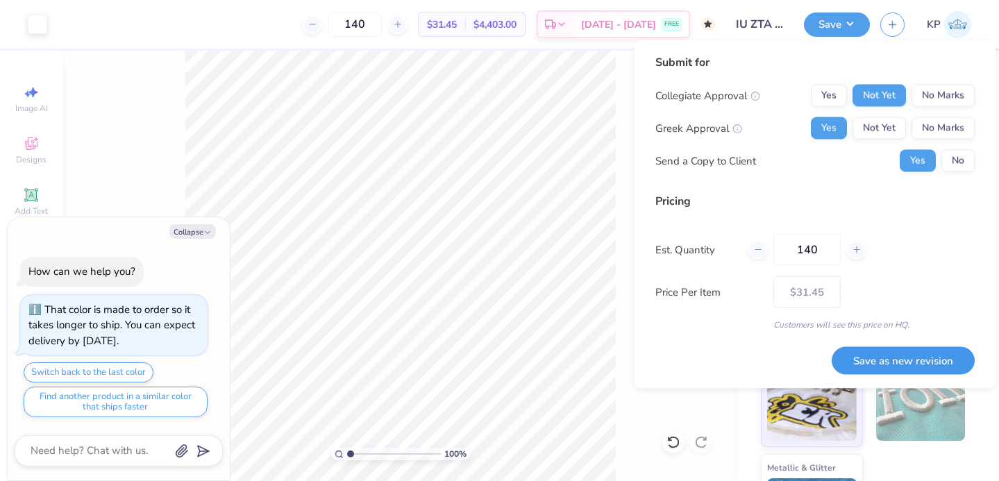
click at [889, 353] on button "Save as new revision" at bounding box center [903, 360] width 143 height 28
type input "$31.45"
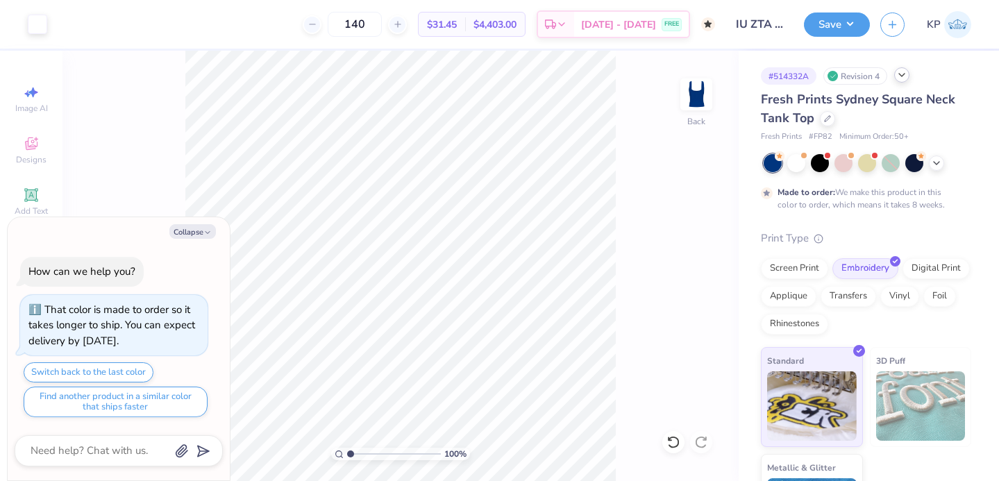
click at [903, 77] on icon at bounding box center [901, 74] width 11 height 11
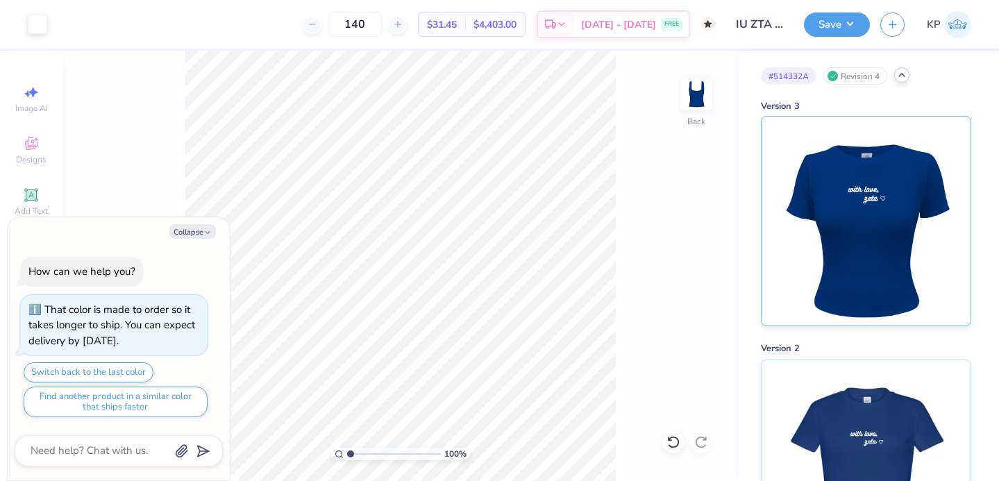
click at [854, 183] on img at bounding box center [866, 221] width 172 height 209
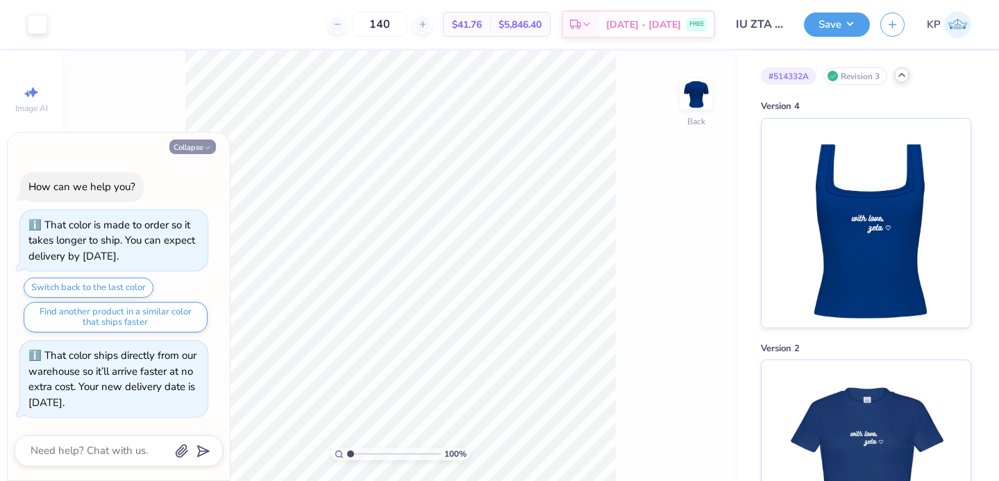
click at [197, 149] on button "Collapse" at bounding box center [192, 147] width 47 height 15
type textarea "x"
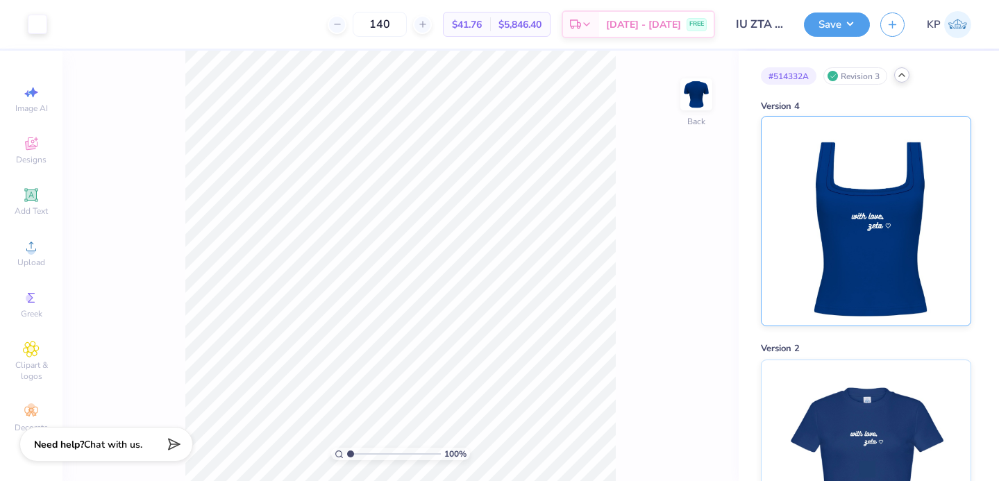
click at [893, 219] on img at bounding box center [866, 221] width 172 height 209
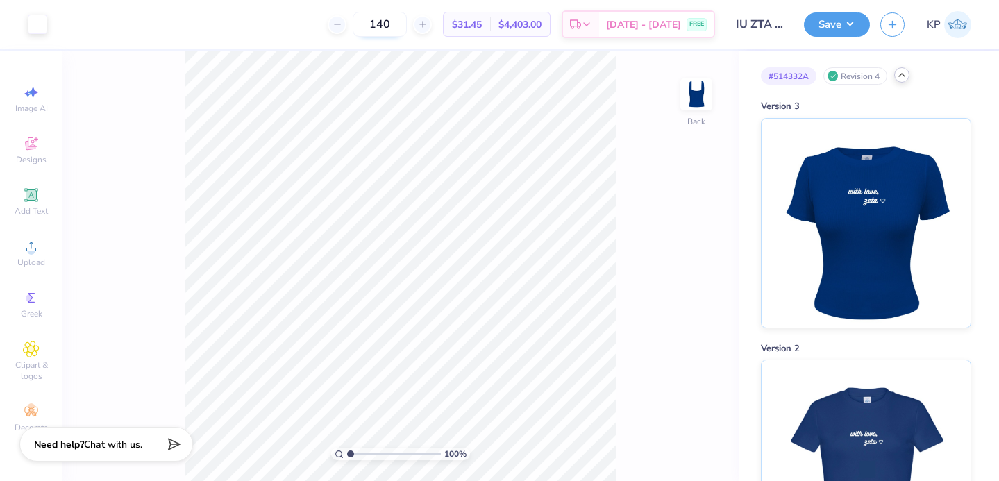
drag, startPoint x: 414, startPoint y: 17, endPoint x: 396, endPoint y: 27, distance: 20.5
click at [396, 27] on input "140" at bounding box center [380, 24] width 54 height 25
type input "130"
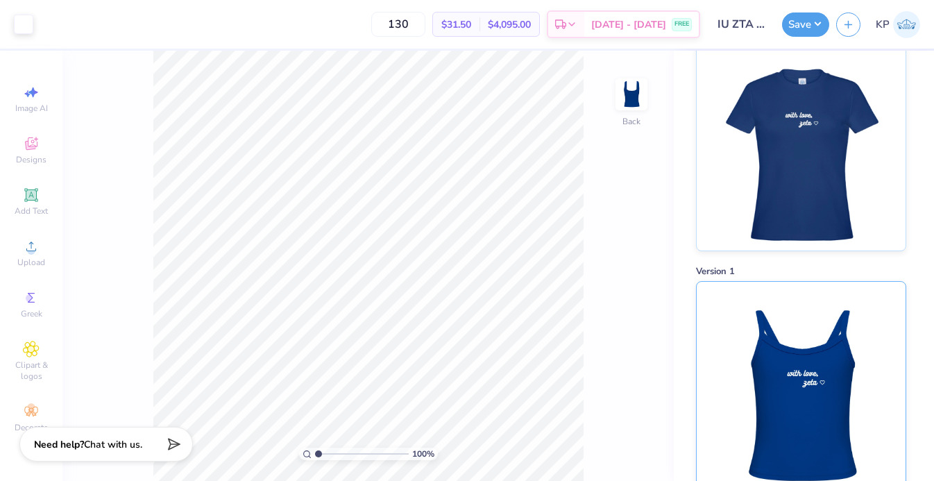
scroll to position [235, 0]
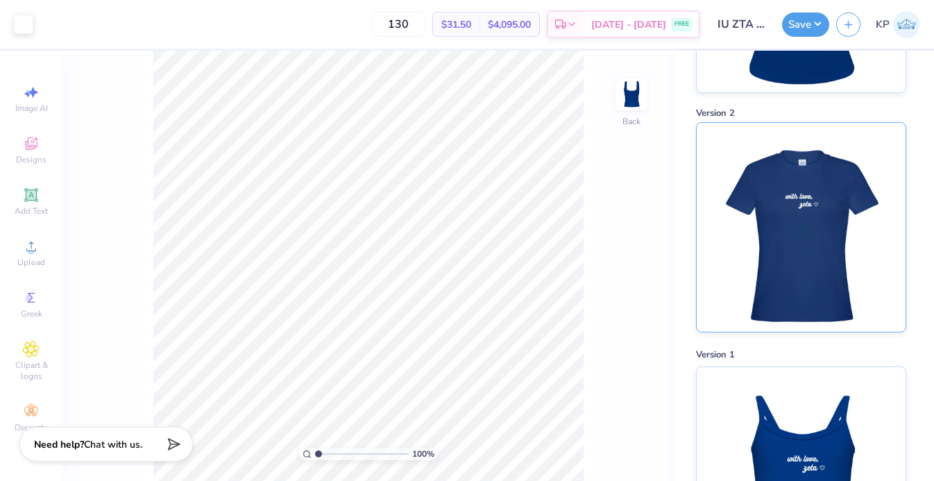
click at [780, 205] on img at bounding box center [801, 227] width 172 height 209
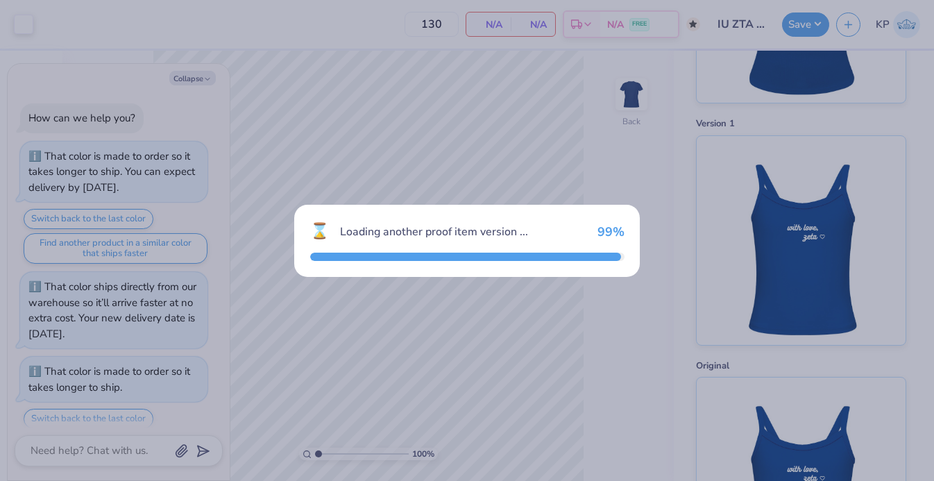
scroll to position [47, 0]
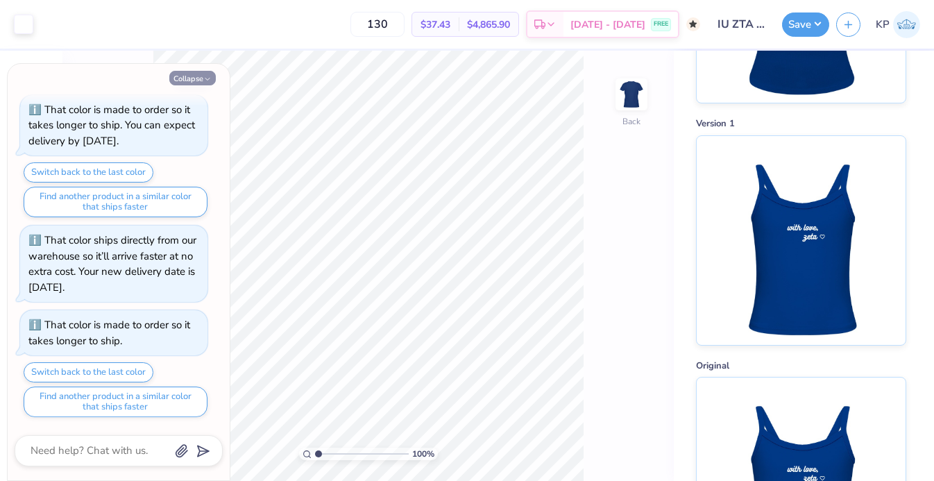
click at [190, 81] on button "Collapse" at bounding box center [192, 78] width 47 height 15
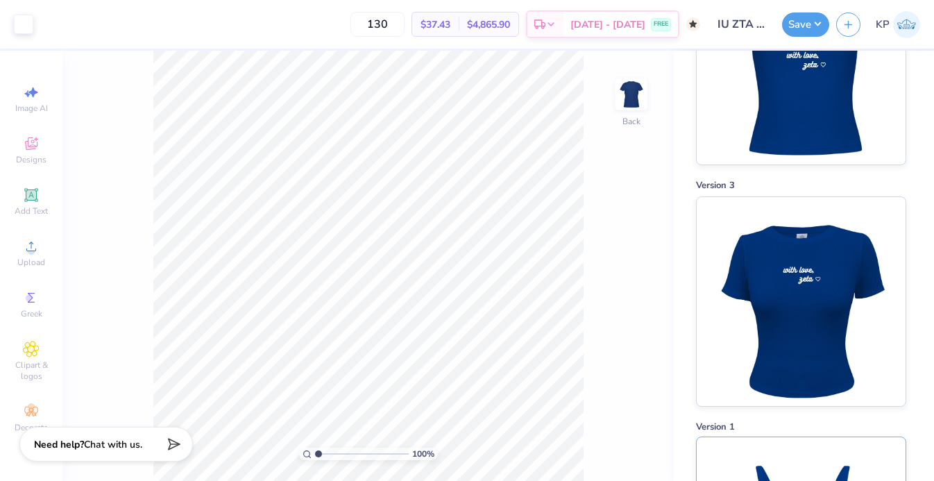
scroll to position [0, 0]
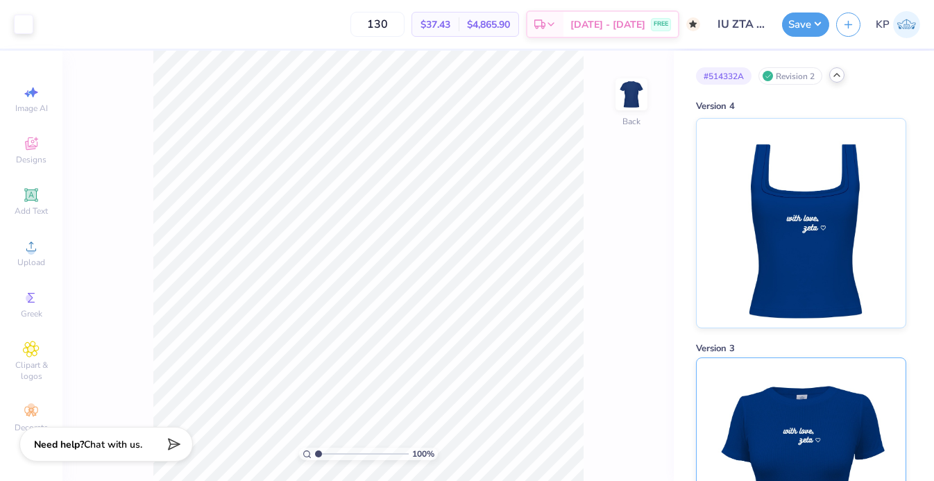
click at [757, 364] on img at bounding box center [801, 462] width 172 height 209
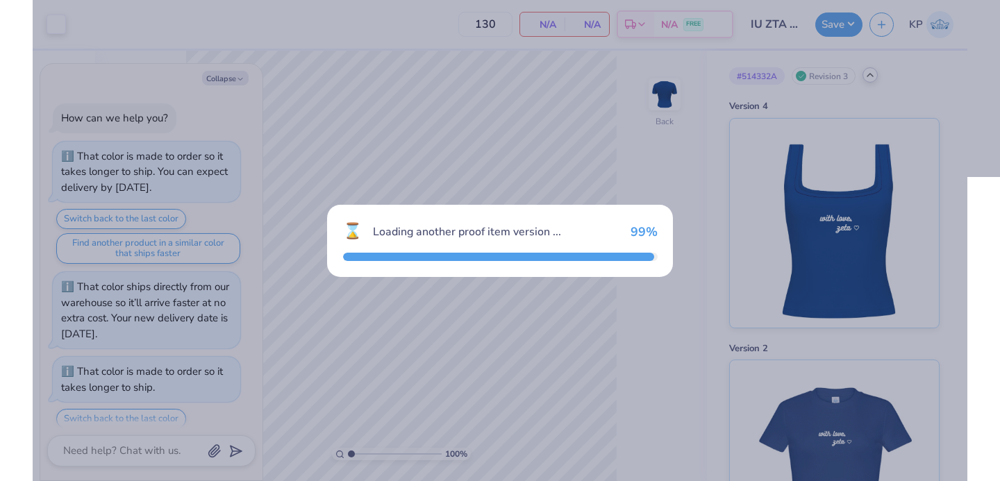
scroll to position [115, 0]
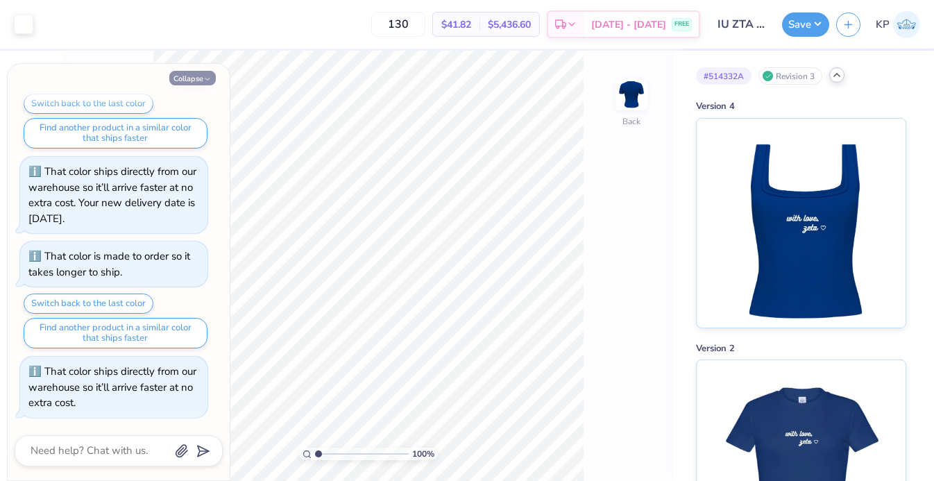
click at [189, 74] on button "Collapse" at bounding box center [192, 78] width 47 height 15
type textarea "x"
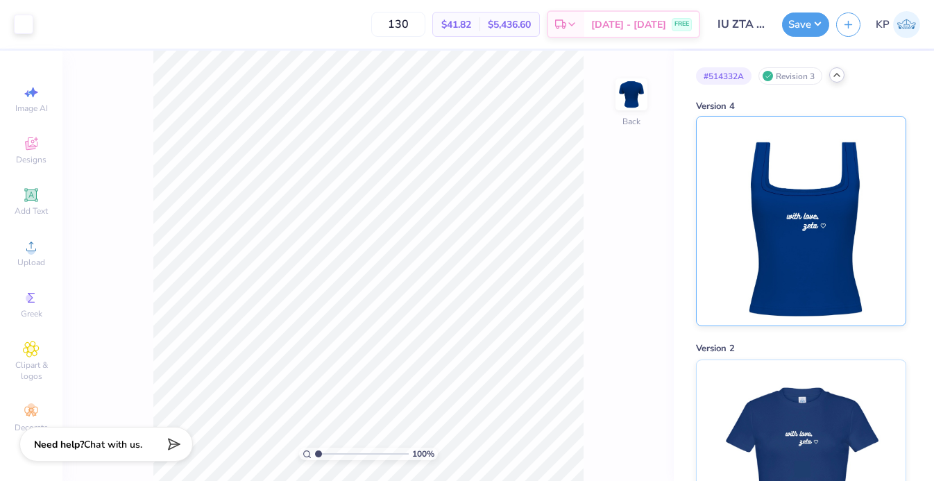
click at [785, 274] on img at bounding box center [801, 221] width 172 height 209
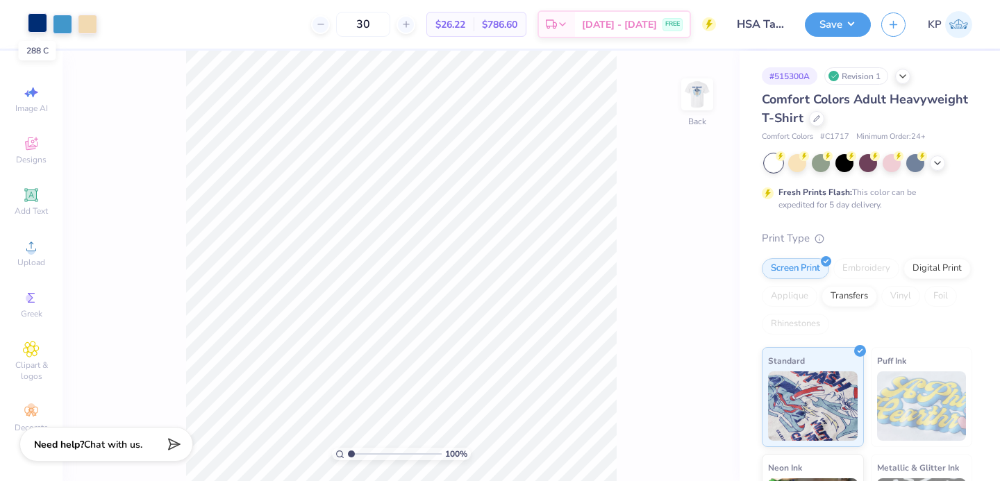
click at [42, 26] on div at bounding box center [37, 22] width 19 height 19
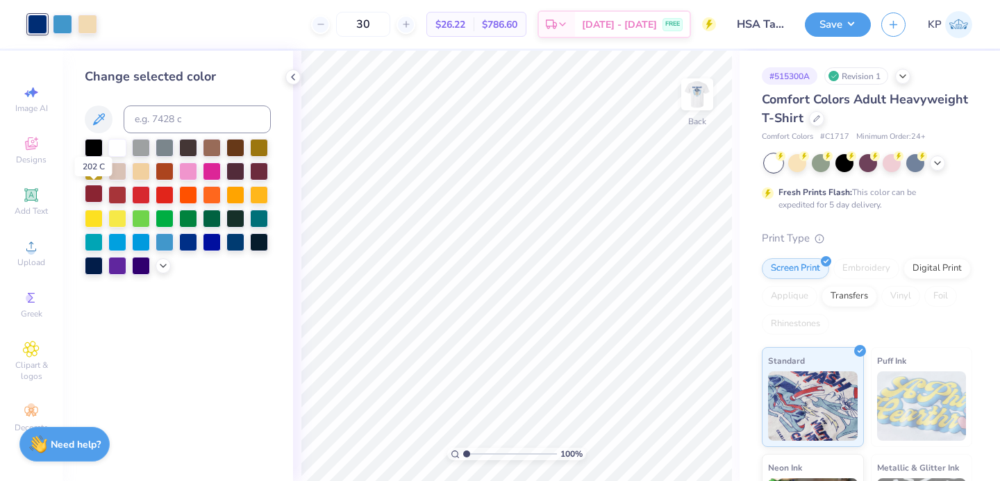
click at [102, 197] on div at bounding box center [94, 194] width 18 height 18
click at [66, 24] on div at bounding box center [62, 22] width 19 height 19
click at [122, 190] on div at bounding box center [117, 194] width 18 height 18
click at [86, 16] on div at bounding box center [87, 22] width 19 height 19
click at [119, 169] on div at bounding box center [117, 170] width 18 height 18
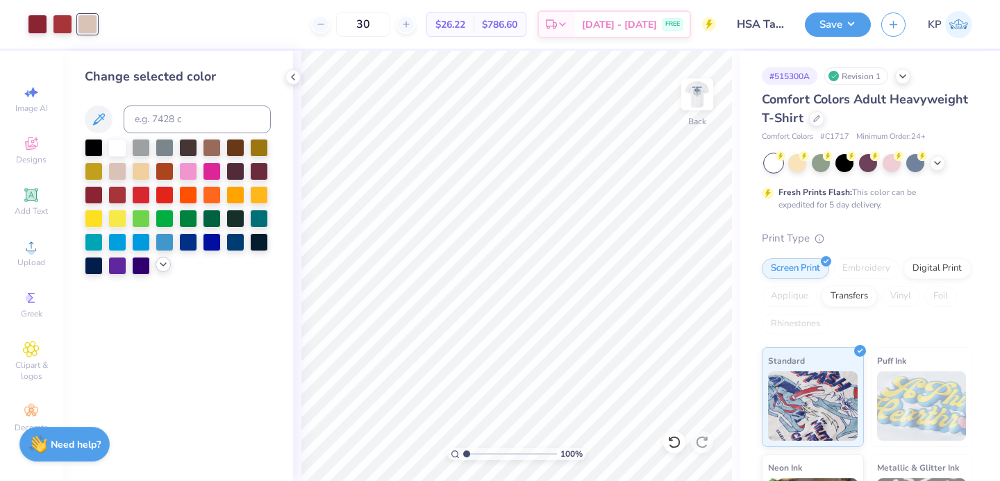
click at [162, 266] on icon at bounding box center [163, 264] width 11 height 11
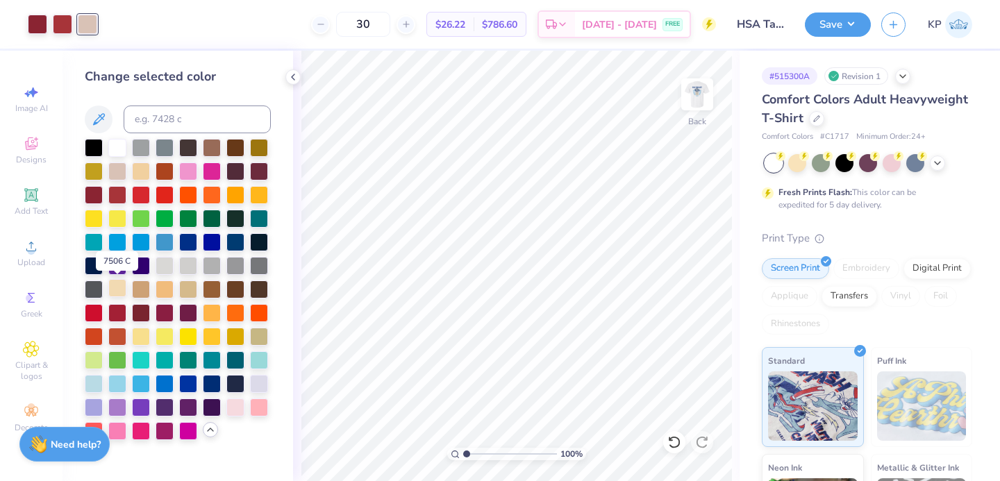
click at [123, 285] on div at bounding box center [117, 288] width 18 height 18
click at [119, 168] on div at bounding box center [117, 170] width 18 height 18
click at [692, 93] on img at bounding box center [697, 95] width 56 height 56
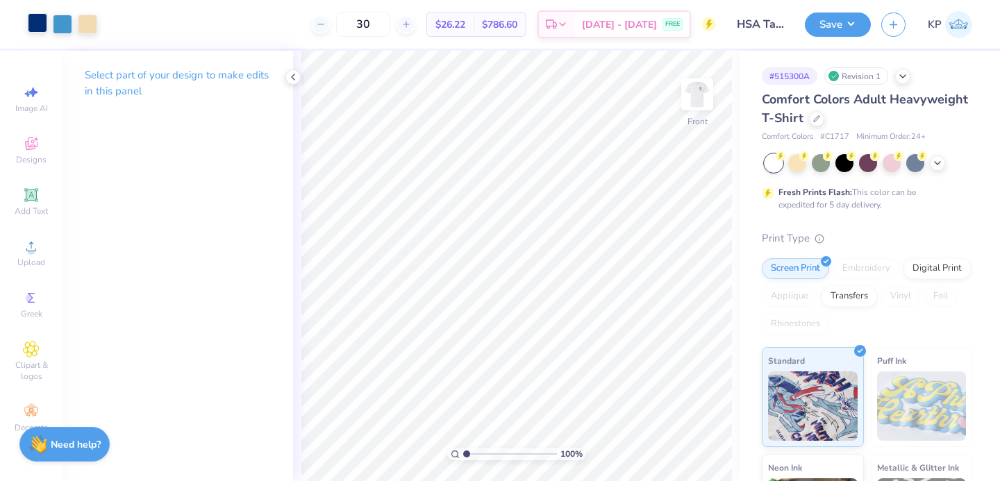
click at [37, 25] on div at bounding box center [37, 22] width 19 height 19
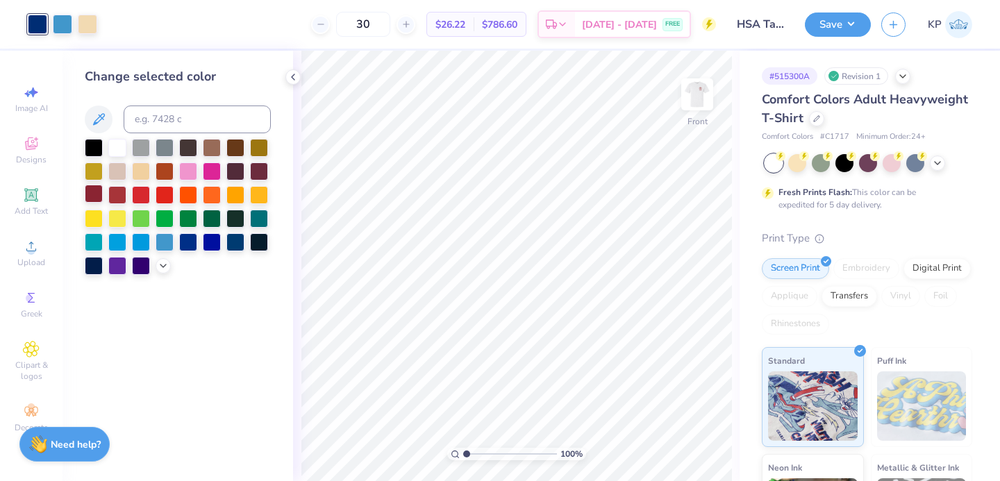
click at [97, 194] on div at bounding box center [94, 194] width 18 height 18
click at [62, 19] on div at bounding box center [62, 22] width 19 height 19
click at [45, 26] on div at bounding box center [37, 22] width 19 height 19
click at [92, 195] on div at bounding box center [94, 194] width 18 height 18
click at [166, 265] on icon at bounding box center [163, 264] width 11 height 11
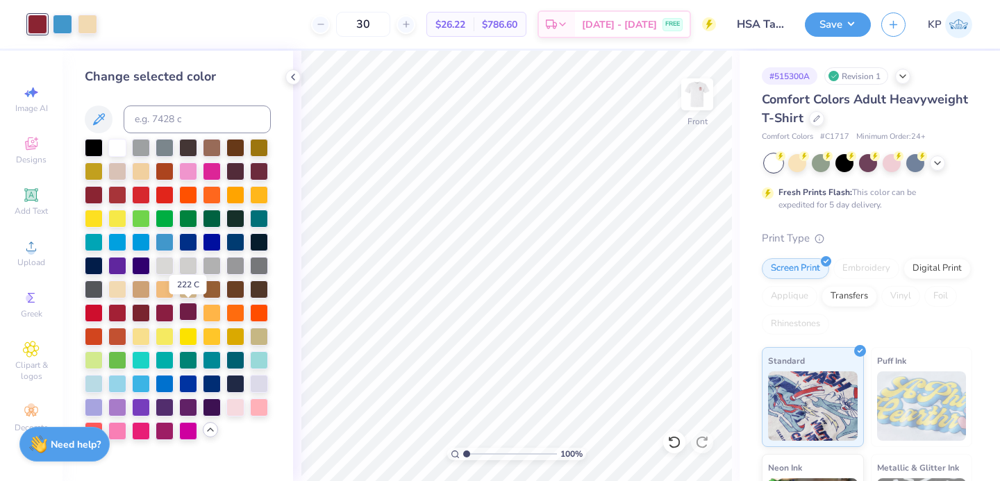
click at [190, 314] on div at bounding box center [188, 312] width 18 height 18
click at [144, 309] on div at bounding box center [141, 312] width 18 height 18
click at [64, 19] on div at bounding box center [62, 22] width 19 height 19
click at [119, 189] on div at bounding box center [117, 194] width 18 height 18
click at [90, 27] on div at bounding box center [87, 22] width 19 height 19
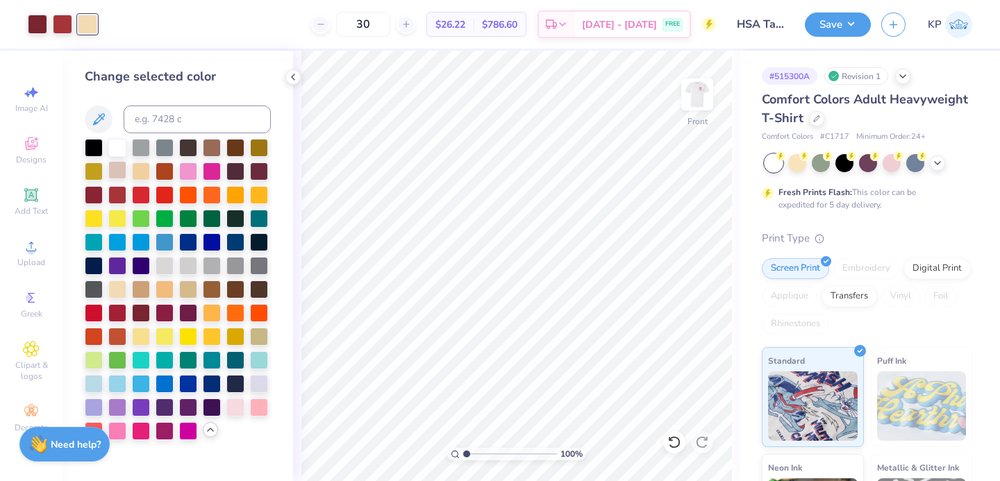
click at [112, 165] on div at bounding box center [117, 170] width 18 height 18
click at [190, 291] on div at bounding box center [188, 288] width 18 height 18
click at [174, 286] on div at bounding box center [165, 288] width 18 height 18
click at [138, 288] on div at bounding box center [141, 288] width 18 height 18
click at [135, 166] on div at bounding box center [141, 170] width 18 height 18
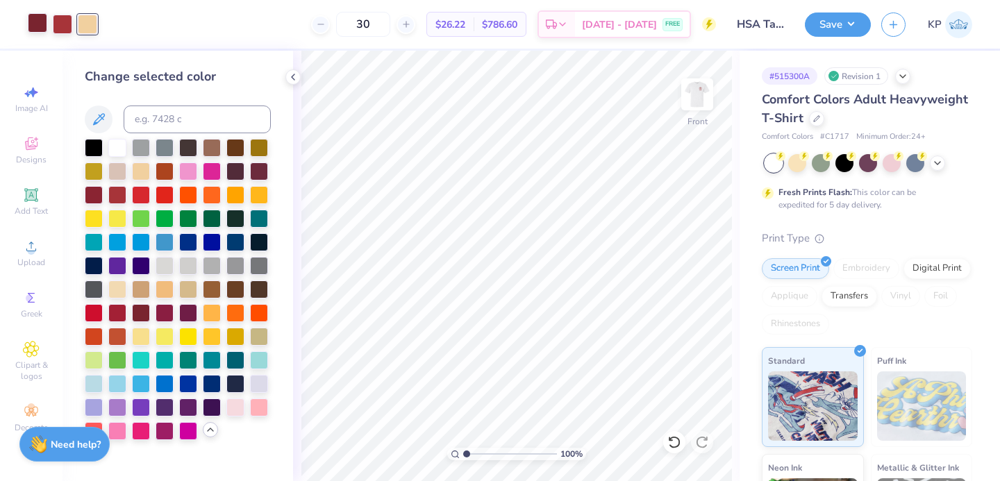
click at [47, 33] on div at bounding box center [37, 22] width 19 height 19
click at [115, 194] on div at bounding box center [117, 194] width 18 height 18
click at [100, 194] on div at bounding box center [94, 194] width 18 height 18
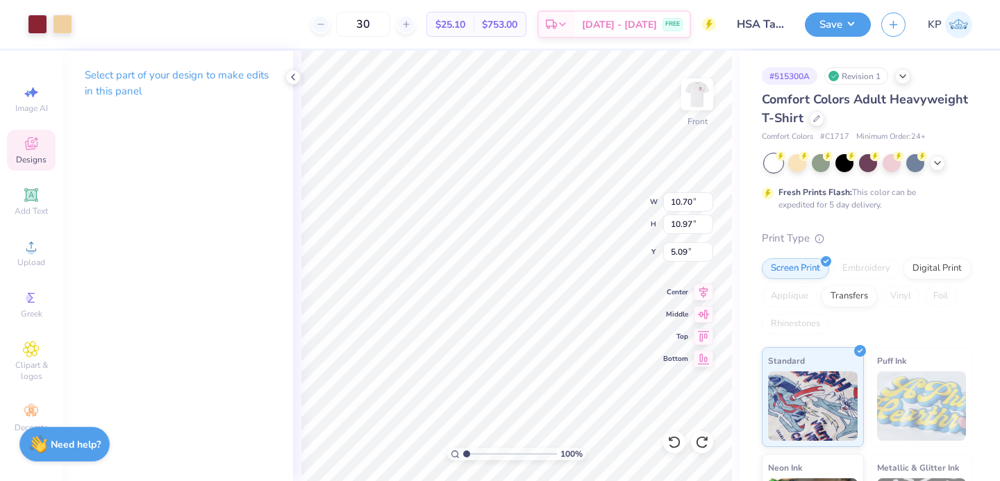
type input "5.09"
click at [296, 76] on icon at bounding box center [292, 77] width 11 height 11
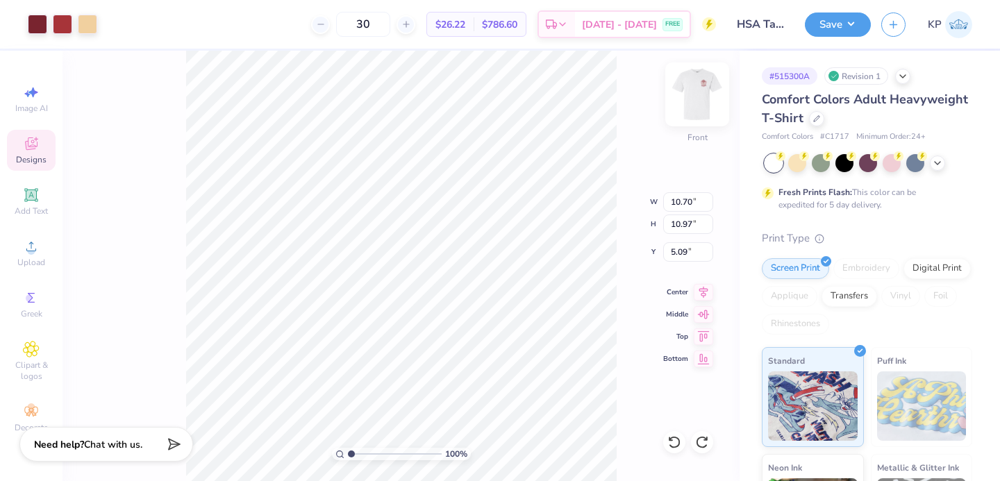
click at [694, 87] on img at bounding box center [697, 95] width 56 height 56
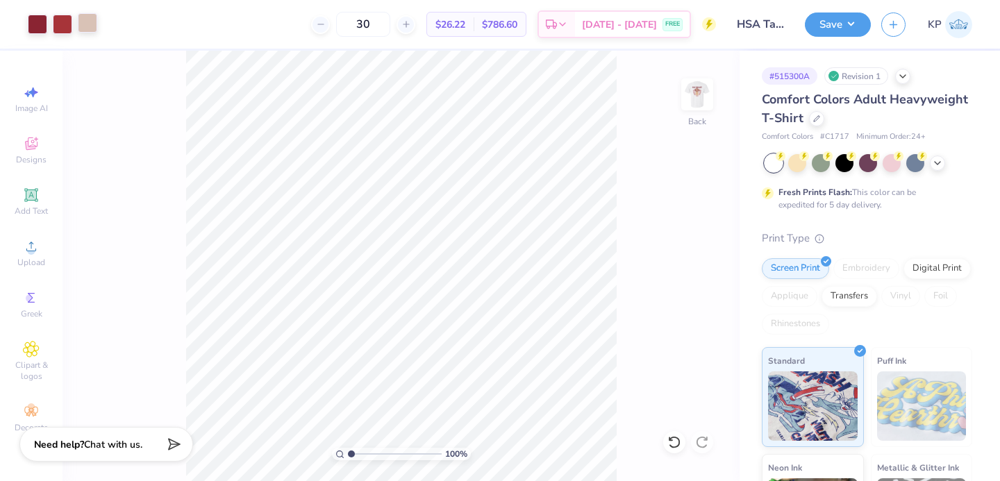
click at [90, 20] on div at bounding box center [87, 22] width 19 height 19
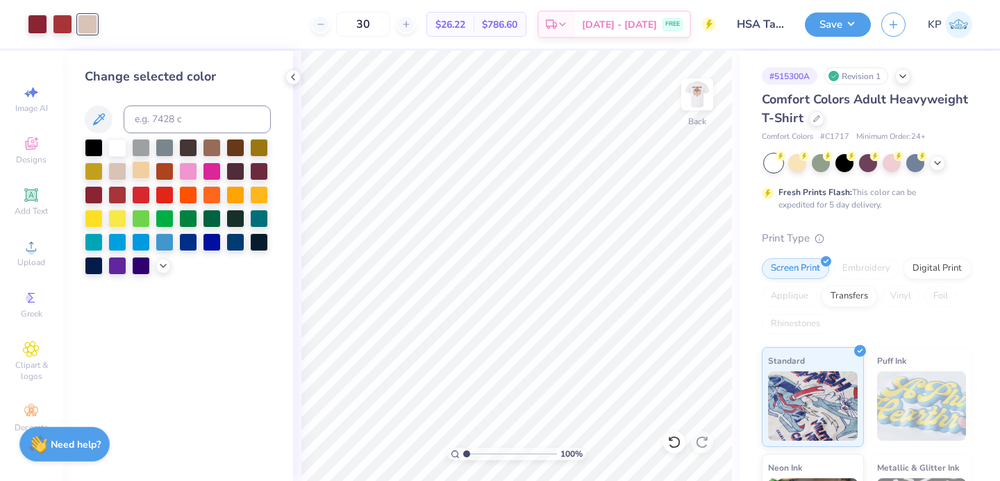
click at [140, 172] on div at bounding box center [141, 170] width 18 height 18
click at [284, 71] on div "Change selected color" at bounding box center [177, 266] width 231 height 430
click at [296, 78] on icon at bounding box center [292, 77] width 11 height 11
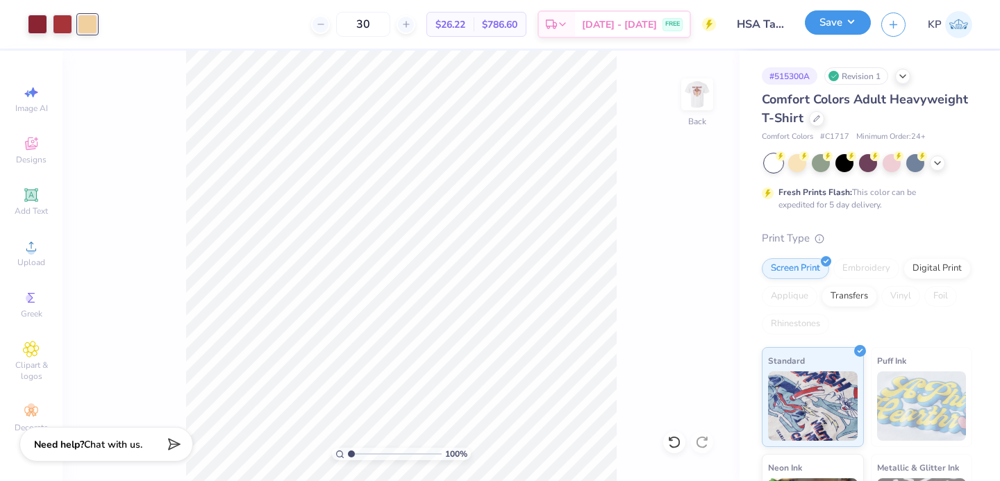
click at [863, 22] on button "Save" at bounding box center [838, 22] width 66 height 24
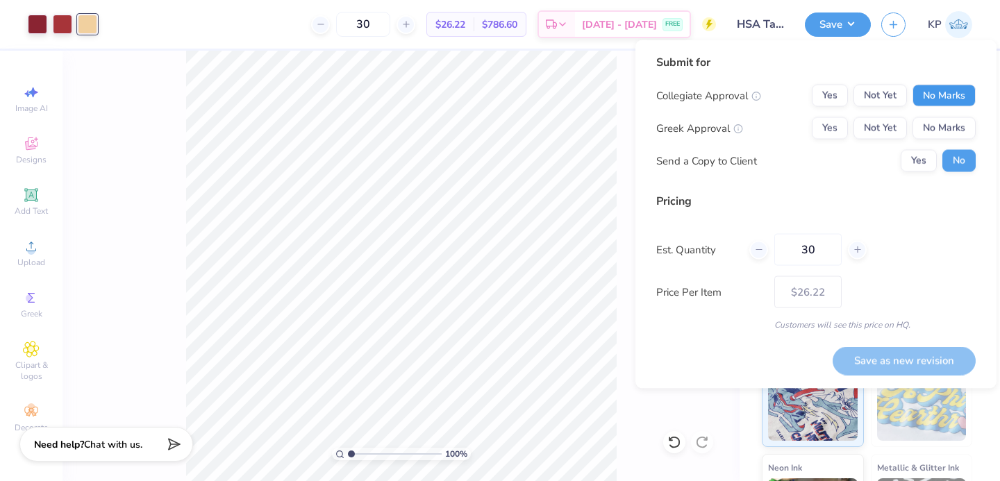
click at [919, 97] on button "No Marks" at bounding box center [943, 96] width 63 height 22
click at [920, 126] on button "No Marks" at bounding box center [943, 128] width 63 height 22
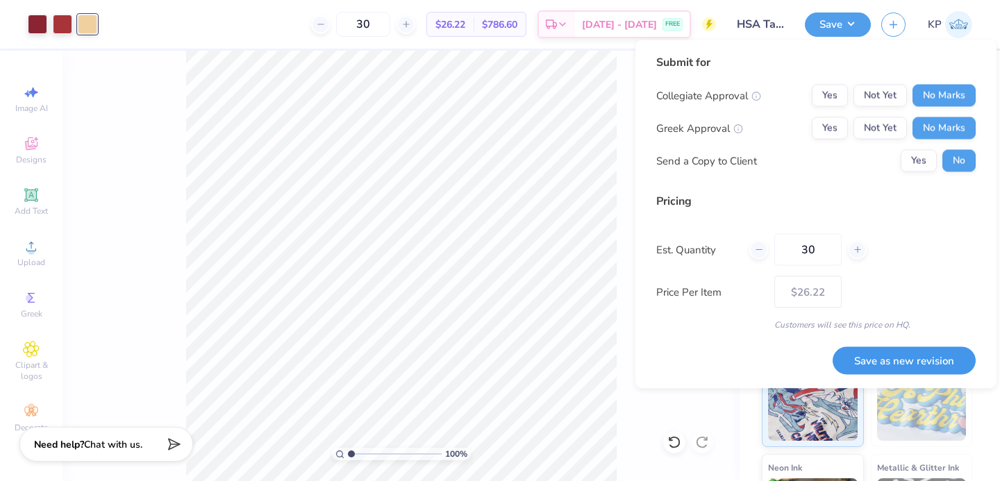
click at [860, 358] on button "Save as new revision" at bounding box center [903, 360] width 143 height 28
type input "– –"
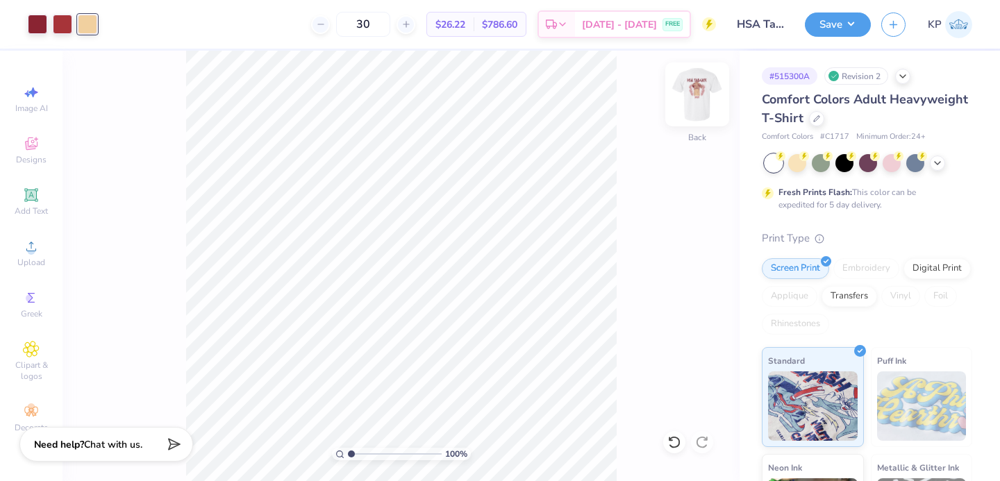
click at [689, 96] on img at bounding box center [697, 95] width 56 height 56
click at [87, 29] on div at bounding box center [87, 24] width 19 height 19
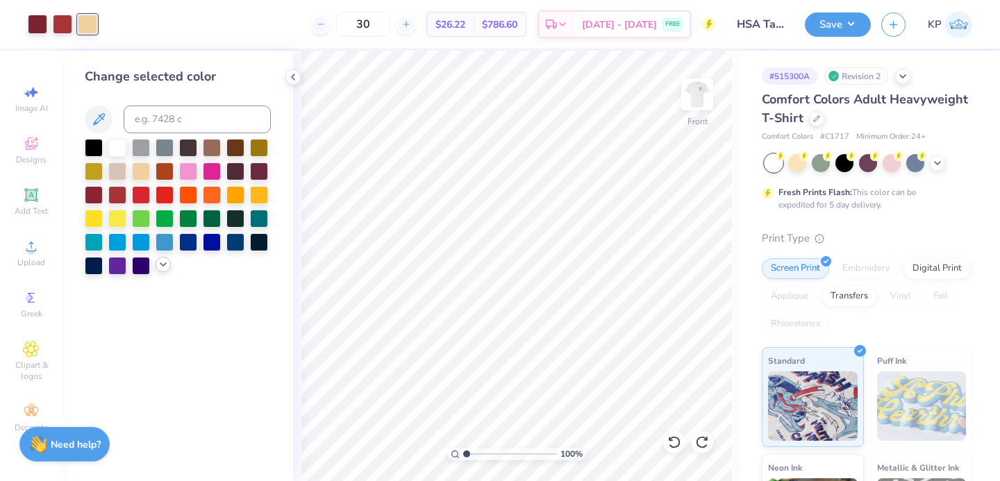
click at [165, 266] on icon at bounding box center [163, 264] width 11 height 11
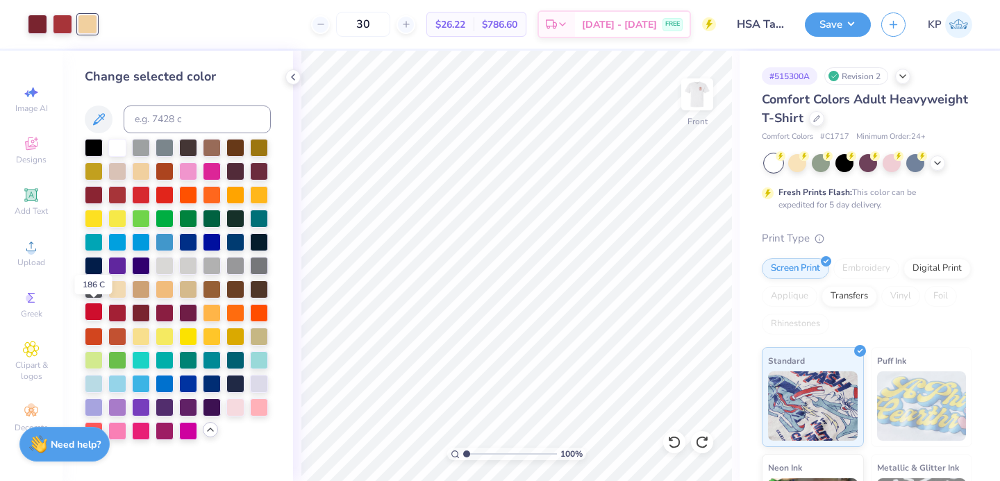
click at [96, 312] on div at bounding box center [94, 312] width 18 height 18
click at [163, 320] on div at bounding box center [165, 312] width 18 height 18
click at [61, 31] on div at bounding box center [62, 22] width 19 height 19
click at [144, 196] on div at bounding box center [141, 194] width 18 height 18
click at [144, 195] on div at bounding box center [141, 194] width 18 height 18
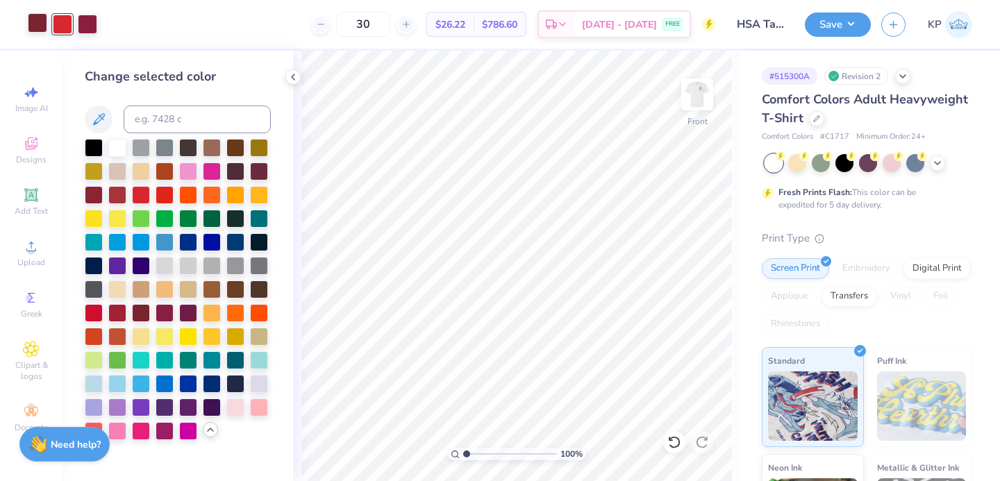
click at [36, 22] on div at bounding box center [37, 22] width 19 height 19
click at [69, 29] on div at bounding box center [62, 22] width 19 height 19
click at [172, 190] on div at bounding box center [165, 194] width 18 height 18
click at [40, 22] on div at bounding box center [37, 22] width 19 height 19
click at [124, 192] on div at bounding box center [117, 194] width 18 height 18
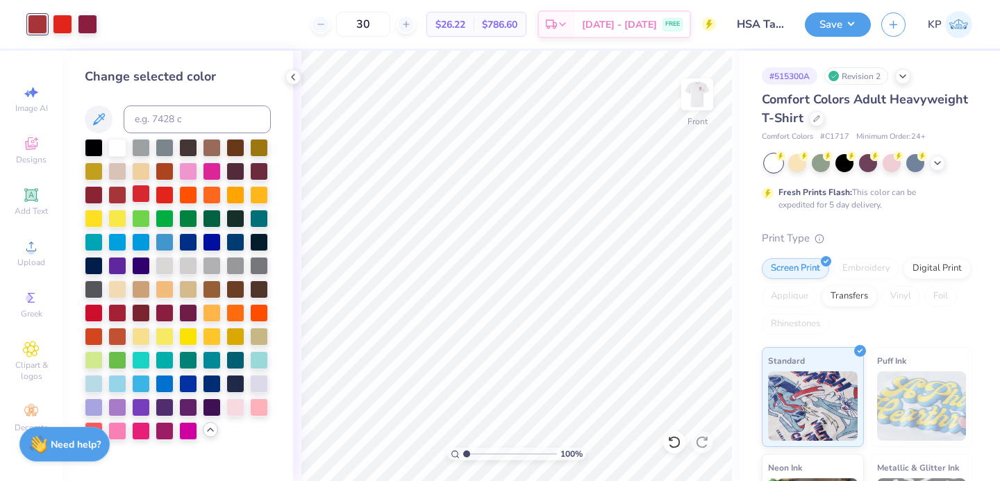
click at [137, 189] on div at bounding box center [141, 194] width 18 height 18
click at [96, 192] on div at bounding box center [94, 194] width 18 height 18
click at [90, 21] on div at bounding box center [87, 22] width 19 height 19
click at [150, 201] on div at bounding box center [141, 194] width 18 height 18
click at [119, 186] on div at bounding box center [117, 194] width 18 height 18
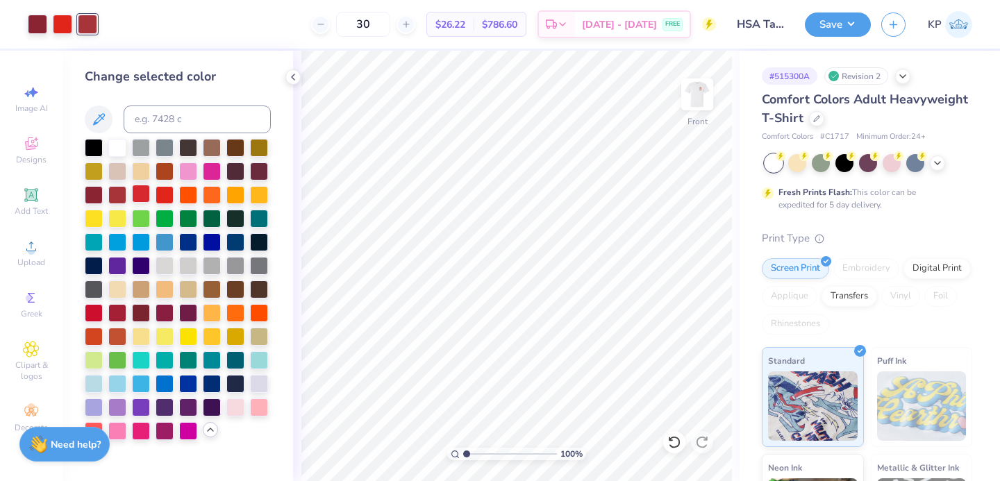
click at [137, 193] on div at bounding box center [141, 194] width 18 height 18
click at [143, 317] on div at bounding box center [141, 312] width 18 height 18
click at [126, 312] on div at bounding box center [117, 312] width 18 height 18
click at [183, 314] on div at bounding box center [188, 312] width 18 height 18
click at [38, 24] on div at bounding box center [37, 22] width 19 height 19
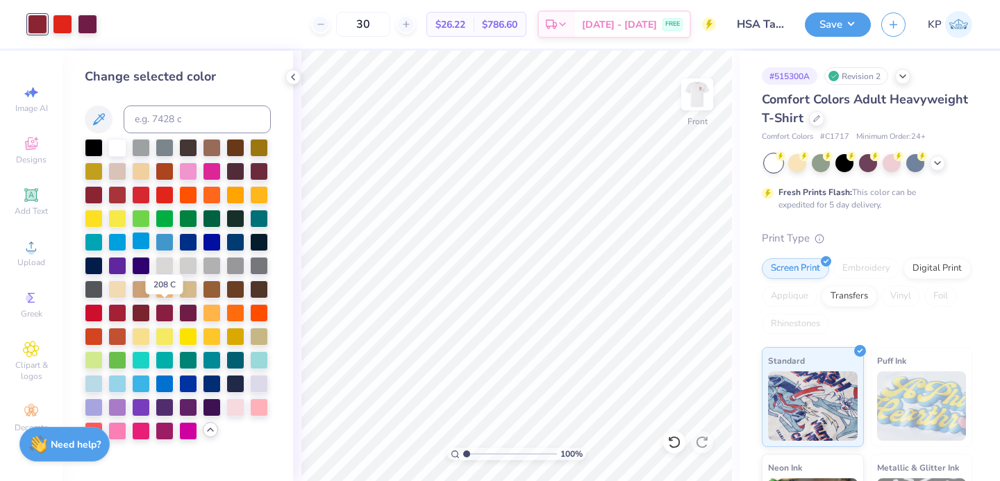
drag, startPoint x: 168, startPoint y: 312, endPoint x: 146, endPoint y: 250, distance: 66.1
click at [168, 312] on div at bounding box center [165, 313] width 18 height 18
click at [83, 29] on div at bounding box center [87, 22] width 19 height 19
click at [119, 192] on div at bounding box center [117, 194] width 18 height 18
click at [140, 190] on div at bounding box center [141, 194] width 18 height 18
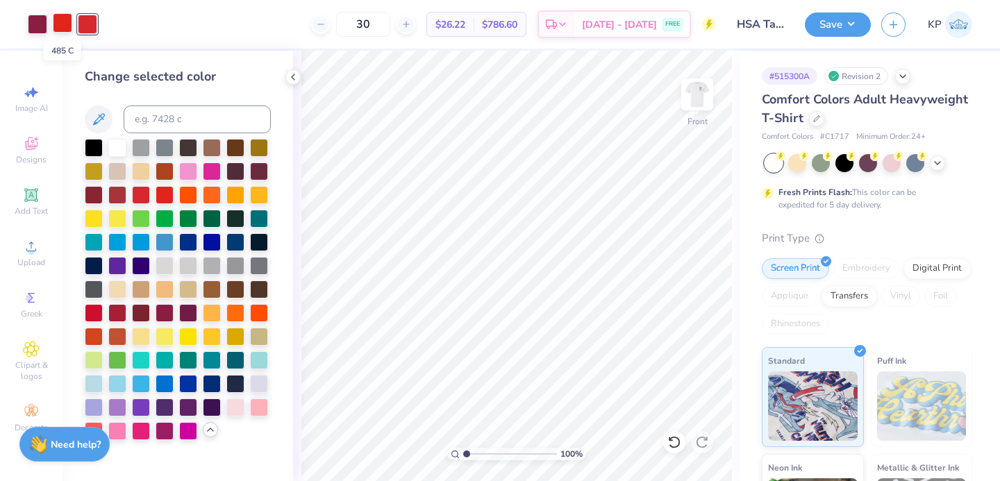
click at [60, 24] on div at bounding box center [62, 22] width 19 height 19
click at [112, 193] on div at bounding box center [117, 194] width 18 height 18
click at [95, 192] on div at bounding box center [94, 194] width 18 height 18
click at [161, 317] on div at bounding box center [165, 312] width 18 height 18
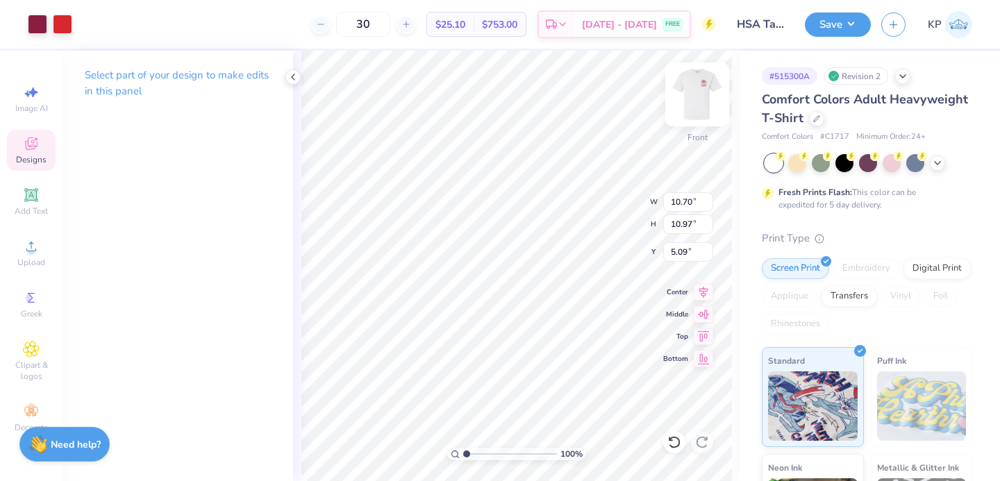
click at [702, 106] on img at bounding box center [697, 95] width 56 height 56
click at [76, 22] on div "Art colors 30 $23.98 Per Item $719.40 Total Est. Delivery Sep 20 - 23 FREE Desi…" at bounding box center [500, 24] width 1000 height 49
click at [62, 21] on div at bounding box center [62, 22] width 19 height 19
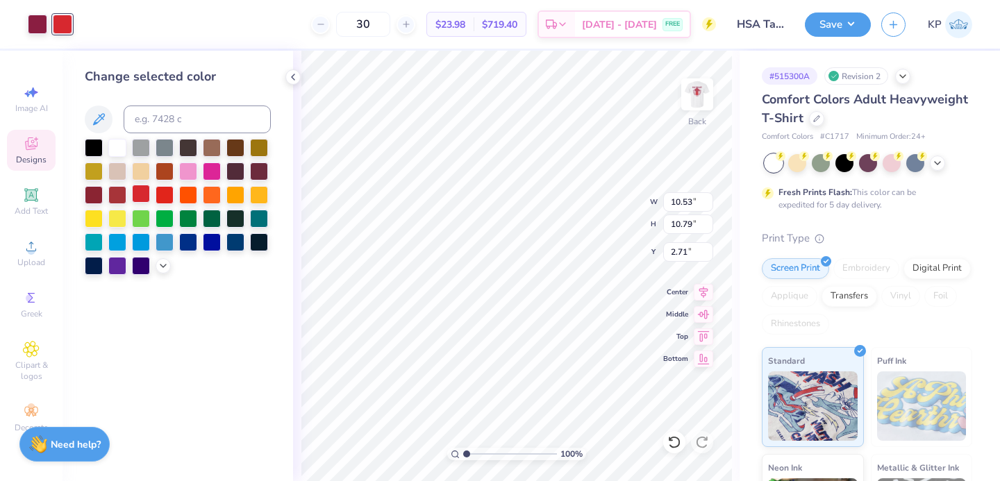
click at [137, 199] on div at bounding box center [141, 194] width 18 height 18
click at [141, 199] on div at bounding box center [141, 194] width 18 height 18
click at [115, 190] on div at bounding box center [117, 194] width 18 height 18
click at [167, 274] on div at bounding box center [178, 207] width 186 height 136
click at [166, 265] on icon at bounding box center [163, 264] width 11 height 11
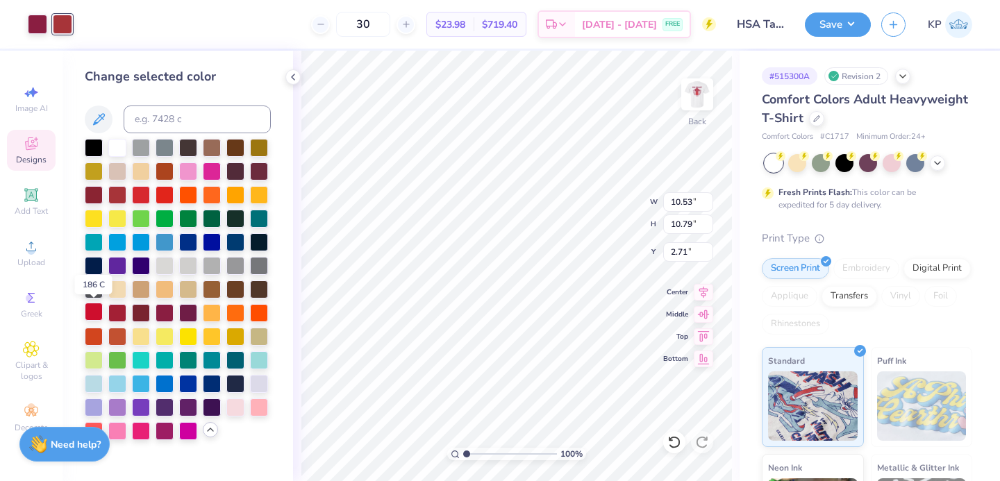
click at [97, 309] on div at bounding box center [94, 312] width 18 height 18
click at [687, 108] on img at bounding box center [697, 95] width 56 height 56
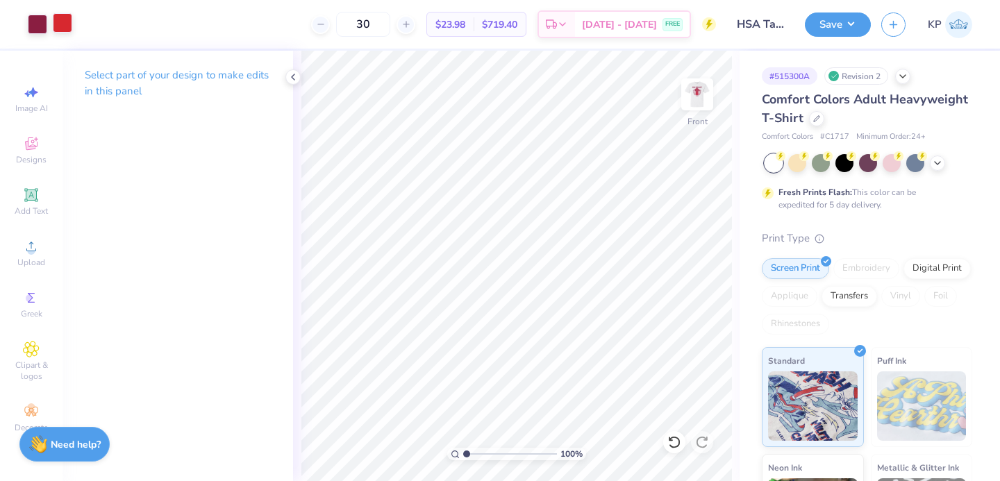
click at [60, 24] on div at bounding box center [62, 22] width 19 height 19
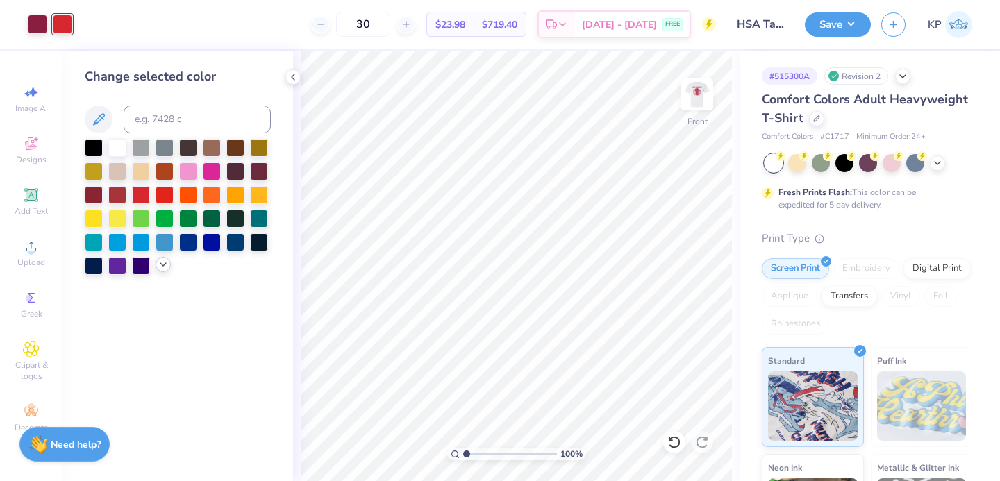
click at [158, 271] on div at bounding box center [163, 264] width 15 height 15
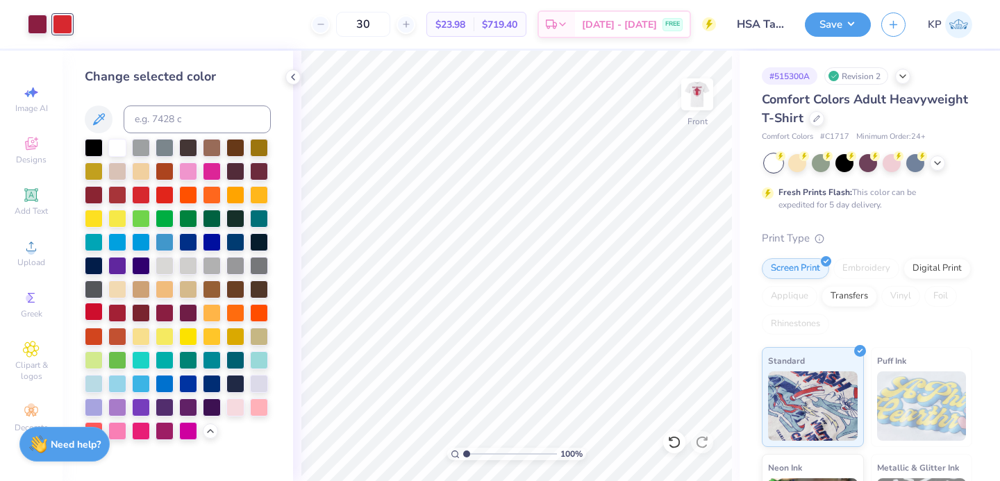
click at [96, 312] on div at bounding box center [94, 312] width 18 height 18
click at [41, 26] on div at bounding box center [37, 22] width 19 height 19
click at [62, 30] on div at bounding box center [62, 22] width 19 height 19
click at [688, 101] on img at bounding box center [697, 95] width 56 height 56
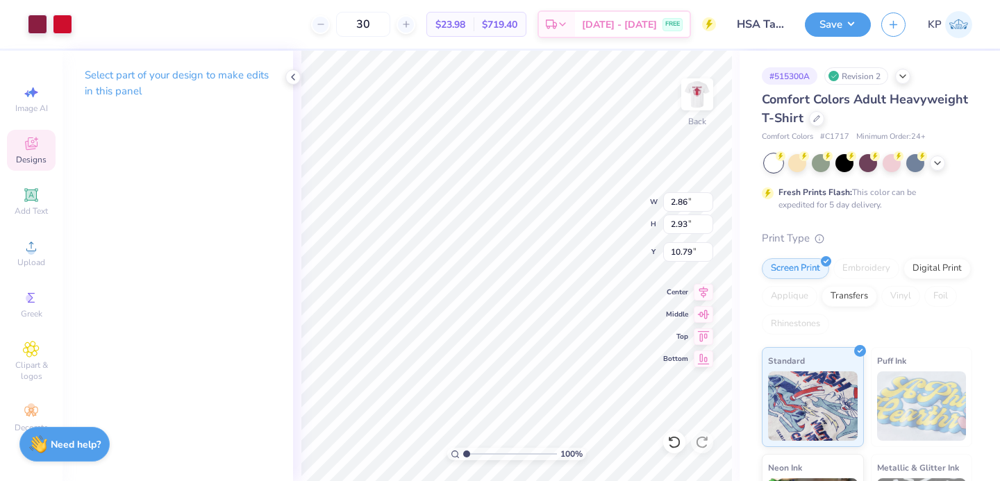
type input "2.86"
type input "2.93"
type input "3.66"
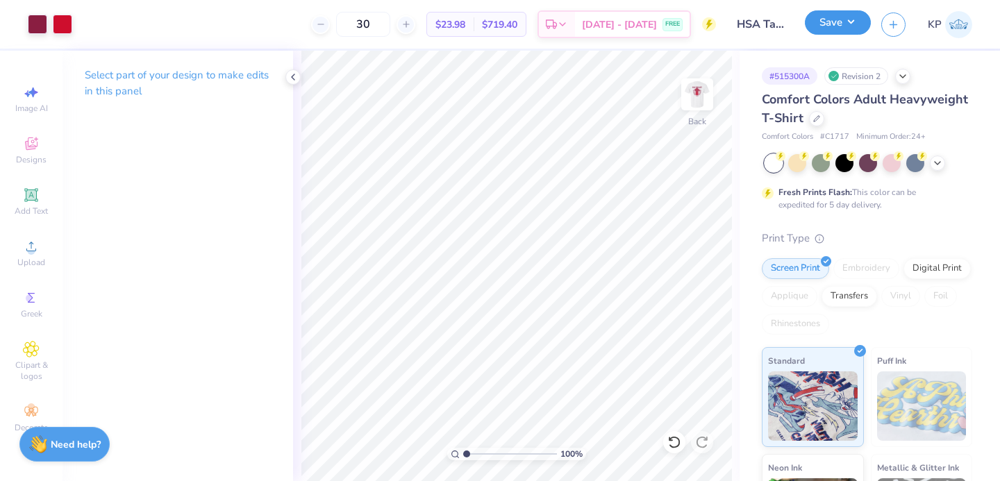
click at [848, 19] on button "Save" at bounding box center [838, 22] width 66 height 24
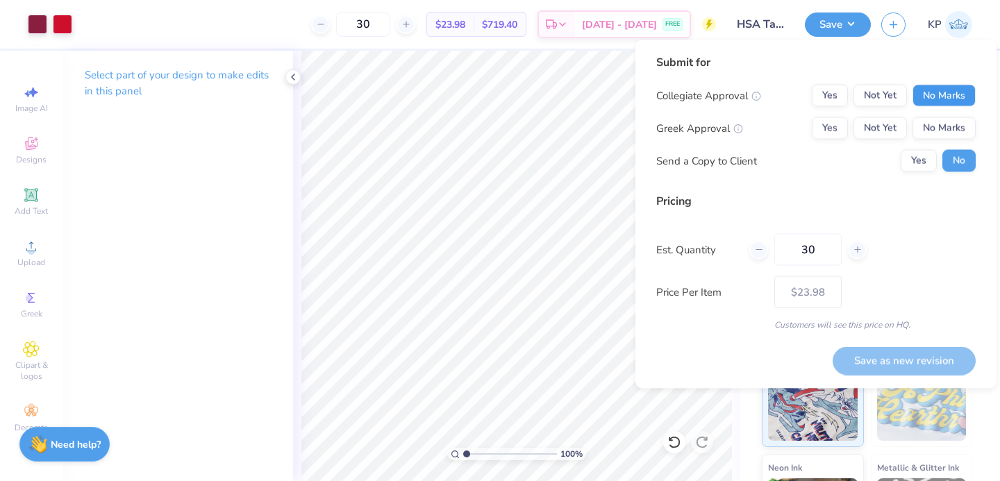
click at [939, 103] on button "No Marks" at bounding box center [943, 96] width 63 height 22
drag, startPoint x: 939, startPoint y: 112, endPoint x: 937, endPoint y: 128, distance: 16.1
click at [937, 128] on button "No Marks" at bounding box center [943, 128] width 63 height 22
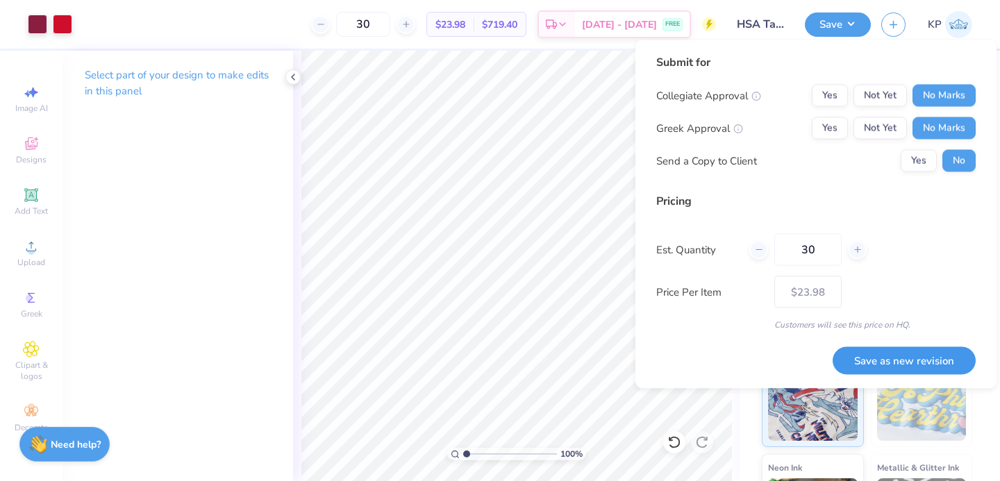
click at [864, 360] on button "Save as new revision" at bounding box center [903, 360] width 143 height 28
type input "$23.98"
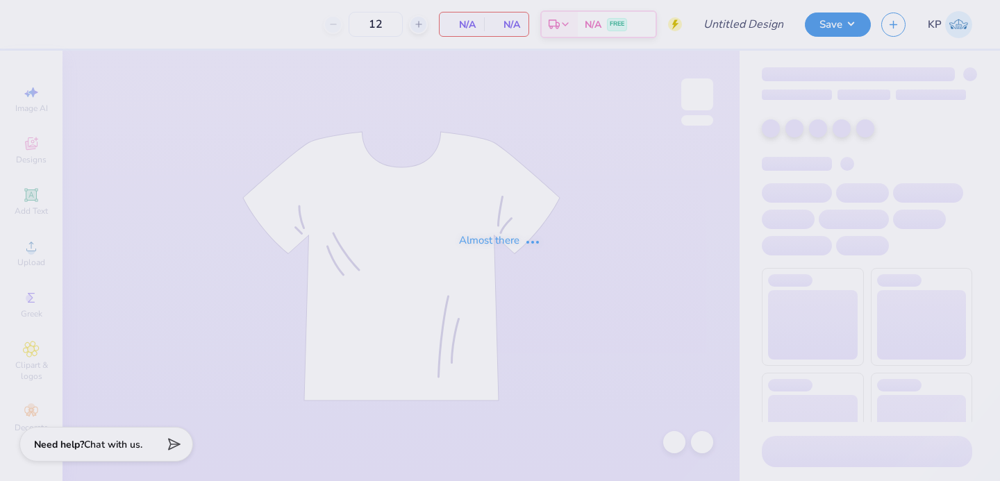
type input "HSA Tailgate 1"
type input "30"
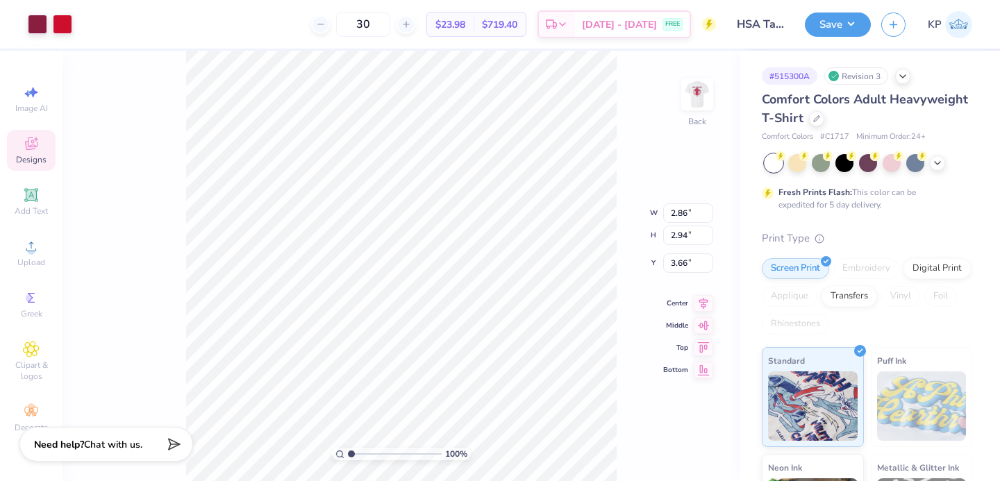
type input "3.59"
type input "3.68"
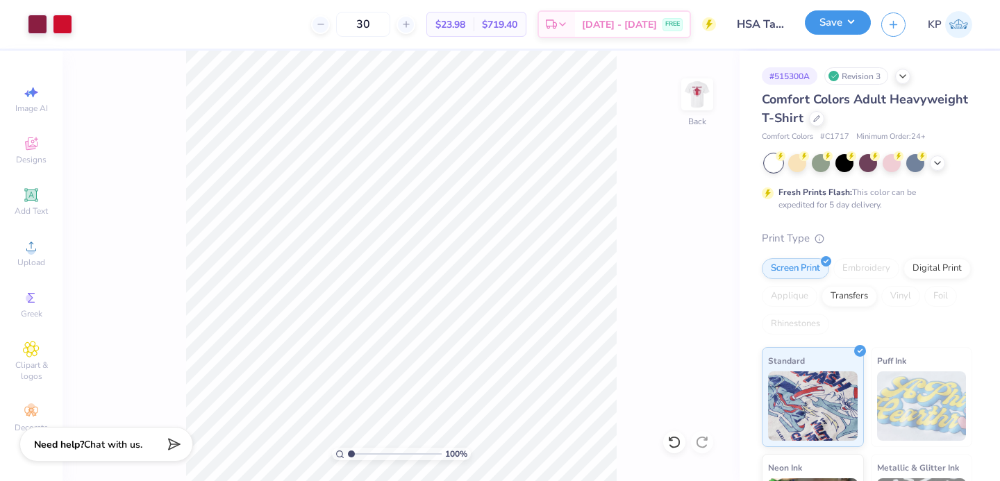
click at [849, 28] on button "Save" at bounding box center [838, 22] width 66 height 24
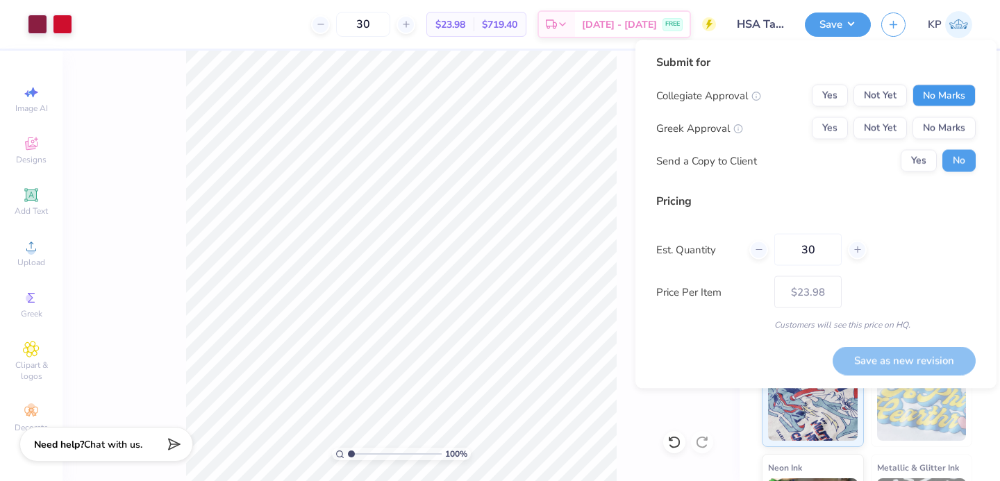
click at [950, 106] on button "No Marks" at bounding box center [943, 96] width 63 height 22
click at [947, 121] on button "No Marks" at bounding box center [943, 128] width 63 height 22
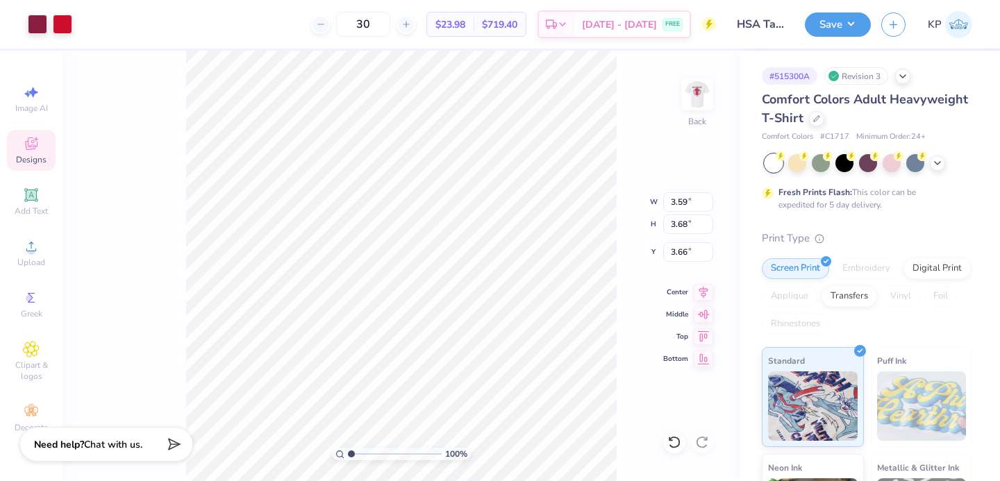
type input "3.29"
type input "3.37"
type input "3.24"
type input "3.32"
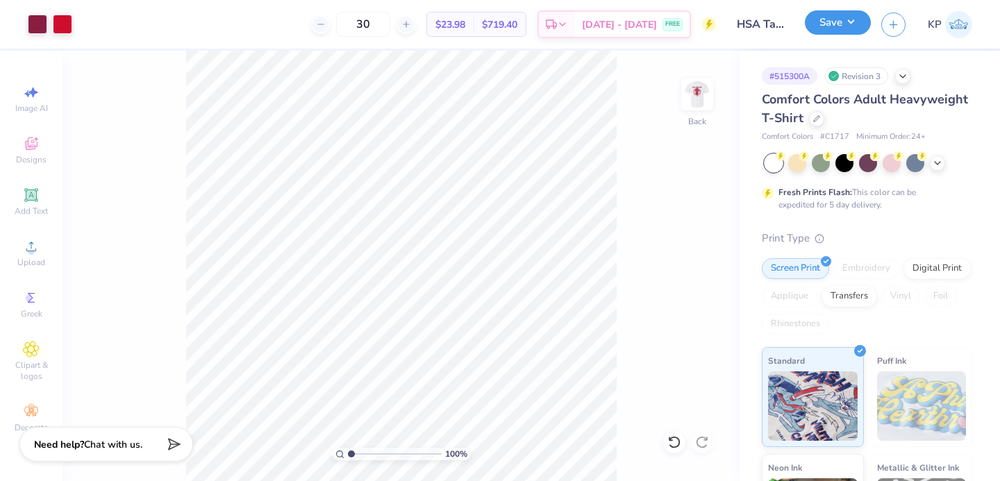
click at [840, 30] on button "Save" at bounding box center [838, 22] width 66 height 24
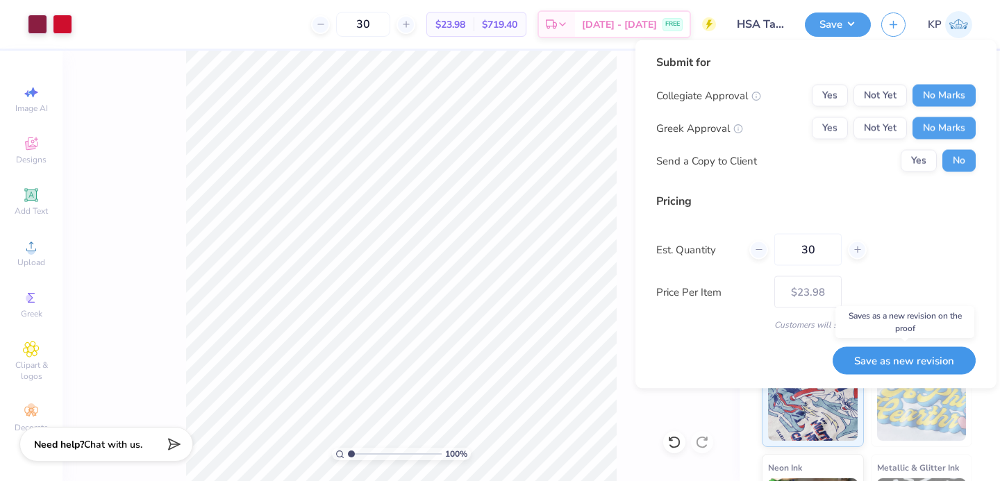
click at [889, 359] on button "Save as new revision" at bounding box center [903, 360] width 143 height 28
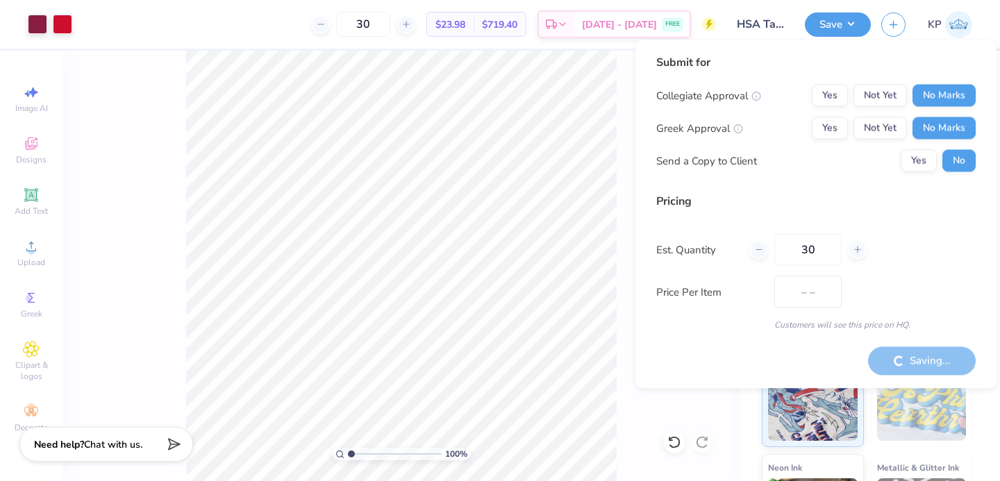
type input "$23.98"
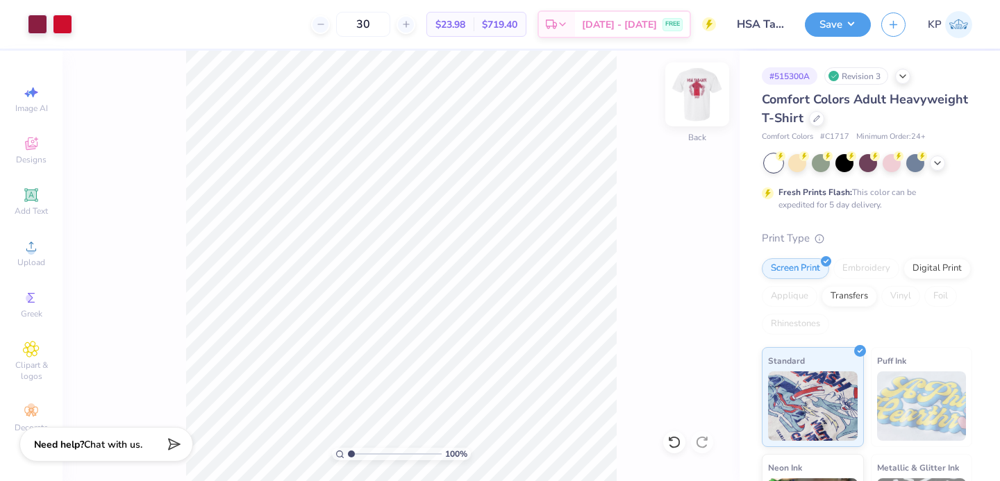
click at [682, 105] on img at bounding box center [697, 95] width 56 height 56
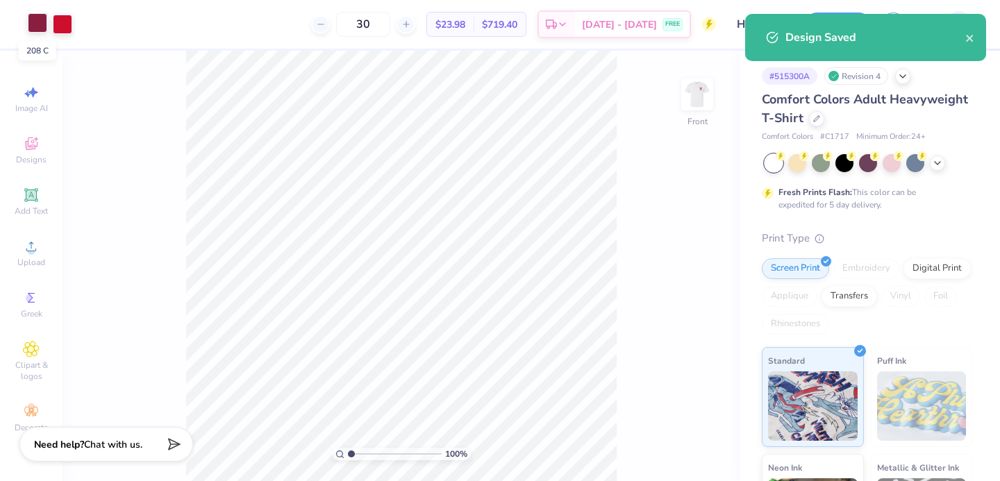
click at [40, 17] on div at bounding box center [37, 22] width 19 height 19
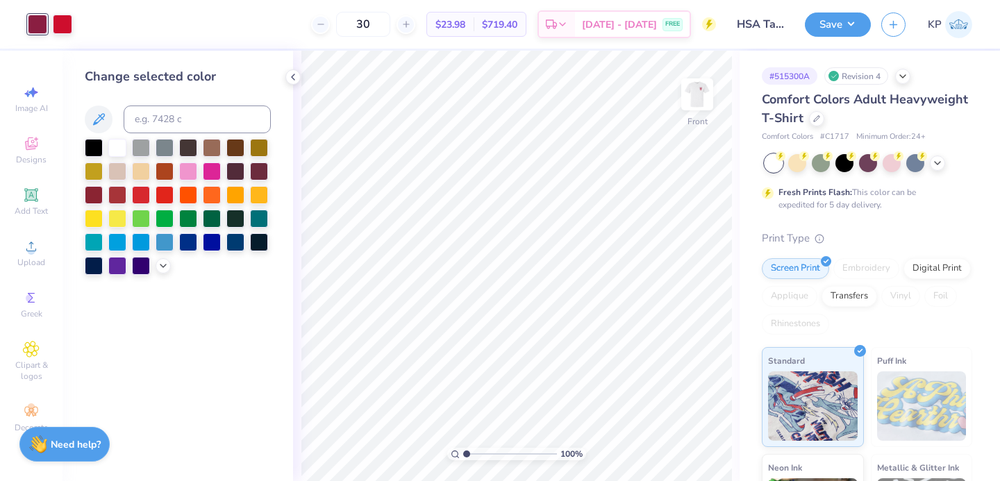
click at [871, 80] on div "Revision 4" at bounding box center [856, 75] width 64 height 17
click at [904, 78] on icon at bounding box center [902, 74] width 11 height 11
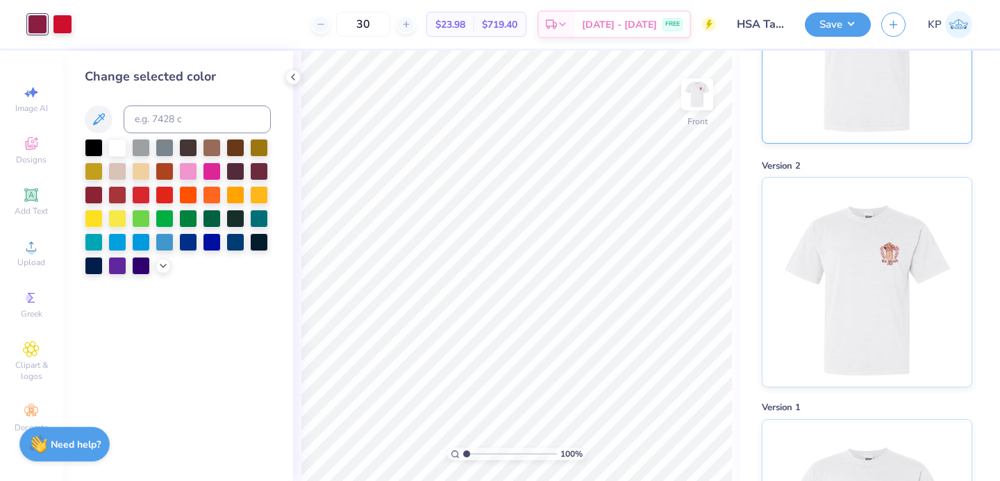
scroll to position [229, 0]
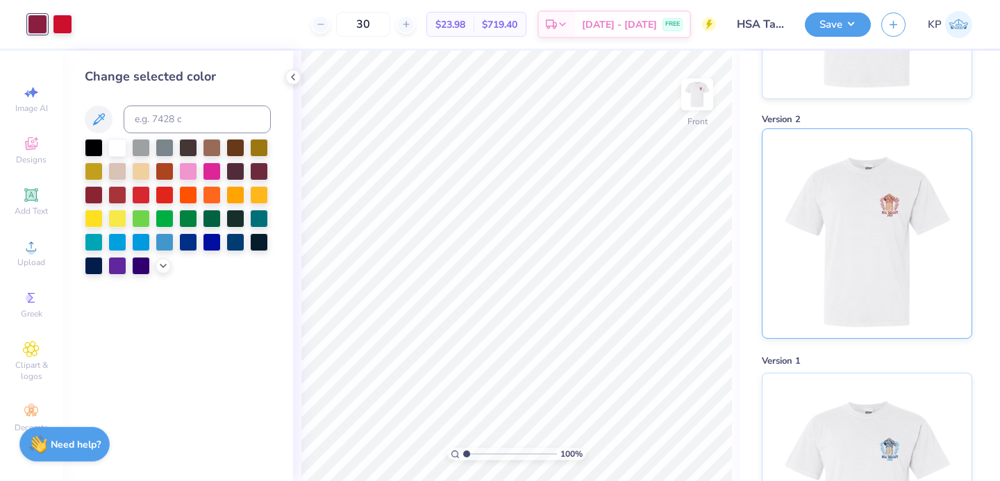
click at [863, 251] on img at bounding box center [866, 233] width 172 height 209
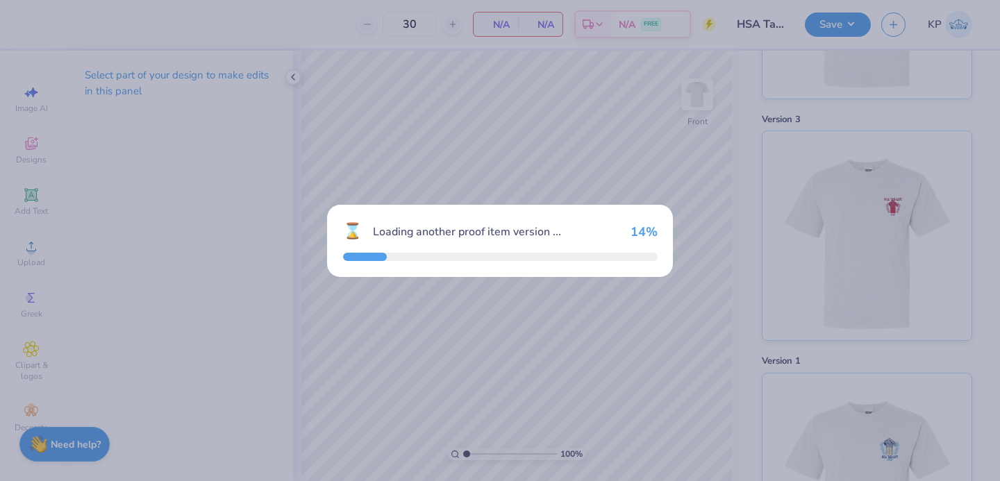
scroll to position [460, 0]
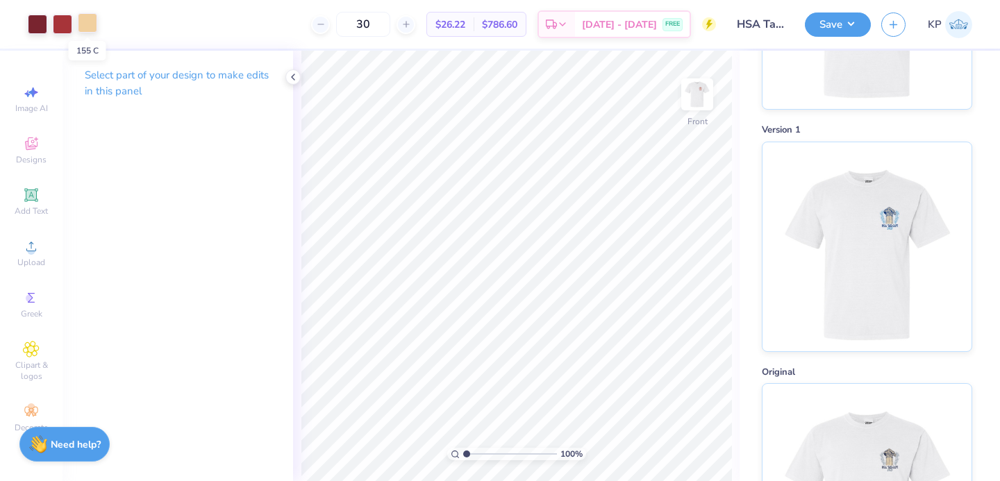
click at [93, 26] on div at bounding box center [87, 22] width 19 height 19
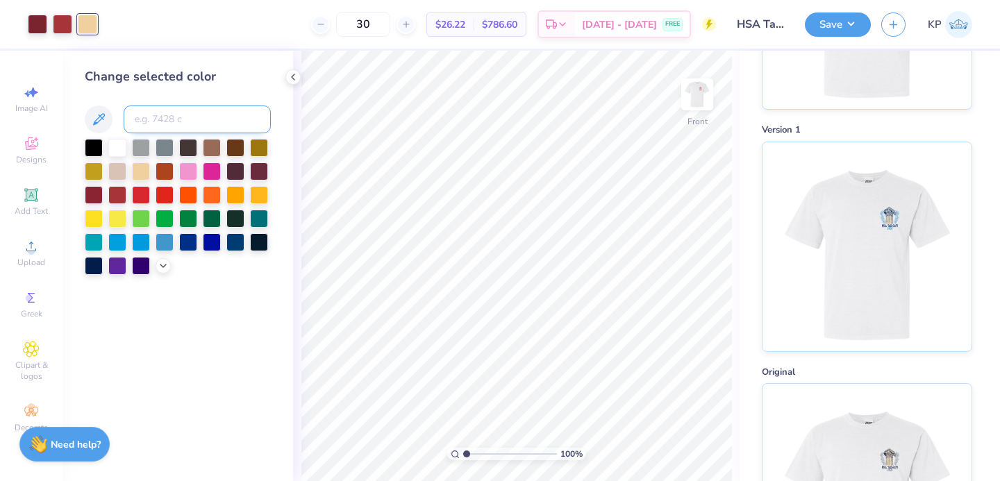
click at [151, 111] on input at bounding box center [197, 120] width 147 height 28
paste input "fdf0d5"
type input "fdf0d5"
click at [169, 121] on input "fdf0d5" at bounding box center [197, 120] width 147 height 28
click at [191, 126] on input "fdf0d5" at bounding box center [197, 120] width 147 height 28
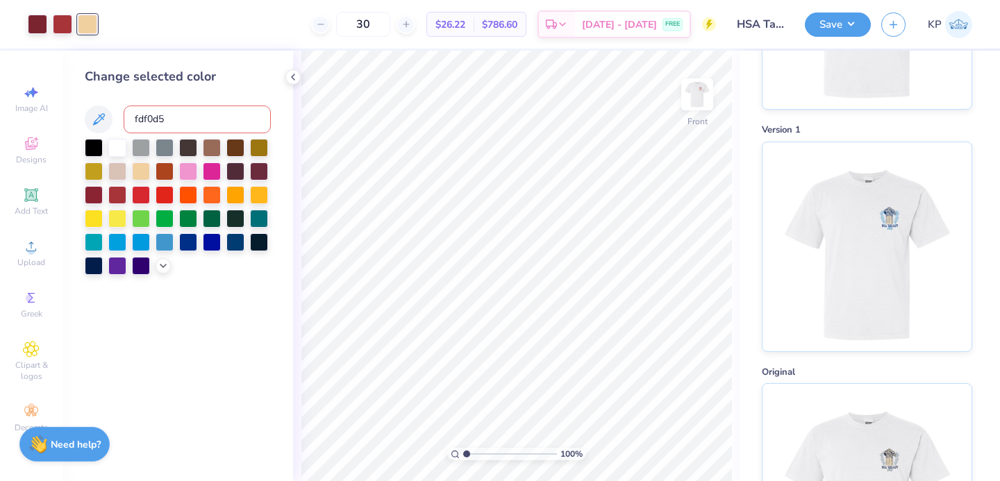
click at [191, 126] on input "fdf0d5" at bounding box center [197, 120] width 147 height 28
click at [162, 268] on icon at bounding box center [163, 264] width 11 height 11
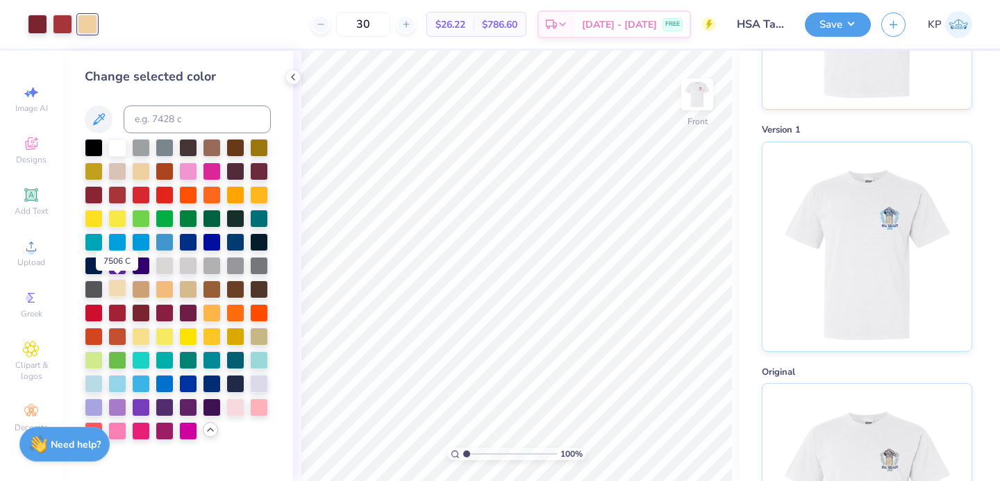
click at [115, 291] on div at bounding box center [117, 288] width 18 height 18
click at [687, 103] on img at bounding box center [697, 95] width 56 height 56
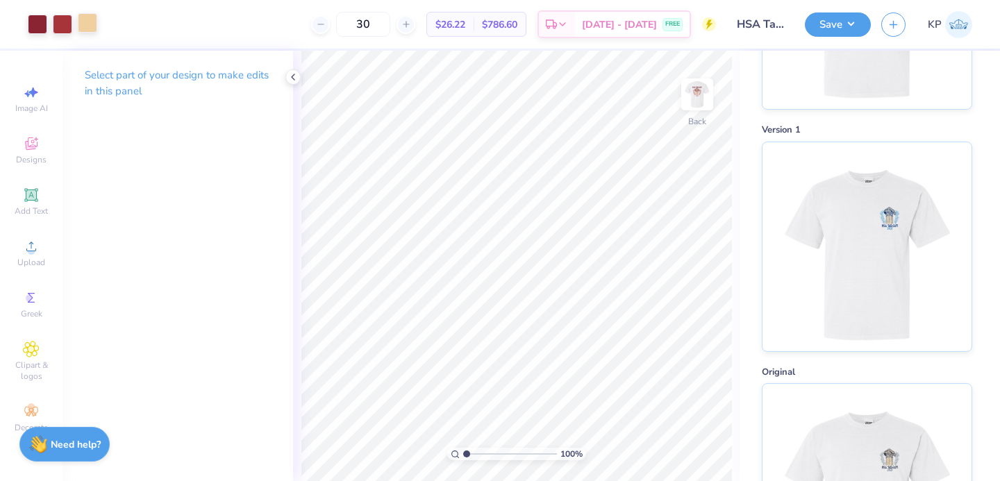
click at [84, 33] on div at bounding box center [87, 22] width 19 height 19
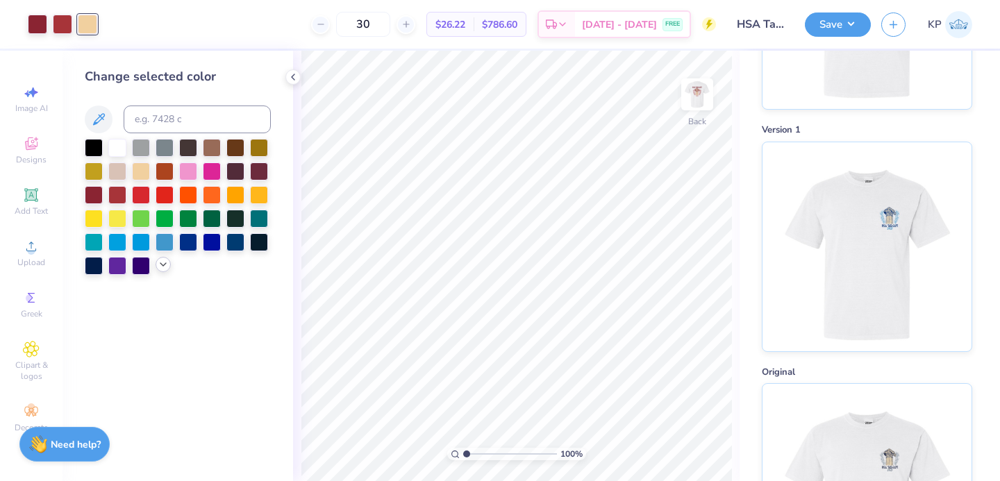
click at [169, 264] on div at bounding box center [163, 264] width 15 height 15
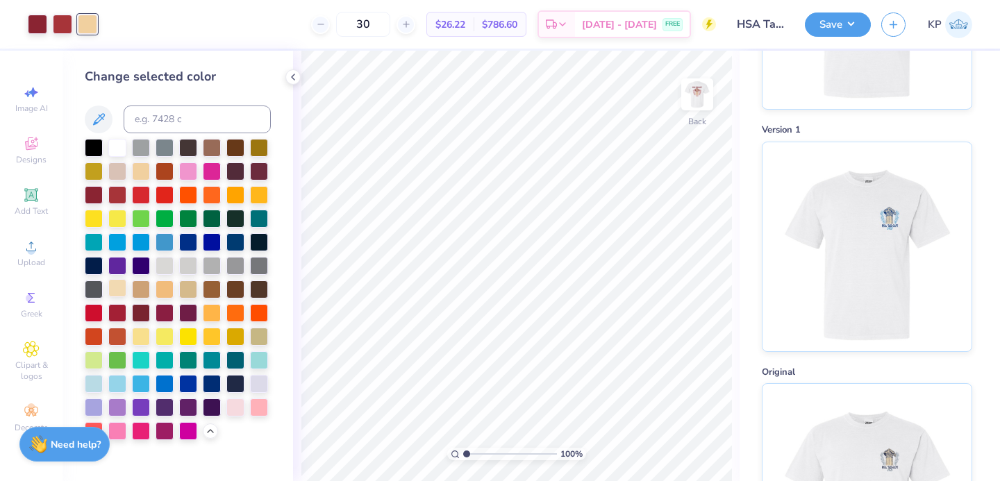
click at [116, 292] on div at bounding box center [117, 288] width 18 height 18
click at [827, 36] on div "Save KP" at bounding box center [902, 24] width 195 height 49
click at [830, 34] on div "Save" at bounding box center [838, 24] width 66 height 24
click at [832, 22] on button "Save" at bounding box center [838, 22] width 66 height 24
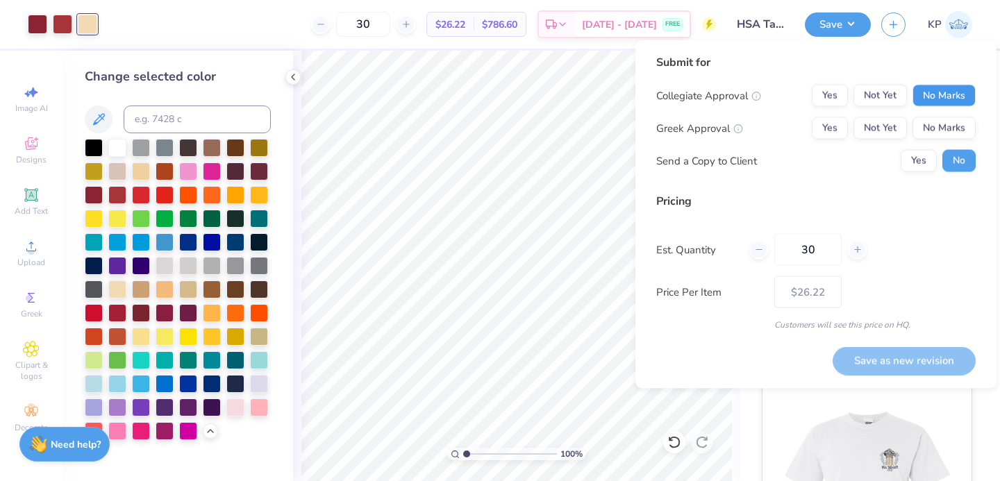
click at [948, 87] on button "No Marks" at bounding box center [943, 96] width 63 height 22
click at [944, 112] on div "Collegiate Approval Yes Not Yet No Marks Greek Approval Yes Not Yet No Marks Se…" at bounding box center [815, 128] width 319 height 87
click at [939, 125] on button "No Marks" at bounding box center [943, 128] width 63 height 22
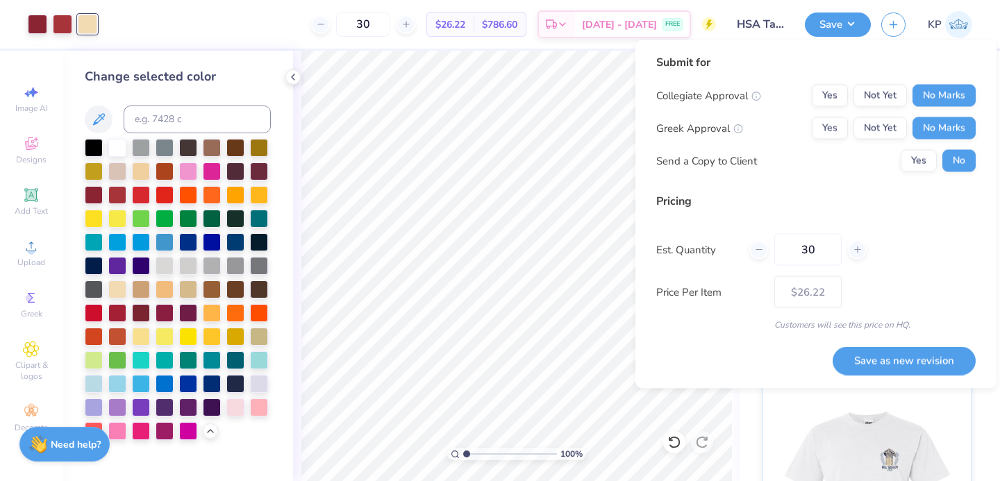
click at [873, 344] on div "Save as new revision" at bounding box center [903, 353] width 143 height 44
click at [868, 353] on button "Save as new revision" at bounding box center [903, 360] width 143 height 28
type input "$26.22"
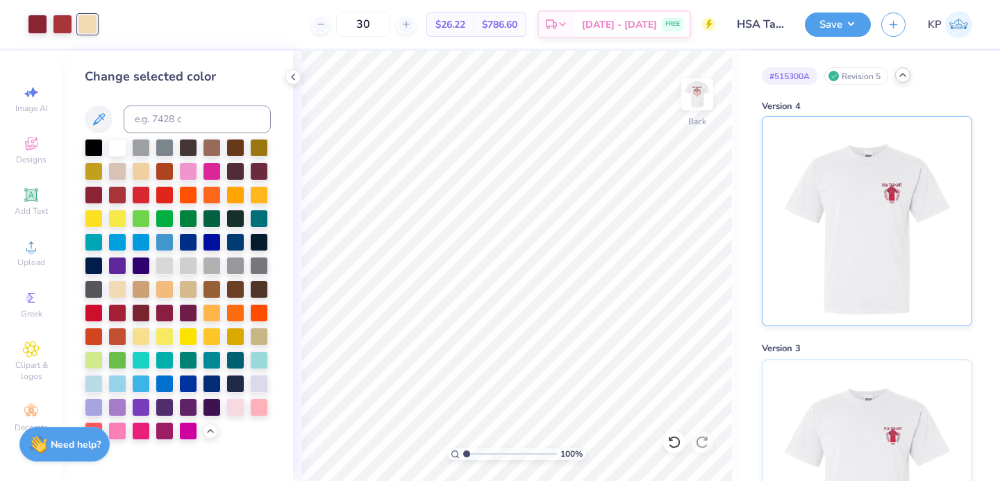
click at [840, 156] on img at bounding box center [866, 221] width 172 height 209
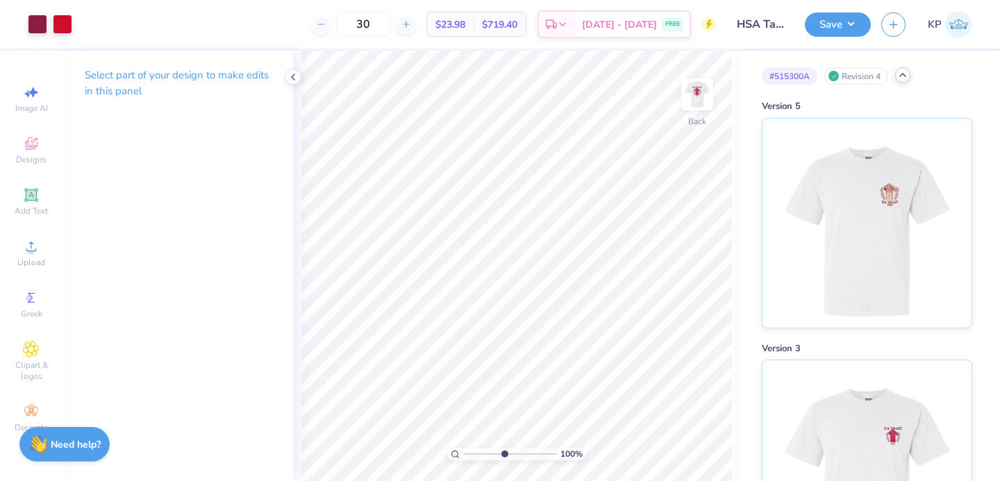
type input "4.99"
click at [503, 454] on input "range" at bounding box center [510, 454] width 94 height 12
type input "3.47"
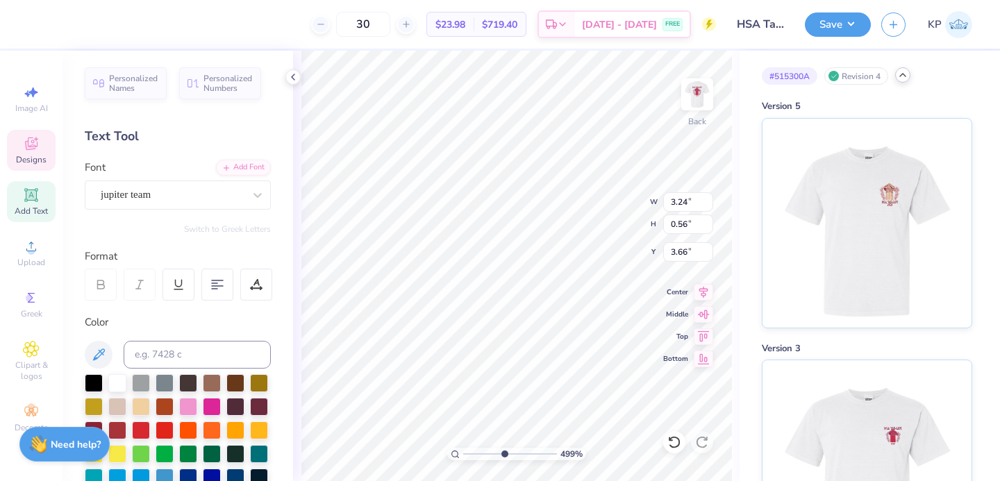
type input "0.81"
type input "0.36"
type input "7.30"
type input "3.24"
type input "0.56"
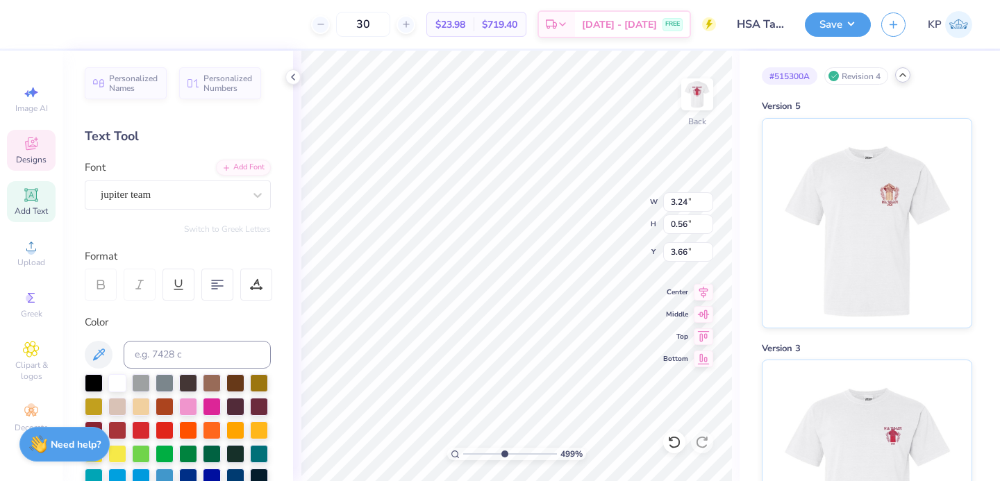
type input "6.63"
drag, startPoint x: 504, startPoint y: 451, endPoint x: 466, endPoint y: 451, distance: 38.2
type input "1.02"
click at [466, 451] on input "range" at bounding box center [510, 454] width 94 height 12
type input "2.64"
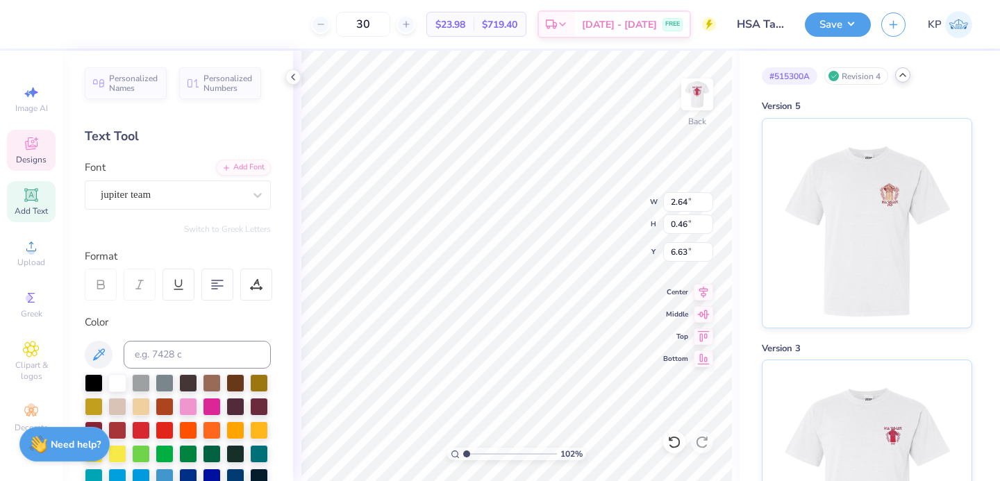
type input "0.46"
type input "6.58"
type input "2.36"
type input "0.41"
type input "3.65"
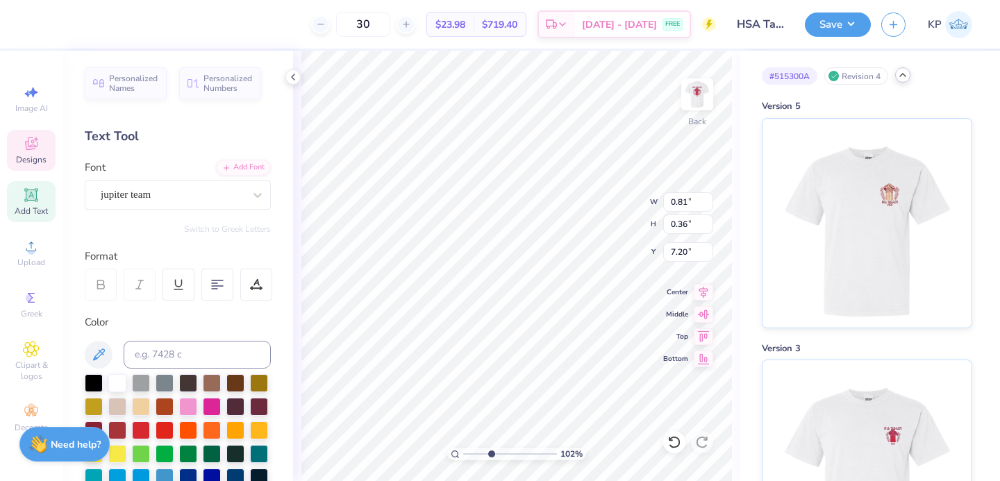
click at [491, 453] on input "range" at bounding box center [510, 454] width 94 height 12
type input "7.19"
click at [475, 453] on input "range" at bounding box center [510, 454] width 94 height 12
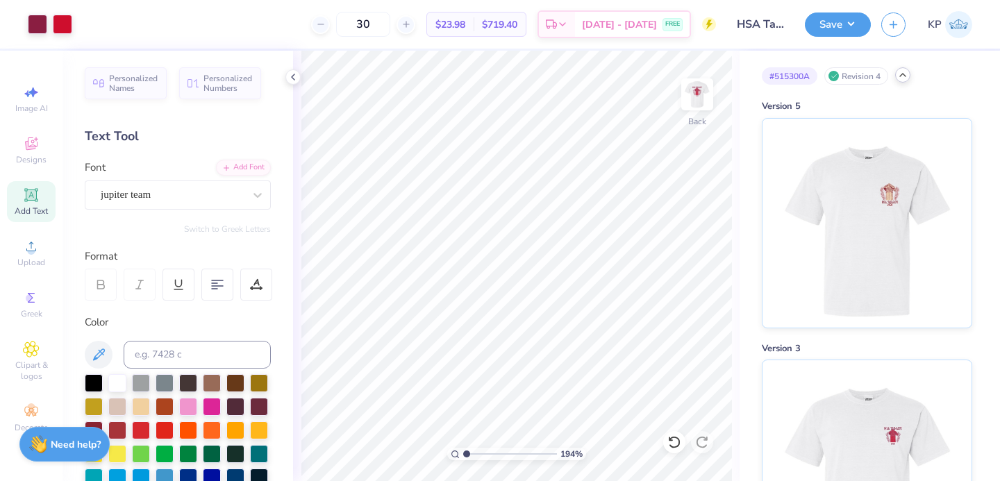
type input "1.05"
click at [467, 451] on input "range" at bounding box center [510, 454] width 94 height 12
type input "4.21"
click at [835, 24] on button "Save" at bounding box center [838, 22] width 66 height 24
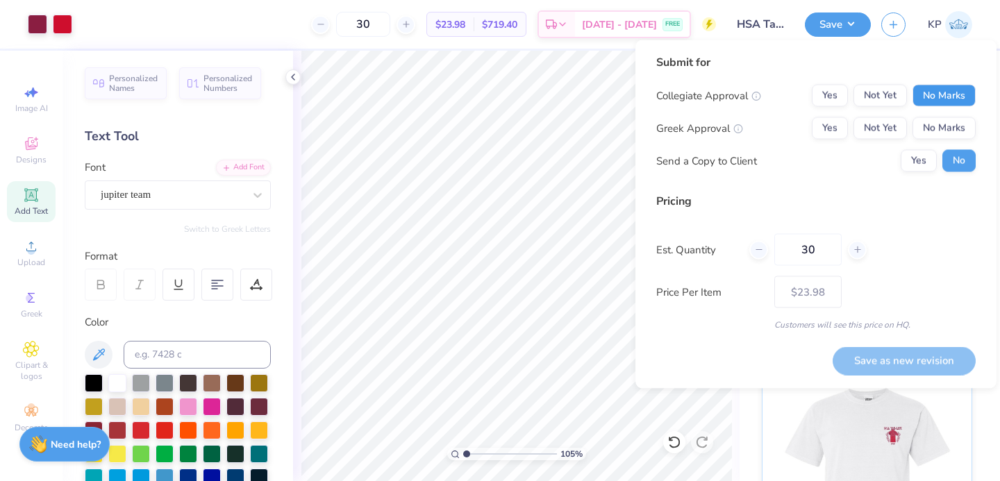
click at [936, 96] on button "No Marks" at bounding box center [943, 96] width 63 height 22
click at [937, 117] on button "No Marks" at bounding box center [943, 128] width 63 height 22
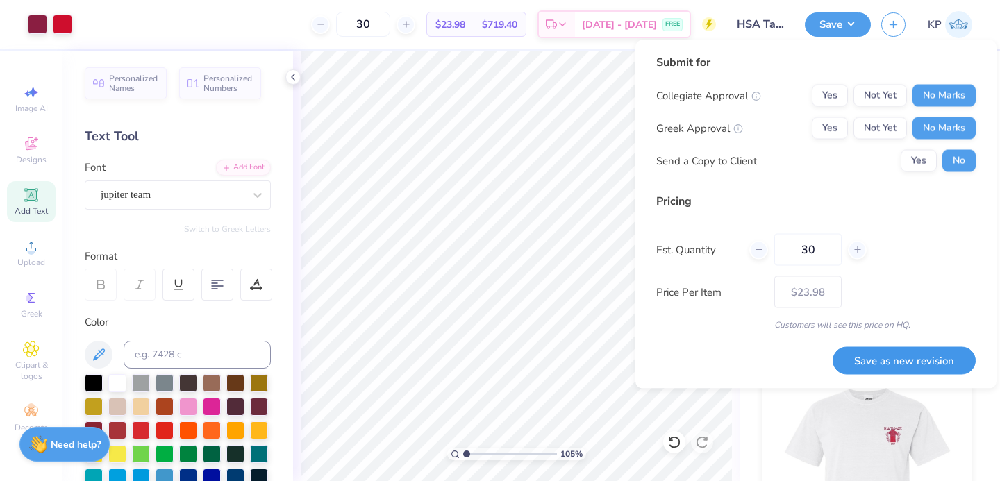
click at [844, 358] on button "Save as new revision" at bounding box center [903, 360] width 143 height 28
type input "$23.98"
